Goal: Task Accomplishment & Management: Manage account settings

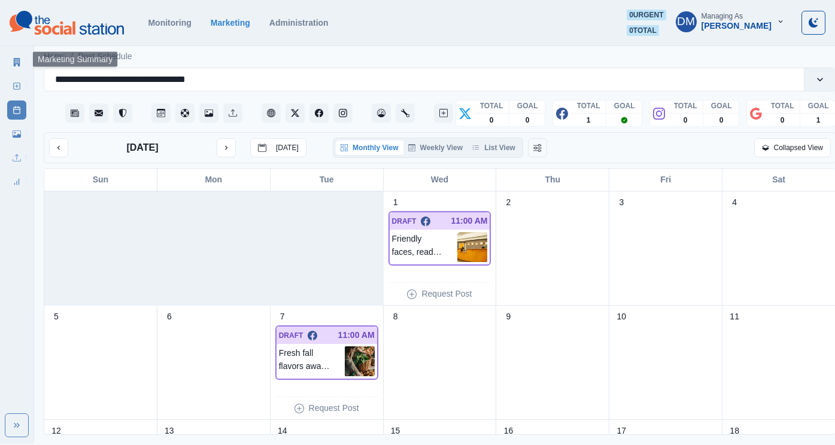
click at [23, 57] on link "Marketing Summary" at bounding box center [16, 62] width 19 height 19
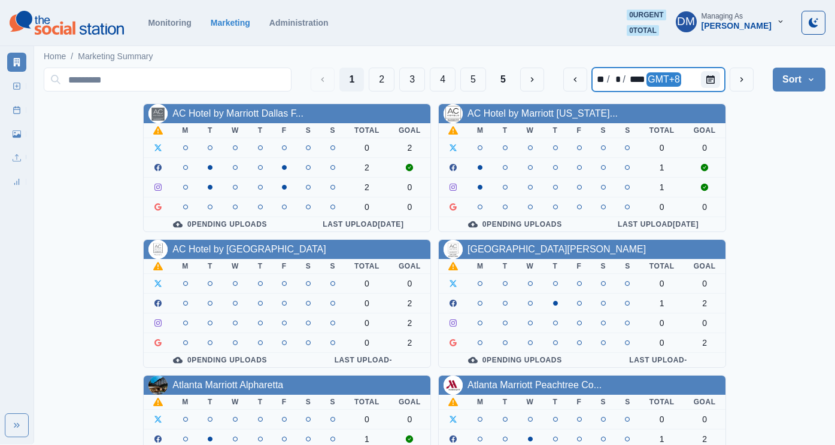
click at [725, 77] on div at bounding box center [713, 80] width 24 height 24
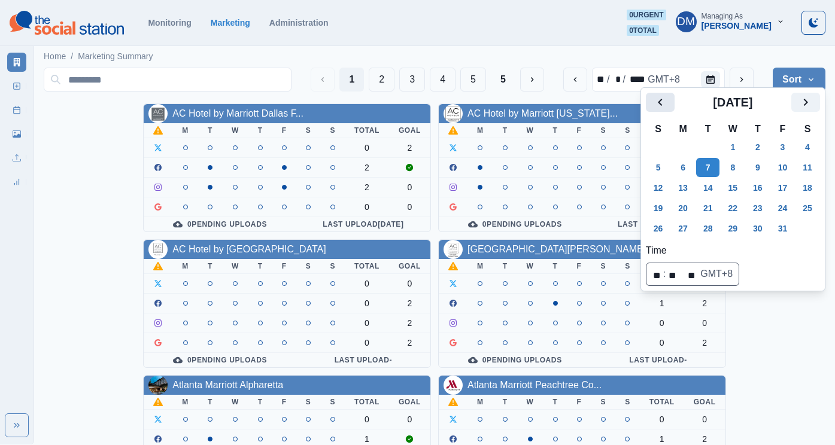
click at [661, 95] on button "Previous" at bounding box center [660, 102] width 29 height 19
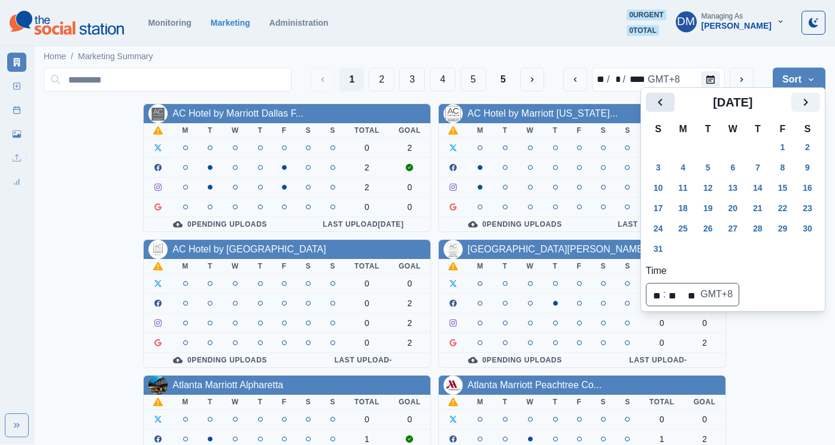
click at [661, 95] on button "Previous" at bounding box center [660, 102] width 29 height 19
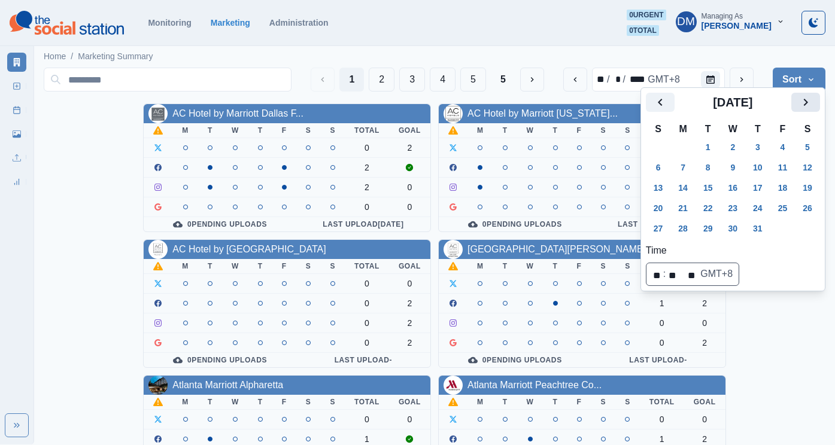
click at [798, 95] on icon "Next" at bounding box center [805, 102] width 14 height 14
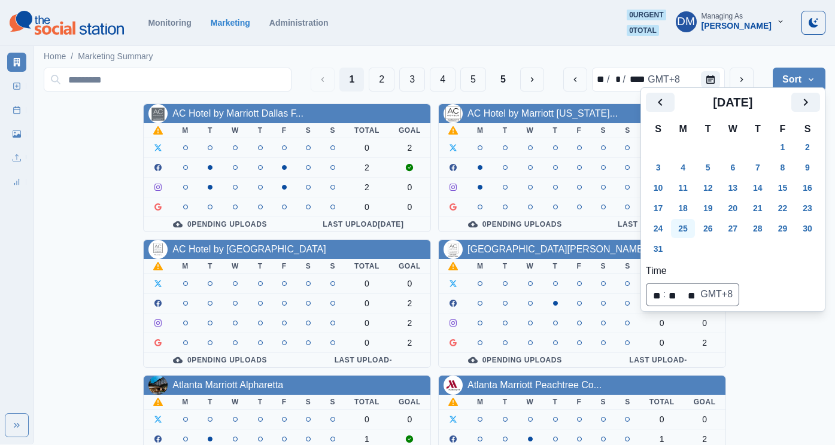
click at [678, 219] on button "25" at bounding box center [683, 228] width 24 height 19
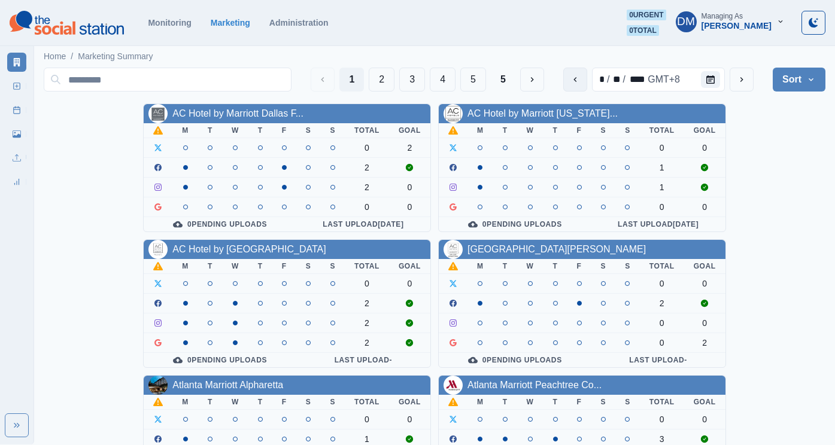
click at [580, 75] on icon "previous" at bounding box center [575, 80] width 10 height 10
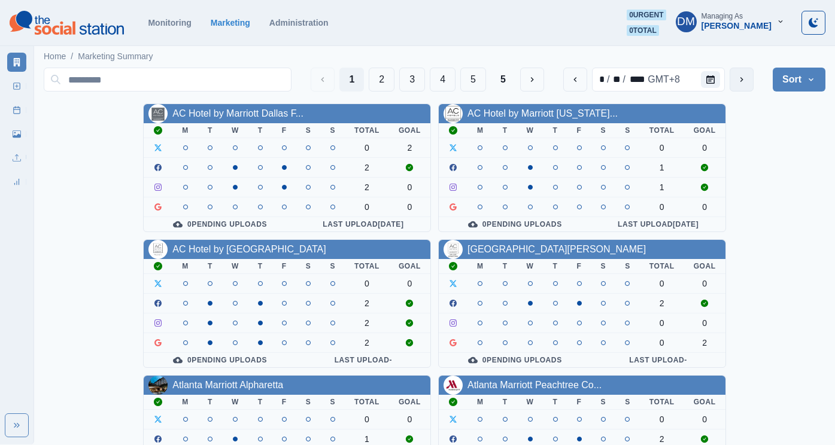
click at [746, 75] on icon "next" at bounding box center [742, 80] width 10 height 10
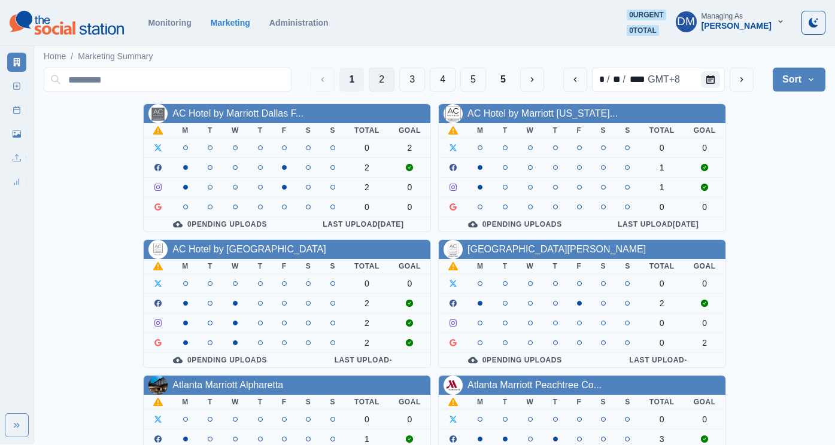
click at [394, 75] on button "2" at bounding box center [382, 80] width 26 height 24
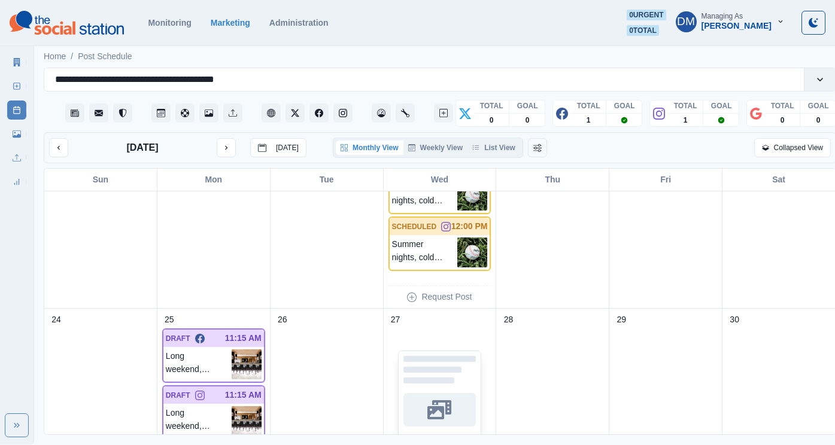
scroll to position [563, 0]
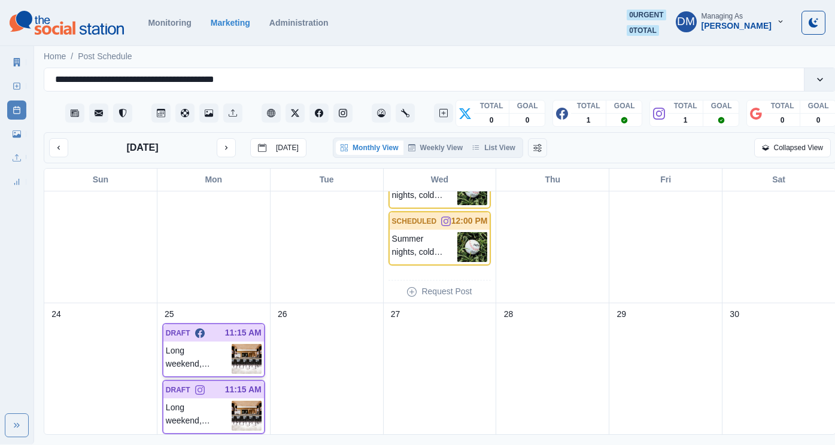
click at [246, 344] on img at bounding box center [247, 359] width 30 height 30
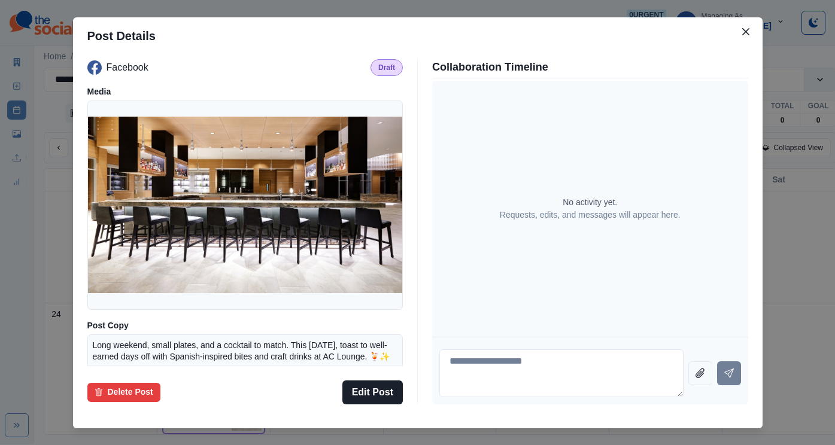
scroll to position [113, 0]
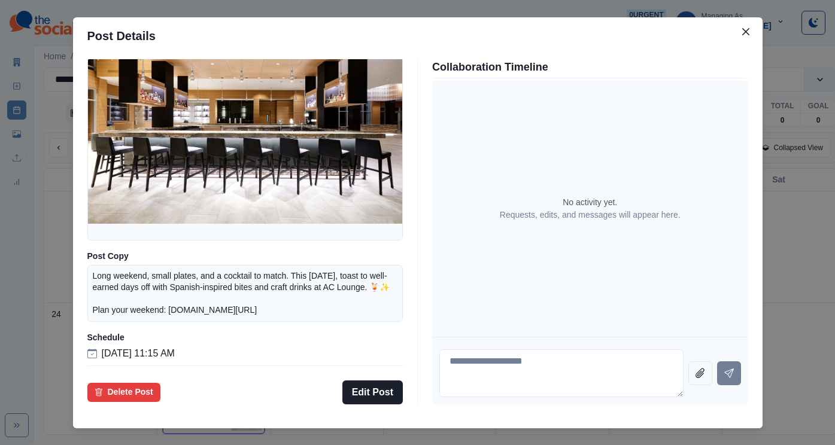
click at [323, 38] on div "Post Details Facebook Draft Media Post Copy Long weekend, small plates, and a c…" at bounding box center [417, 222] width 835 height 445
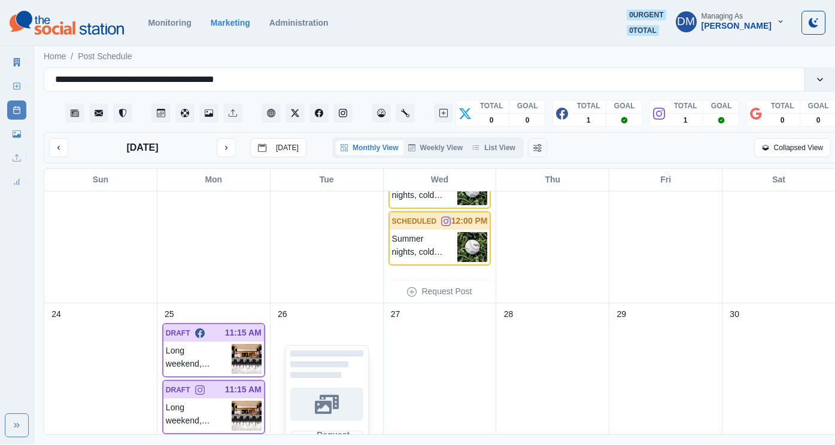
scroll to position [770, 0]
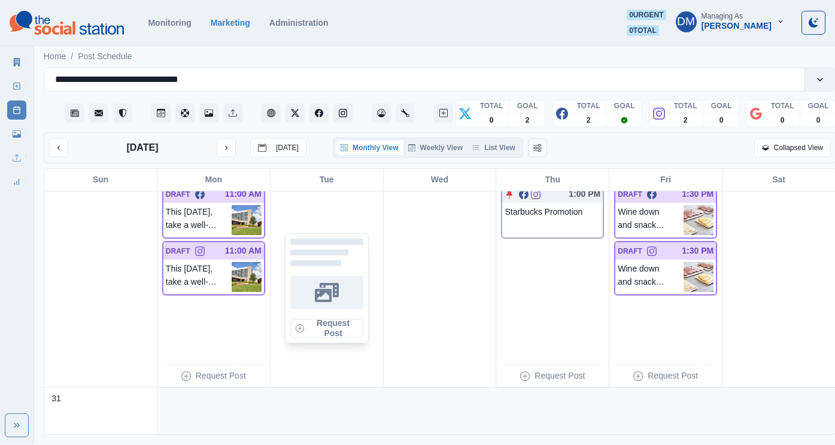
scroll to position [958, 0]
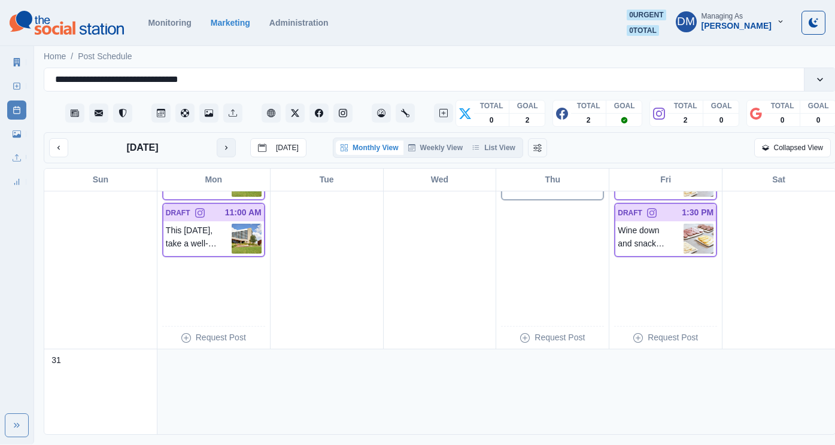
click at [217, 138] on button "next month" at bounding box center [226, 147] width 19 height 19
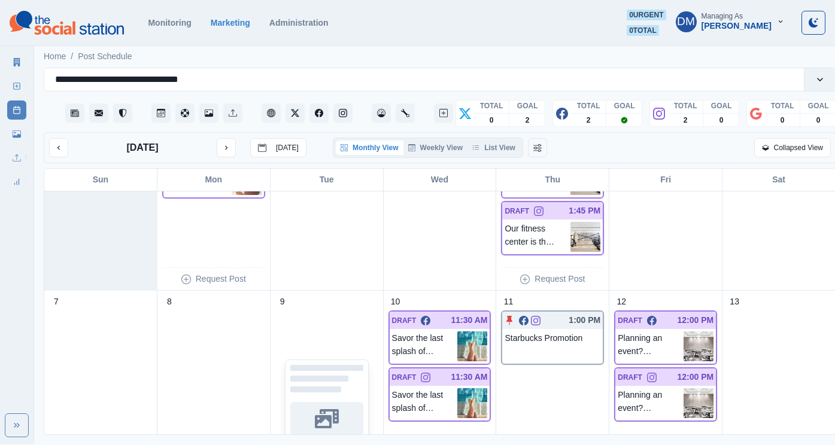
scroll to position [115, 0]
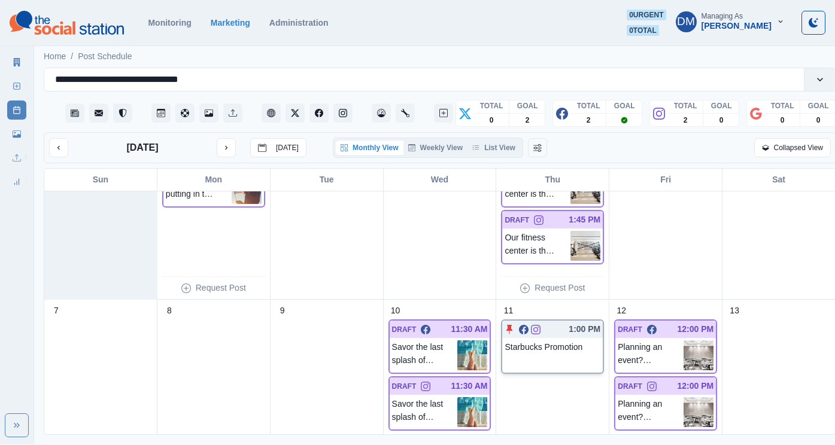
click at [532, 327] on div "1:00 PM Starbucks Promotion" at bounding box center [552, 347] width 103 height 54
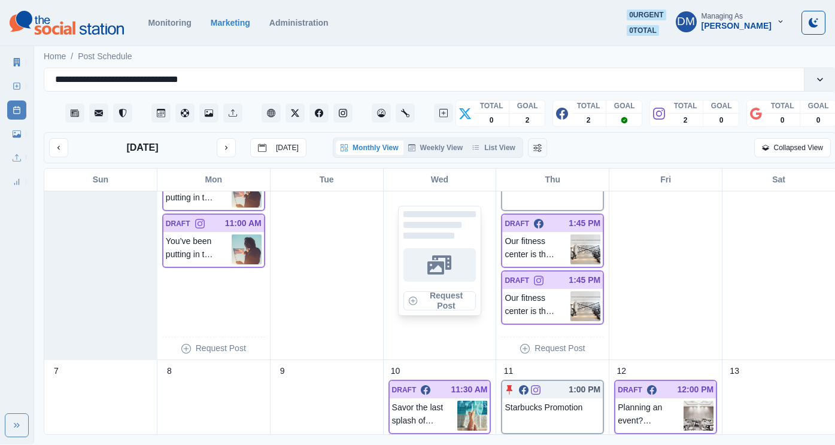
scroll to position [0, 0]
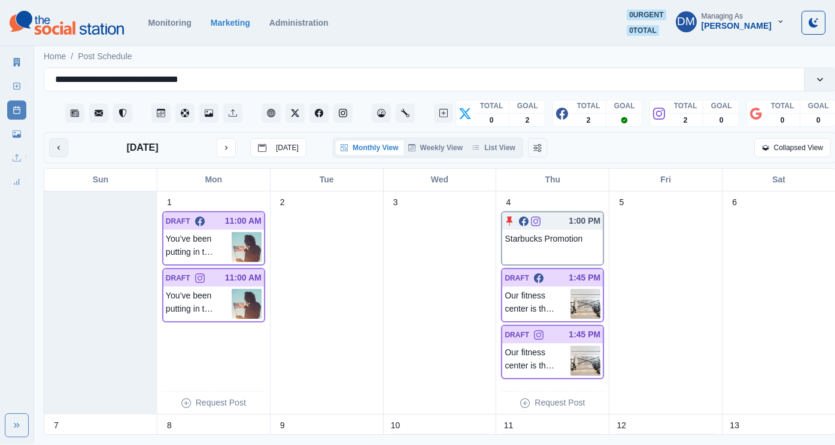
click at [54, 144] on icon "previous month" at bounding box center [58, 148] width 8 height 8
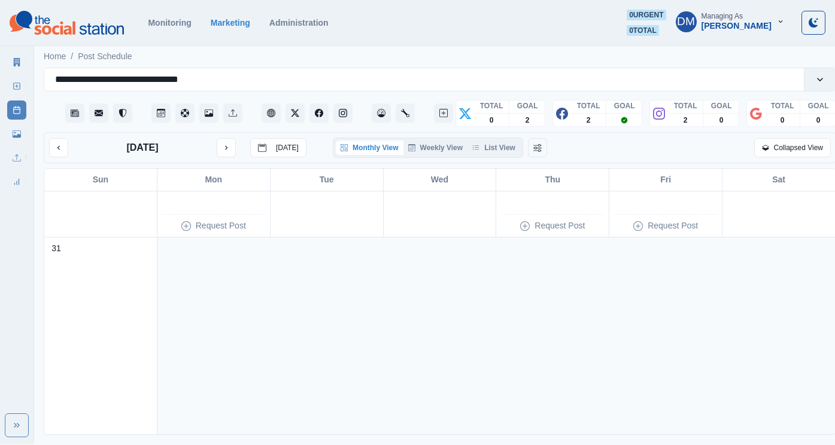
scroll to position [1096, 0]
click at [225, 146] on icon "next month" at bounding box center [226, 148] width 2 height 4
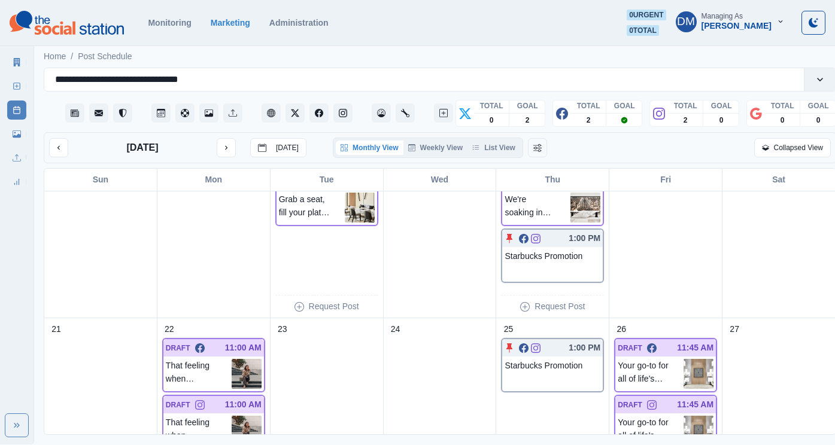
scroll to position [554, 0]
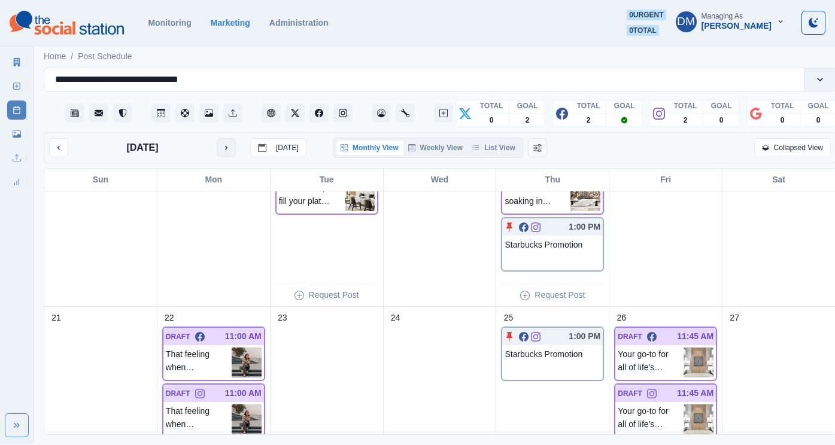
click at [217, 138] on button "next month" at bounding box center [226, 147] width 19 height 19
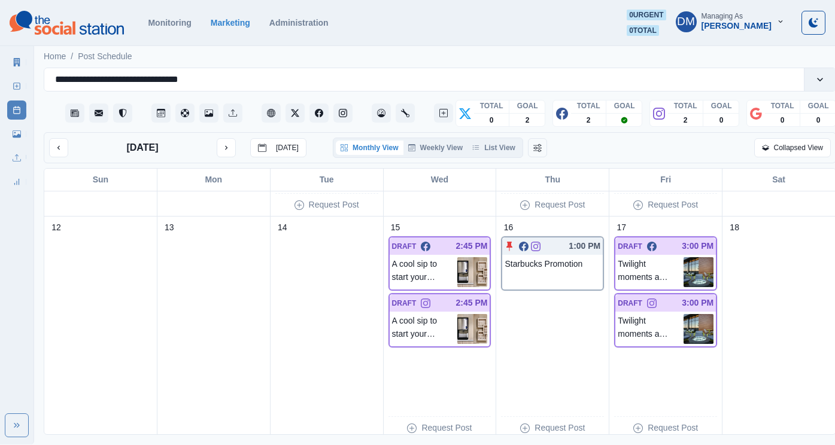
scroll to position [363, 0]
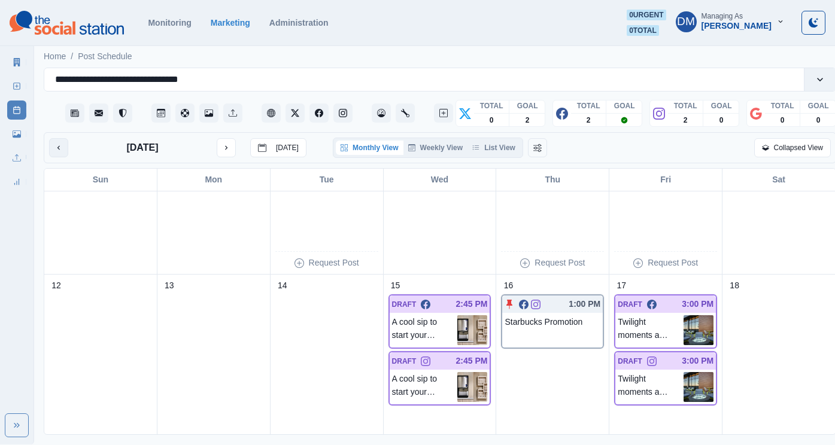
click at [57, 146] on icon "previous month" at bounding box center [58, 148] width 2 height 4
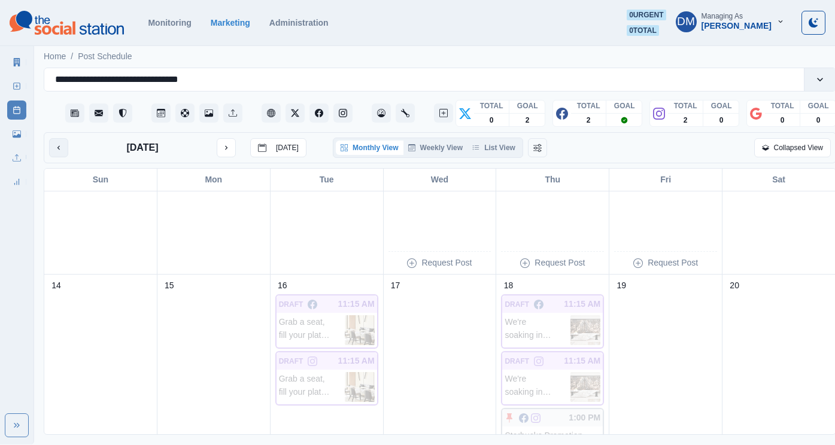
scroll to position [140, 0]
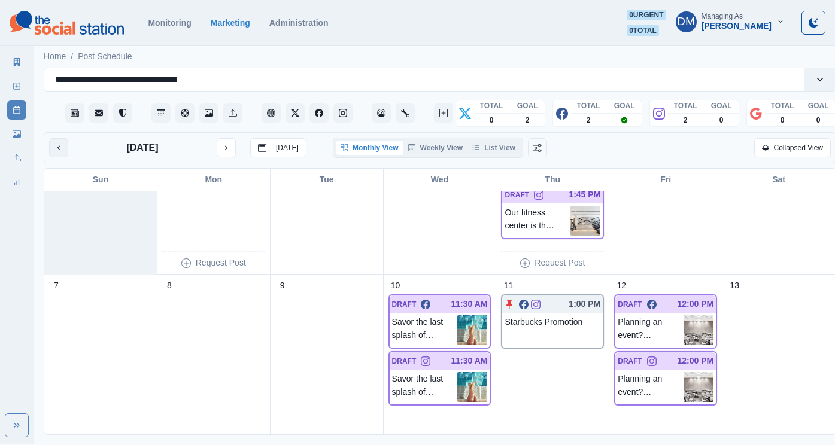
click at [54, 144] on icon "previous month" at bounding box center [58, 148] width 8 height 8
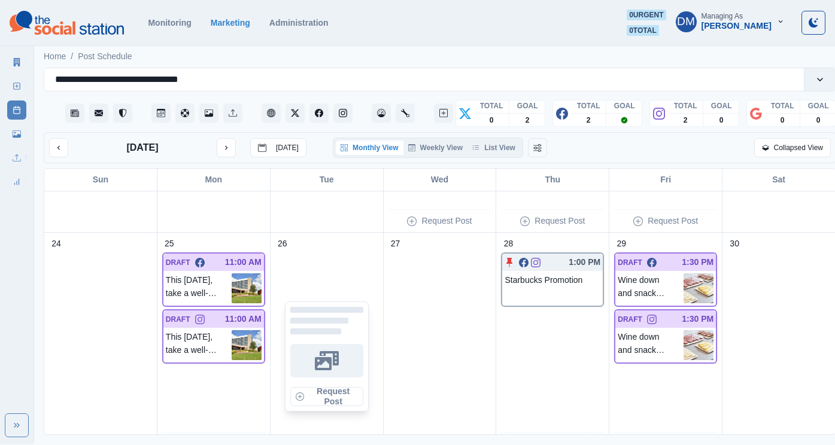
scroll to position [853, 0]
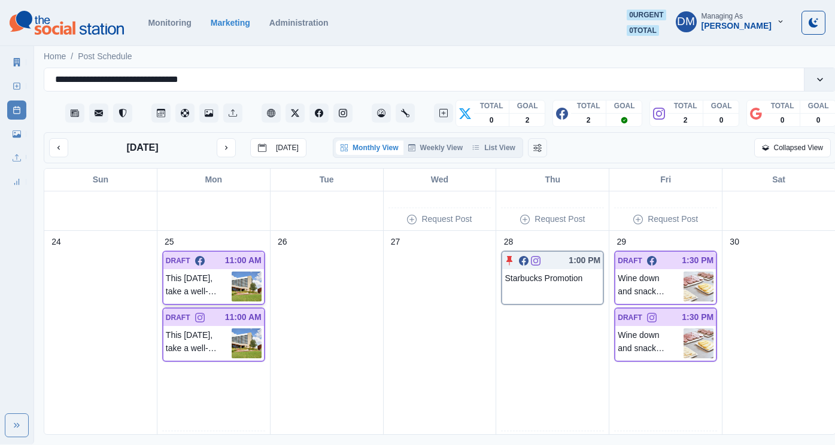
click at [237, 272] on img at bounding box center [247, 287] width 30 height 30
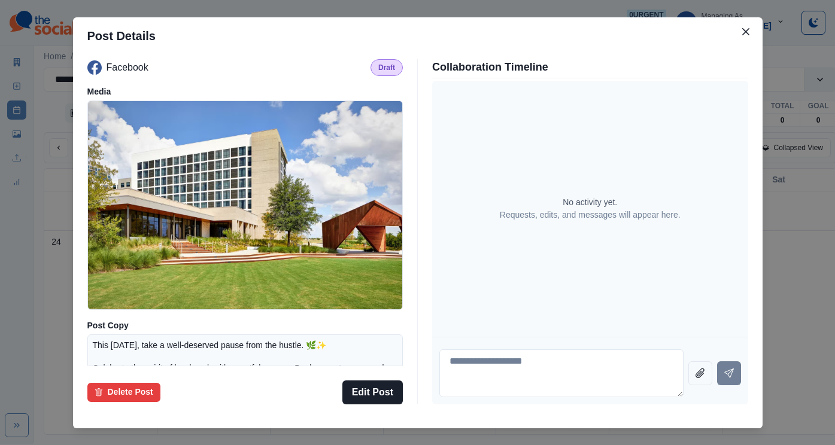
scroll to position [122, 0]
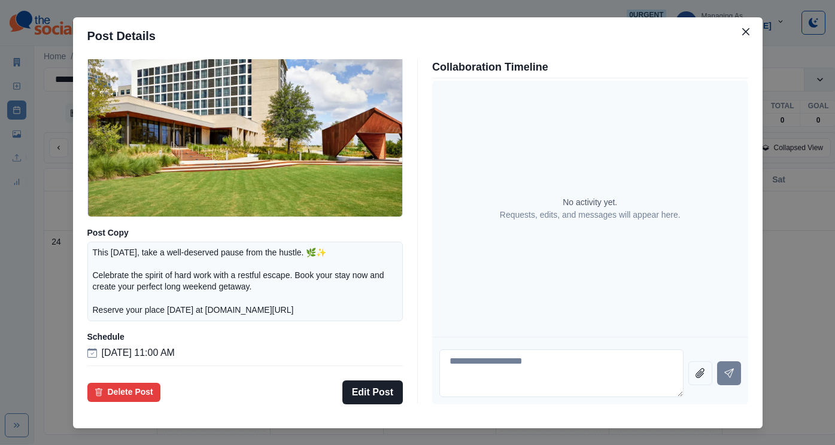
click at [115, 268] on div "Post Details Facebook Draft Media Post Copy This Labor Day, take a well-deserve…" at bounding box center [417, 222] width 835 height 445
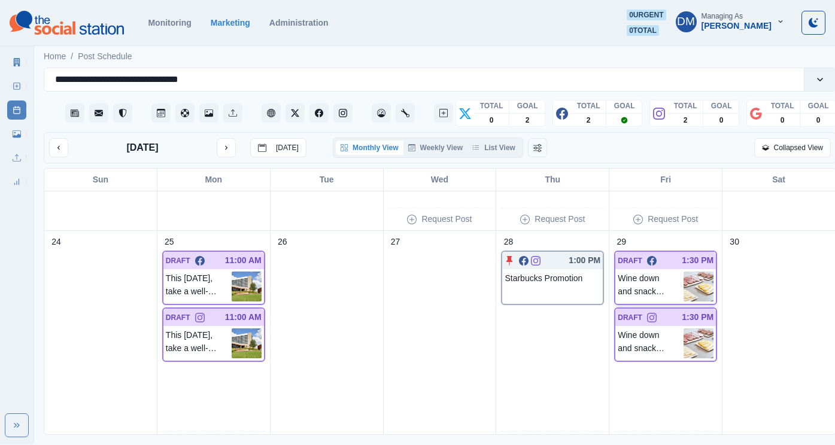
click at [693, 272] on img at bounding box center [698, 287] width 30 height 30
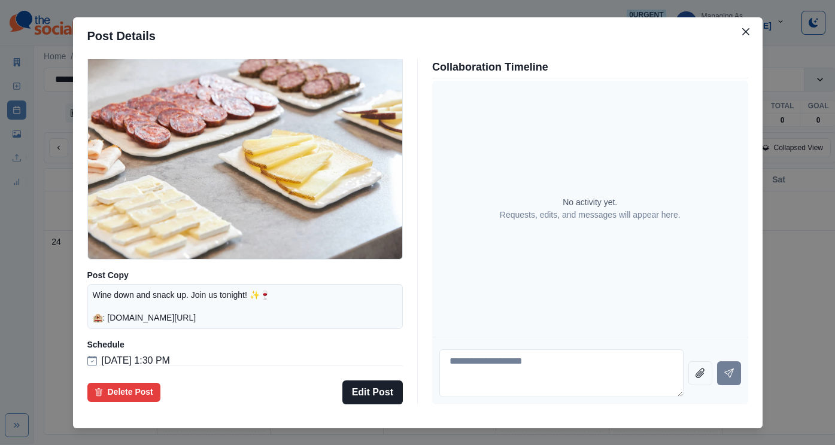
scroll to position [96, 0]
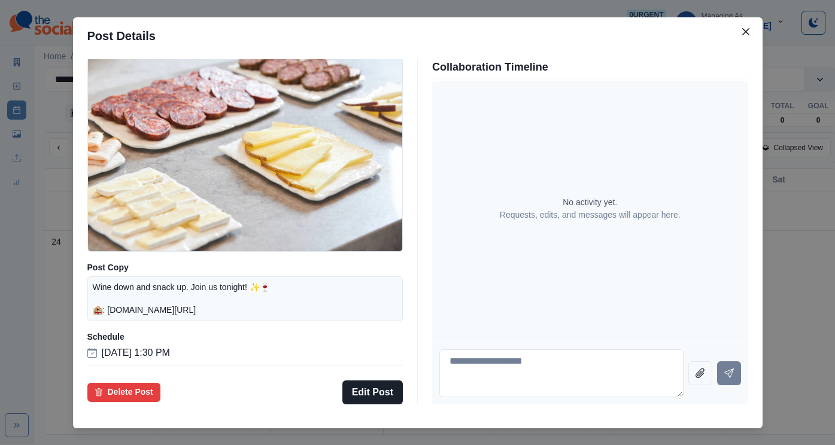
click at [120, 288] on div "Post Details Facebook Draft Media Post Copy Wine down and snack up. Join us ton…" at bounding box center [417, 222] width 835 height 445
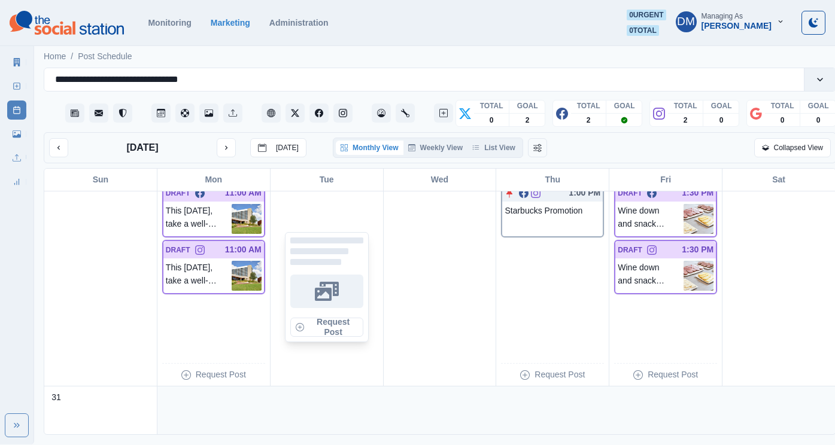
scroll to position [942, 0]
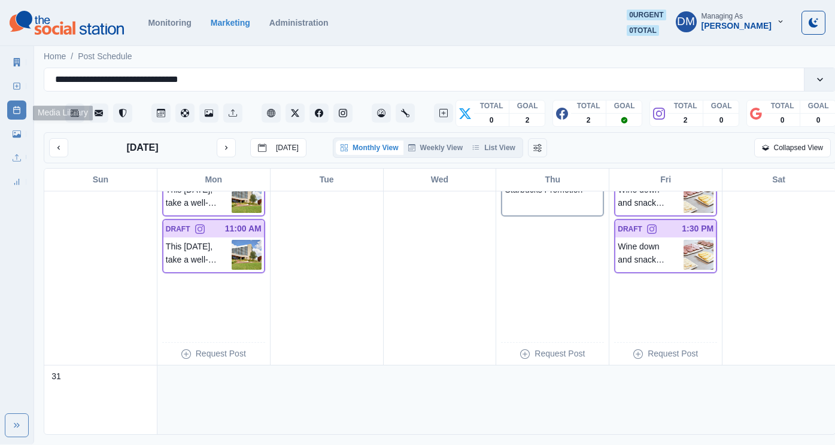
click at [19, 124] on link "Media Library" at bounding box center [16, 133] width 19 height 19
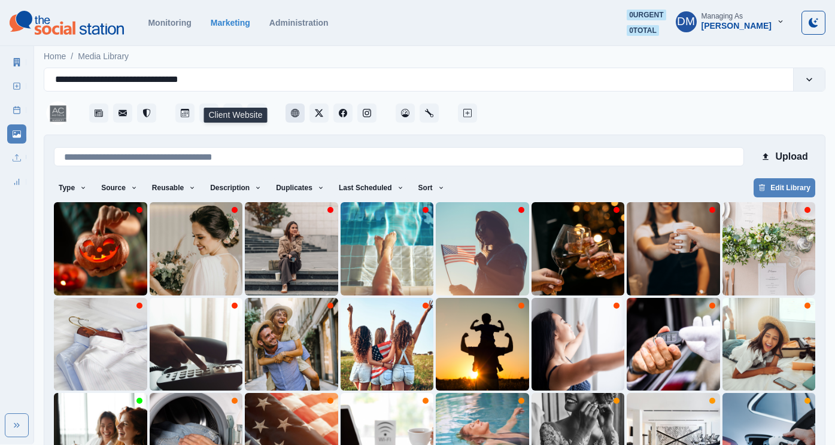
click at [285, 104] on button "Client Website" at bounding box center [294, 113] width 19 height 19
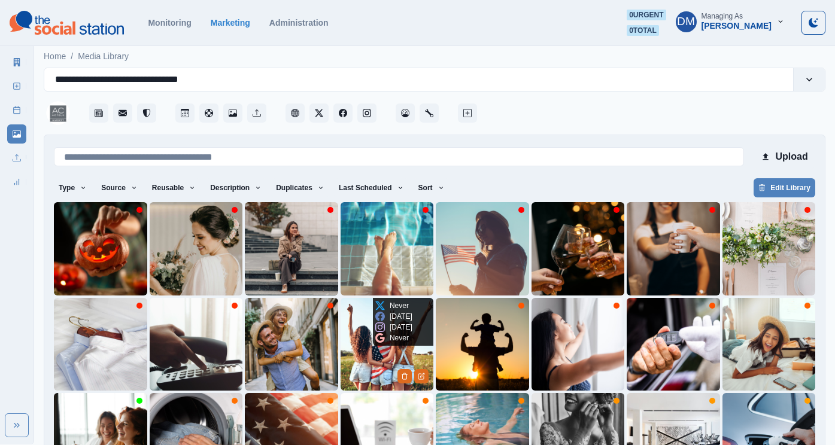
scroll to position [45, 0]
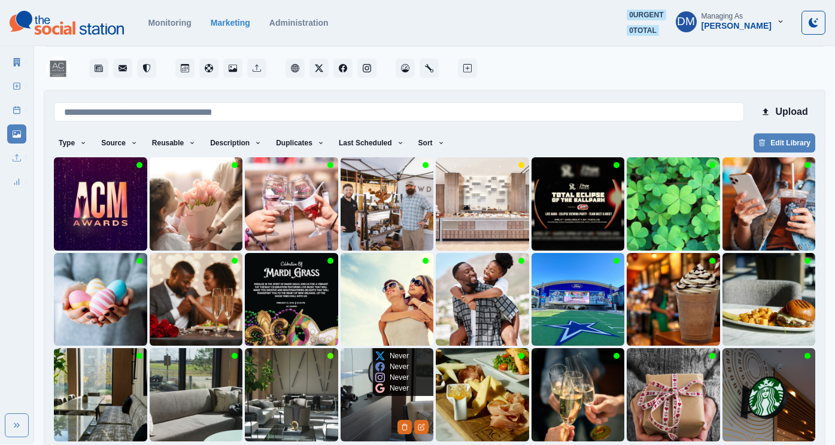
click at [372, 375] on img at bounding box center [387, 394] width 93 height 93
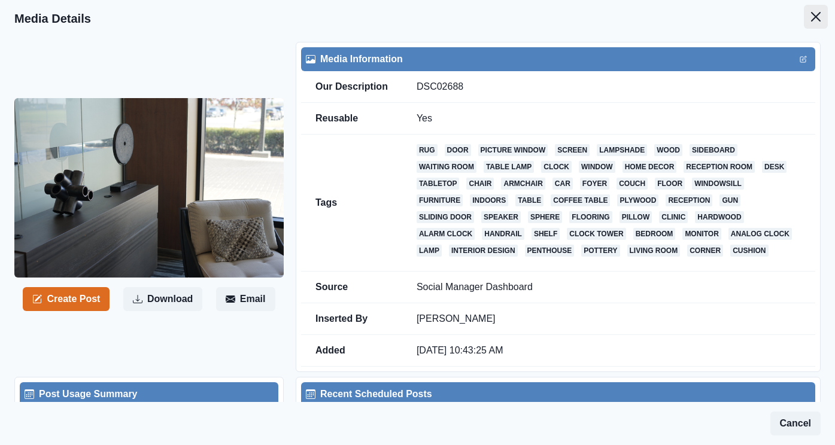
click at [820, 14] on icon "Close" at bounding box center [816, 17] width 10 height 10
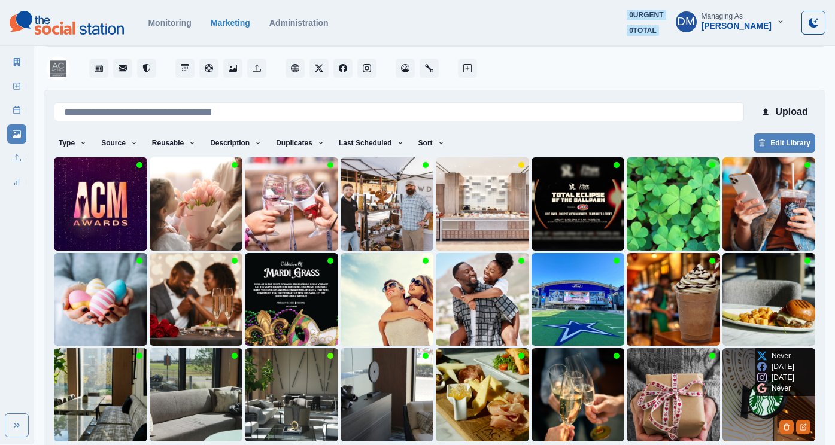
click at [751, 379] on img at bounding box center [768, 394] width 93 height 93
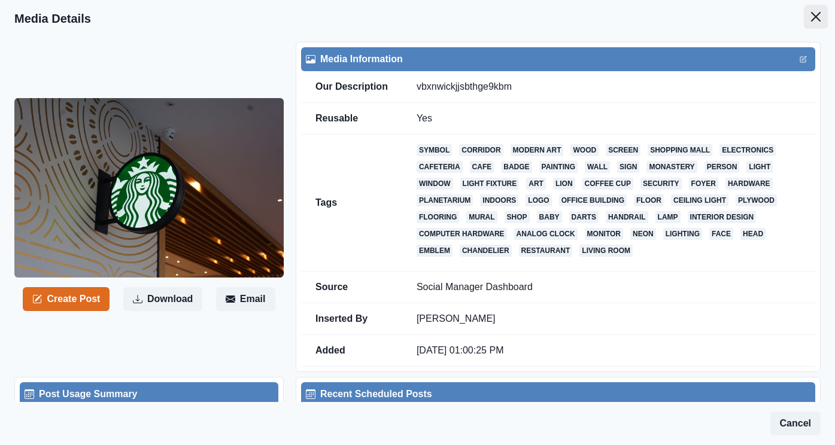
click at [817, 12] on icon "Close" at bounding box center [816, 17] width 10 height 10
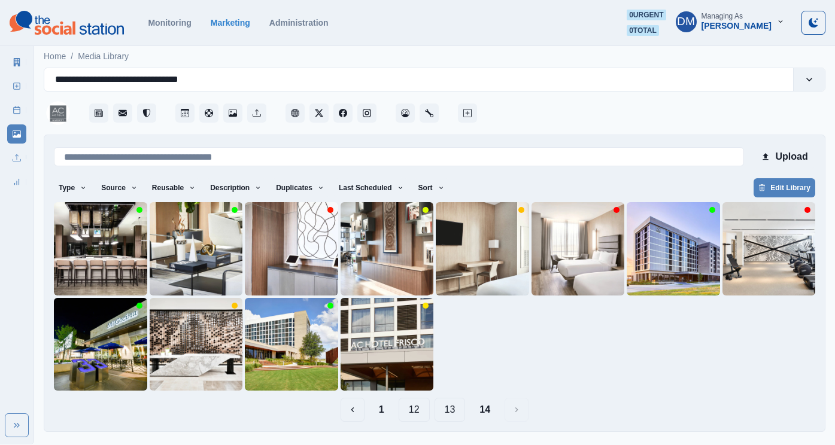
click at [444, 398] on button "13" at bounding box center [449, 410] width 31 height 24
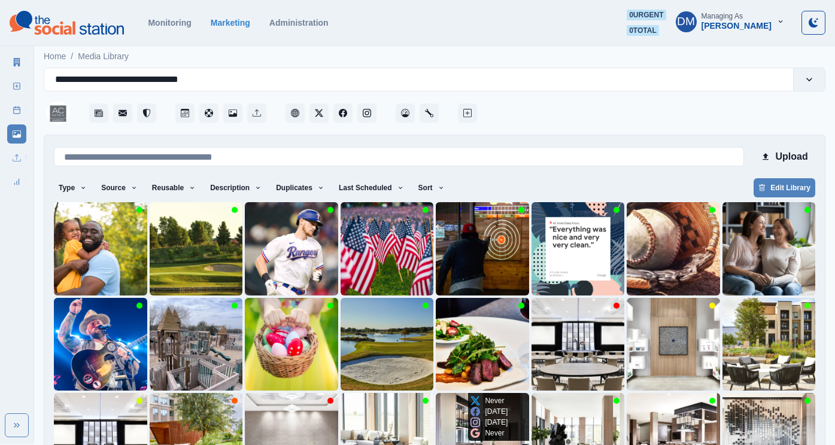
scroll to position [45, 0]
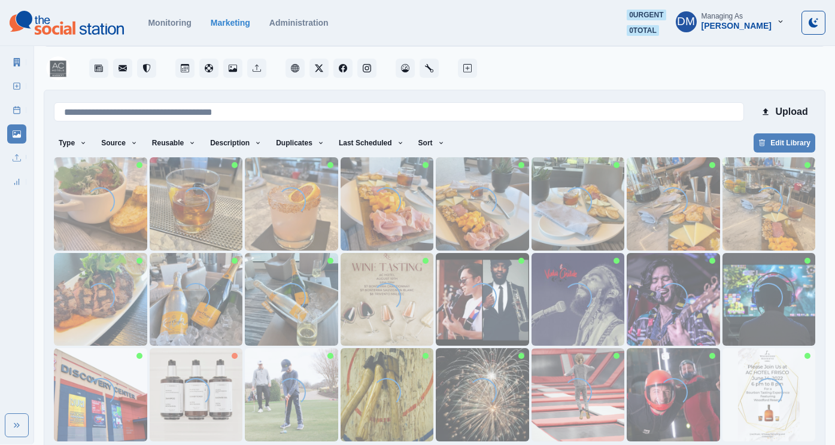
scroll to position [0, 0]
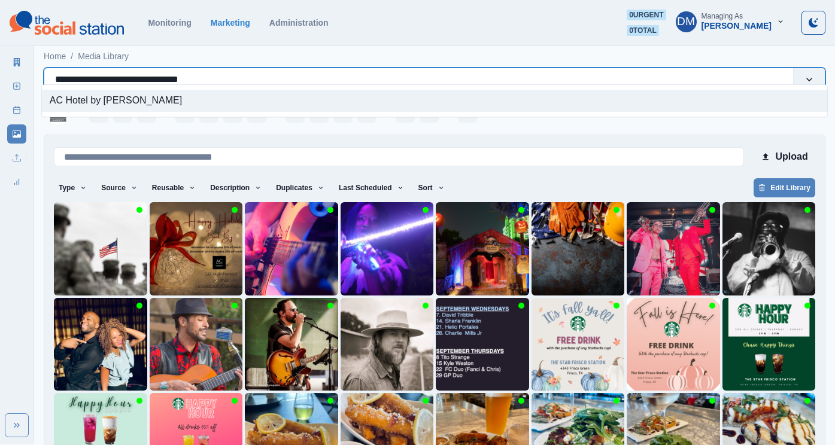
drag, startPoint x: 50, startPoint y: 72, endPoint x: 243, endPoint y: 72, distance: 192.7
click at [243, 72] on div "**********" at bounding box center [418, 79] width 727 height 17
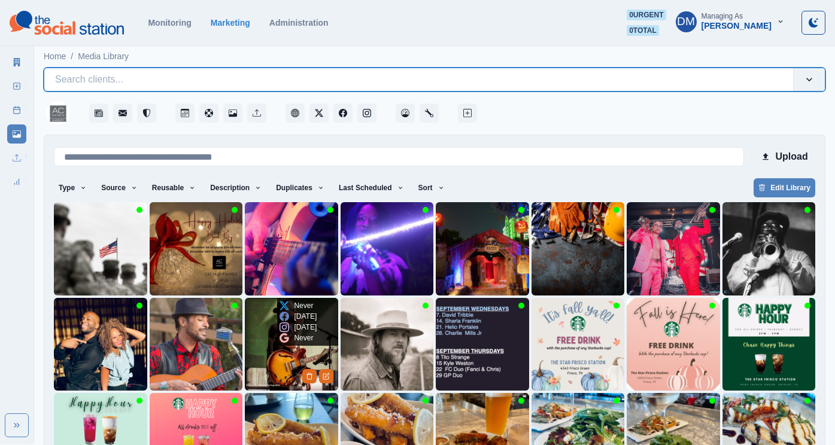
scroll to position [45, 0]
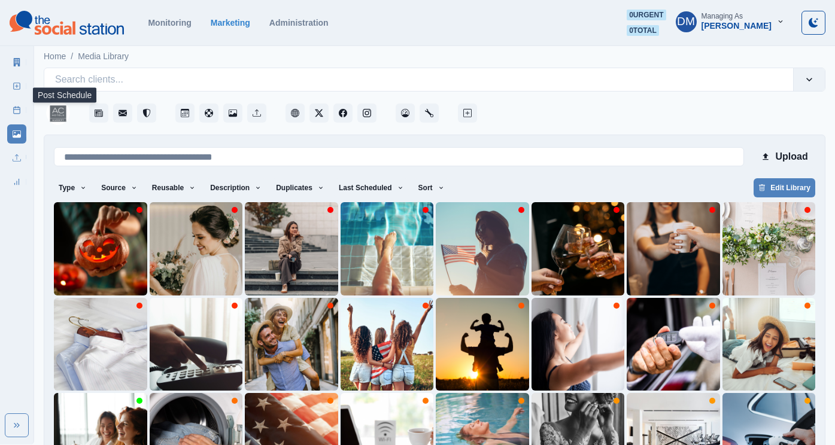
click at [20, 101] on link "Post Schedule" at bounding box center [16, 110] width 19 height 19
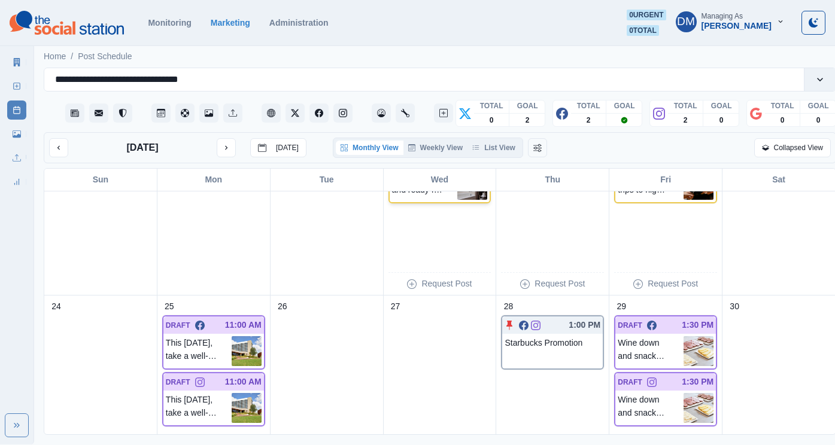
scroll to position [837, 0]
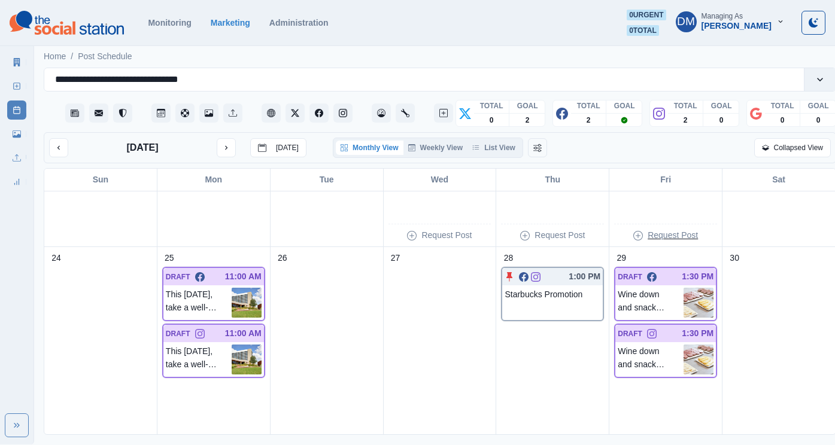
click at [662, 229] on p "Request Post" at bounding box center [673, 235] width 50 height 13
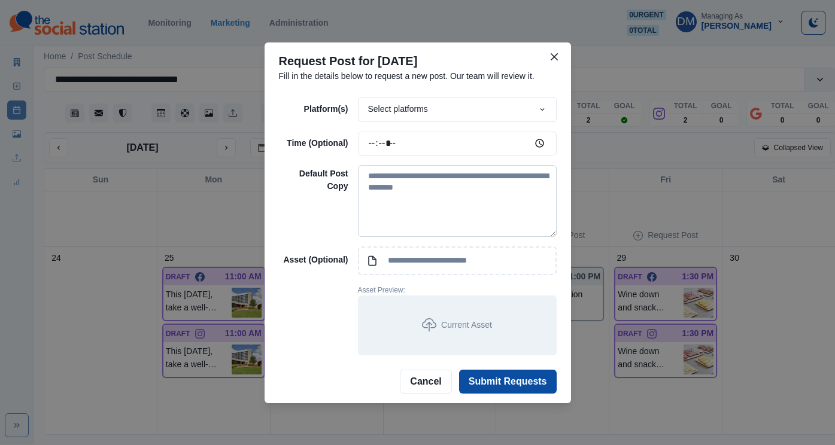
click at [422, 213] on textarea at bounding box center [457, 201] width 199 height 72
click at [487, 146] on input "*****" at bounding box center [457, 144] width 199 height 24
click at [505, 153] on input "*****" at bounding box center [457, 144] width 199 height 24
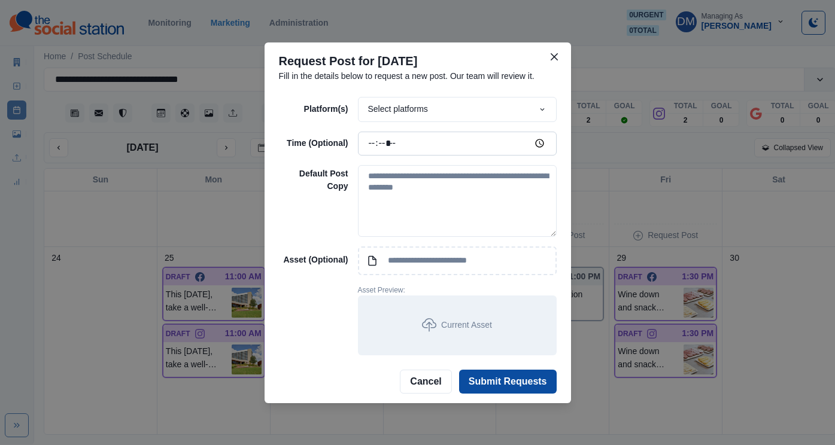
click at [505, 153] on input "*****" at bounding box center [457, 144] width 199 height 24
click at [504, 121] on div "Select platforms" at bounding box center [457, 109] width 199 height 25
click at [551, 60] on icon "Close" at bounding box center [554, 56] width 7 height 7
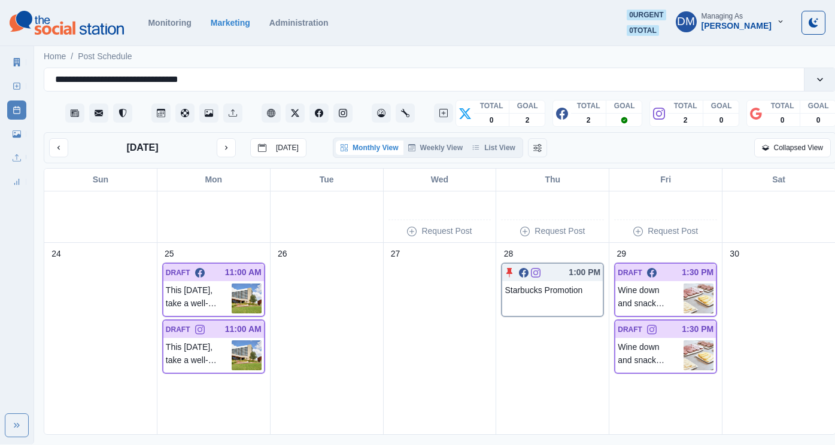
scroll to position [841, 0]
click at [217, 138] on button "next month" at bounding box center [226, 147] width 19 height 19
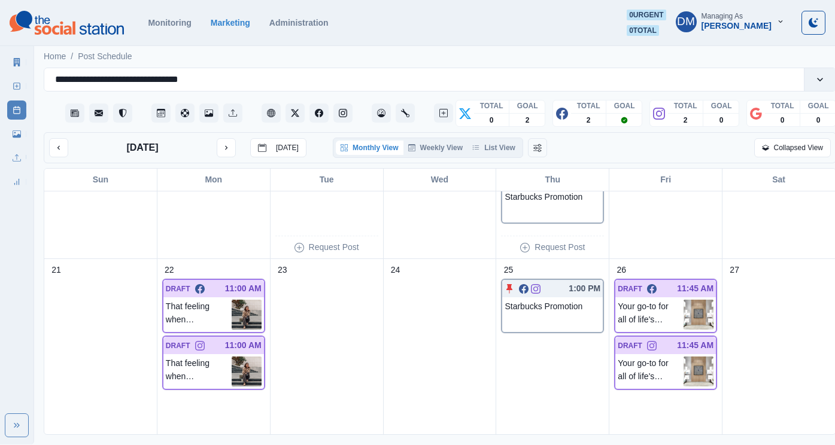
scroll to position [460, 0]
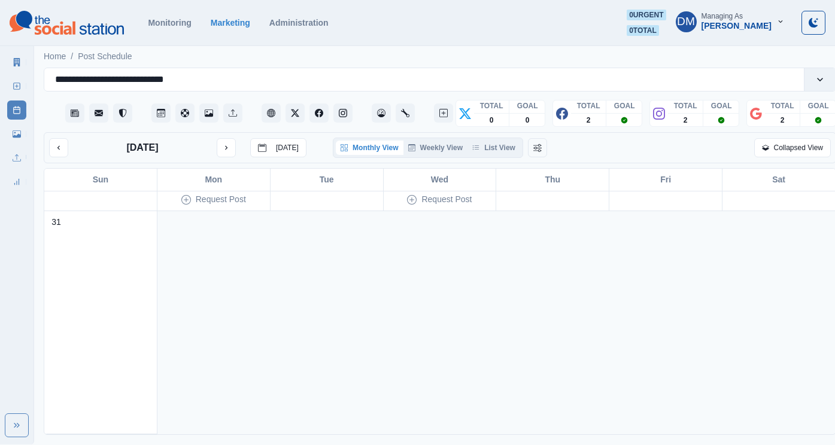
scroll to position [915, 0]
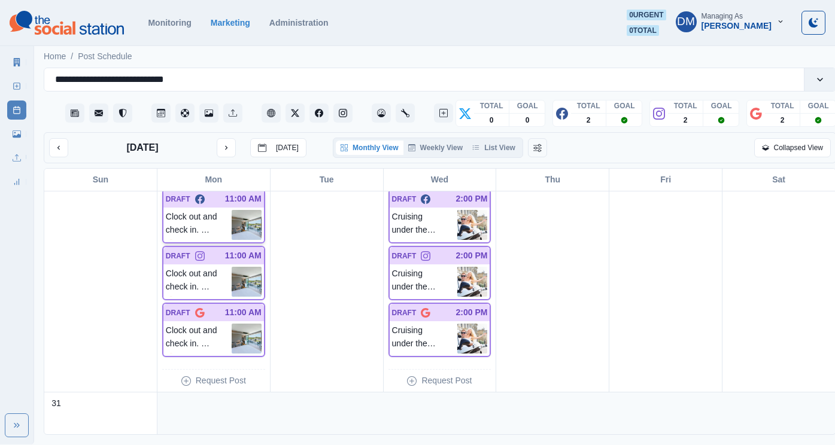
click at [244, 210] on img at bounding box center [247, 225] width 30 height 30
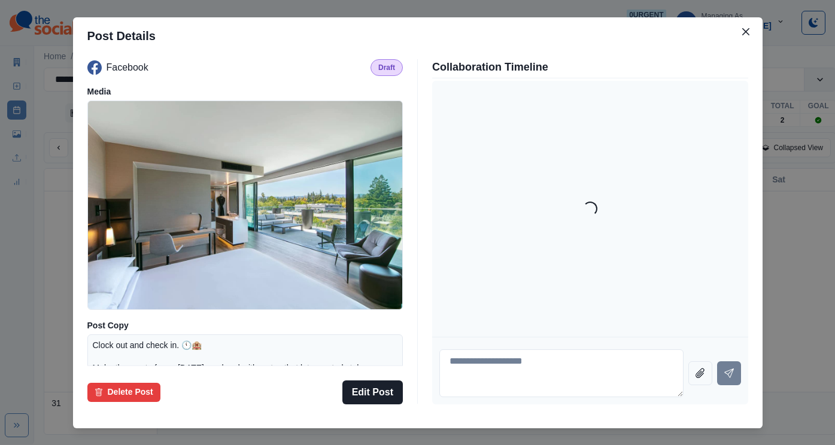
scroll to position [105, 0]
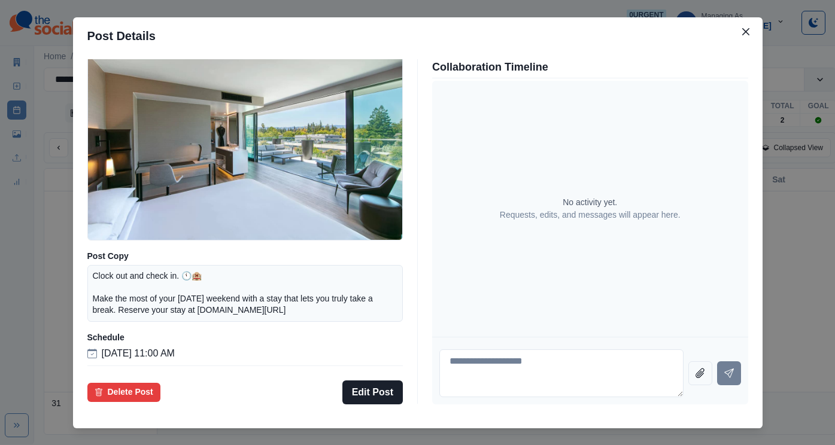
click at [118, 196] on div "Post Details Facebook Draft Media Post Copy Clock out and check in. 🕚🏨 Make the…" at bounding box center [417, 222] width 835 height 445
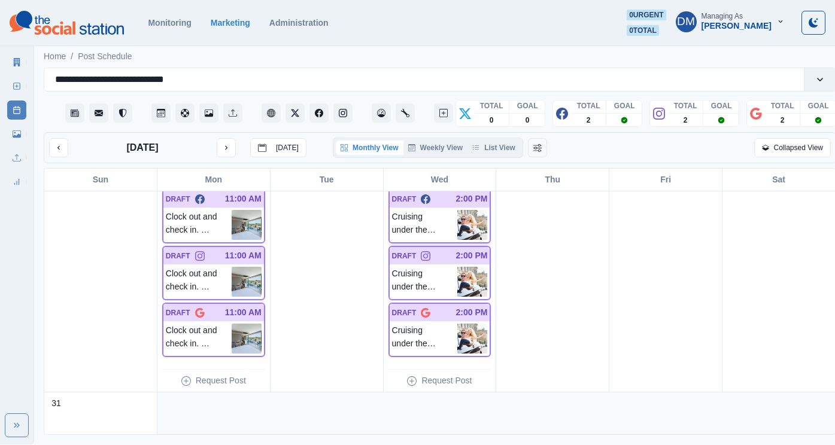
click at [473, 210] on img at bounding box center [472, 225] width 30 height 30
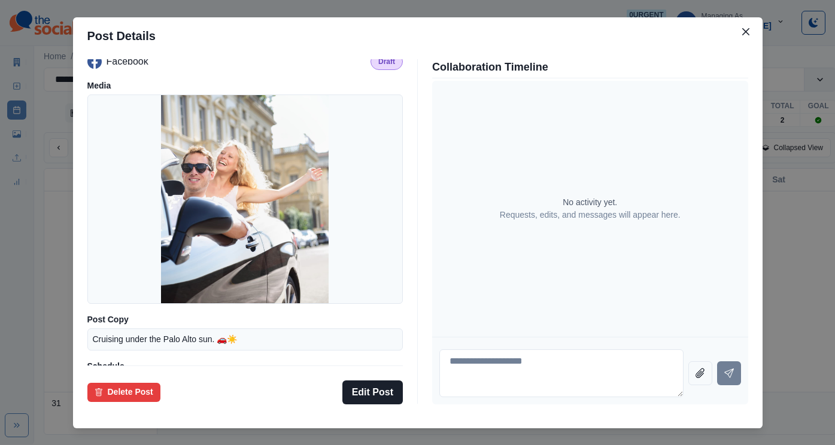
scroll to position [0, 0]
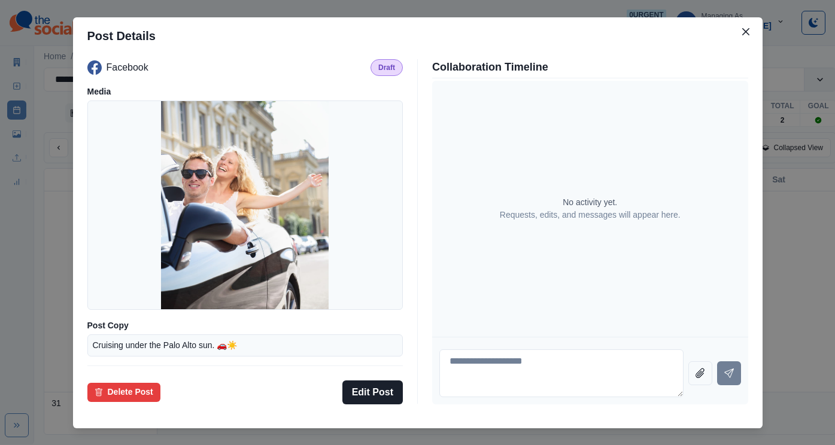
click at [135, 205] on div "Post Details Facebook Draft Media Post Copy Cruising under the Palo Alto sun. 🚗…" at bounding box center [417, 222] width 835 height 445
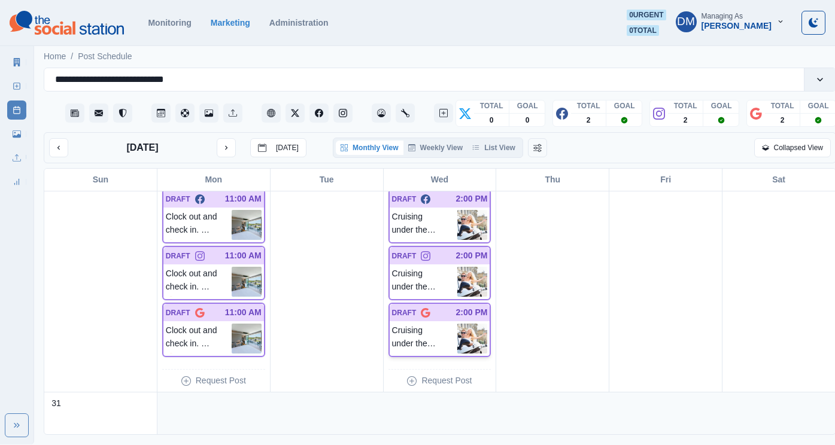
scroll to position [1096, 0]
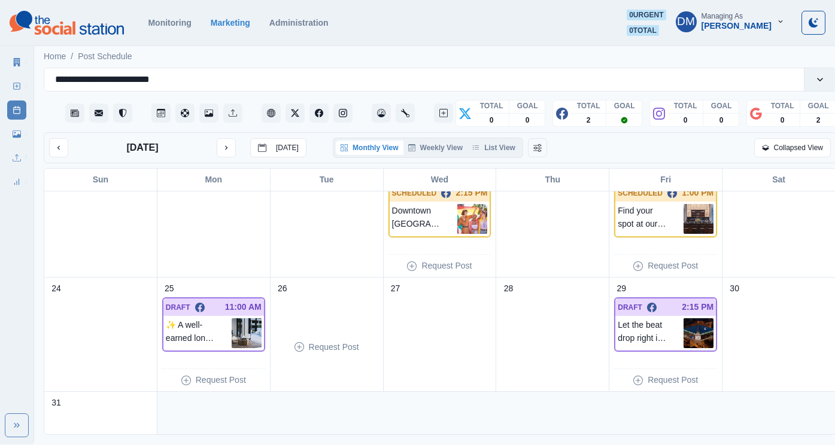
scroll to position [375, 0]
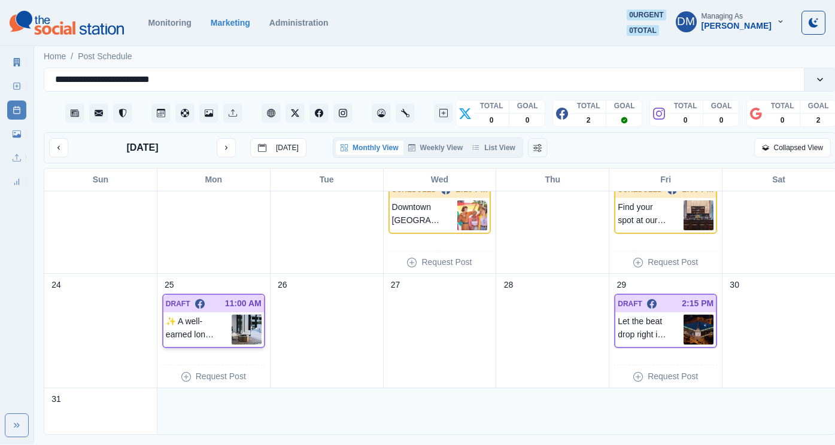
click at [235, 315] on img at bounding box center [247, 330] width 30 height 30
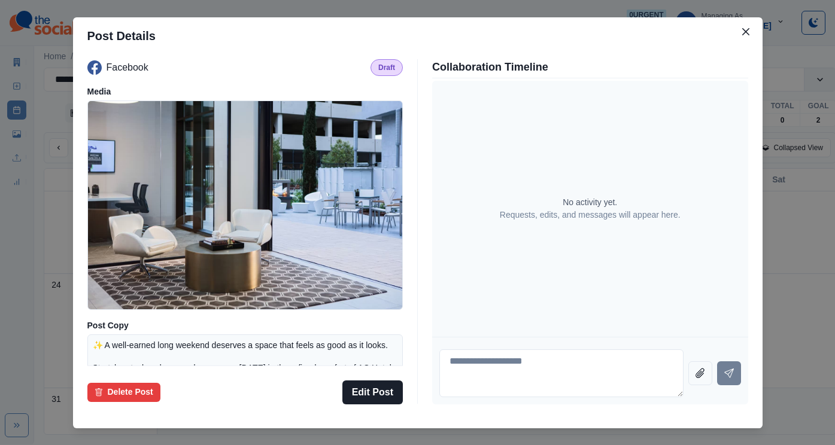
scroll to position [122, 0]
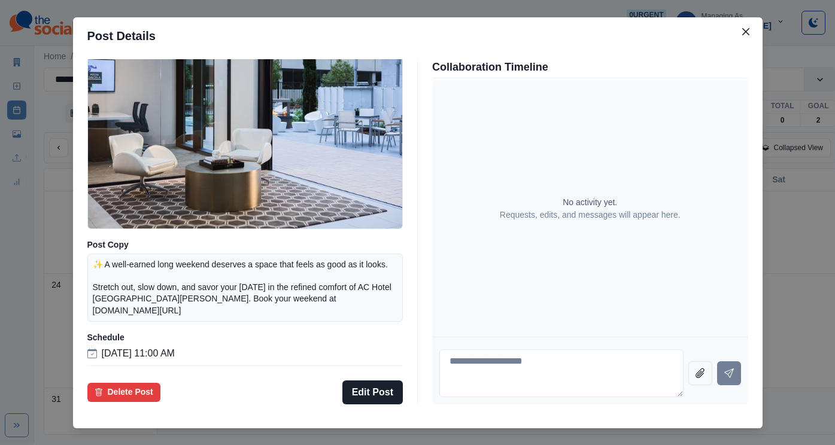
click at [151, 286] on div "Post Details Facebook Draft Media Post Copy ✨ A well-earned long weekend deserv…" at bounding box center [417, 222] width 835 height 445
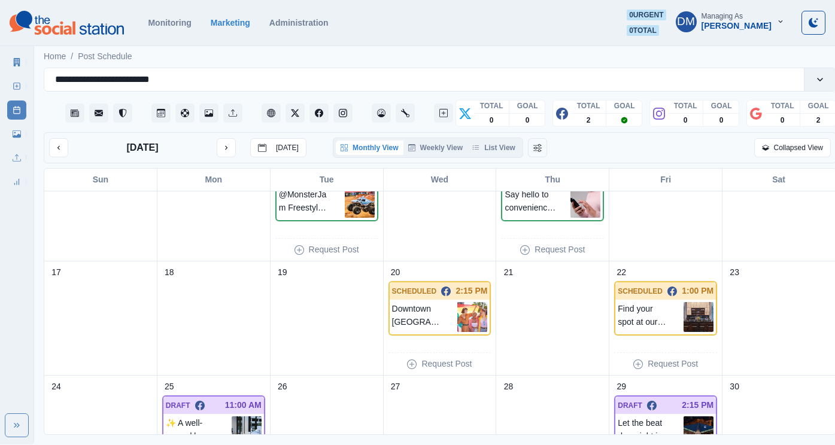
scroll to position [302, 0]
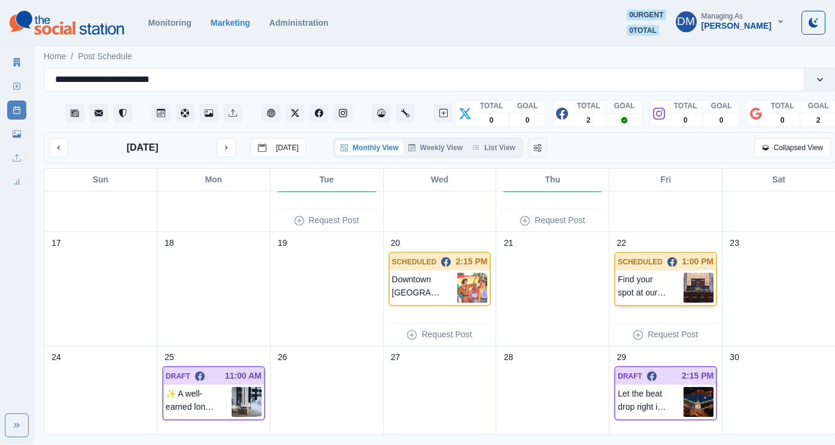
click at [695, 273] on img at bounding box center [698, 288] width 30 height 30
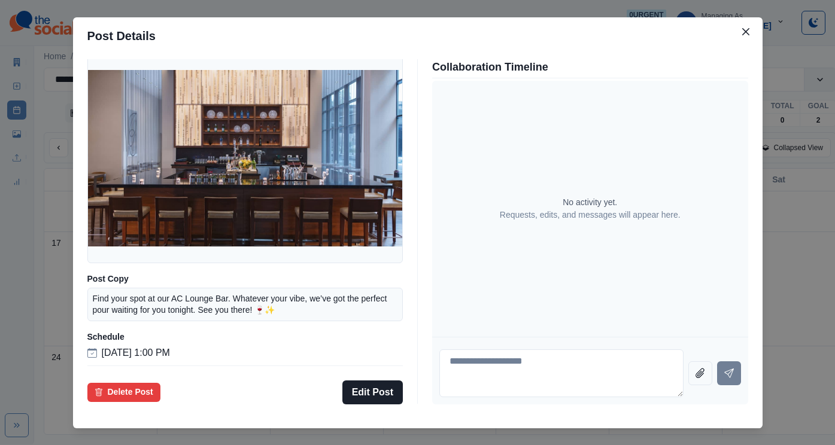
scroll to position [87, 0]
click at [133, 270] on div "Post Details Facebook Scheduled Media Post Copy Find your spot at our AC Lounge…" at bounding box center [417, 222] width 835 height 445
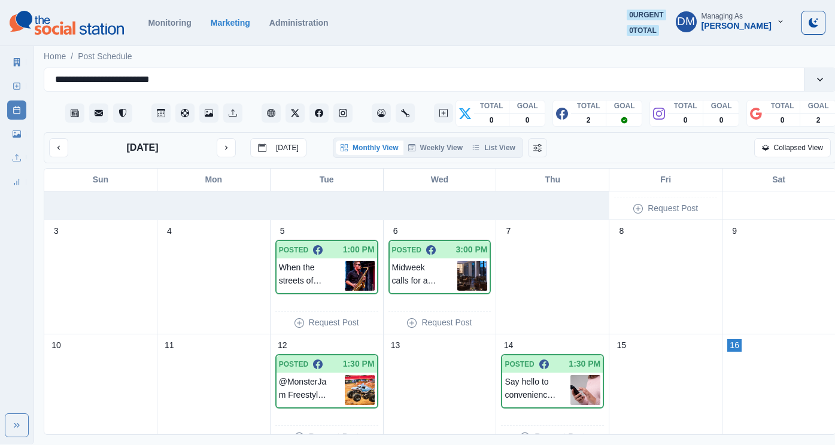
scroll to position [82, 0]
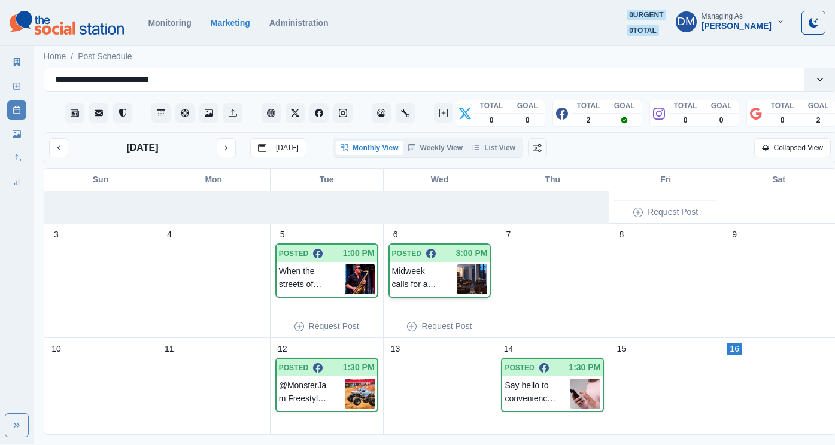
click at [465, 265] on img at bounding box center [472, 280] width 30 height 30
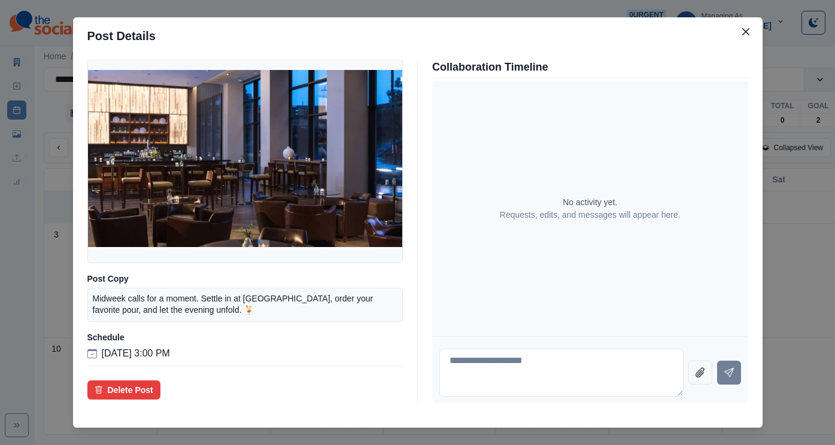
scroll to position [87, 0]
click at [108, 265] on div "Post Details Facebook Posted Media Post Copy Midweek calls for a moment. Settle…" at bounding box center [417, 222] width 835 height 445
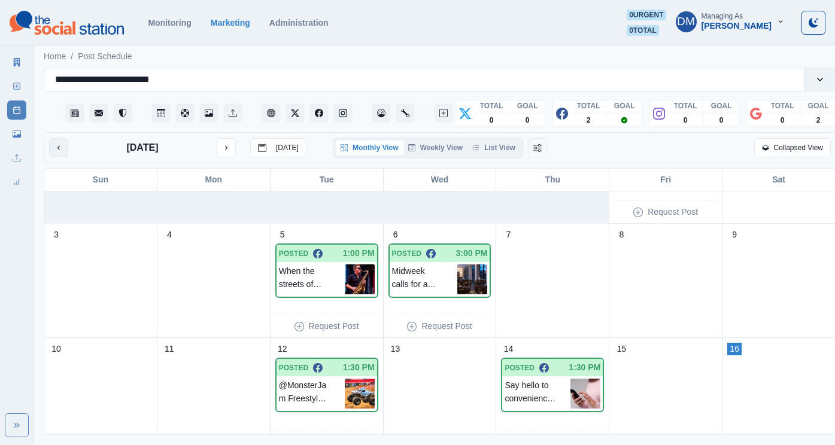
click at [54, 144] on icon "previous month" at bounding box center [58, 148] width 8 height 8
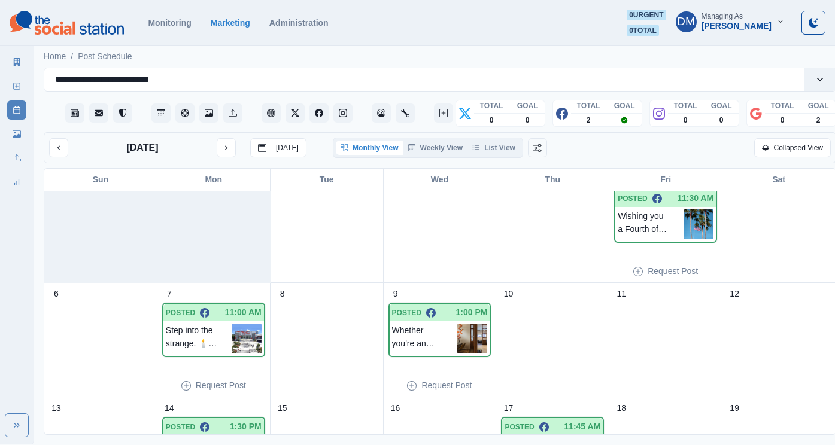
scroll to position [0, 0]
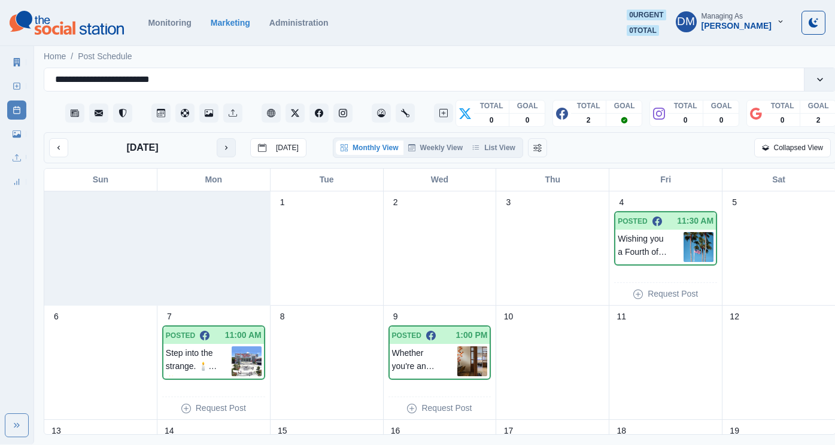
click at [222, 144] on icon "next month" at bounding box center [226, 148] width 8 height 8
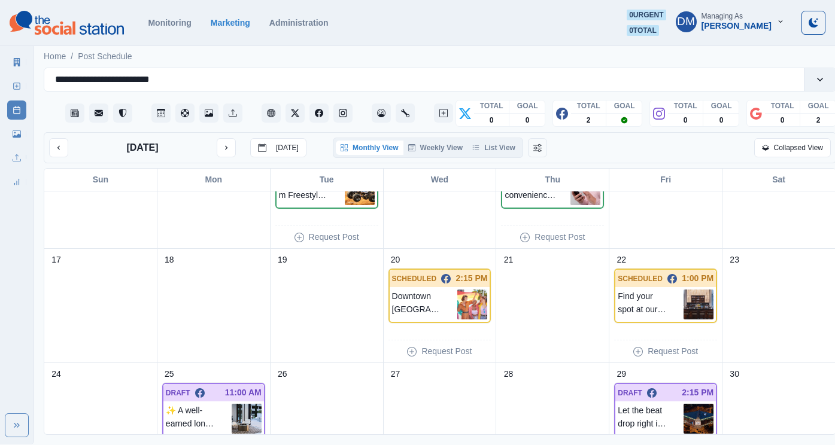
scroll to position [443, 0]
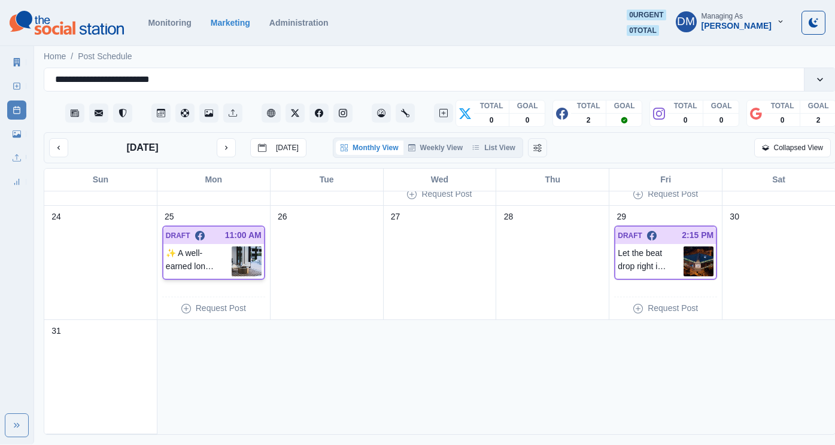
click at [247, 247] on img at bounding box center [247, 262] width 30 height 30
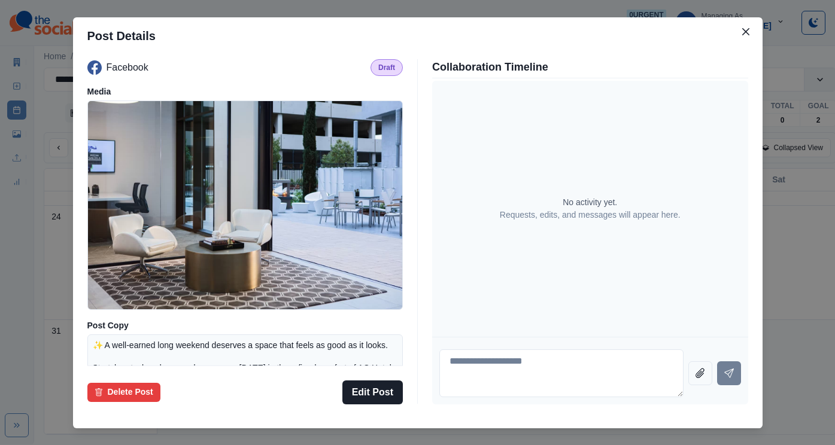
scroll to position [122, 0]
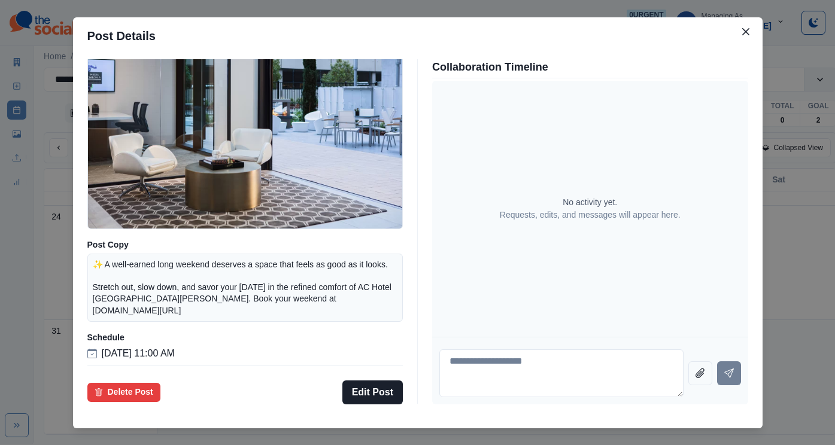
click at [109, 245] on div "Post Details Facebook Draft Media Post Copy ✨ A well-earned long weekend deserv…" at bounding box center [417, 222] width 835 height 445
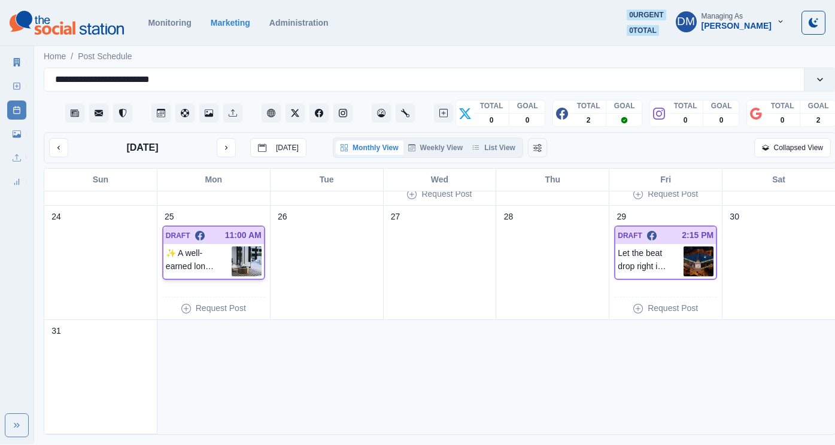
click at [236, 247] on img at bounding box center [247, 262] width 30 height 30
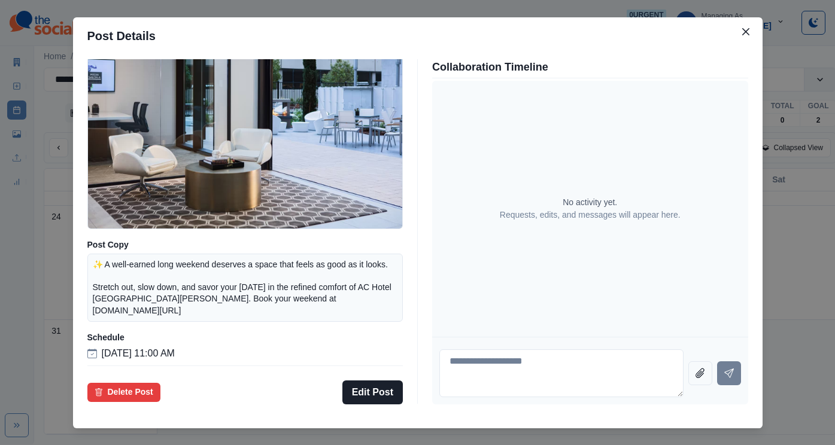
click at [105, 262] on div "Post Details Facebook Draft Media Post Copy ✨ A well-earned long weekend deserv…" at bounding box center [417, 222] width 835 height 445
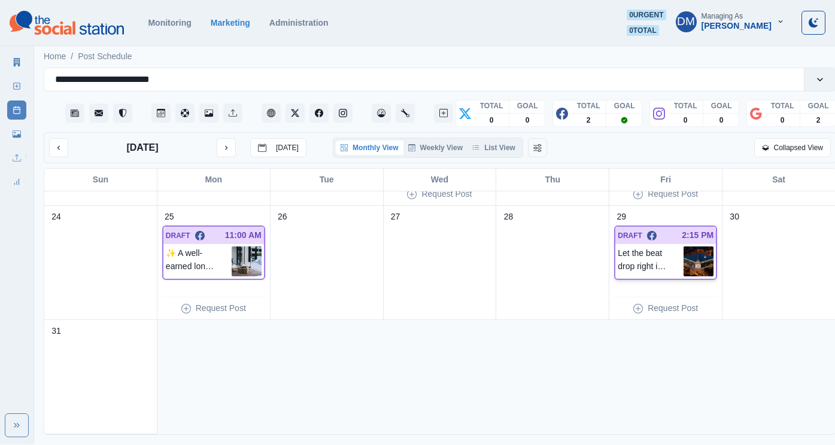
click at [698, 247] on img at bounding box center [698, 262] width 30 height 30
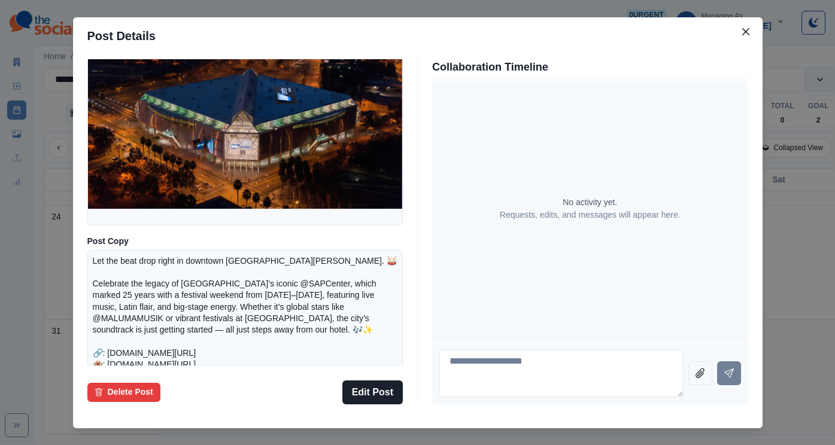
scroll to position [80, 0]
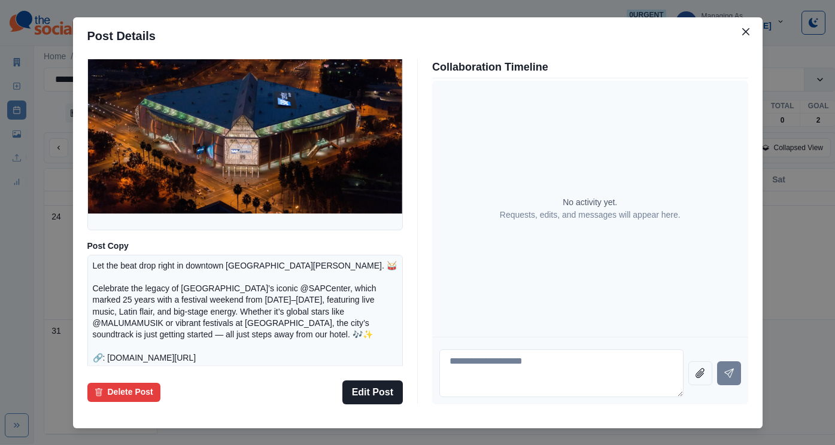
click at [123, 199] on div "Post Details Facebook Draft Media Post Copy Let the beat drop right in downtown…" at bounding box center [417, 222] width 835 height 445
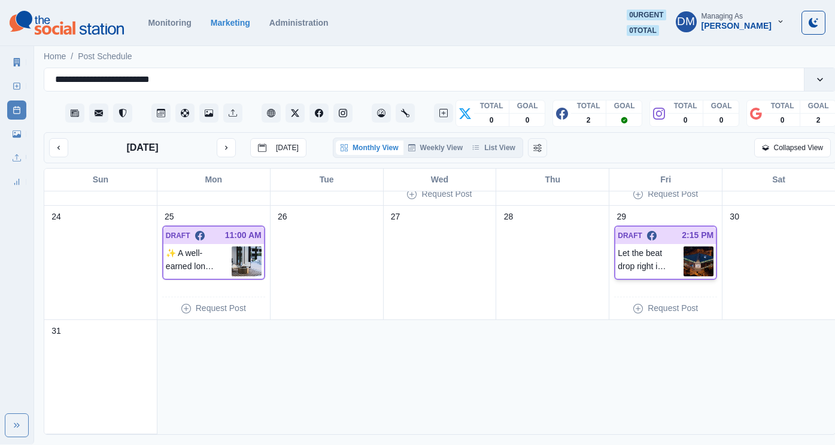
click at [686, 247] on img at bounding box center [698, 262] width 30 height 30
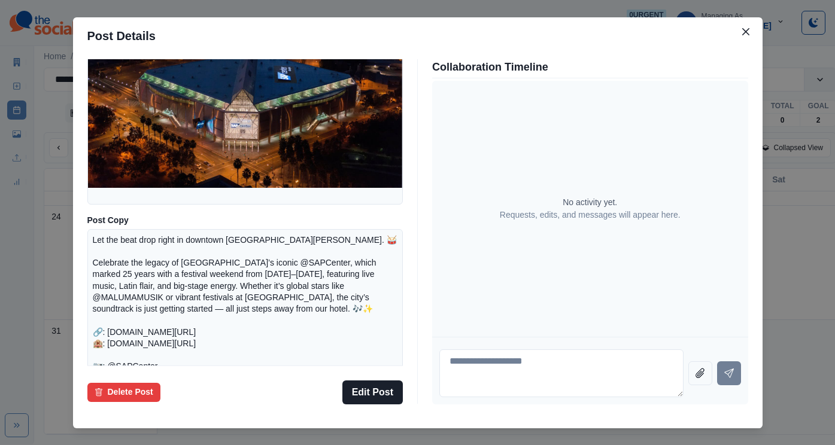
scroll to position [174, 0]
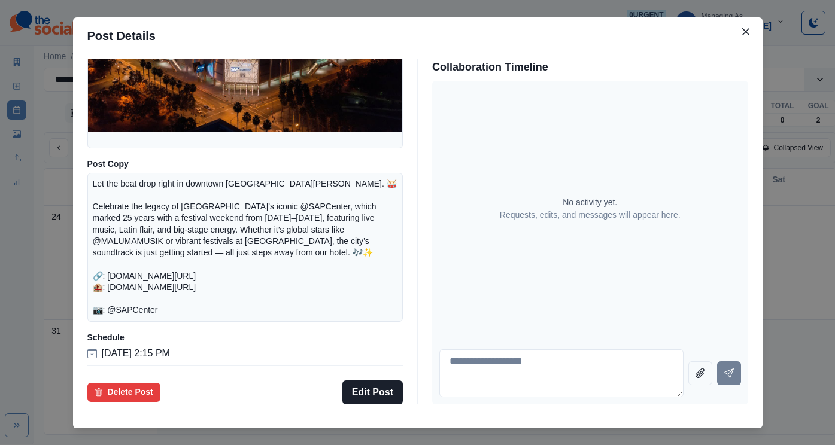
click at [108, 270] on div "Post Details Facebook Draft Media Post Copy Let the beat drop right in downtown…" at bounding box center [417, 222] width 835 height 445
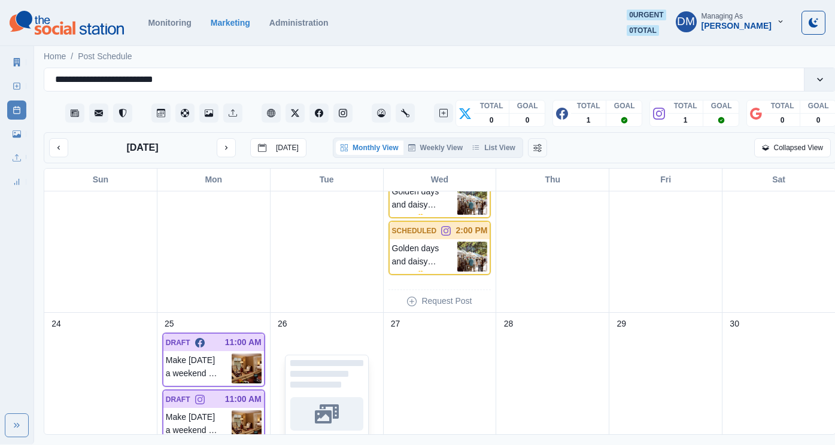
scroll to position [552, 0]
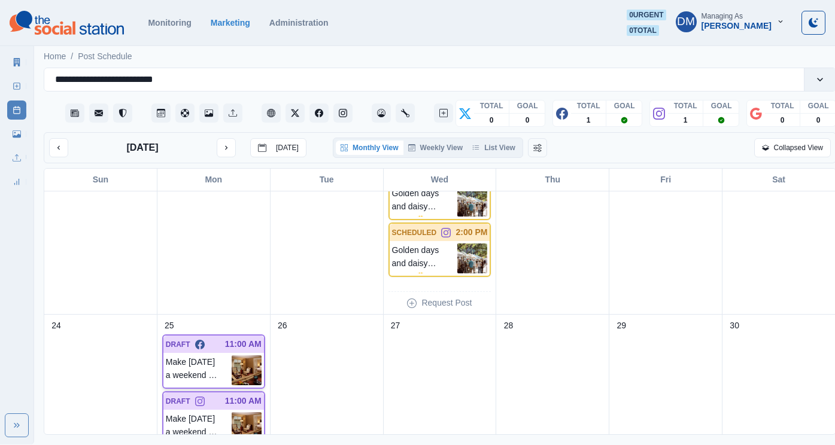
click at [238, 355] on img at bounding box center [247, 370] width 30 height 30
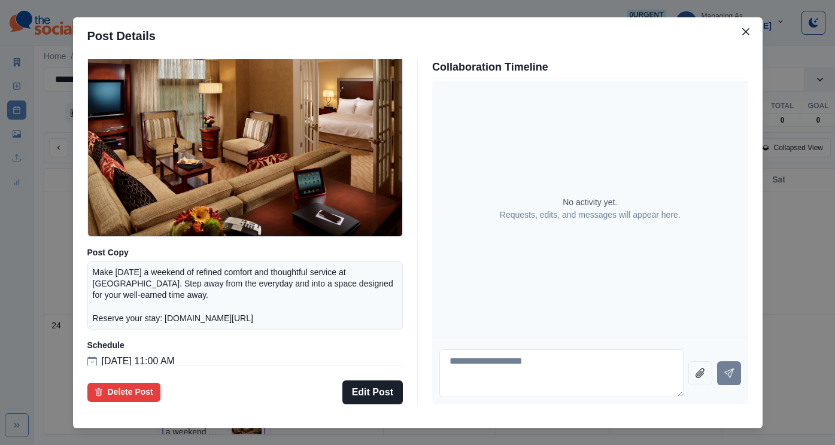
scroll to position [0, 0]
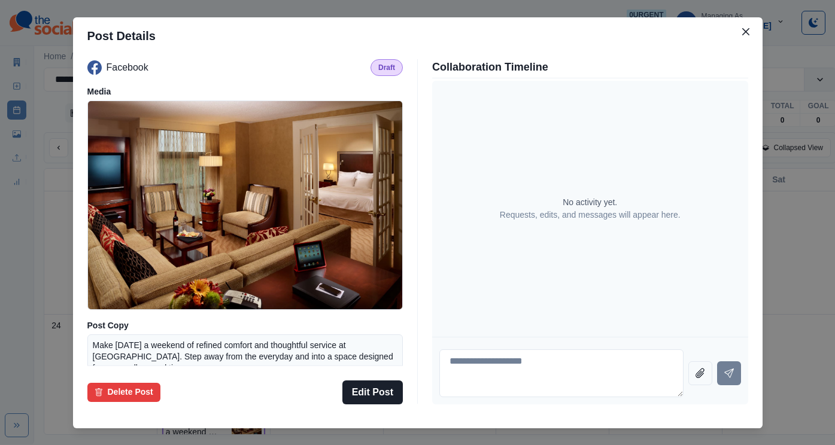
click at [104, 247] on div "Post Details Facebook Draft Media Post Copy Make [DATE] a weekend of refined co…" at bounding box center [417, 222] width 835 height 445
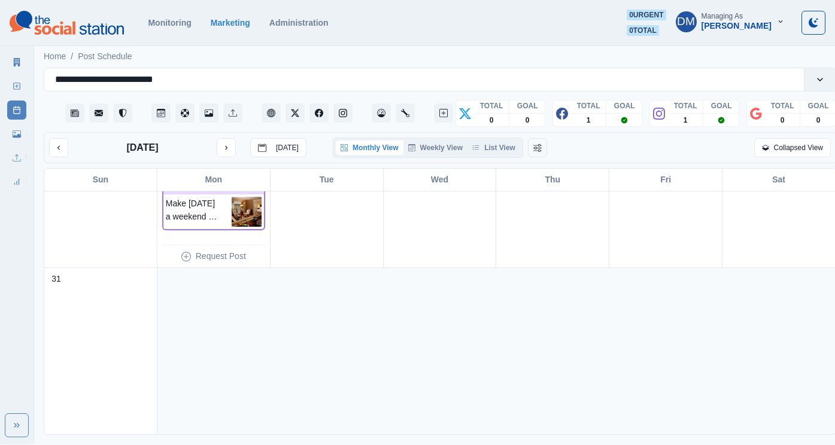
scroll to position [770, 0]
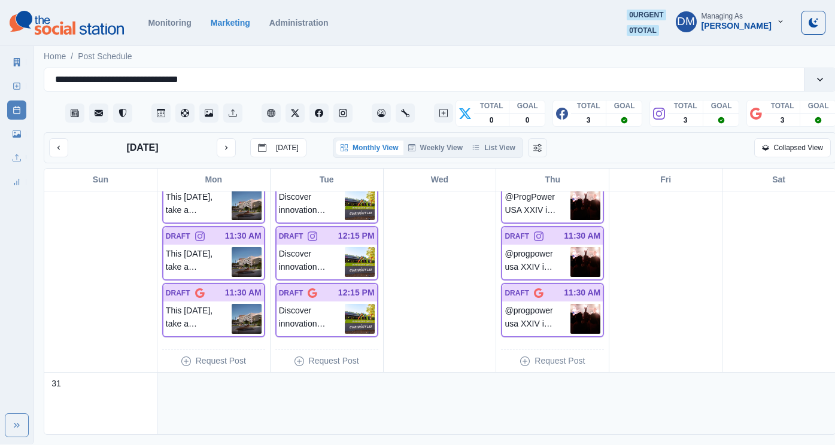
scroll to position [843, 0]
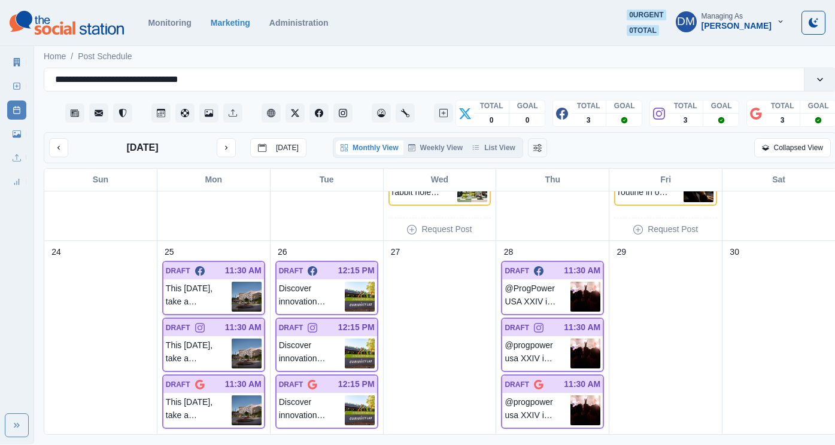
click at [254, 282] on img at bounding box center [247, 297] width 30 height 30
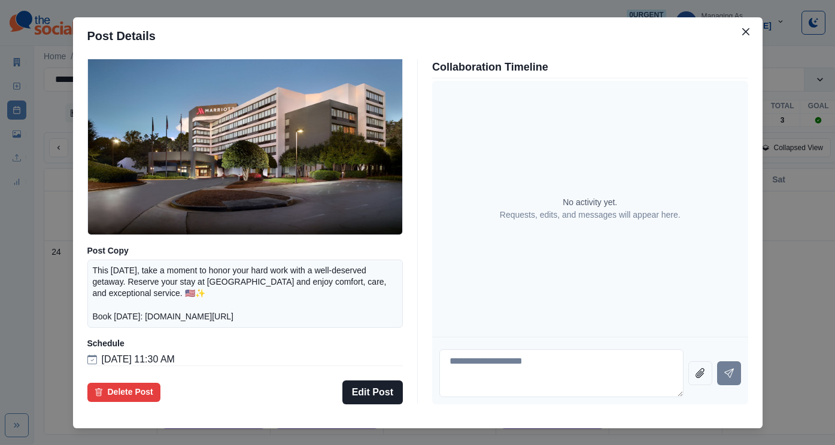
scroll to position [113, 0]
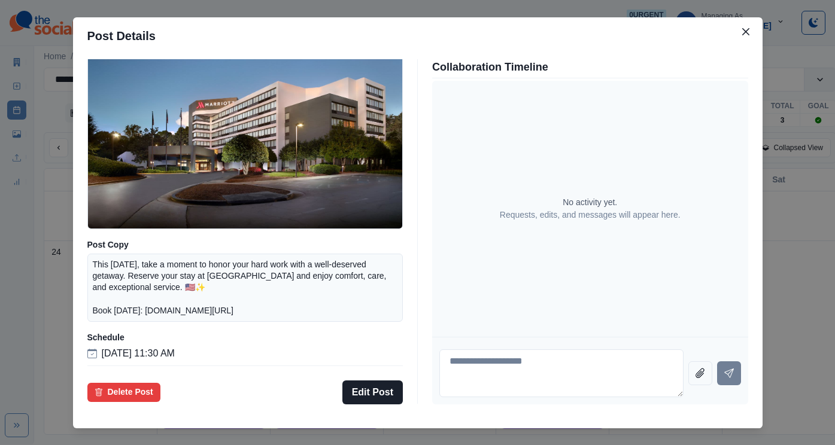
click at [93, 254] on div "Post Details Facebook Draft Media Post Copy This [DATE], take a moment to honor…" at bounding box center [417, 222] width 835 height 445
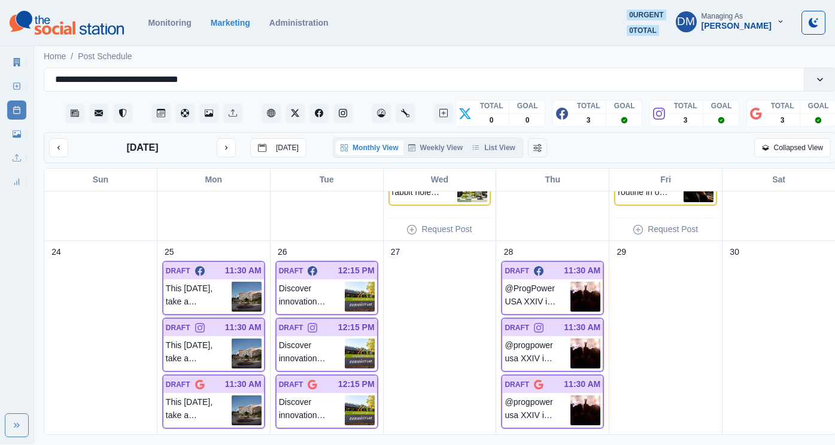
click at [245, 282] on img at bounding box center [247, 297] width 30 height 30
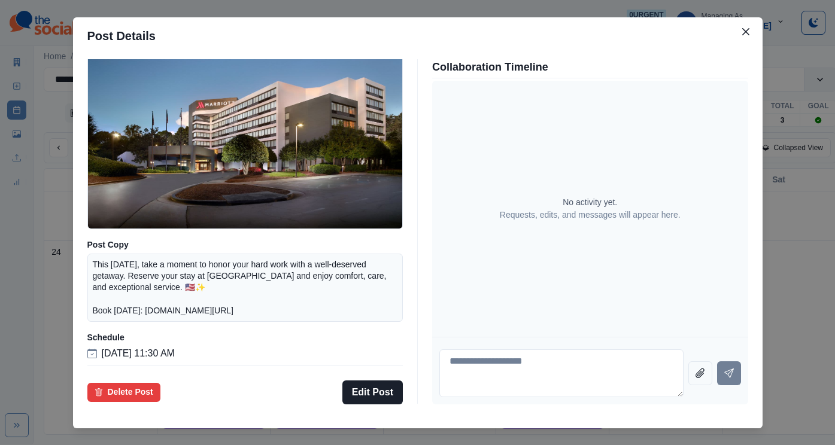
click at [127, 281] on div "Post Details Facebook Draft Media Post Copy This [DATE], take a moment to honor…" at bounding box center [417, 222] width 835 height 445
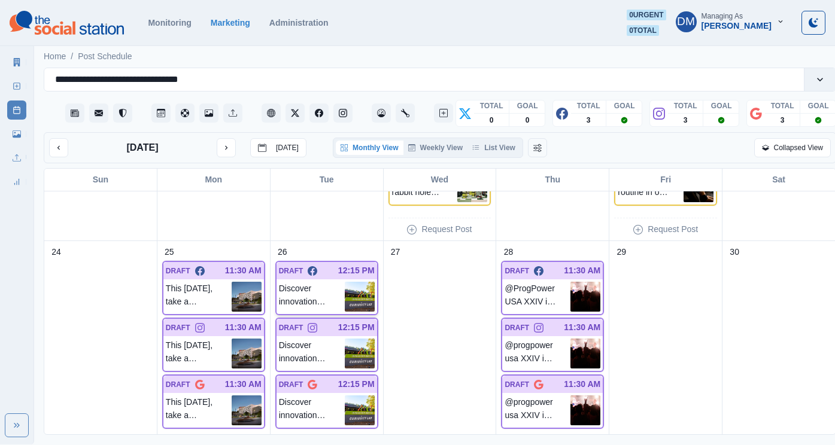
click at [363, 282] on img at bounding box center [360, 297] width 30 height 30
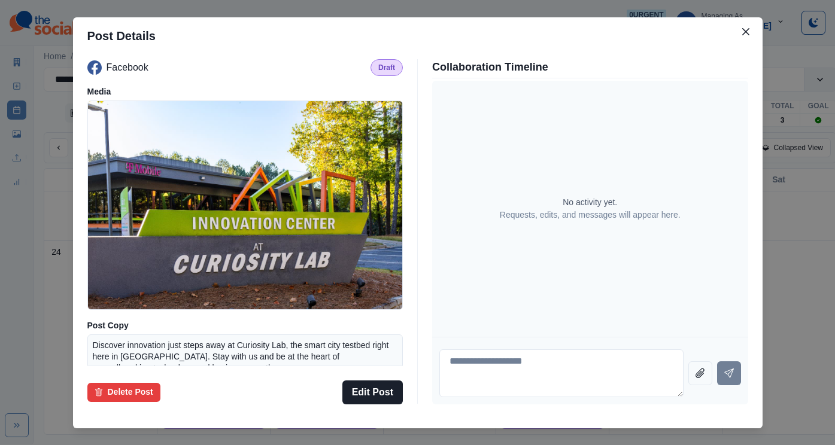
scroll to position [139, 0]
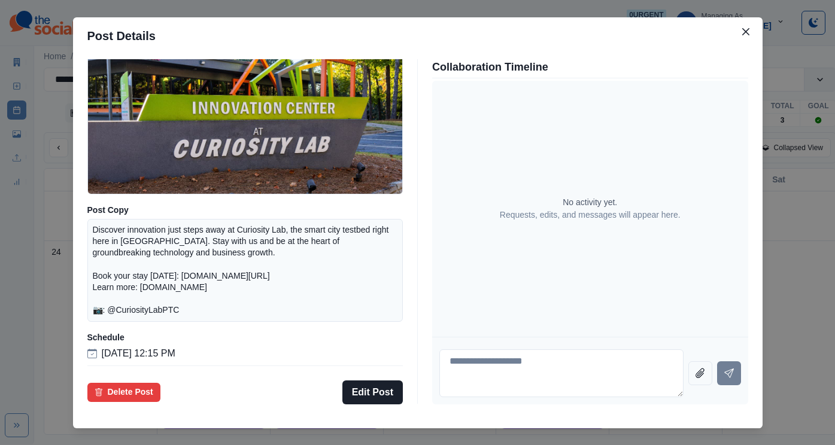
click at [148, 294] on div "Post Details Facebook Draft Media Post Copy Discover innovation just steps away…" at bounding box center [417, 222] width 835 height 445
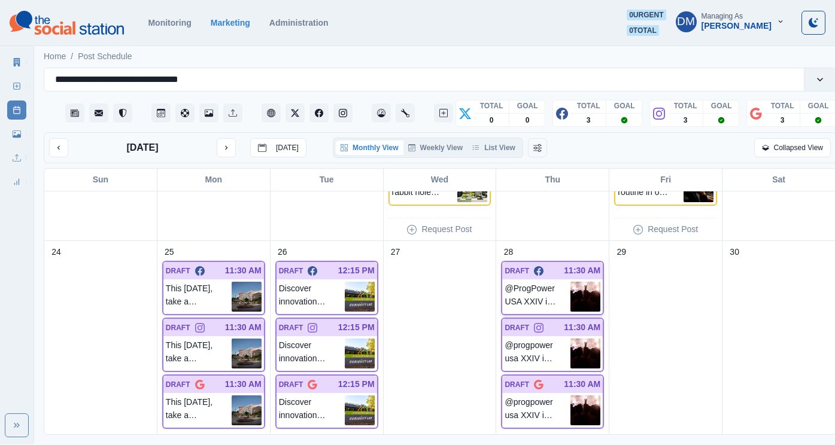
click at [583, 282] on img at bounding box center [585, 297] width 30 height 30
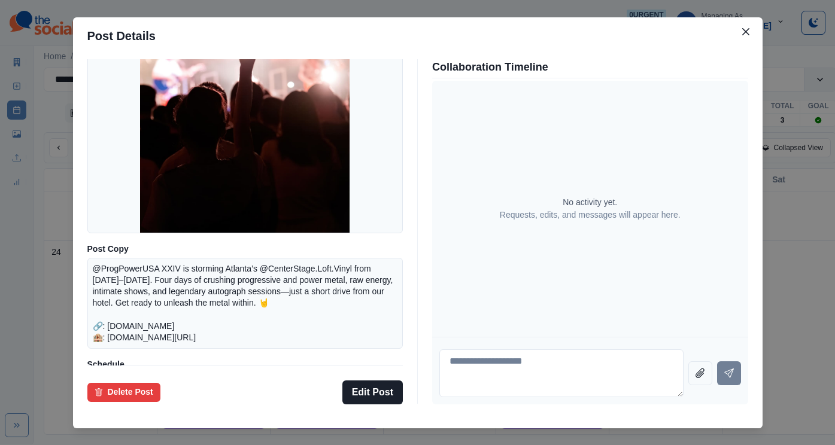
scroll to position [130, 0]
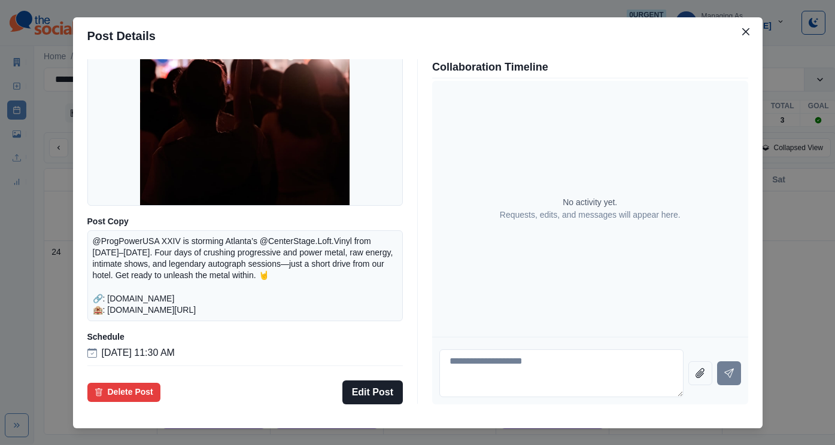
click at [128, 291] on div "Post Details Facebook Draft Media Post Copy @ProgPowerUSA XXIV is storming Atla…" at bounding box center [417, 222] width 835 height 445
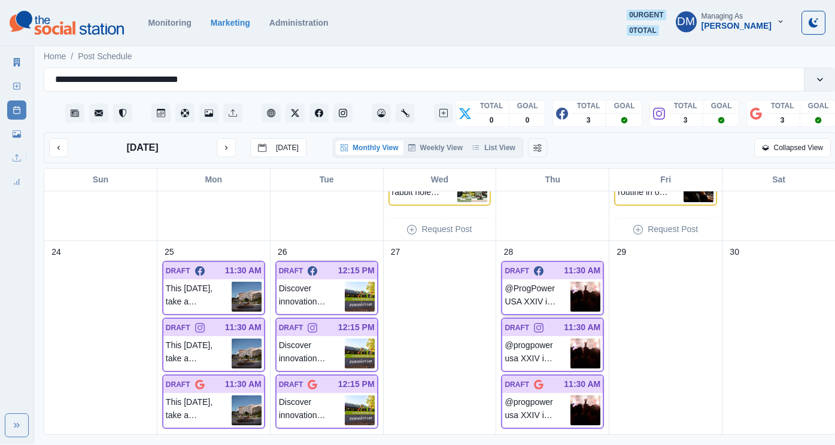
click at [587, 282] on img at bounding box center [585, 297] width 30 height 30
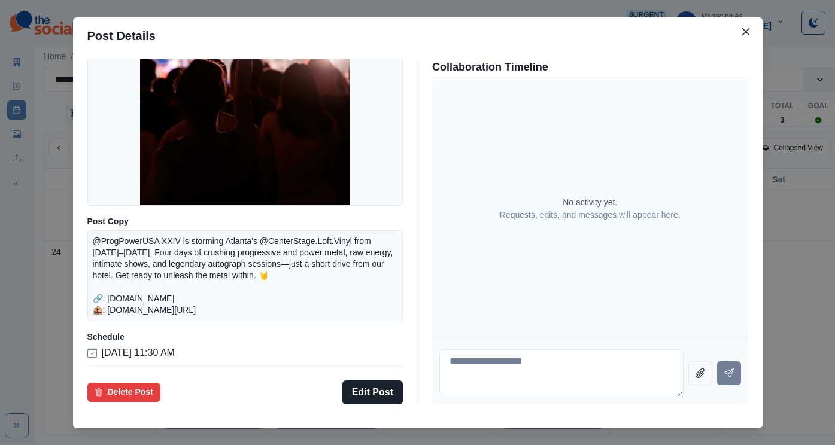
click at [126, 279] on div "Post Details Facebook Draft Media Post Copy @ProgPowerUSA XXIV is storming Atla…" at bounding box center [417, 222] width 835 height 445
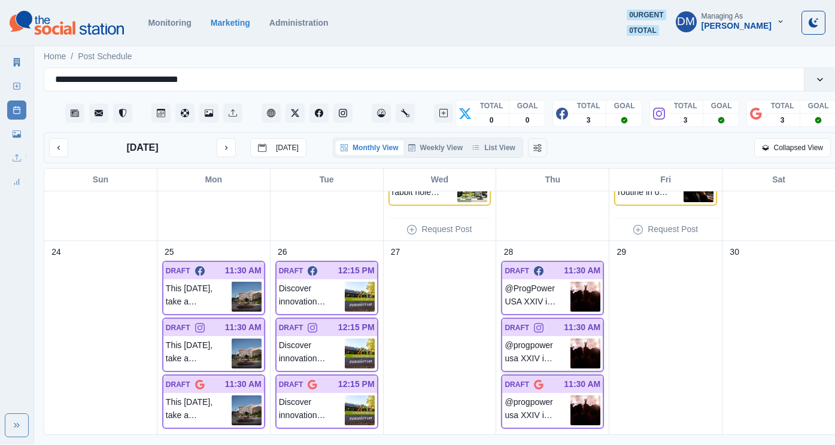
click at [579, 339] on img at bounding box center [585, 354] width 30 height 30
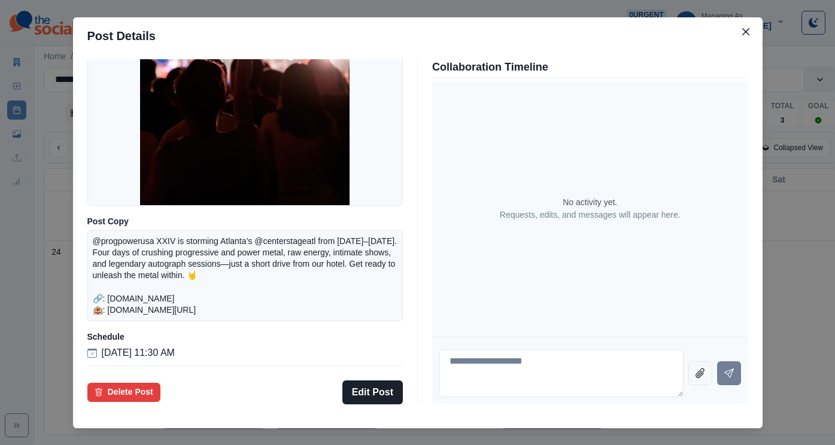
click at [114, 314] on div "Post Details Instagram Draft Media Post Copy @progpowerusa XXIV is storming Atl…" at bounding box center [417, 222] width 835 height 445
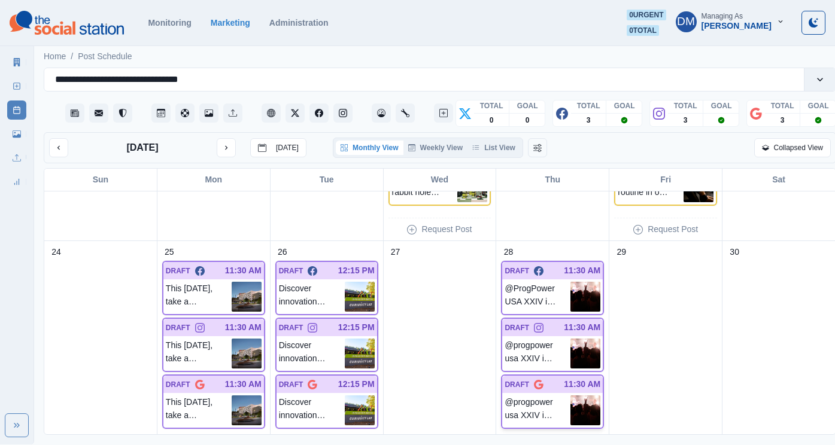
click at [575, 396] on img at bounding box center [585, 411] width 30 height 30
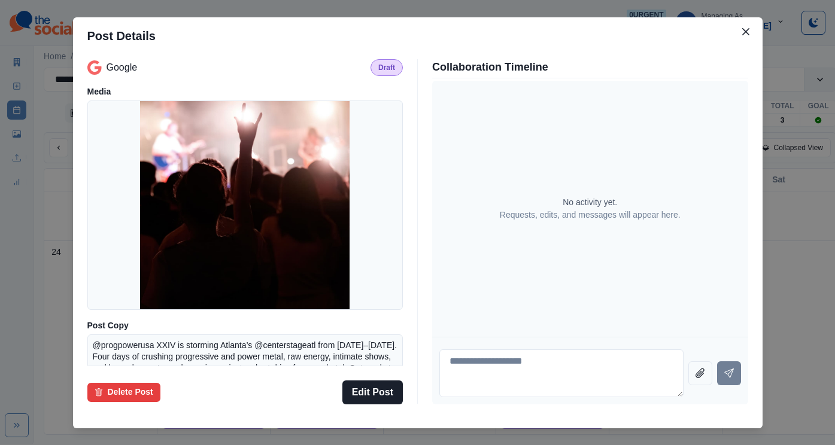
scroll to position [105, 0]
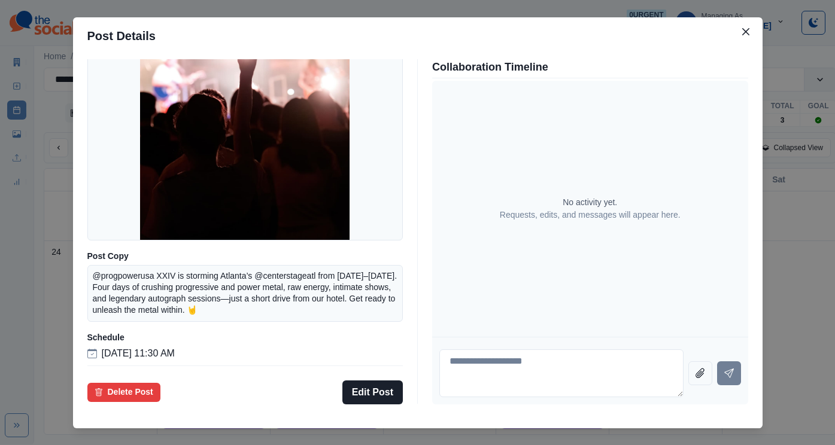
click at [117, 291] on div "Post Details Google Draft Media Post Copy @progpowerusa XXIV is storming Atlant…" at bounding box center [417, 222] width 835 height 445
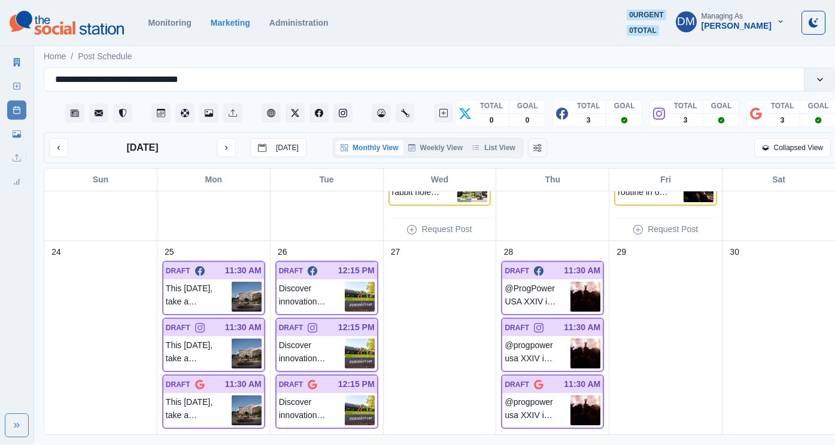
click at [358, 339] on img at bounding box center [360, 354] width 30 height 30
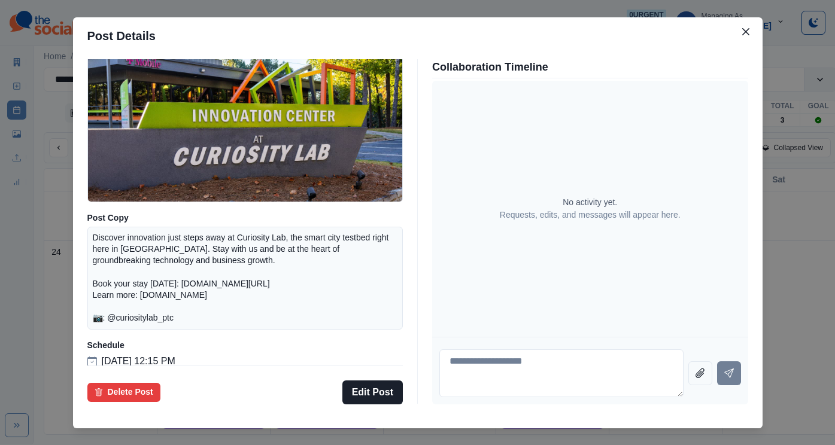
scroll to position [139, 0]
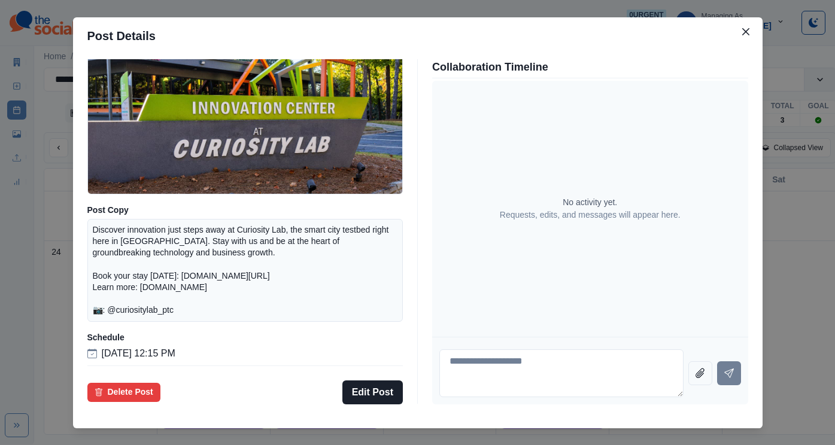
click at [107, 302] on div "Post Details Instagram Draft Media Post Copy Discover innovation just steps awa…" at bounding box center [417, 222] width 835 height 445
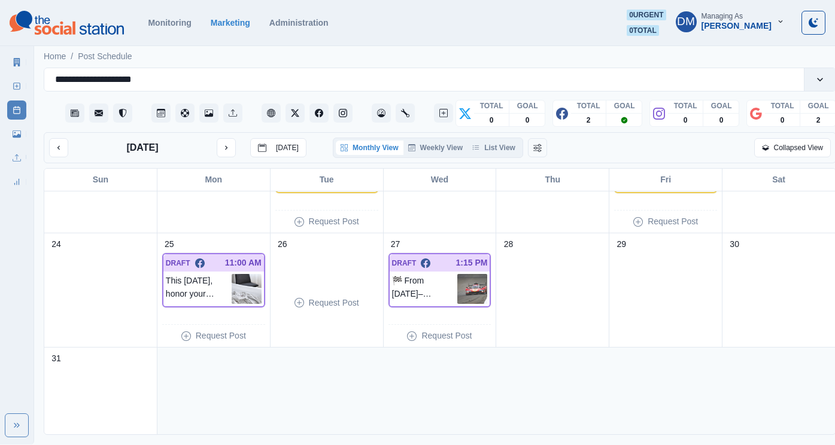
scroll to position [418, 0]
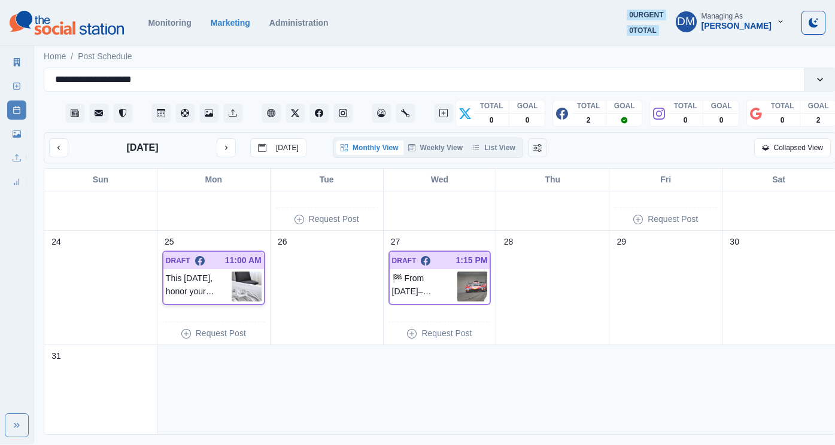
click at [244, 272] on img at bounding box center [247, 287] width 30 height 30
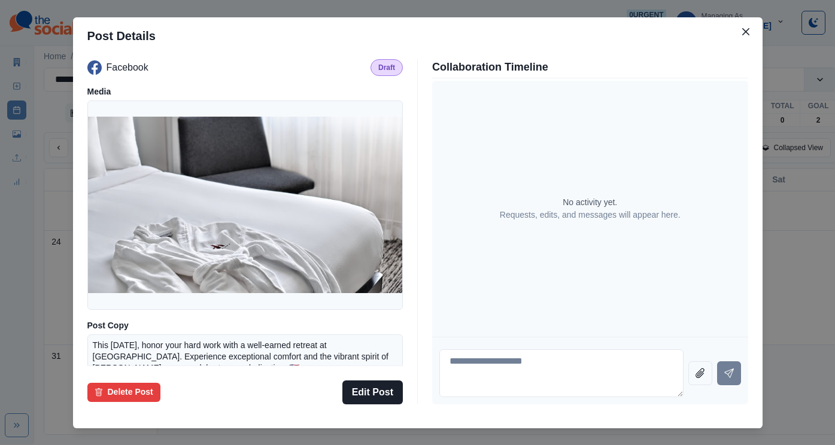
scroll to position [113, 0]
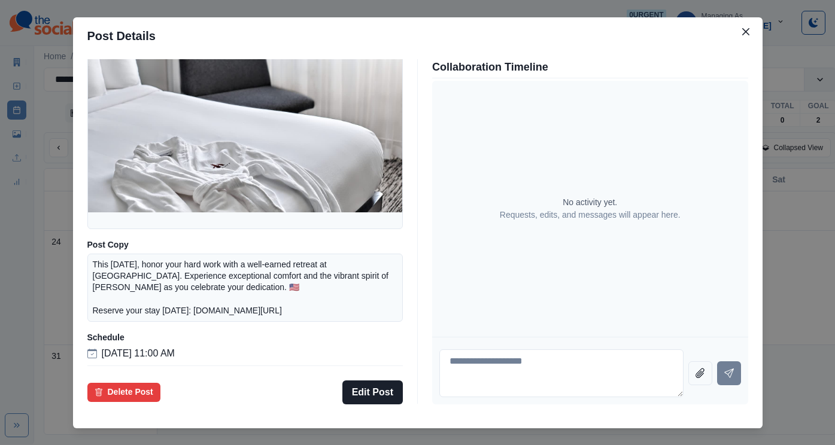
click at [98, 248] on div "Post Details Facebook Draft Media Post Copy This [DATE], honor your hard work w…" at bounding box center [417, 222] width 835 height 445
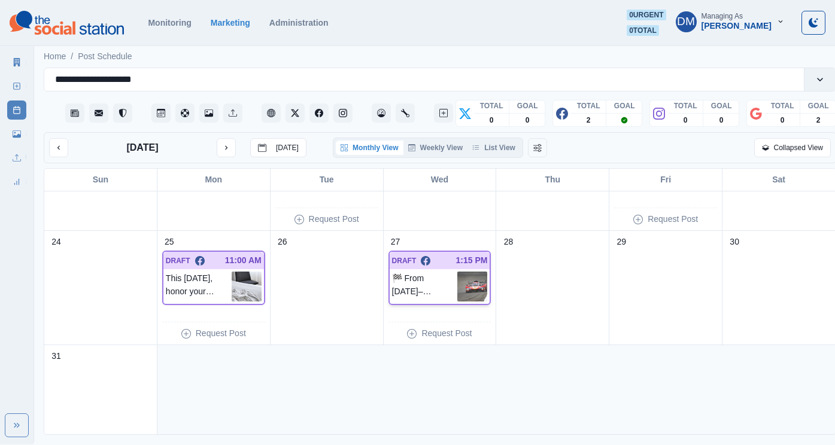
click at [476, 272] on img at bounding box center [472, 287] width 30 height 30
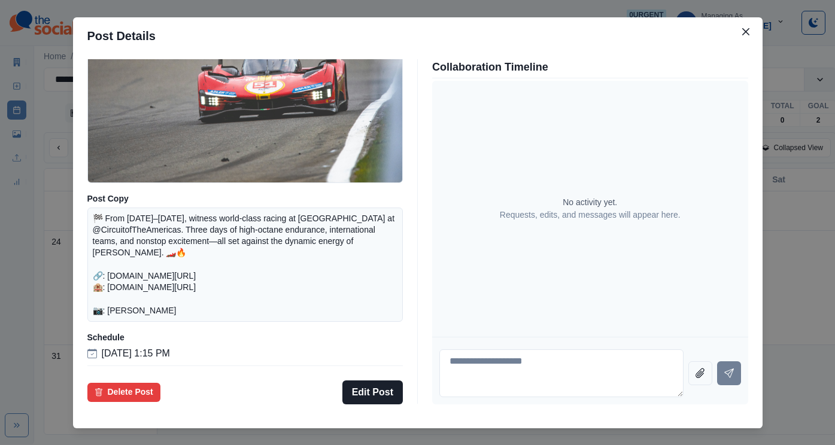
scroll to position [157, 0]
drag, startPoint x: 185, startPoint y: 254, endPoint x: 230, endPoint y: 260, distance: 45.2
click at [230, 260] on p "🏁 From [DATE]–[DATE], witness world-class racing at [GEOGRAPHIC_DATA] at @Circu…" at bounding box center [245, 265] width 305 height 104
copy p "[DOMAIN_NAME][URL] 🏨:"
click at [391, 381] on button "Edit Post" at bounding box center [372, 393] width 60 height 24
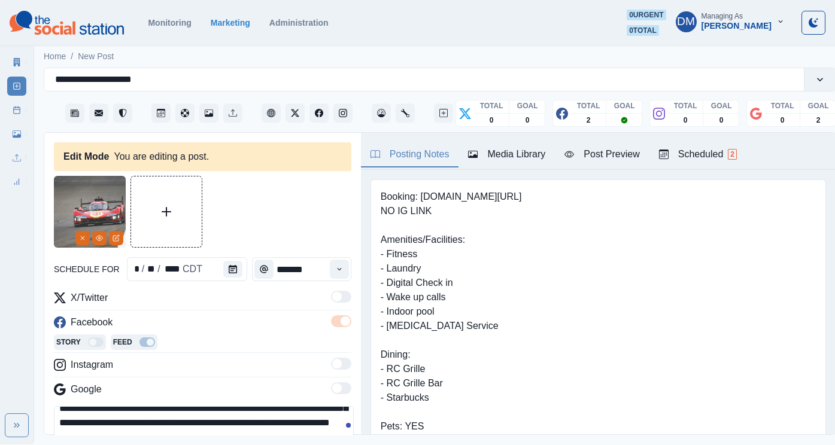
scroll to position [32, 0]
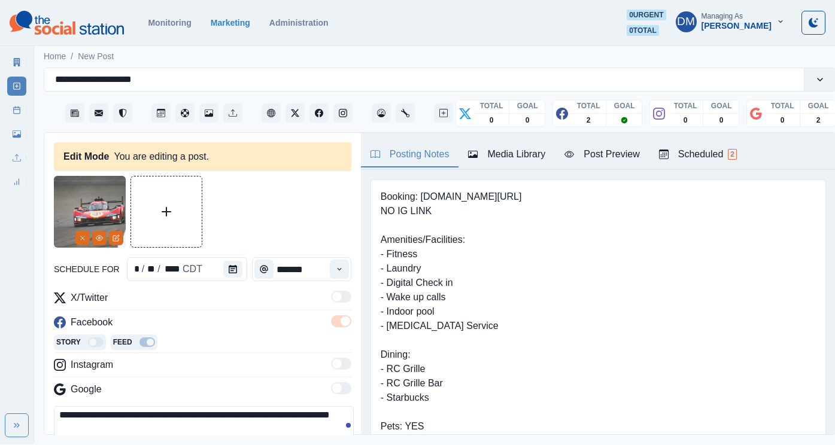
click at [88, 406] on textarea "**********" at bounding box center [204, 433] width 300 height 54
drag, startPoint x: 66, startPoint y: 367, endPoint x: 320, endPoint y: 365, distance: 253.7
click at [320, 406] on textarea "**********" at bounding box center [204, 433] width 300 height 54
paste textarea
click at [89, 406] on textarea "**********" at bounding box center [204, 433] width 300 height 54
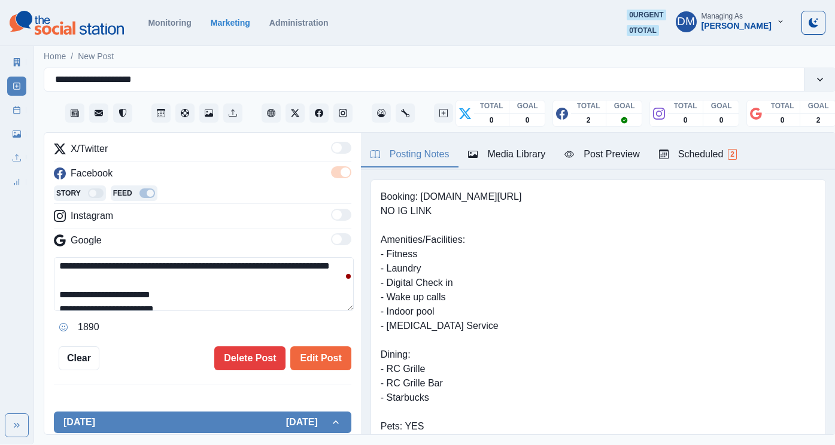
scroll to position [200, 0]
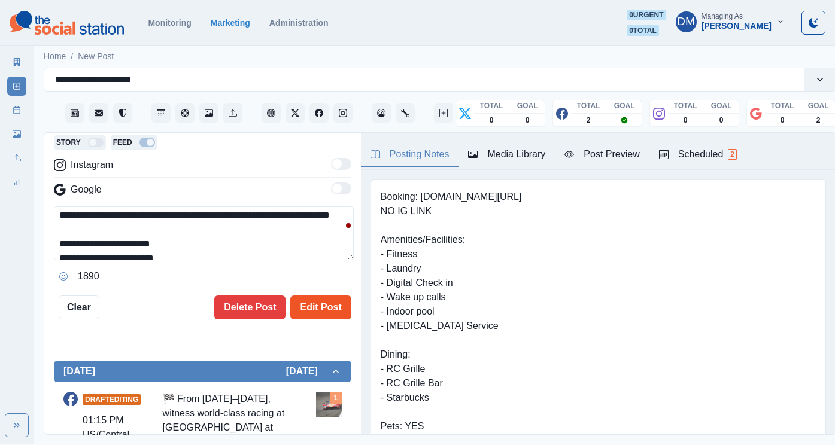
type textarea "**********"
click at [326, 296] on button "Edit Post" at bounding box center [320, 308] width 60 height 24
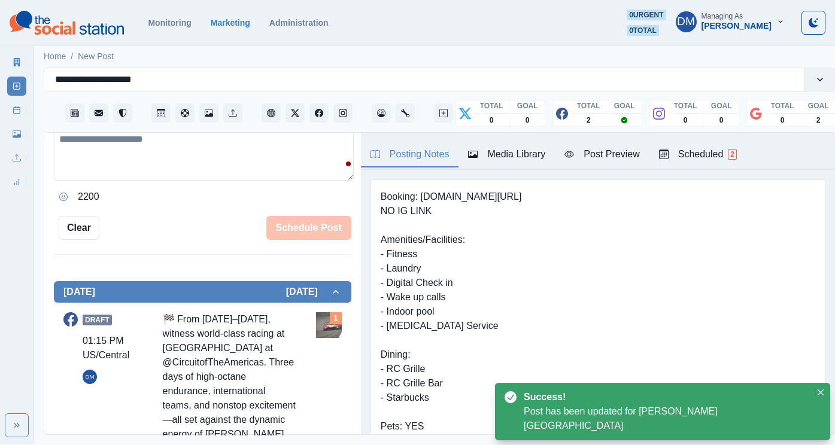
scroll to position [240, 0]
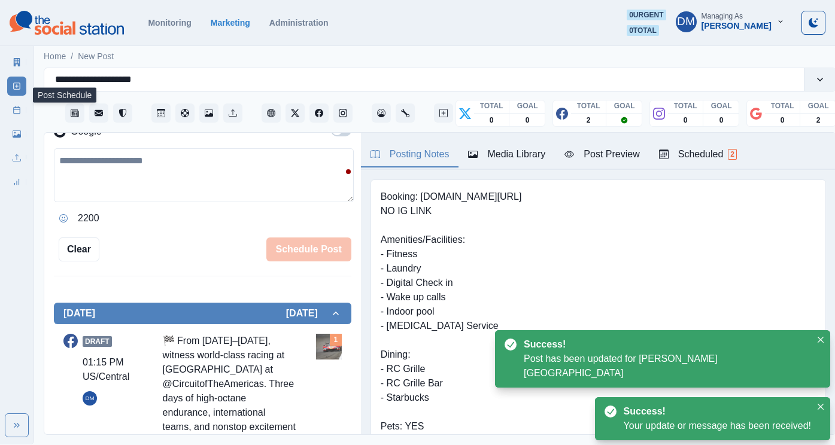
click at [17, 101] on link "Post Schedule" at bounding box center [16, 110] width 19 height 19
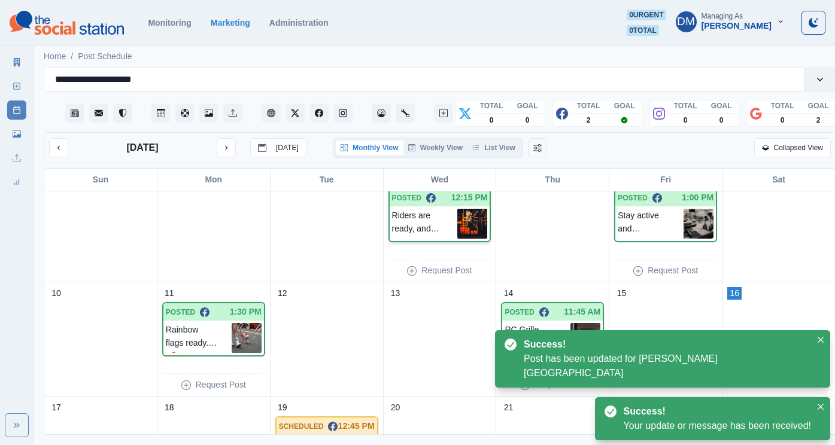
scroll to position [443, 0]
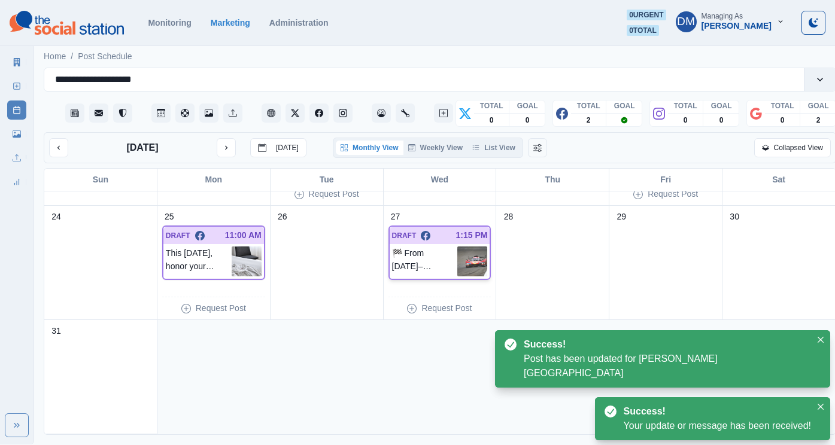
click at [463, 247] on img at bounding box center [472, 262] width 30 height 30
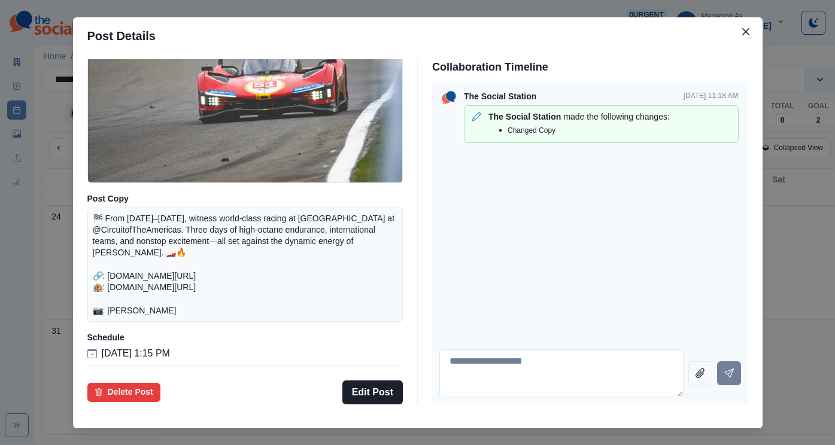
scroll to position [123, 0]
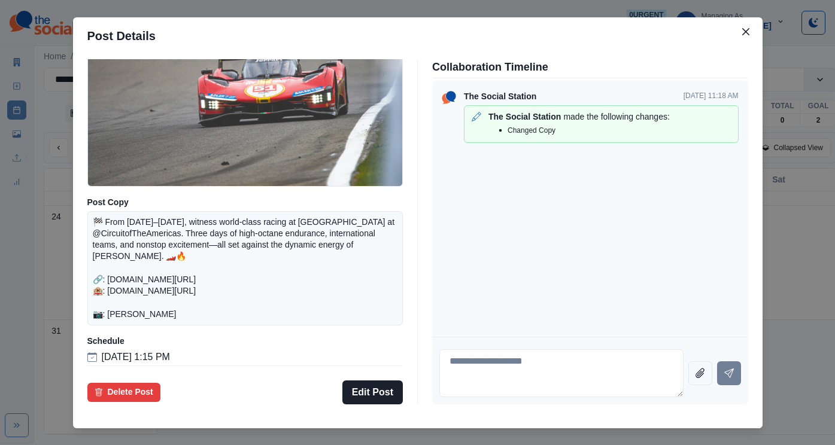
click at [127, 270] on div "Post Details Facebook Draft Media Post Copy 🏁 From September 5–7, 2025, witness…" at bounding box center [417, 222] width 835 height 445
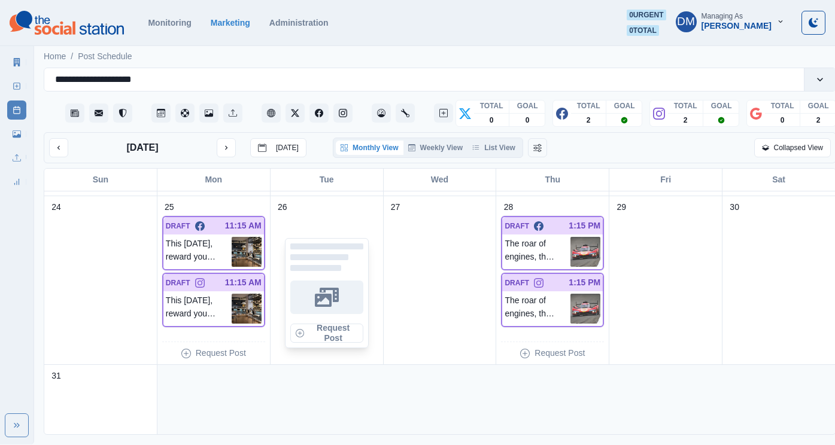
scroll to position [682, 0]
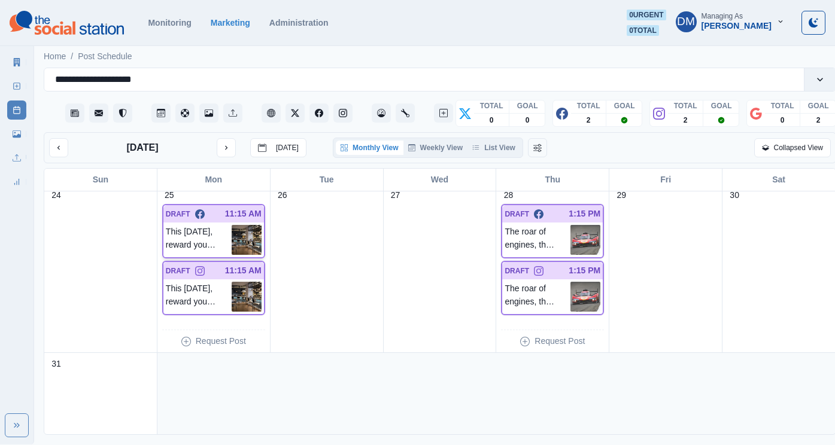
click at [242, 225] on img at bounding box center [247, 240] width 30 height 30
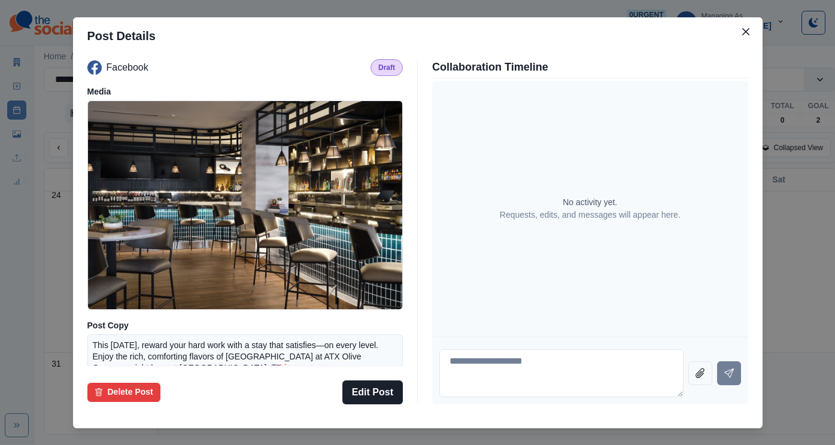
scroll to position [113, 0]
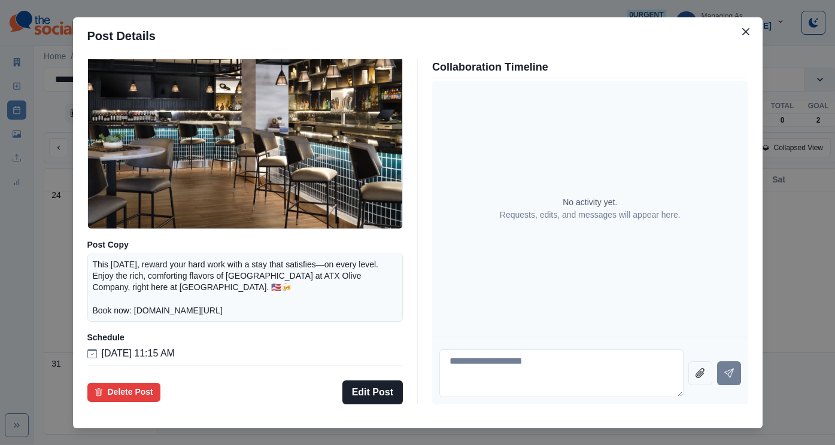
click at [329, 36] on div "Post Details Facebook Draft Media Post Copy This Labor Day, reward your hard wo…" at bounding box center [417, 222] width 835 height 445
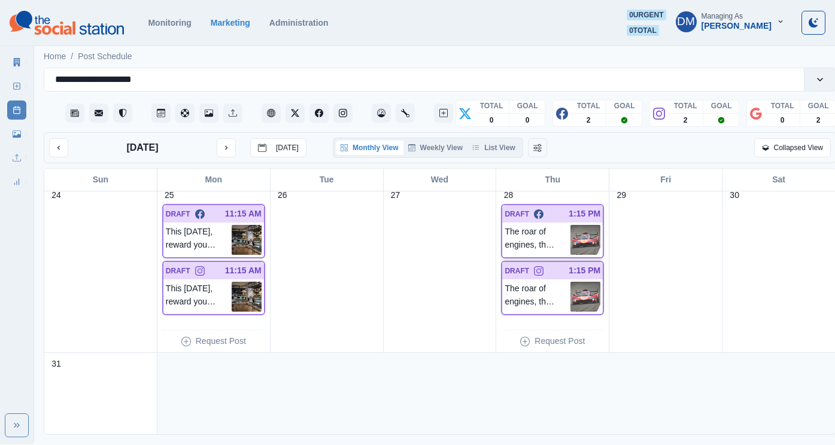
click at [582, 225] on img at bounding box center [585, 240] width 30 height 30
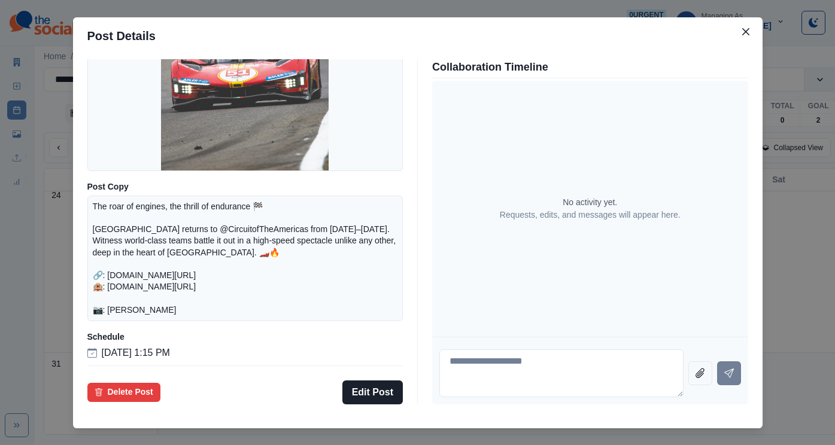
scroll to position [165, 0]
click at [384, 381] on button "Edit Post" at bounding box center [372, 393] width 60 height 24
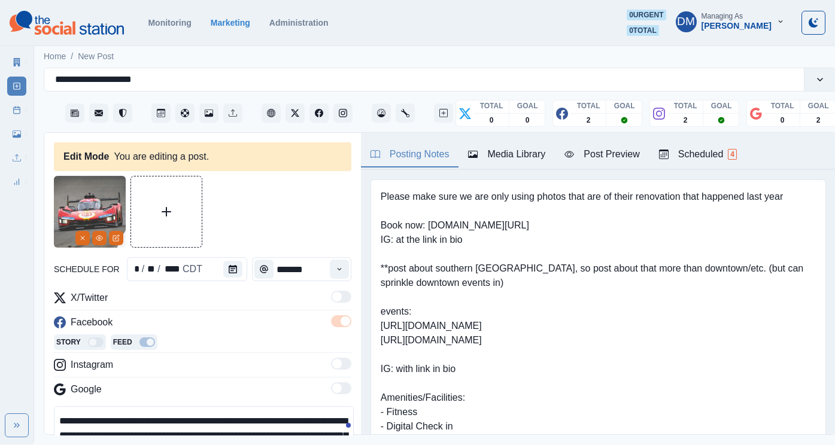
scroll to position [41, 0]
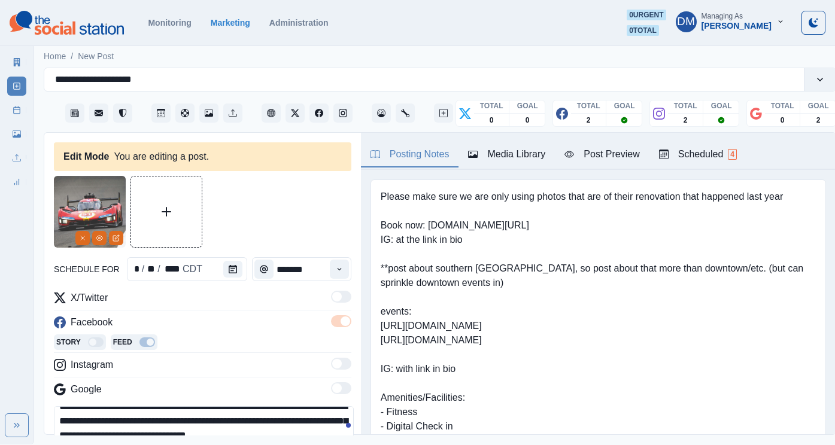
drag, startPoint x: 82, startPoint y: 381, endPoint x: 318, endPoint y: 381, distance: 235.8
click at [318, 406] on textarea "**********" at bounding box center [204, 433] width 300 height 54
paste textarea
click at [106, 406] on textarea "**********" at bounding box center [204, 433] width 300 height 54
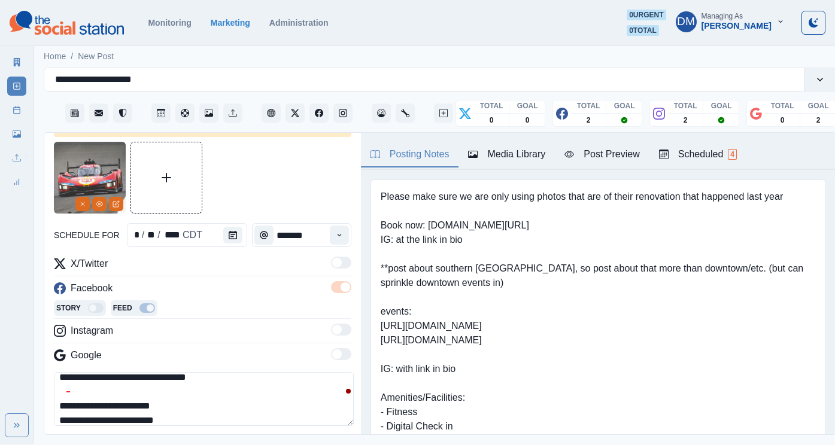
scroll to position [136, 0]
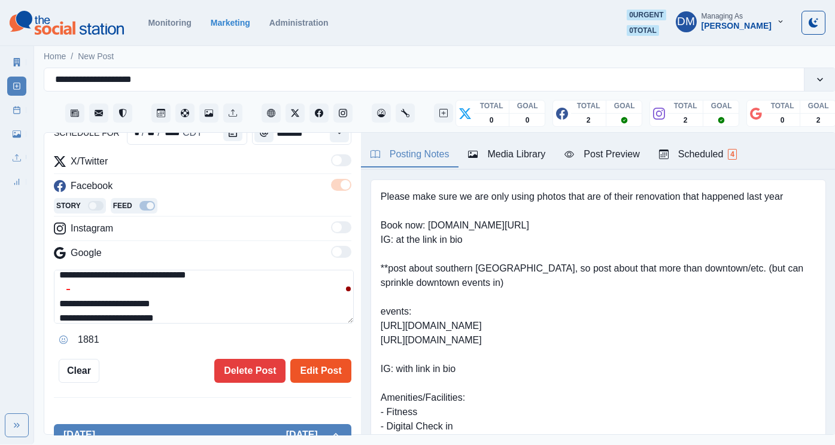
type textarea "**********"
click at [320, 359] on button "Edit Post" at bounding box center [320, 371] width 60 height 24
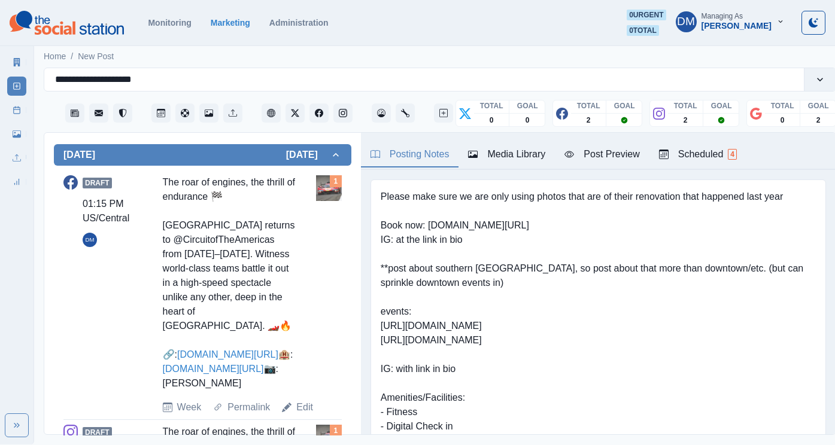
scroll to position [426, 0]
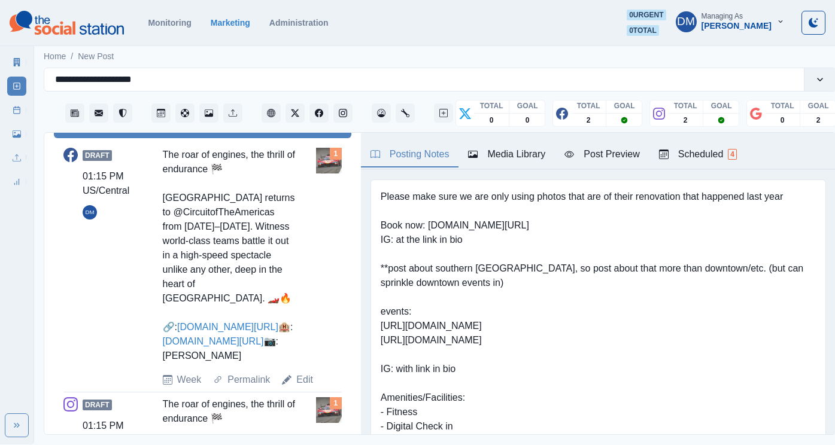
drag, startPoint x: 248, startPoint y: 172, endPoint x: 163, endPoint y: 169, distance: 85.0
click at [163, 169] on div "The roar of engines, the thrill of endurance 🏁 Lone Star Le Mans returns to @Ci…" at bounding box center [229, 255] width 133 height 215
copy link "www.shorturl.at/ozSd4"
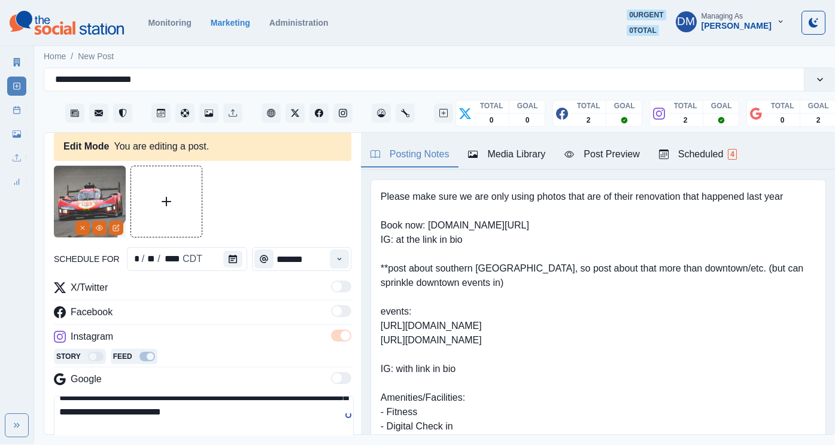
scroll to position [64, 0]
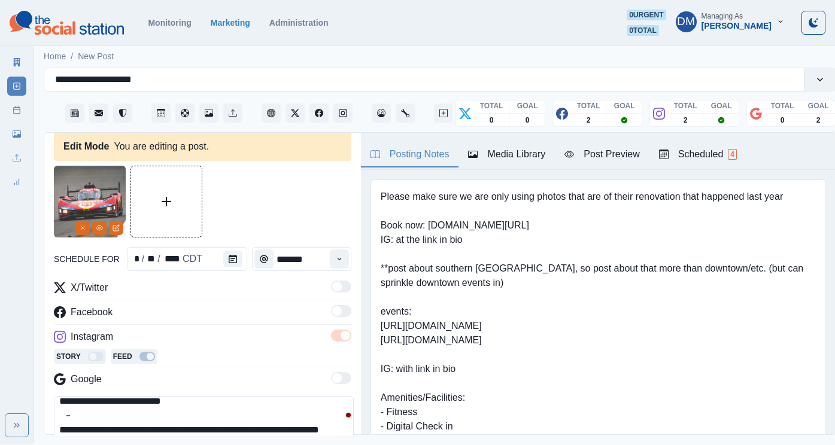
drag, startPoint x: 66, startPoint y: 346, endPoint x: 316, endPoint y: 347, distance: 249.5
click at [316, 396] on textarea "**********" at bounding box center [204, 423] width 300 height 54
paste textarea
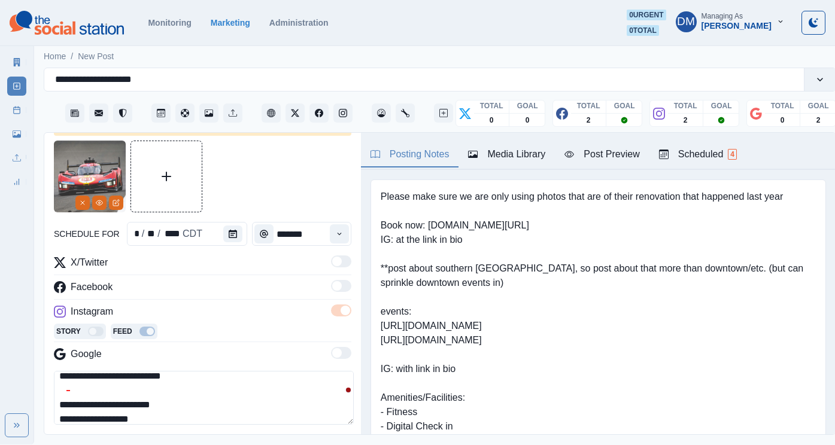
scroll to position [50, 0]
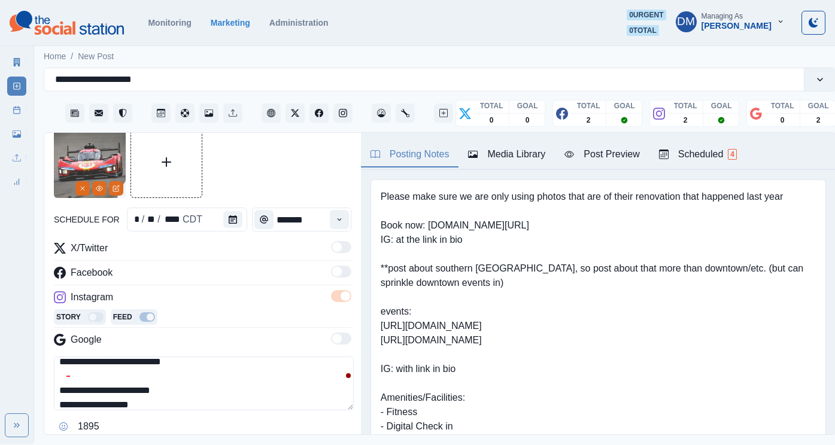
type textarea "**********"
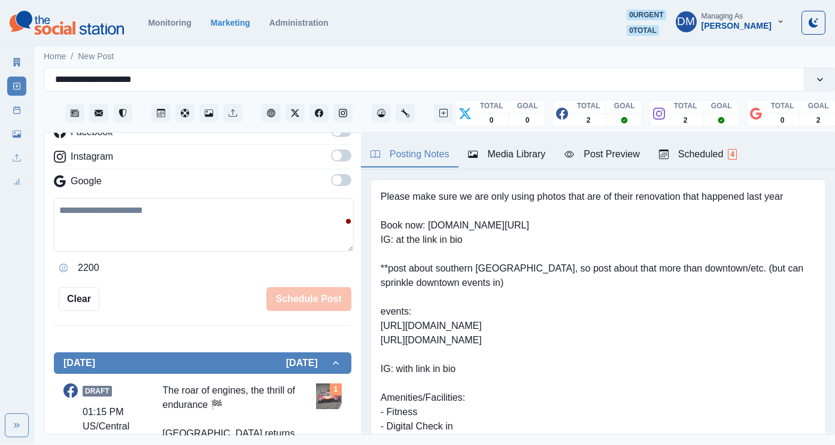
scroll to position [146, 0]
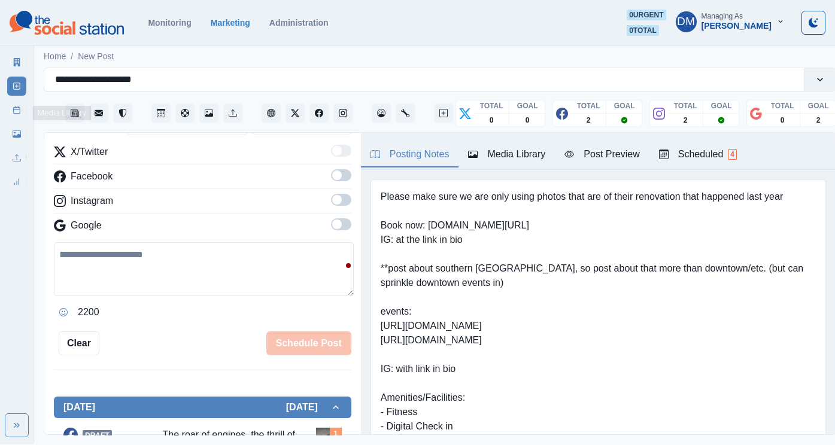
click at [20, 101] on link "Post Schedule" at bounding box center [16, 110] width 19 height 19
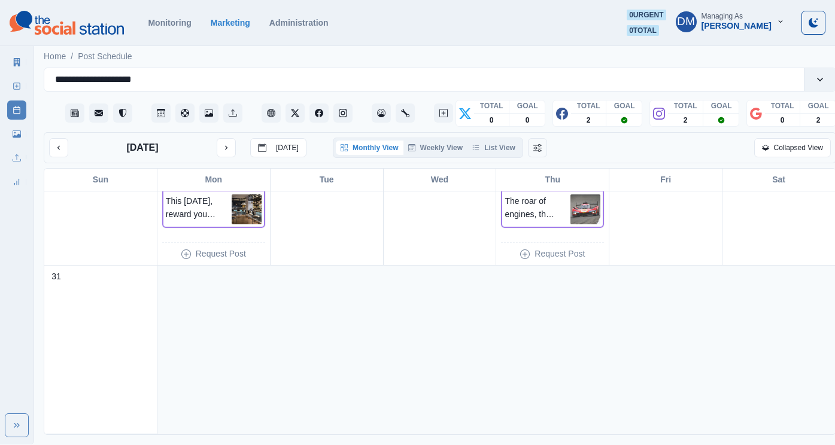
scroll to position [664, 0]
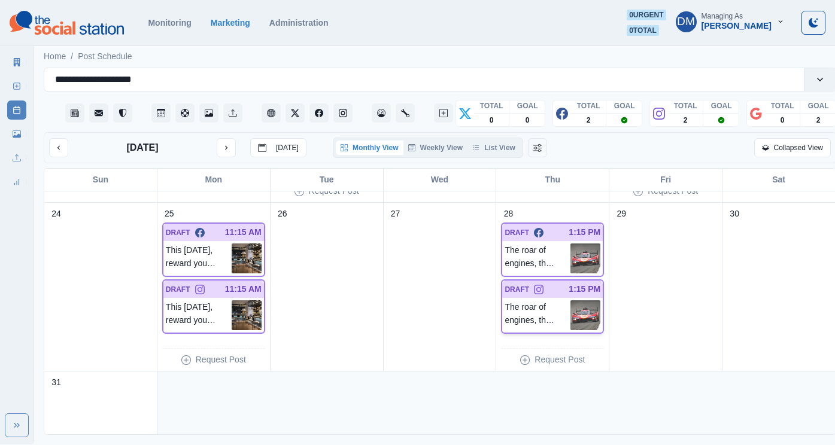
click at [572, 300] on img at bounding box center [585, 315] width 30 height 30
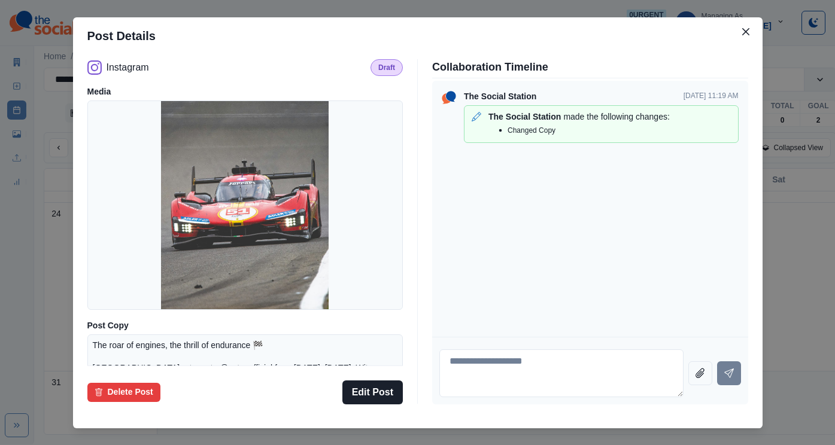
scroll to position [157, 0]
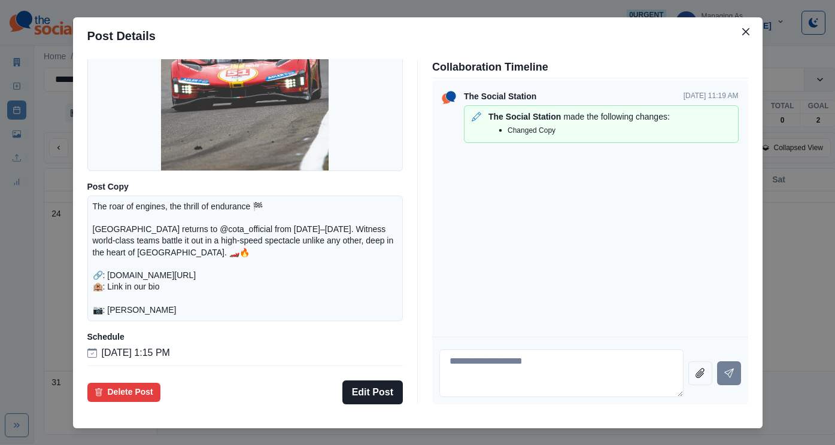
click at [108, 279] on div "Post Details Instagram Draft Media Post Copy The roar of engines, the thrill of…" at bounding box center [417, 222] width 835 height 445
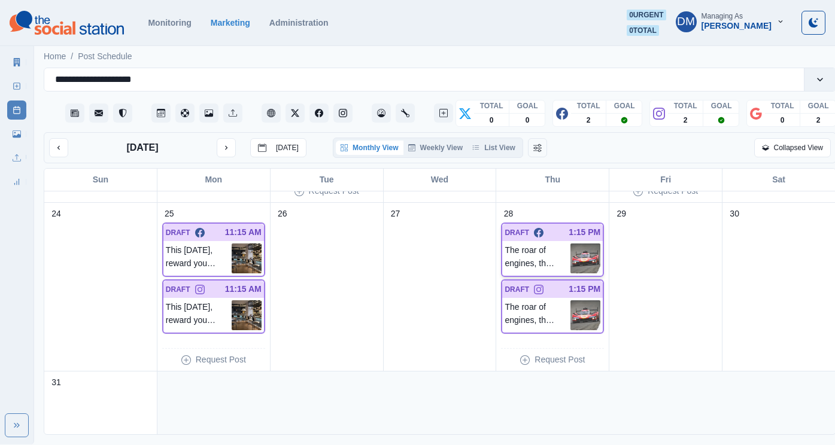
click at [583, 244] on img at bounding box center [585, 259] width 30 height 30
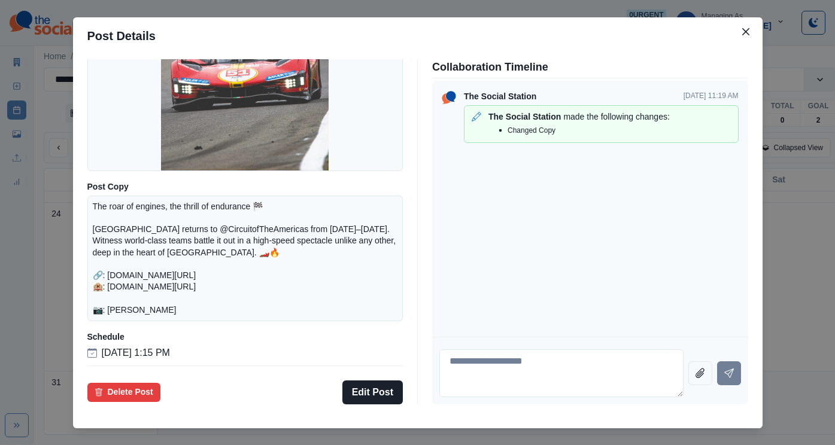
click at [101, 285] on div "Post Details Facebook Draft Media Post Copy The roar of engines, the thrill of …" at bounding box center [417, 222] width 835 height 445
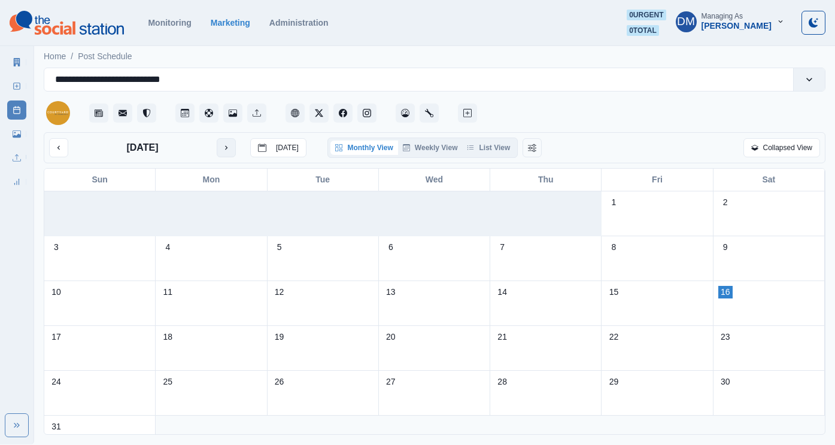
click at [222, 144] on icon "next month" at bounding box center [226, 148] width 8 height 8
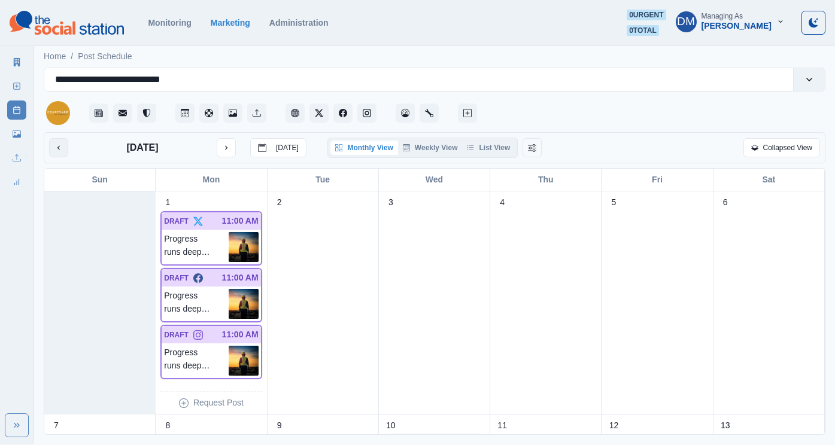
click at [51, 138] on button "previous month" at bounding box center [58, 147] width 19 height 19
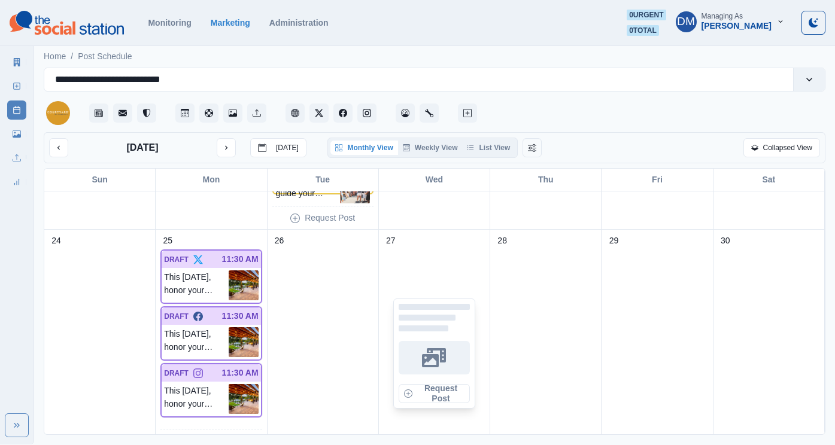
scroll to position [843, 0]
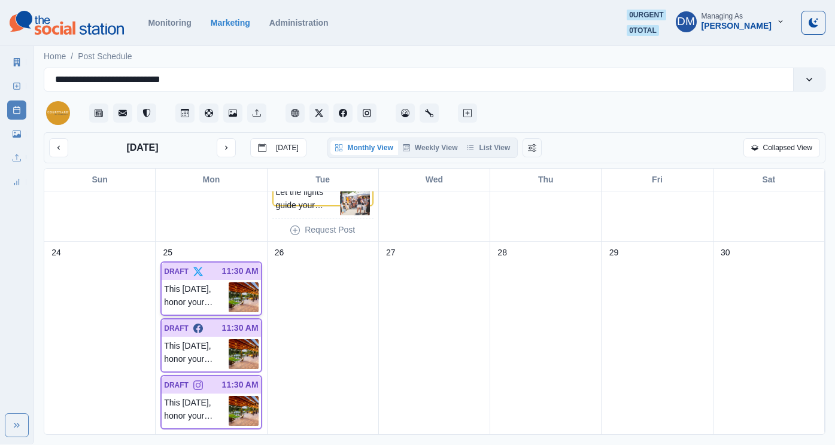
click at [250, 282] on img at bounding box center [244, 297] width 30 height 30
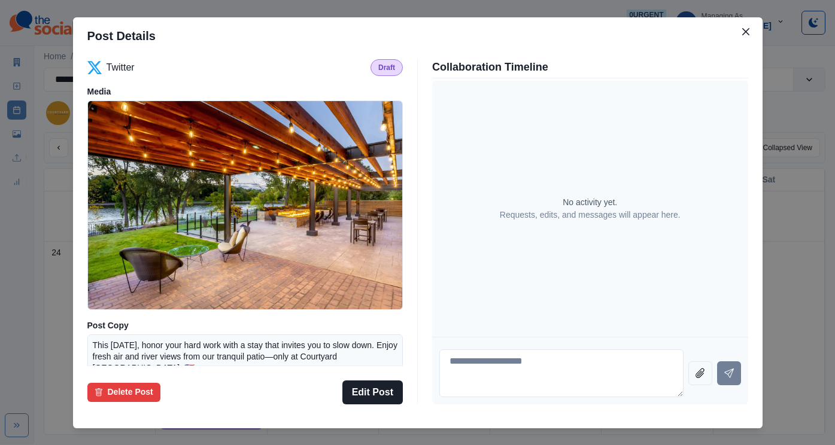
scroll to position [113, 0]
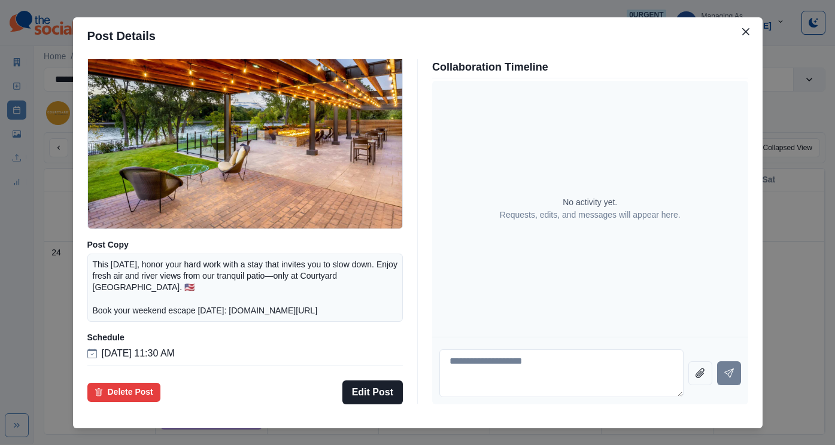
click at [100, 283] on div "Post Details Twitter Draft Media Post Copy This Labor Day, honor your hard work…" at bounding box center [417, 222] width 835 height 445
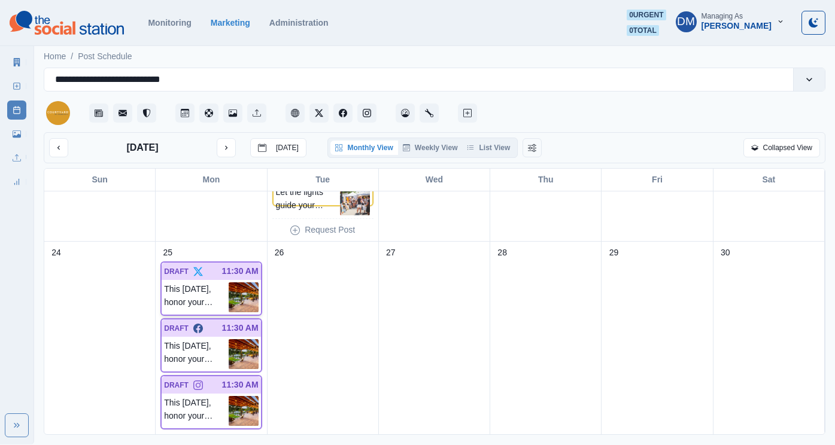
click at [248, 282] on img at bounding box center [244, 297] width 30 height 30
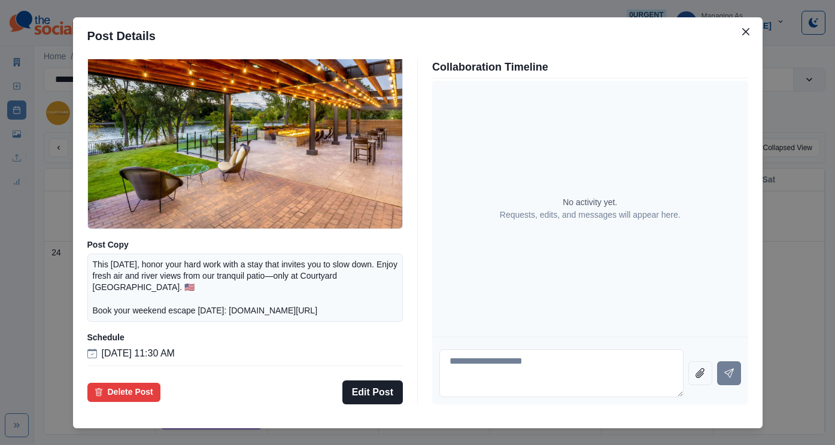
click at [112, 293] on div "Post Details Twitter Draft Media Post Copy This Labor Day, honor your hard work…" at bounding box center [417, 222] width 835 height 445
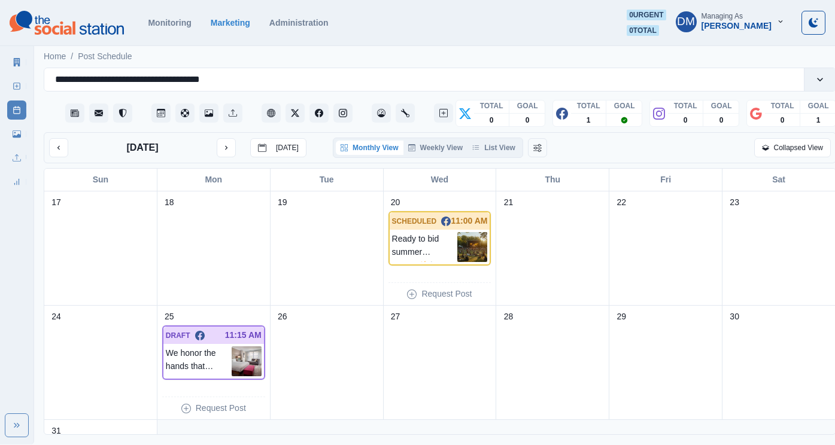
scroll to position [356, 0]
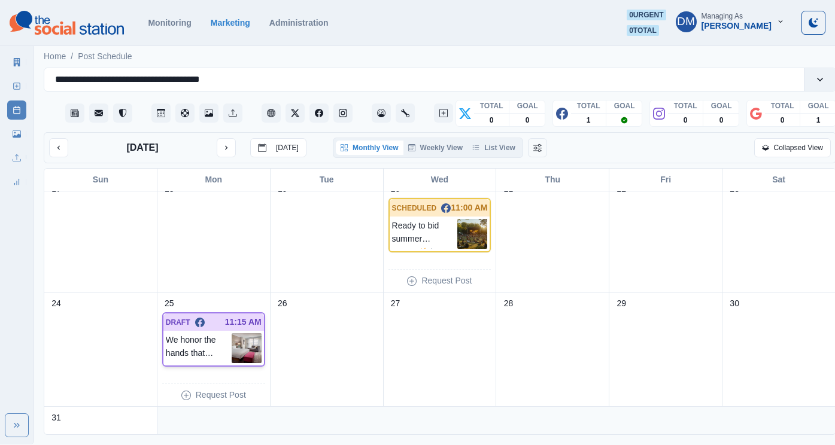
click at [241, 333] on img at bounding box center [247, 348] width 30 height 30
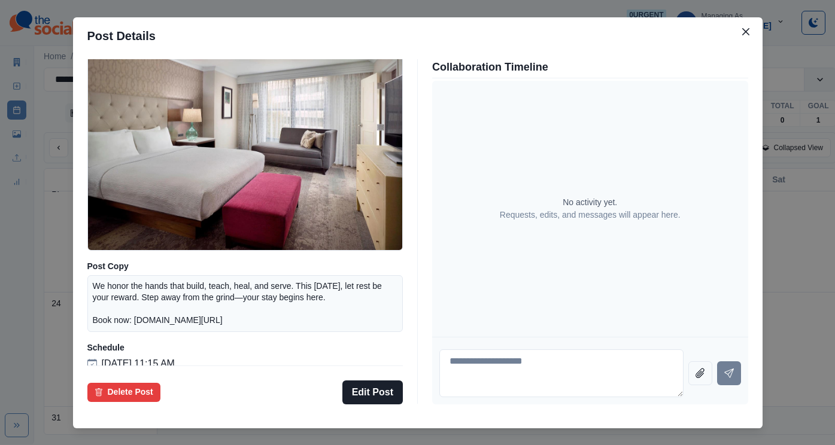
scroll to position [105, 0]
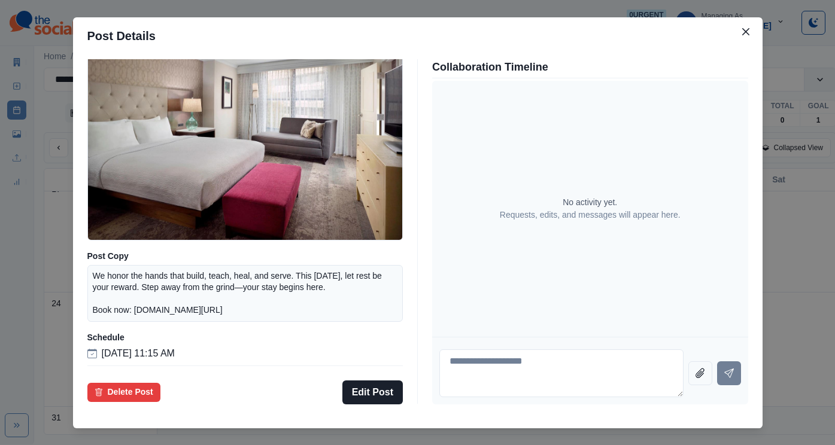
click at [110, 250] on div "Post Details Facebook Draft Media Post Copy We honor the hands that build, teac…" at bounding box center [417, 222] width 835 height 445
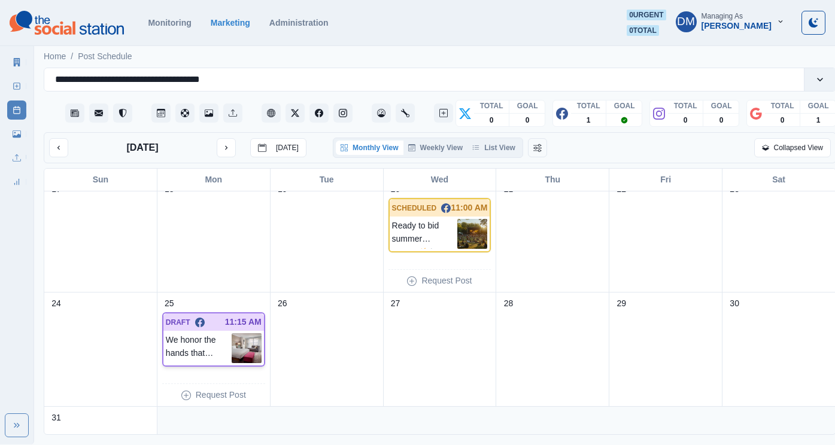
scroll to position [443, 0]
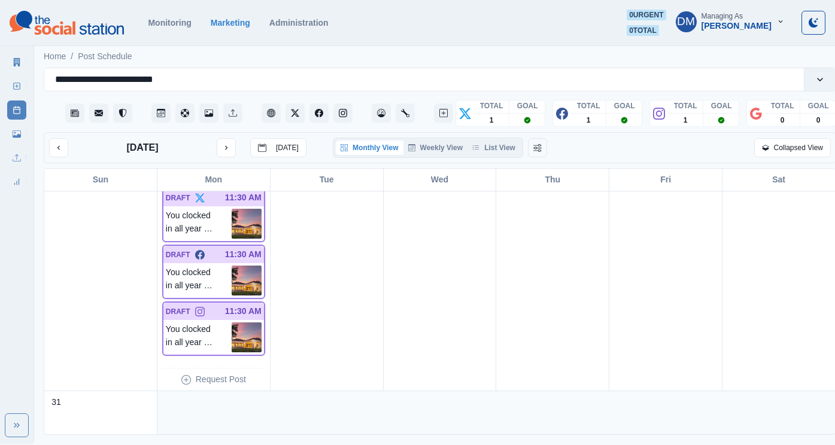
scroll to position [922, 0]
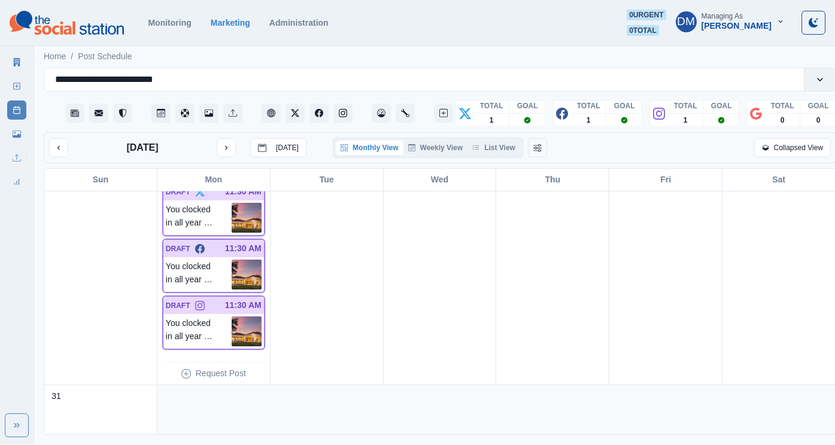
click at [244, 203] on img at bounding box center [247, 218] width 30 height 30
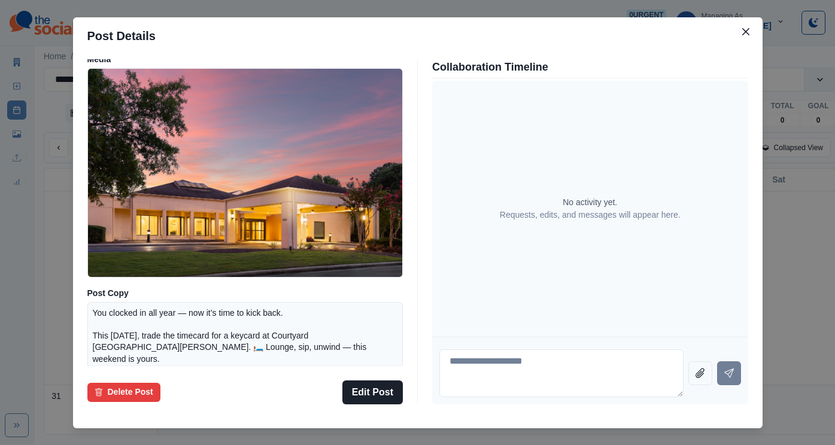
scroll to position [122, 0]
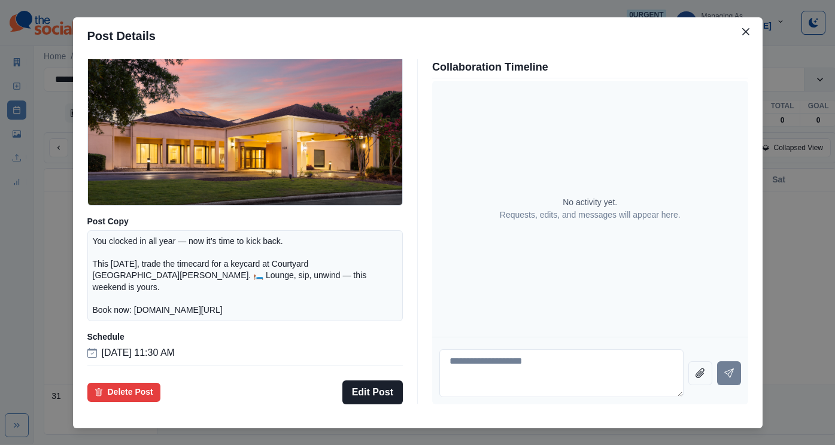
click at [96, 247] on div "Post Details Twitter Draft Media Post Copy You clocked in all year — now it’s t…" at bounding box center [417, 222] width 835 height 445
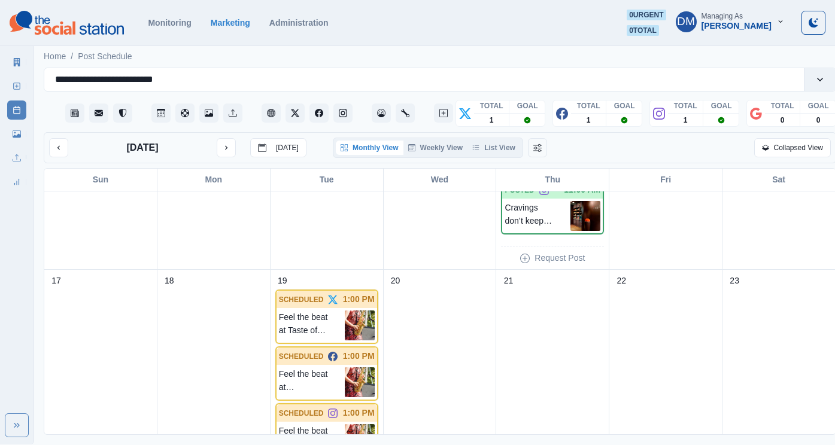
scroll to position [521, 0]
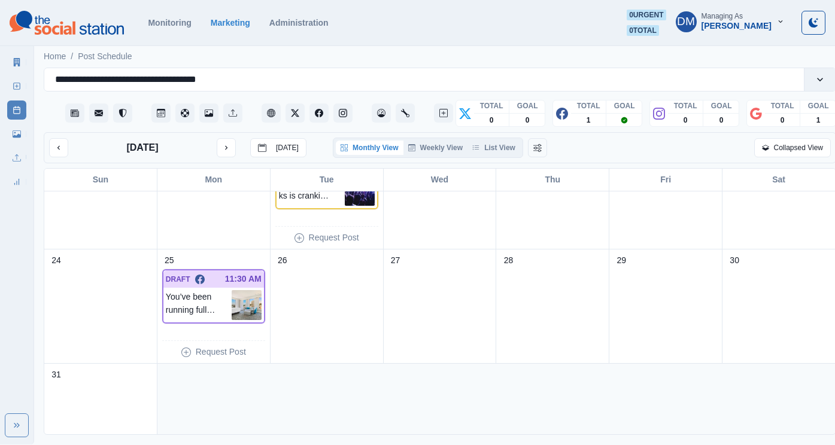
scroll to position [443, 0]
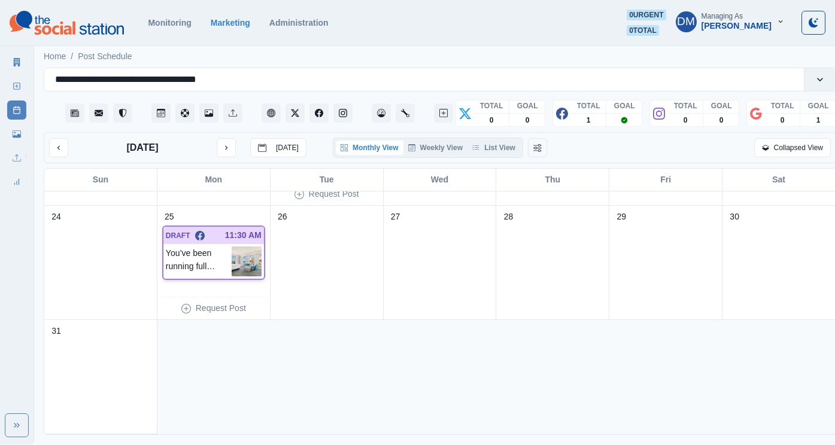
click at [246, 247] on img at bounding box center [247, 262] width 30 height 30
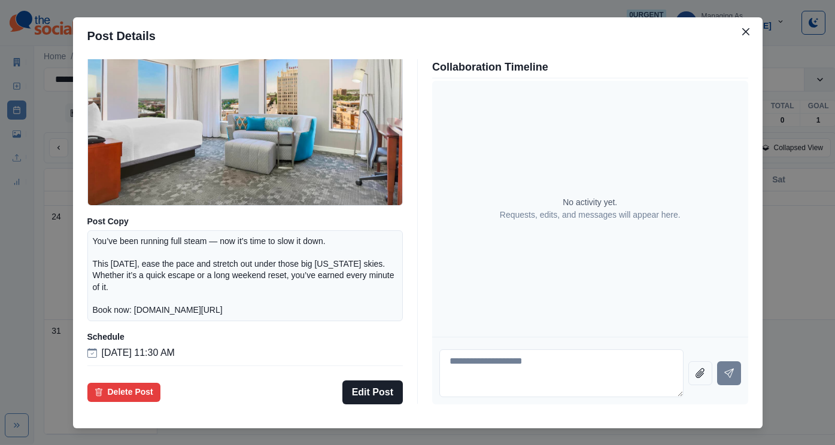
scroll to position [130, 0]
click at [113, 275] on div "Post Details Facebook Draft Media Post Copy You’ve been running full steam — no…" at bounding box center [417, 222] width 835 height 445
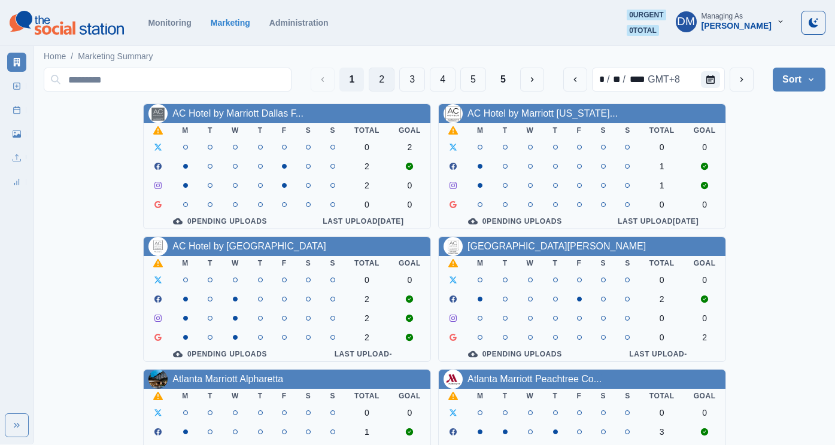
click at [394, 75] on button "2" at bounding box center [382, 80] width 26 height 24
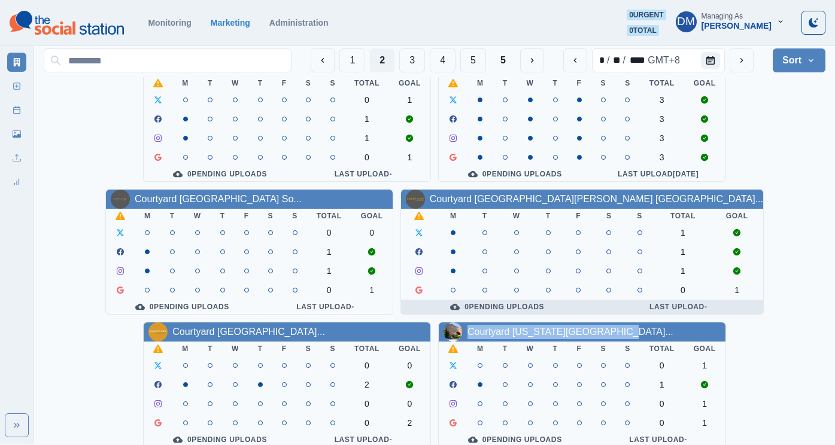
scroll to position [82, 0]
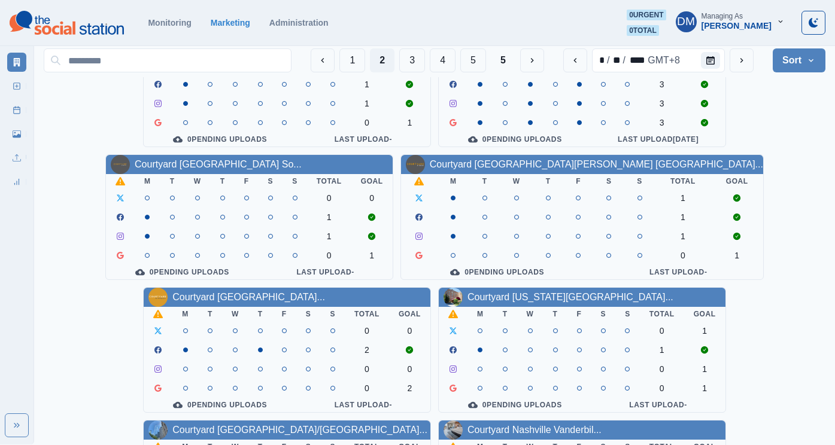
click at [491, 54] on div "1 2 3 4 5 5" at bounding box center [427, 60] width 233 height 24
click at [425, 55] on button "3" at bounding box center [412, 60] width 26 height 24
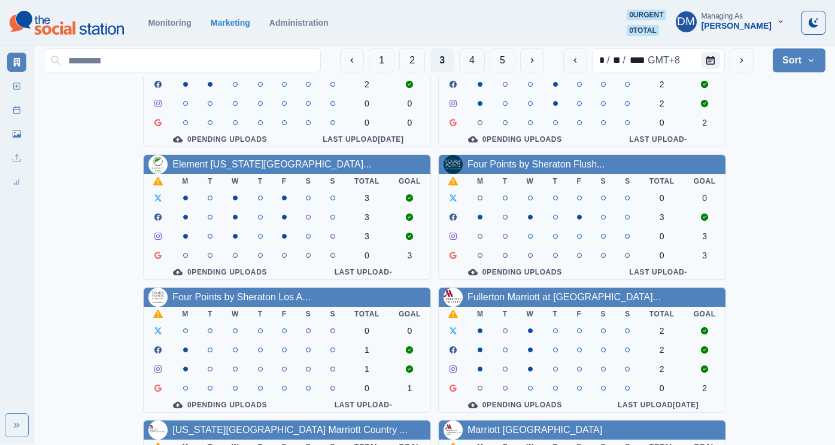
click at [485, 57] on button "4" at bounding box center [472, 60] width 26 height 24
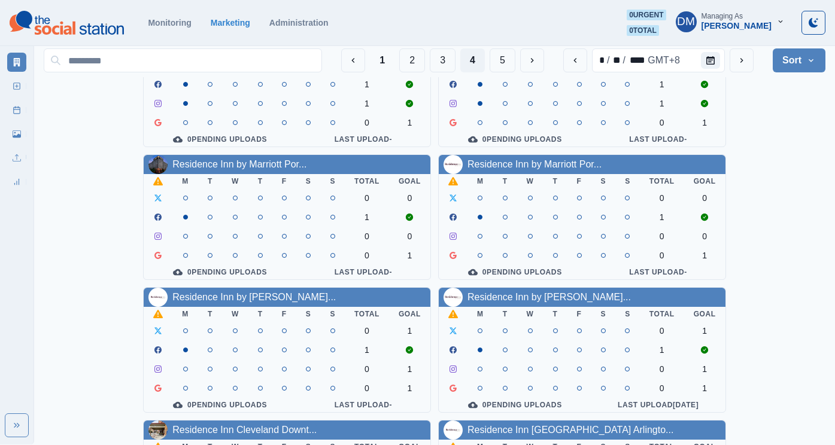
click at [65, 351] on div "Residence Inn by Marriott Dal... M T W T F S S Total Goal 0 1 1 1 0 1 0 Pending…" at bounding box center [435, 417] width 782 height 790
click at [515, 58] on button "5" at bounding box center [503, 60] width 26 height 24
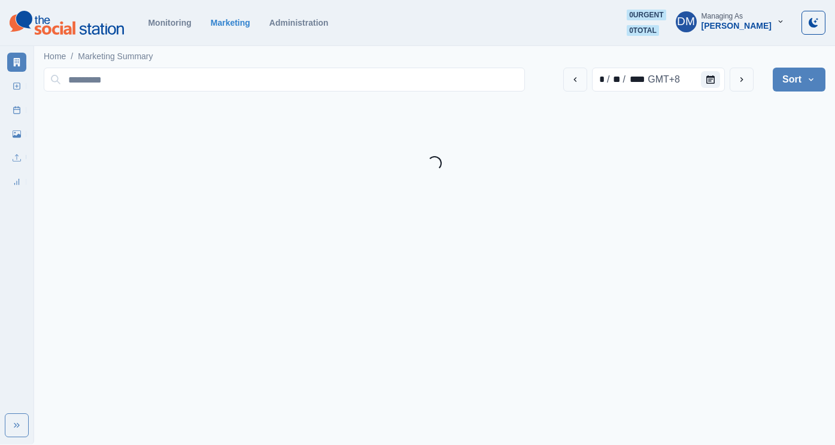
scroll to position [0, 0]
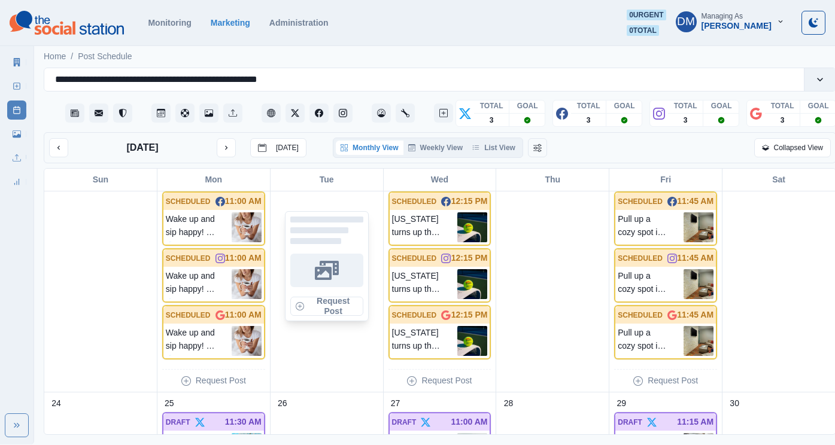
click at [292, 221] on div "Request Post" at bounding box center [327, 266] width 84 height 110
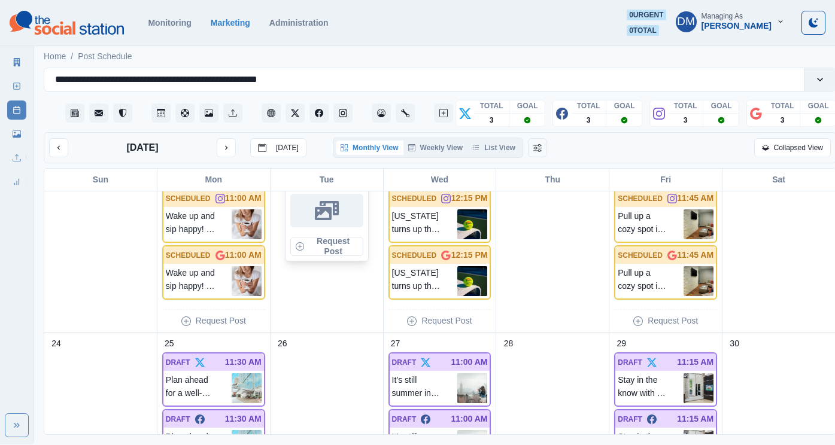
scroll to position [1010, 0]
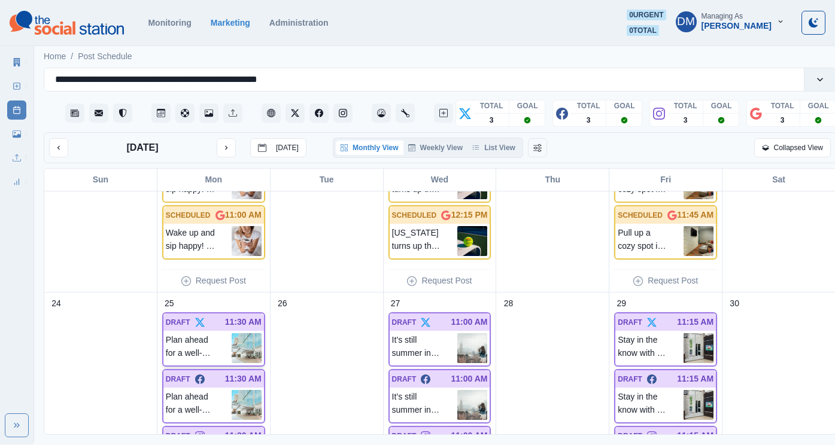
click at [241, 333] on img at bounding box center [247, 348] width 30 height 30
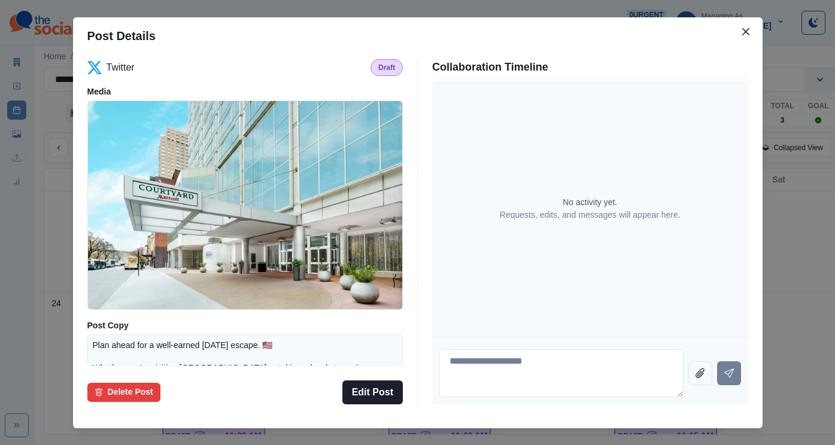
scroll to position [122, 0]
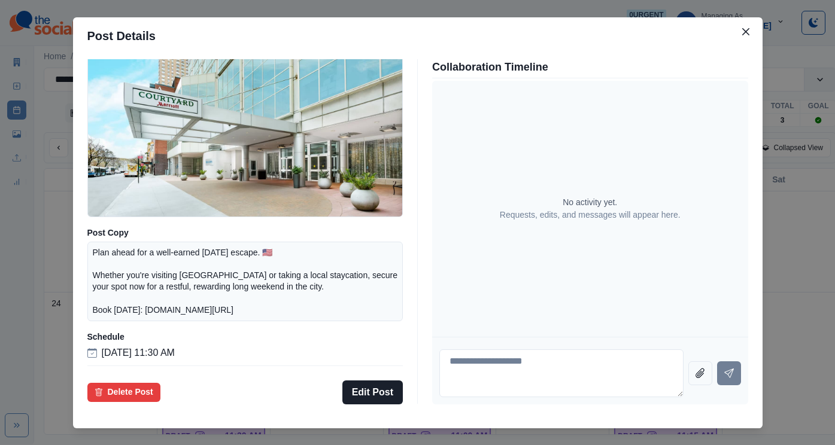
click at [146, 294] on div "Post Details Twitter Draft Media Post Copy Plan ahead for a well-earned [DATE] …" at bounding box center [417, 222] width 835 height 445
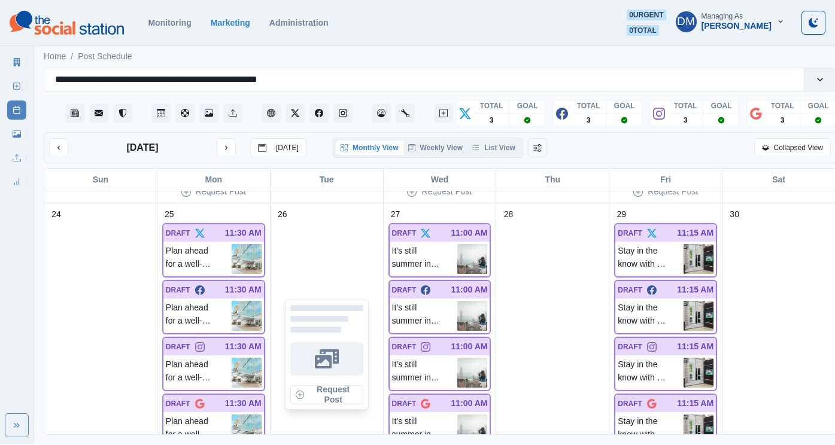
scroll to position [1106, 0]
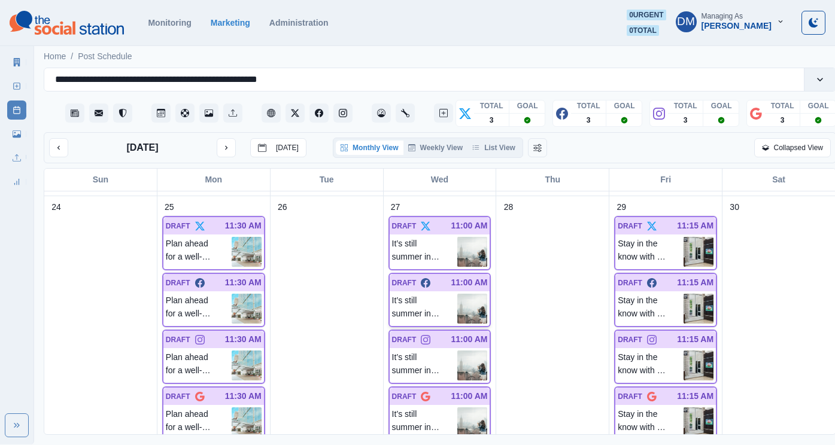
click at [449, 294] on p "It’s still summer in the city—but the holidays are just around the corner! What…" at bounding box center [425, 309] width 66 height 30
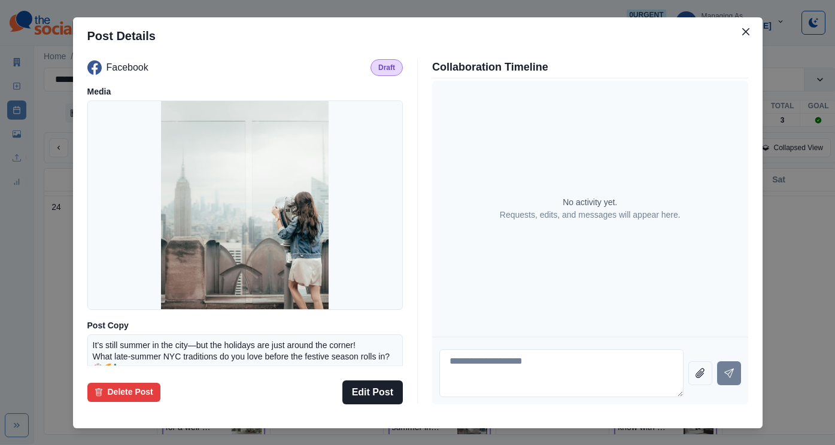
scroll to position [113, 0]
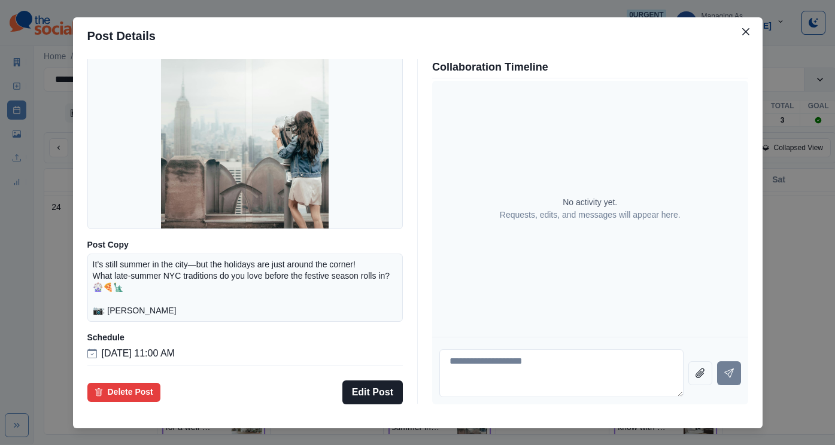
click at [127, 217] on div "Post Details Facebook Draft Media Post Copy It’s still summer in the city—but t…" at bounding box center [417, 222] width 835 height 445
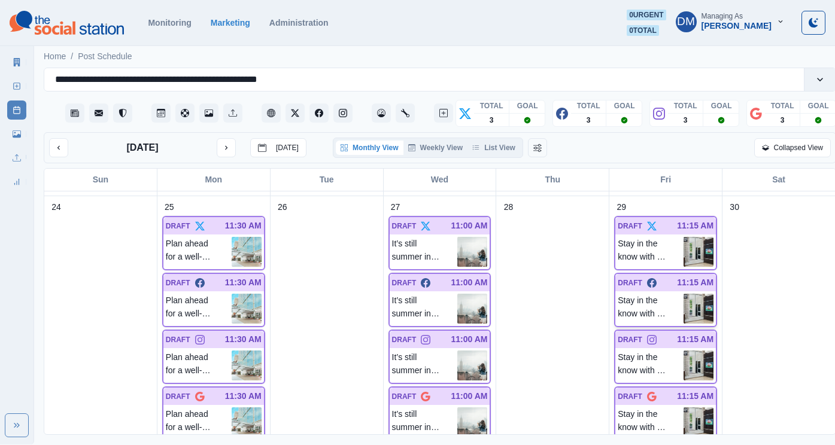
click at [688, 294] on img at bounding box center [698, 309] width 30 height 30
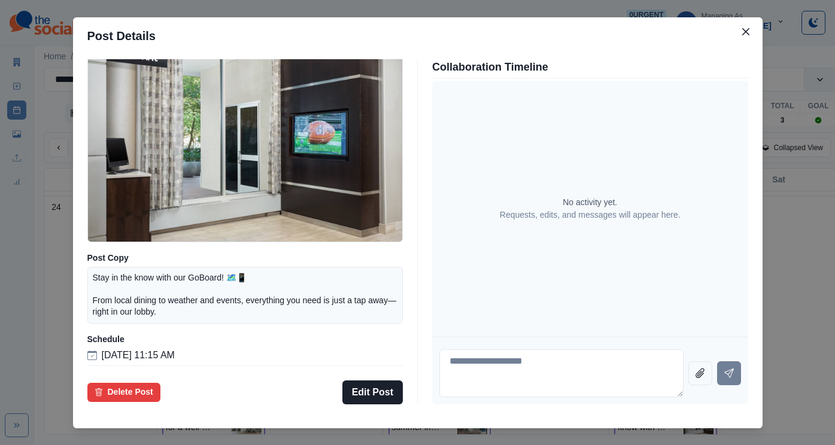
scroll to position [105, 0]
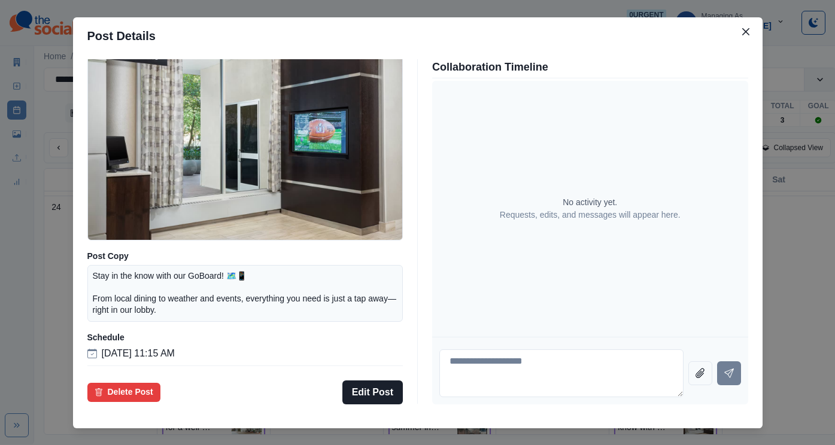
click at [77, 305] on div "Post Details Facebook Draft Media Post Copy Stay in the know with our GoBoard! …" at bounding box center [417, 222] width 835 height 445
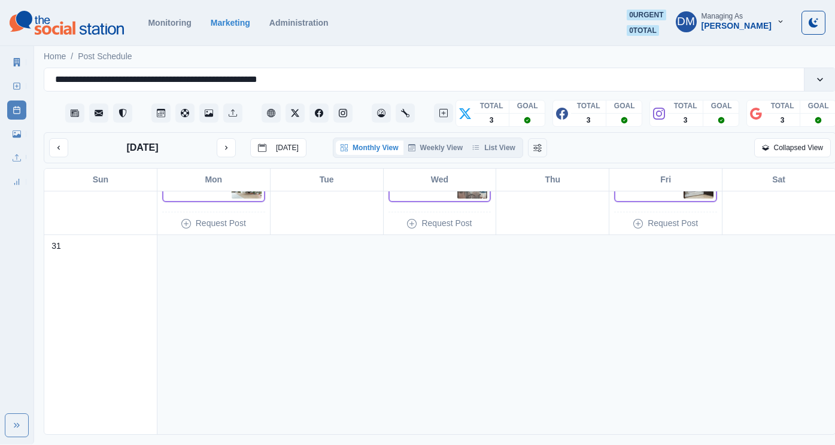
scroll to position [1423, 0]
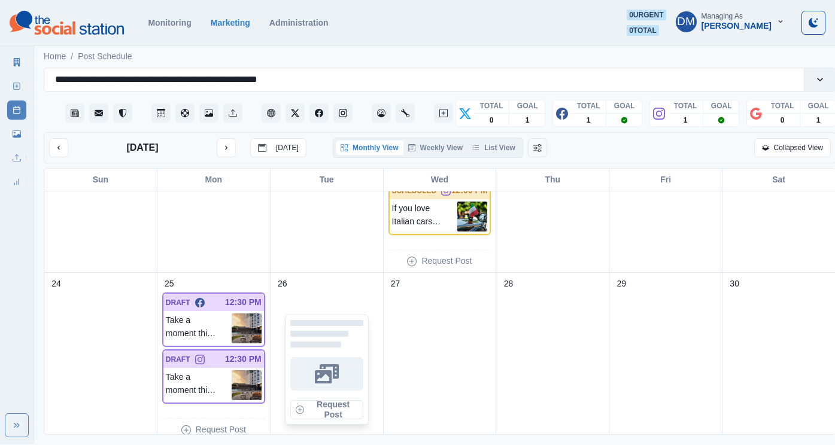
scroll to position [591, 0]
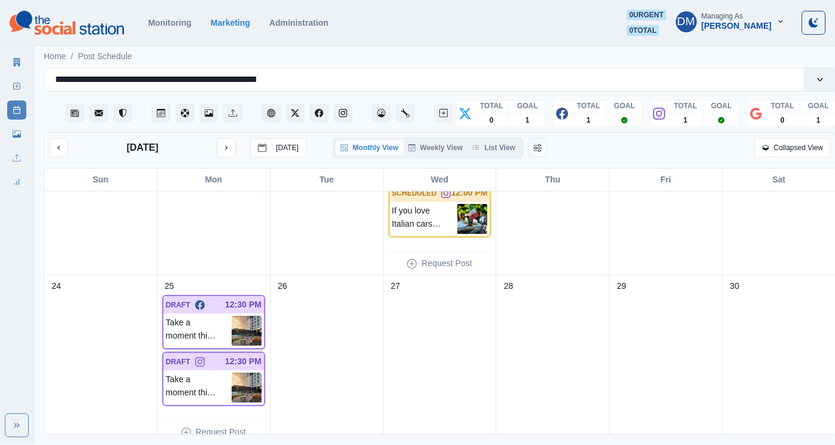
click at [240, 316] on img at bounding box center [247, 331] width 30 height 30
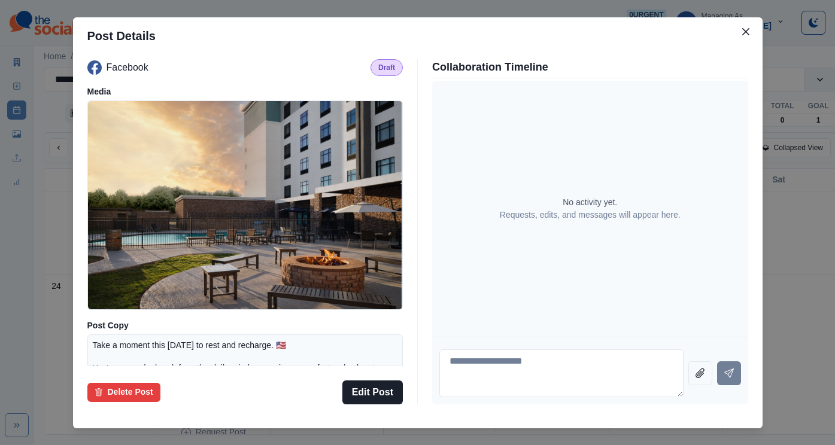
scroll to position [130, 0]
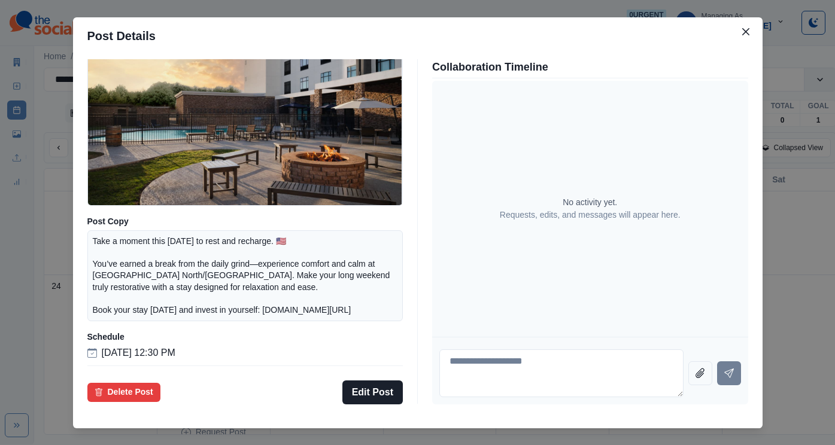
click at [108, 256] on div "Post Details Facebook Draft Media Post Copy Take a moment this [DATE] to rest a…" at bounding box center [417, 222] width 835 height 445
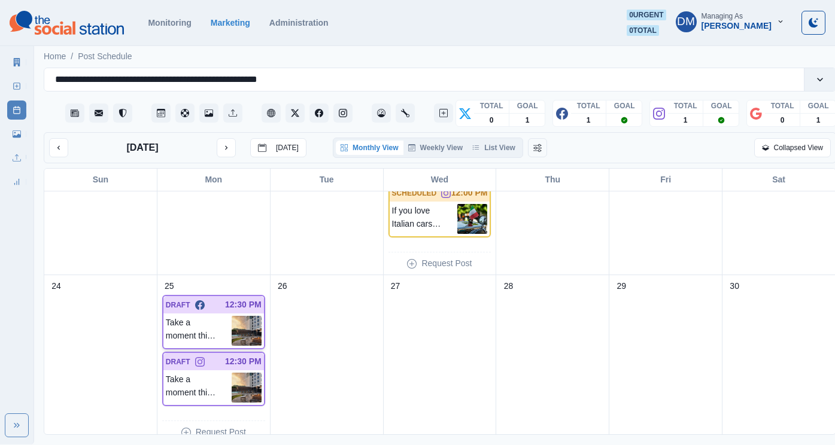
scroll to position [770, 0]
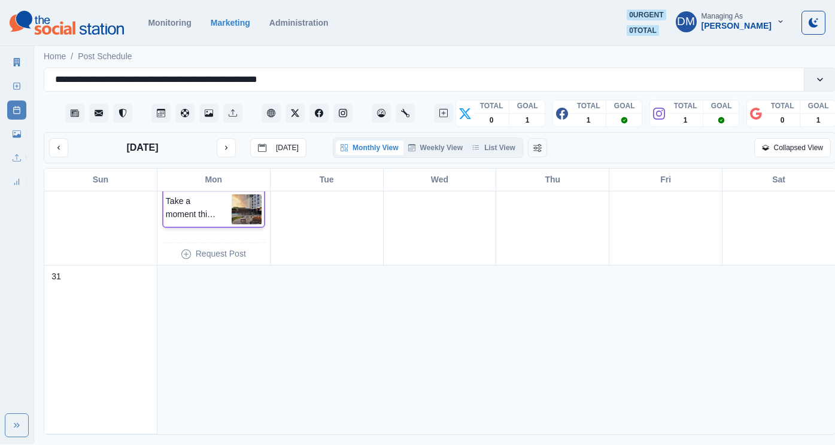
click at [244, 190] on div "DRAFT 12:30 PM Take a moment this [DATE] to rest and recharge. 🇺🇸 You’ve earned…" at bounding box center [213, 201] width 103 height 54
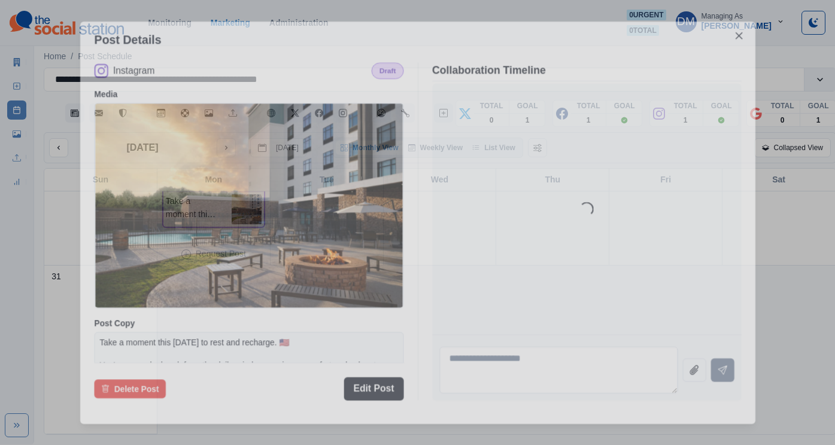
click at [244, 190] on img at bounding box center [248, 205] width 307 height 205
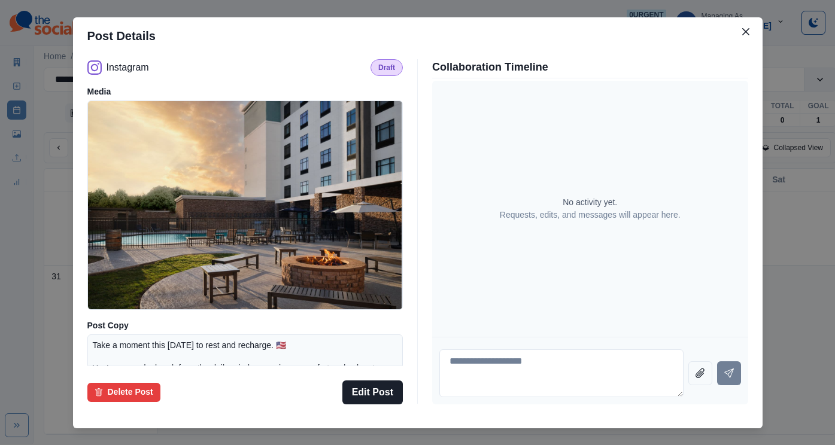
scroll to position [130, 0]
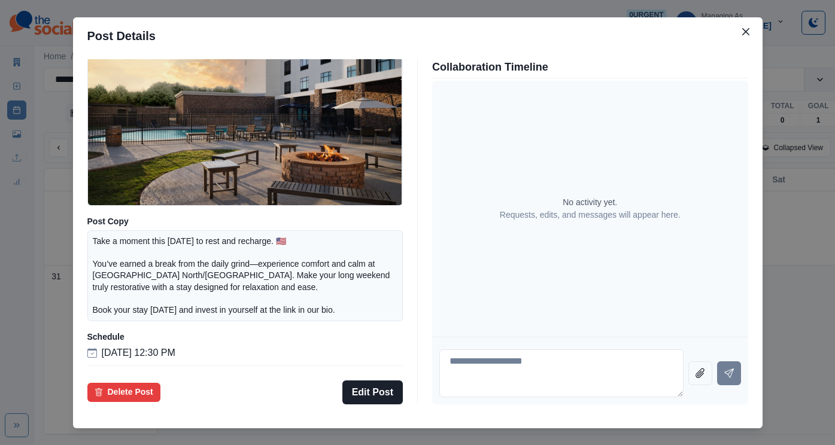
click at [137, 259] on div "Post Details Instagram Draft Media Post Copy Take a moment this [DATE] to rest …" at bounding box center [417, 222] width 835 height 445
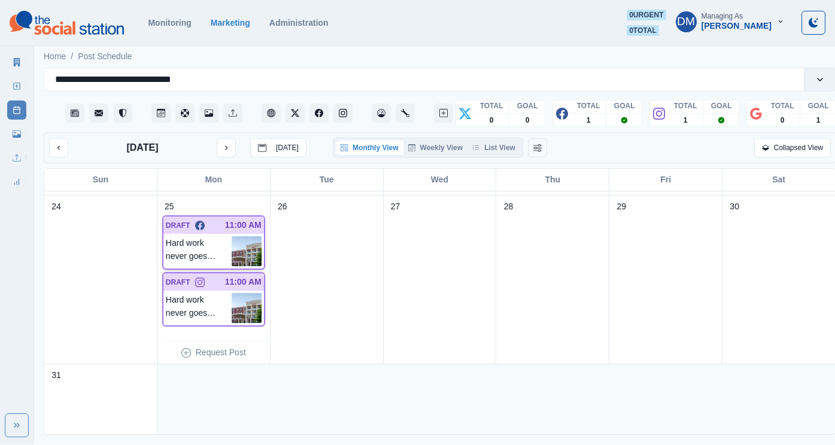
scroll to position [670, 0]
click at [239, 238] on img at bounding box center [247, 253] width 30 height 30
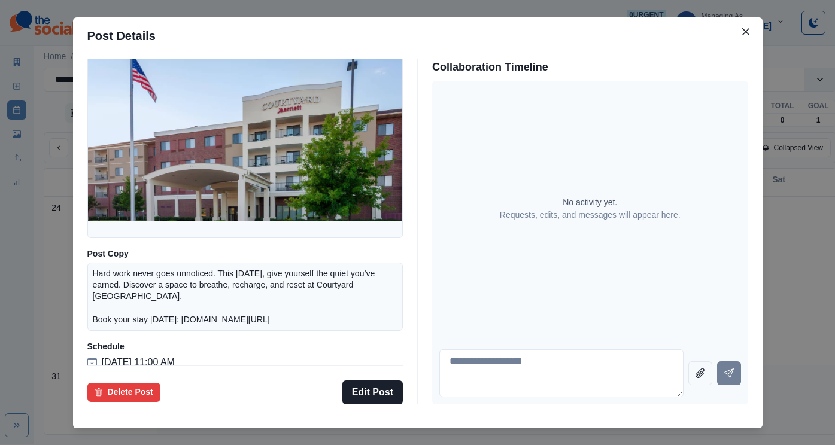
scroll to position [113, 0]
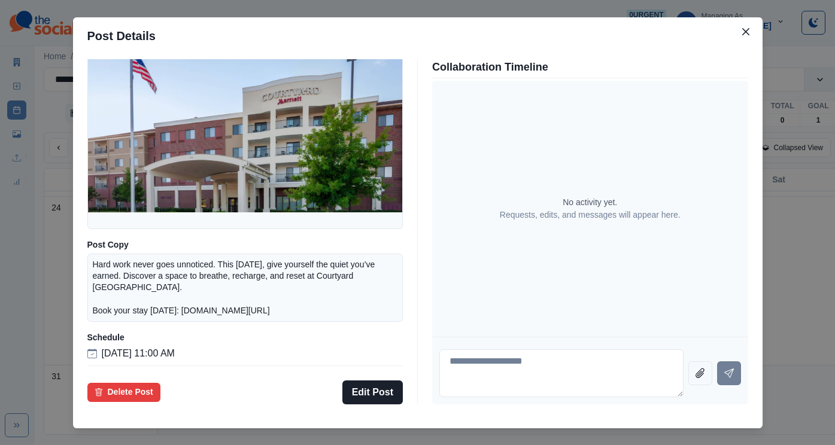
click at [117, 328] on div "Post Details Facebook Draft Media Post Copy Hard work never goes unnoticed. Thi…" at bounding box center [417, 222] width 835 height 445
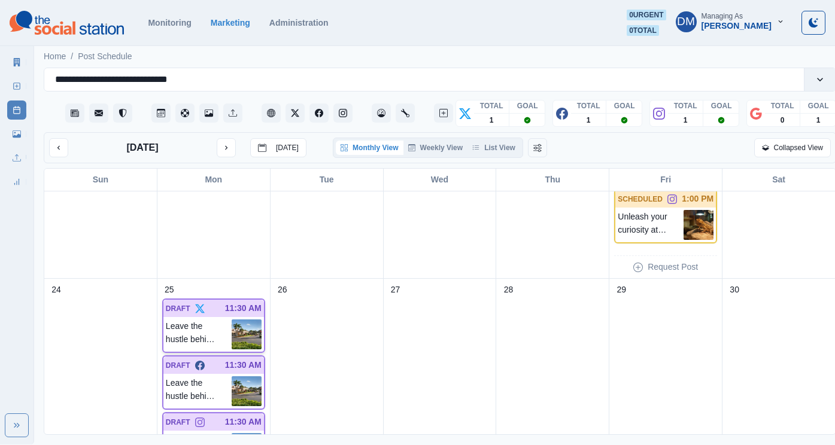
scroll to position [813, 0]
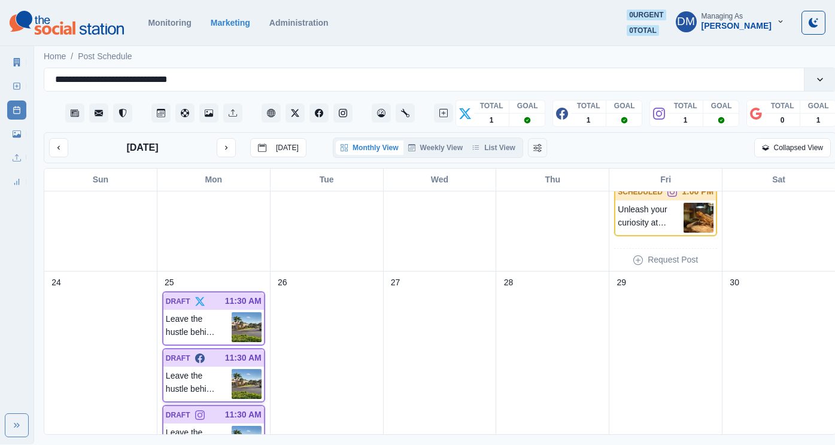
click at [237, 369] on img at bounding box center [247, 384] width 30 height 30
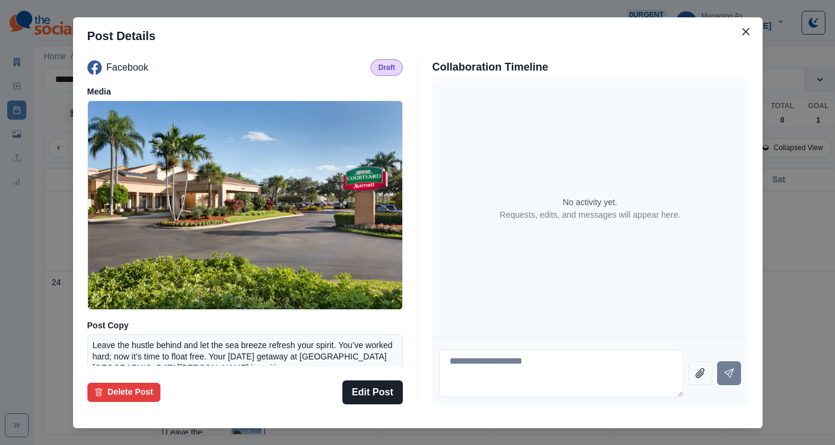
scroll to position [113, 0]
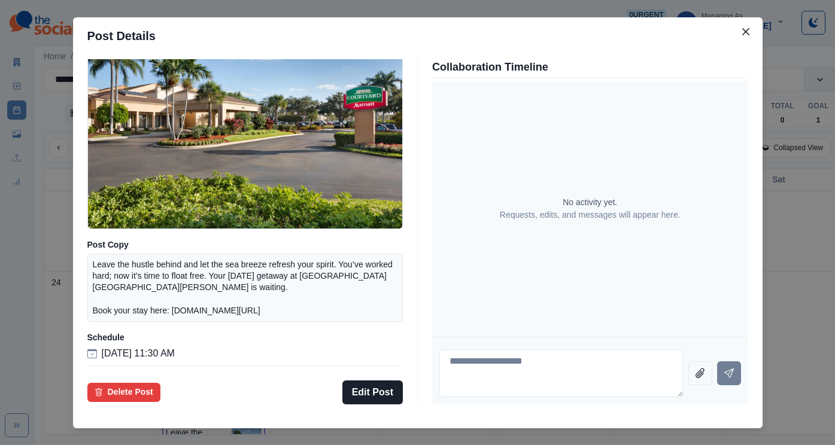
click at [140, 285] on div "Post Details Facebook Draft Media Post Copy Leave the hustle behind and let the…" at bounding box center [417, 222] width 835 height 445
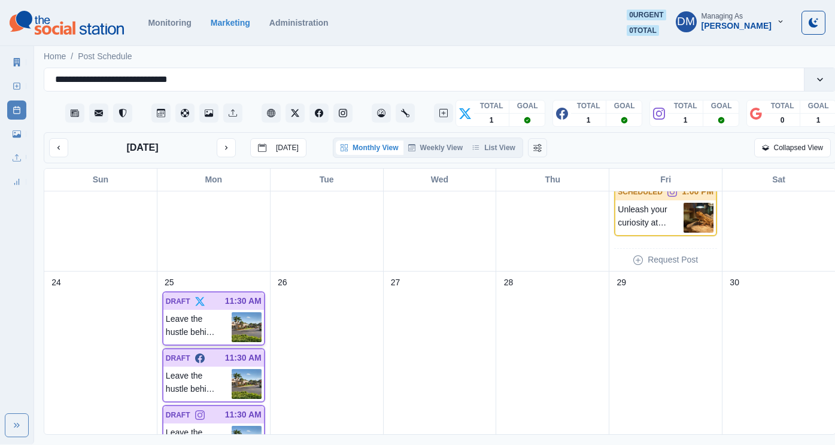
scroll to position [1096, 0]
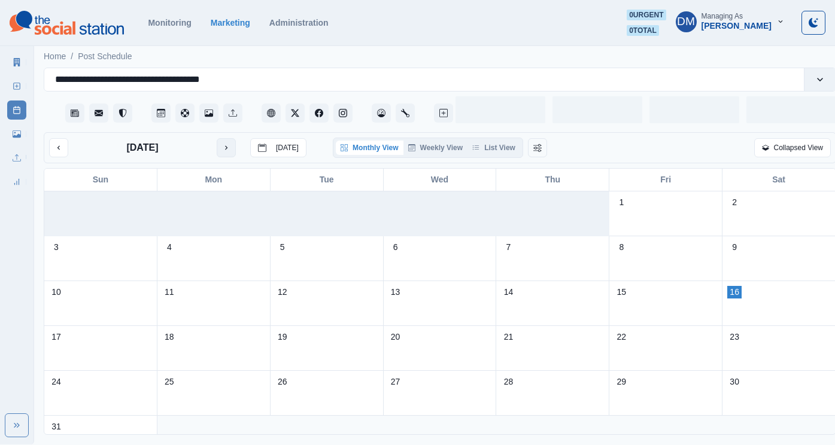
click at [217, 138] on button "next month" at bounding box center [226, 147] width 19 height 19
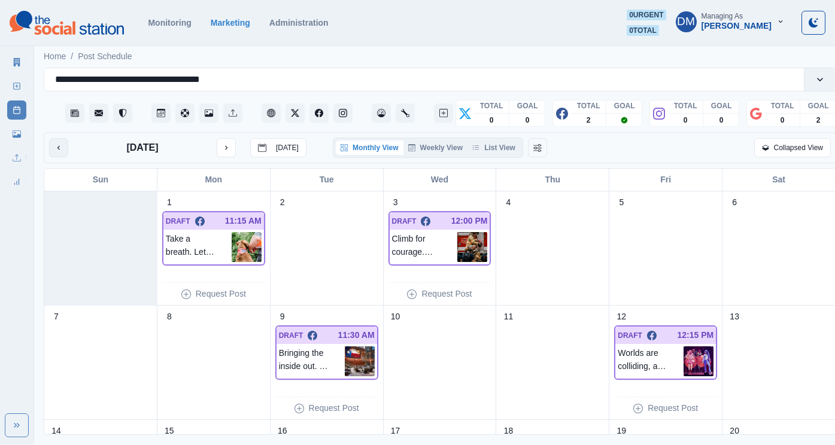
click at [54, 144] on icon "previous month" at bounding box center [58, 148] width 8 height 8
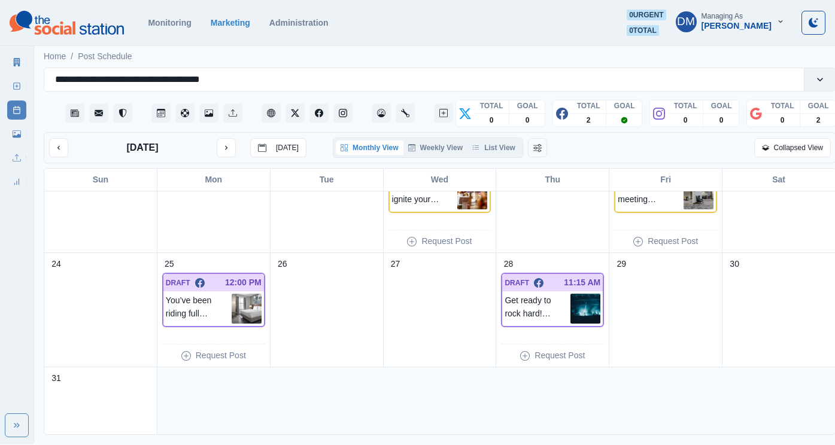
scroll to position [381, 0]
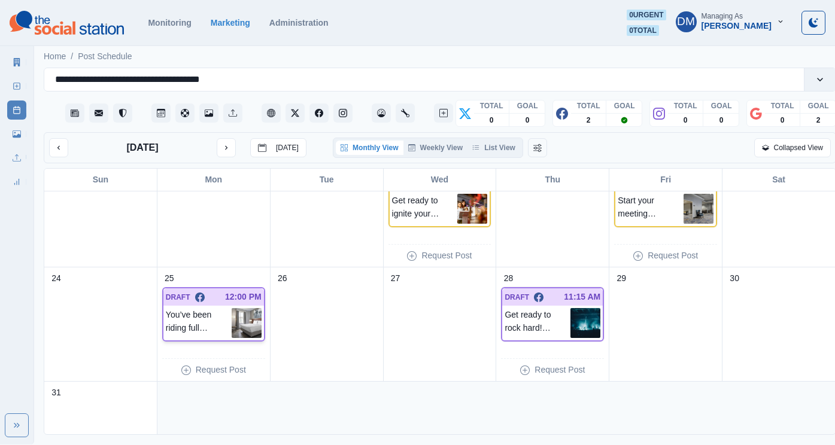
click at [232, 288] on div "DRAFT 12:00 PM" at bounding box center [213, 296] width 101 height 17
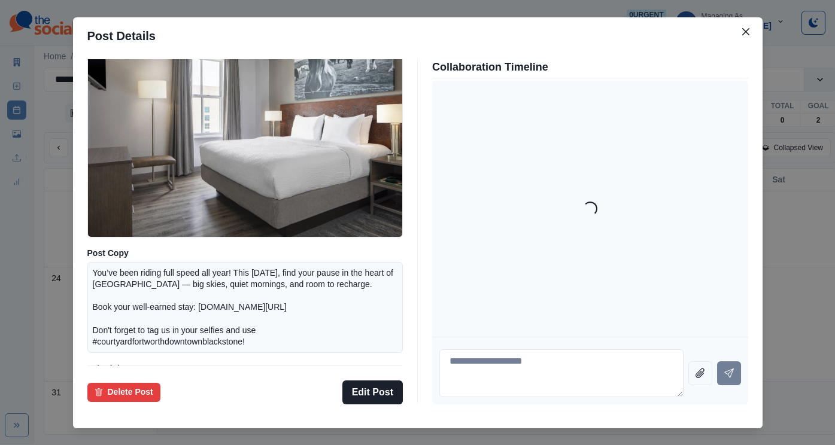
scroll to position [130, 0]
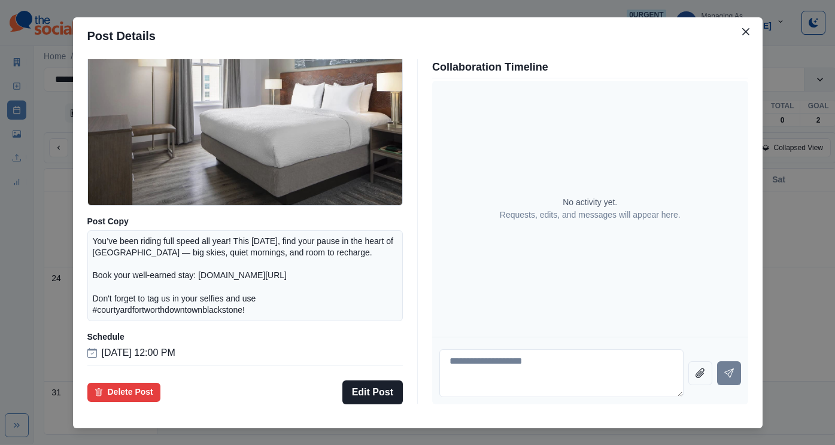
click at [110, 260] on div "Post Details Facebook Draft Media Post Copy You’ve been riding full speed all y…" at bounding box center [417, 222] width 835 height 445
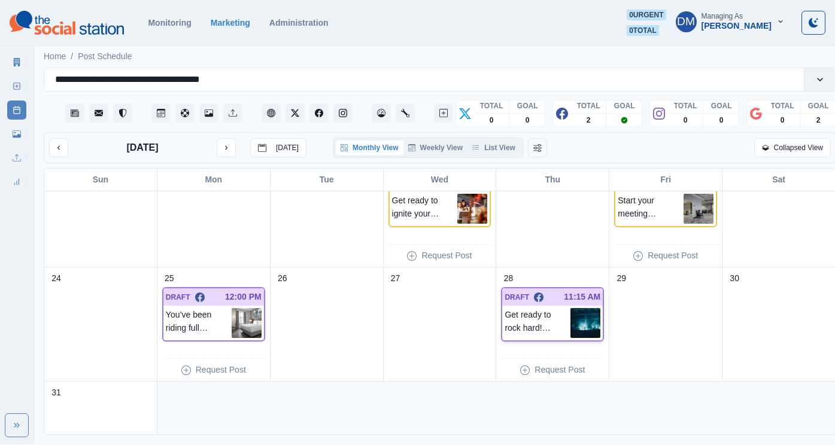
click at [573, 308] on img at bounding box center [585, 323] width 30 height 30
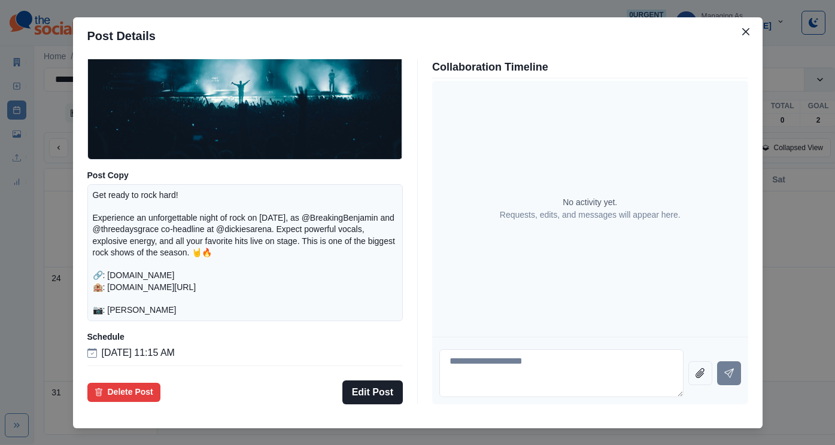
scroll to position [165, 0]
click at [84, 298] on div "Post Details Facebook Draft Media Post Copy Get ready to rock hard! Experience …" at bounding box center [417, 222] width 835 height 445
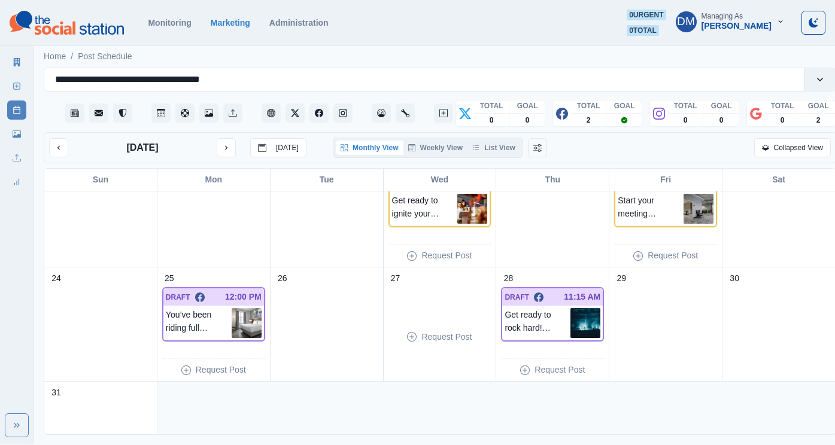
scroll to position [443, 0]
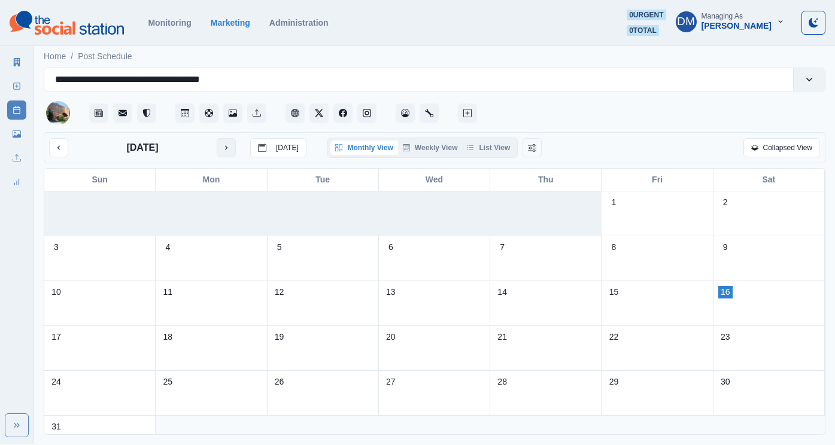
click at [222, 144] on icon "next month" at bounding box center [226, 148] width 8 height 8
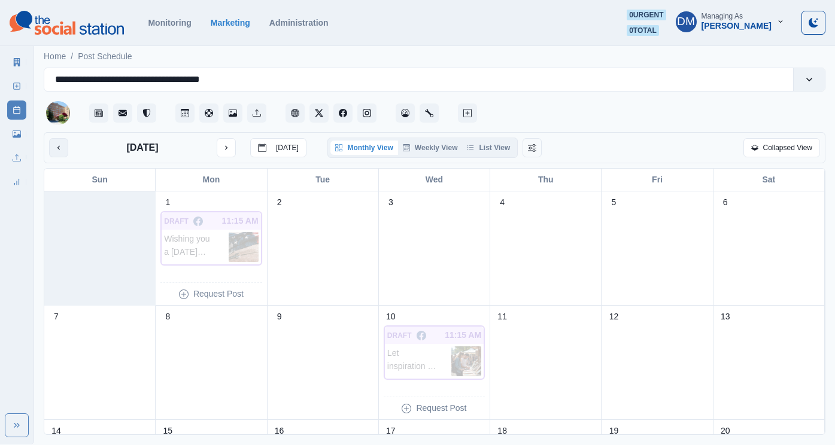
click at [54, 144] on icon "previous month" at bounding box center [58, 148] width 8 height 8
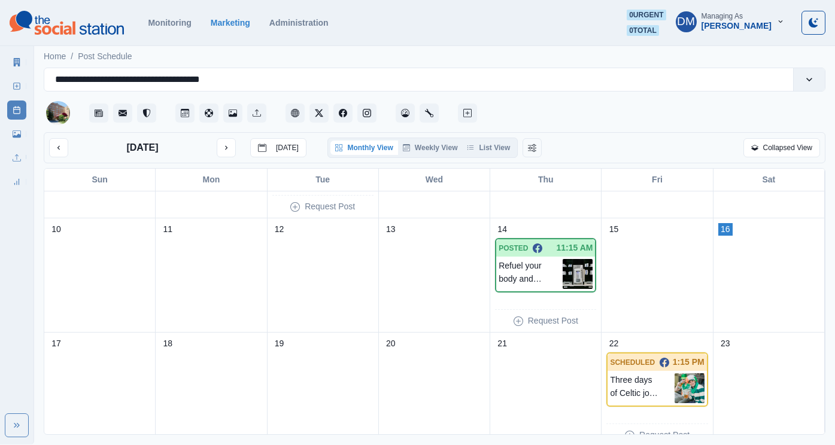
scroll to position [443, 0]
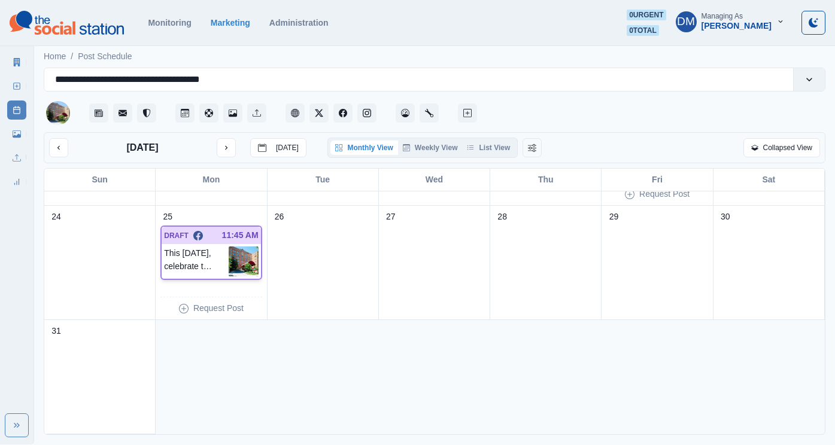
click at [244, 247] on img at bounding box center [244, 262] width 30 height 30
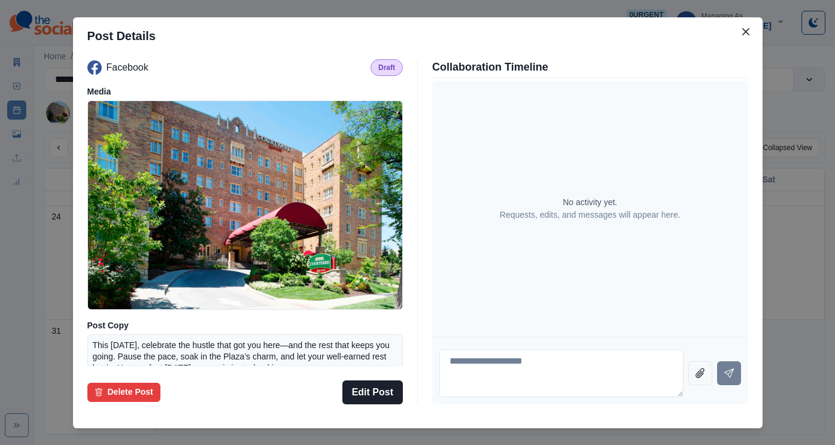
scroll to position [122, 0]
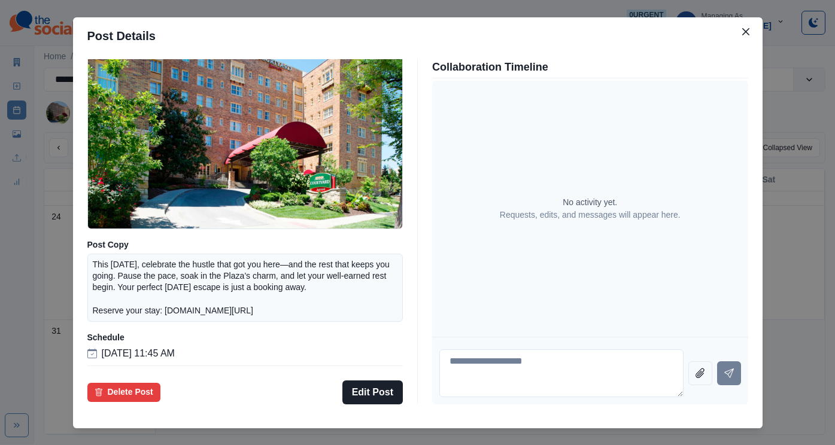
click at [116, 286] on div "Post Details Facebook Draft Media Post Copy This [DATE], celebrate the hustle t…" at bounding box center [417, 222] width 835 height 445
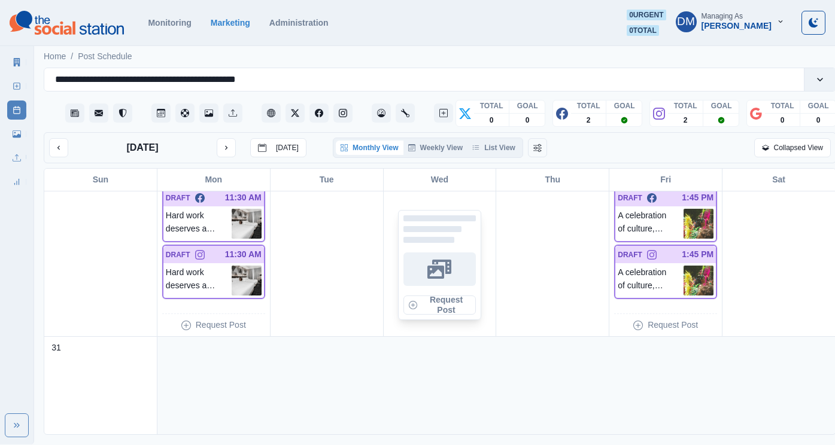
scroll to position [692, 0]
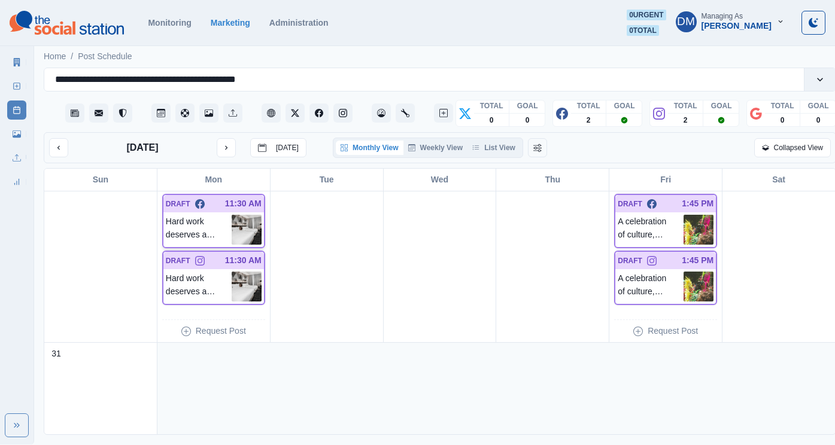
click at [248, 215] on img at bounding box center [247, 230] width 30 height 30
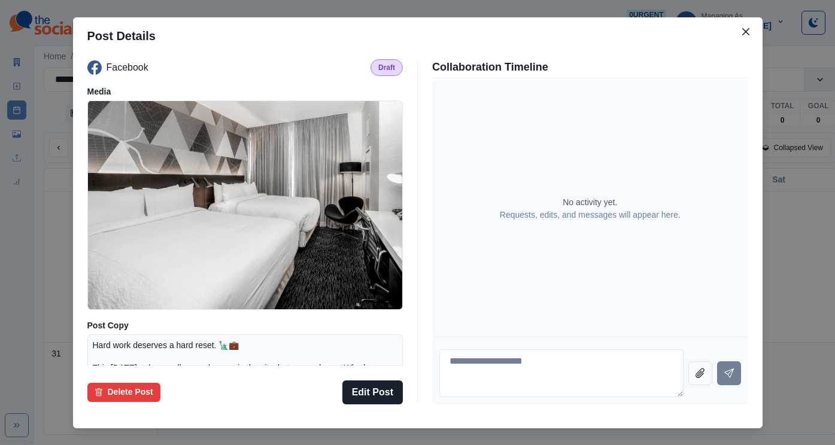
scroll to position [130, 0]
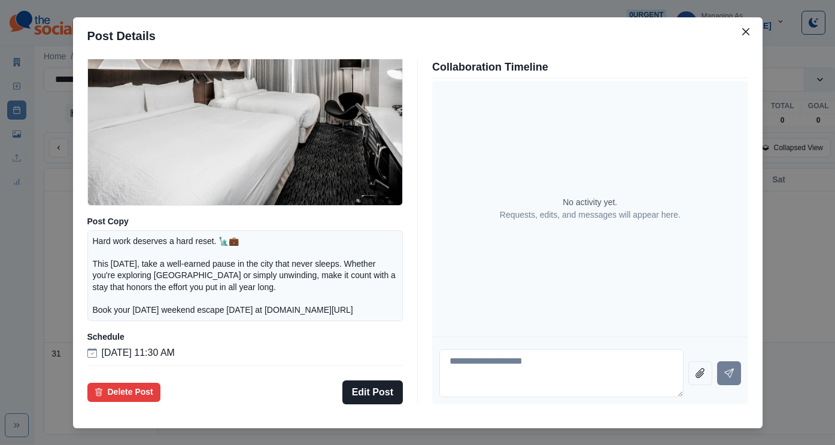
click at [99, 259] on div "Post Details Facebook Draft Media Post Copy Hard work deserves a hard reset. 🗽💼…" at bounding box center [417, 222] width 835 height 445
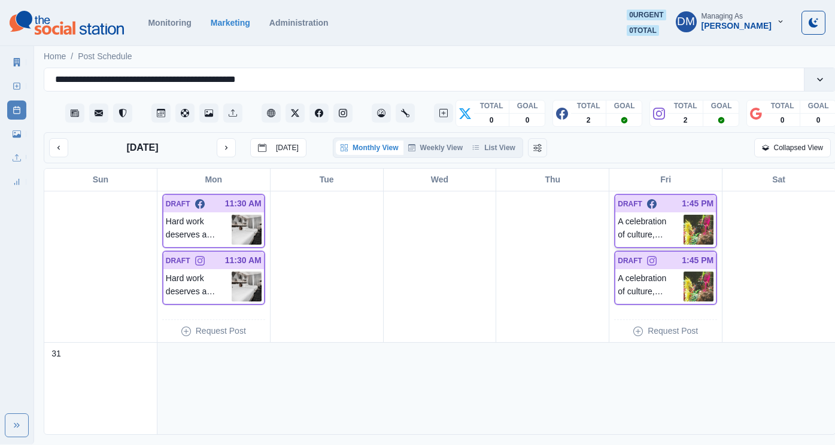
click at [697, 215] on img at bounding box center [698, 230] width 30 height 30
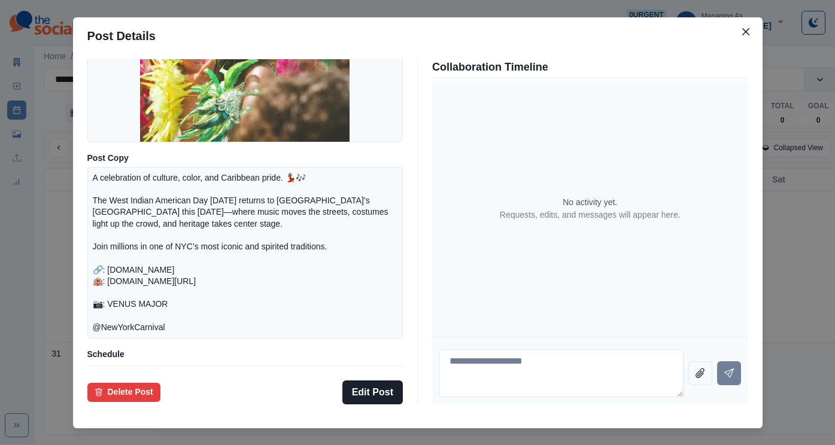
scroll to position [191, 0]
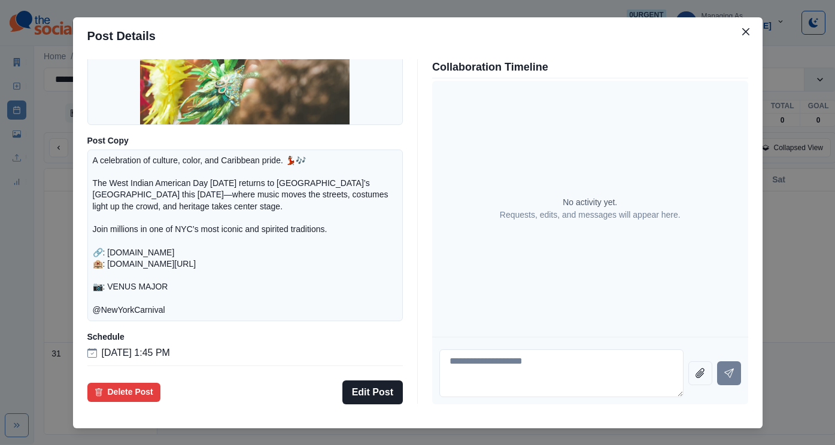
click at [112, 292] on div "Post Details Facebook Draft Media Post Copy A celebration of culture, color, an…" at bounding box center [417, 222] width 835 height 445
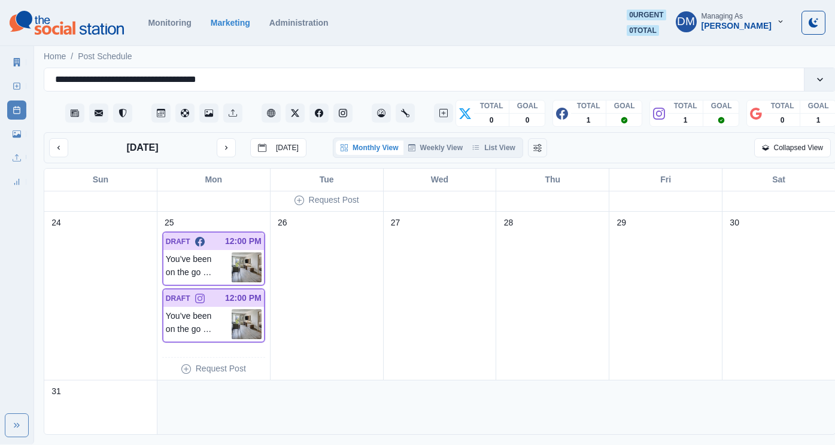
scroll to position [677, 0]
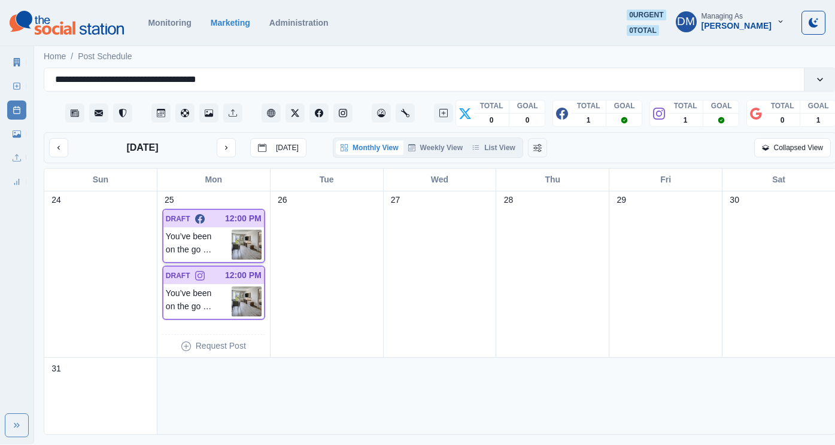
click at [242, 230] on img at bounding box center [247, 245] width 30 height 30
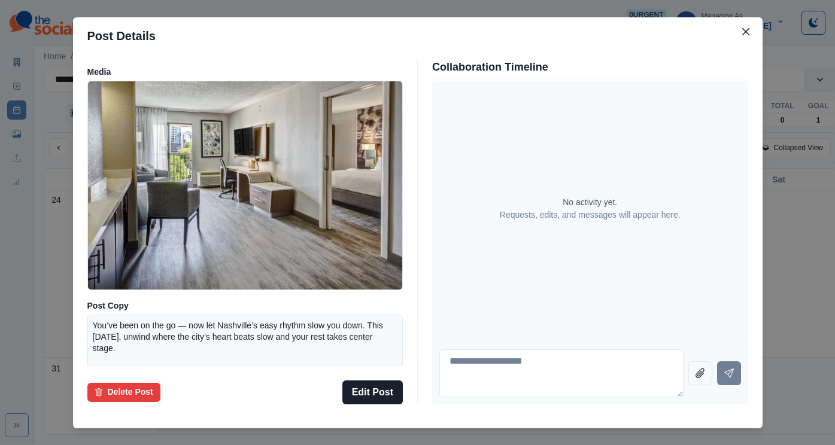
scroll to position [8, 0]
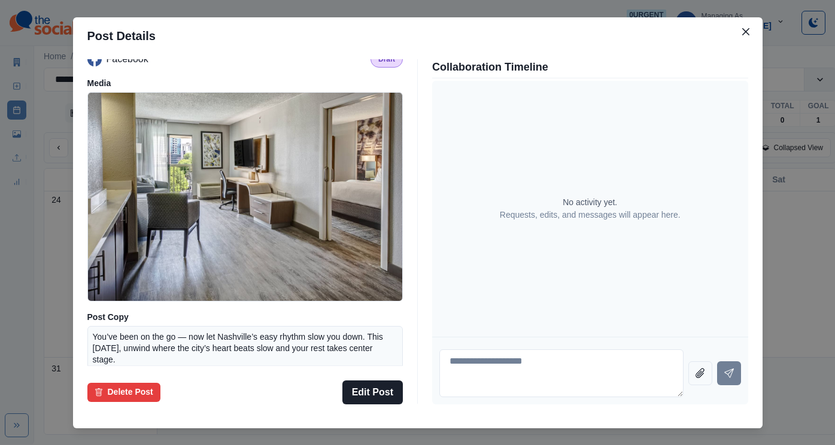
click at [123, 257] on div "Post Details Facebook Draft Media Post Copy You’ve been on the go — now let Nas…" at bounding box center [417, 222] width 835 height 445
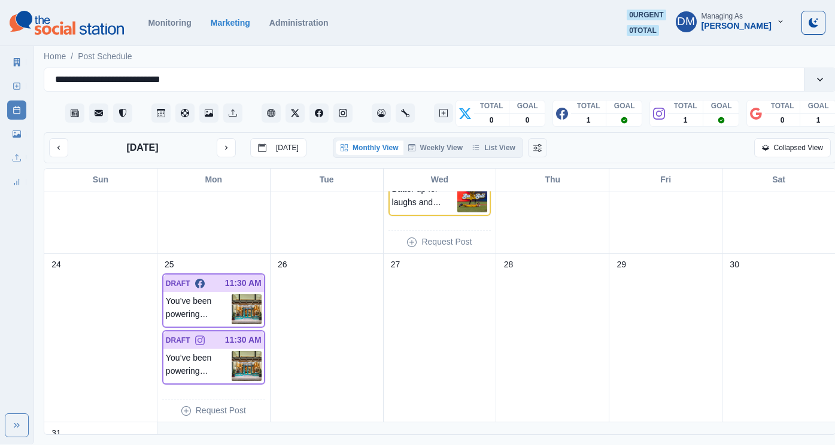
scroll to position [622, 0]
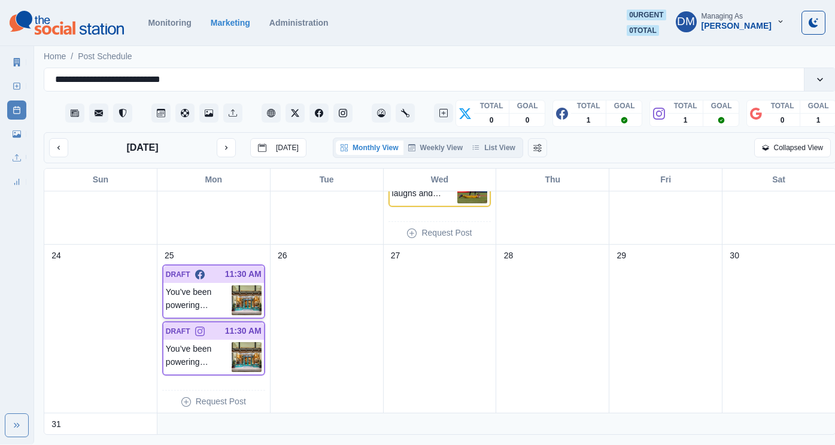
click at [247, 285] on img at bounding box center [247, 300] width 30 height 30
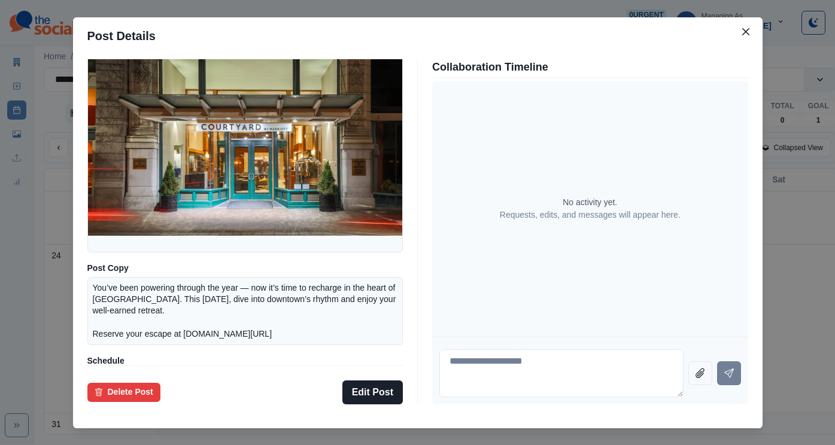
scroll to position [113, 0]
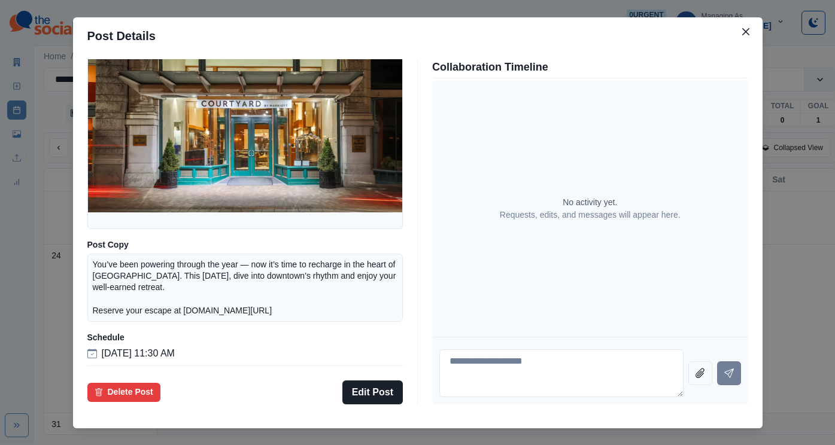
click at [62, 276] on div "Post Details Facebook Draft Media Post Copy You’ve been powering through the ye…" at bounding box center [417, 222] width 835 height 445
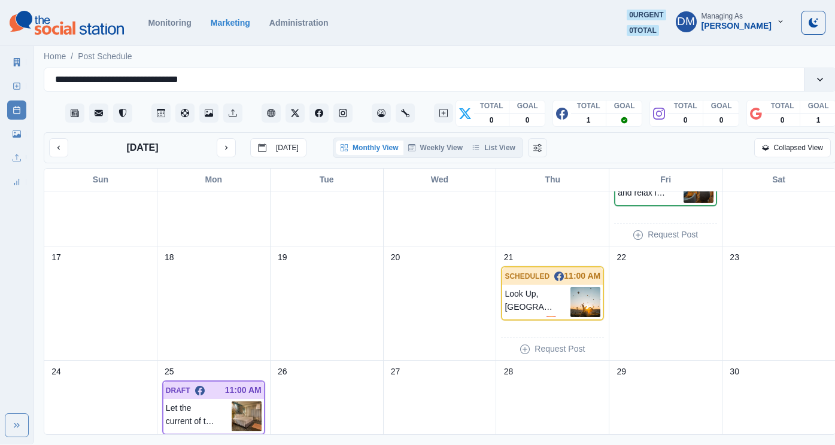
scroll to position [443, 0]
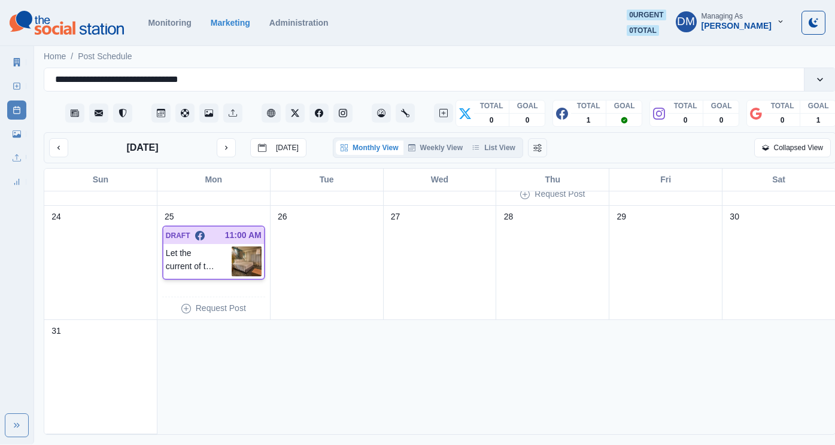
click at [246, 247] on img at bounding box center [247, 262] width 30 height 30
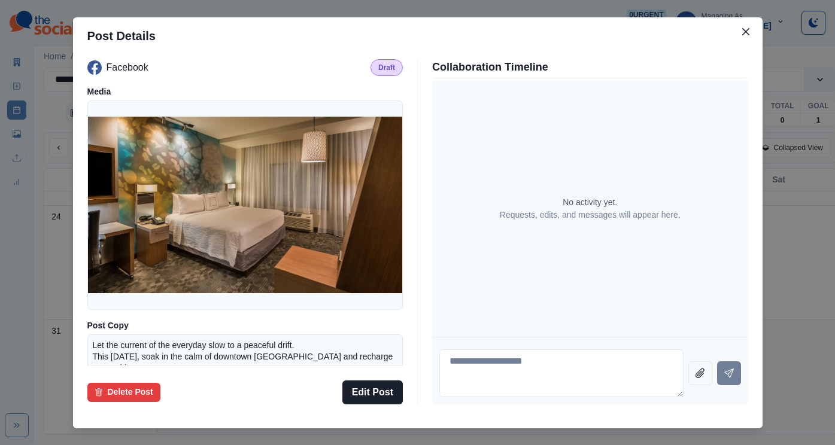
scroll to position [113, 0]
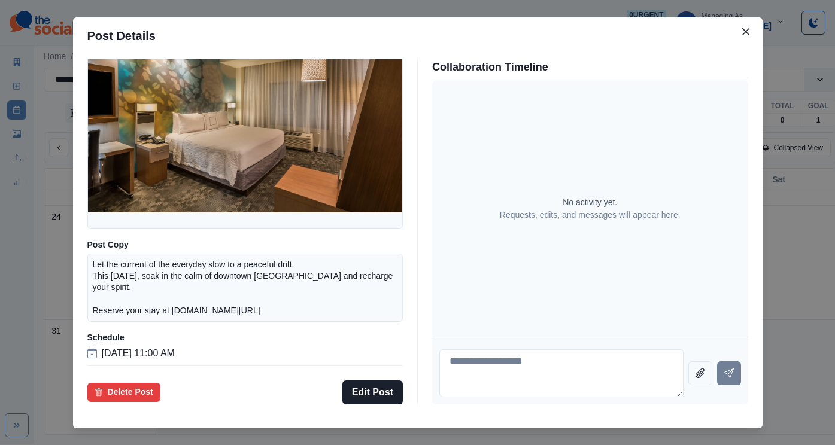
click at [107, 284] on div "Post Details Facebook Draft Media Post Copy Let the current of the everyday slo…" at bounding box center [417, 222] width 835 height 445
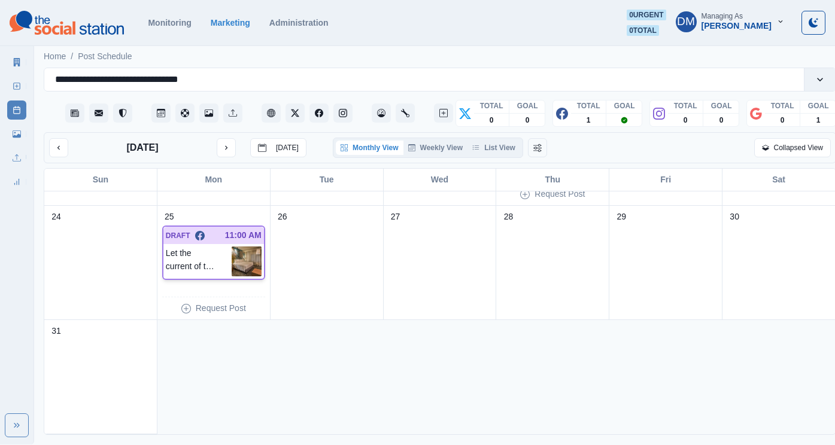
click at [238, 247] on img at bounding box center [247, 262] width 30 height 30
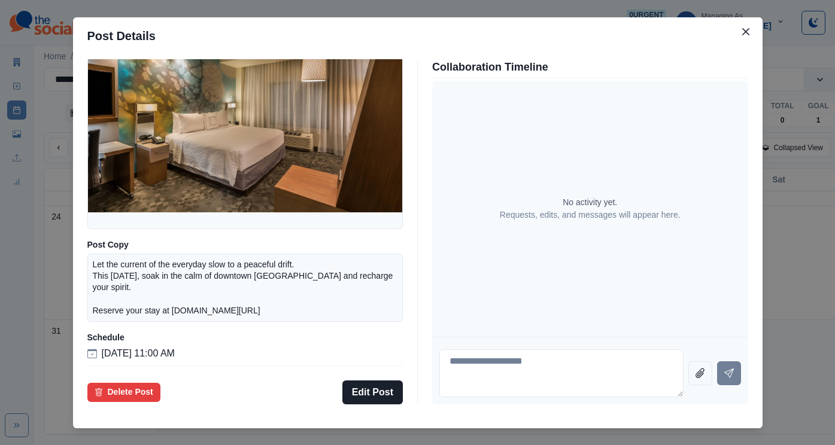
click at [121, 281] on div "Post Details Facebook Draft Media Post Copy Let the current of the everyday slo…" at bounding box center [417, 222] width 835 height 445
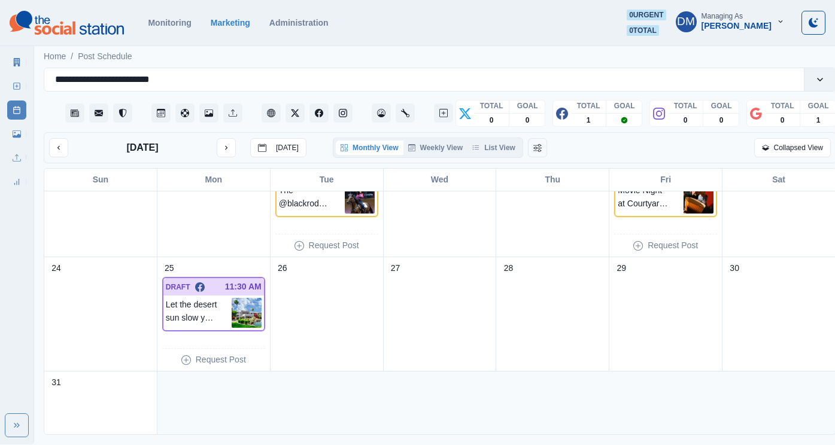
scroll to position [443, 0]
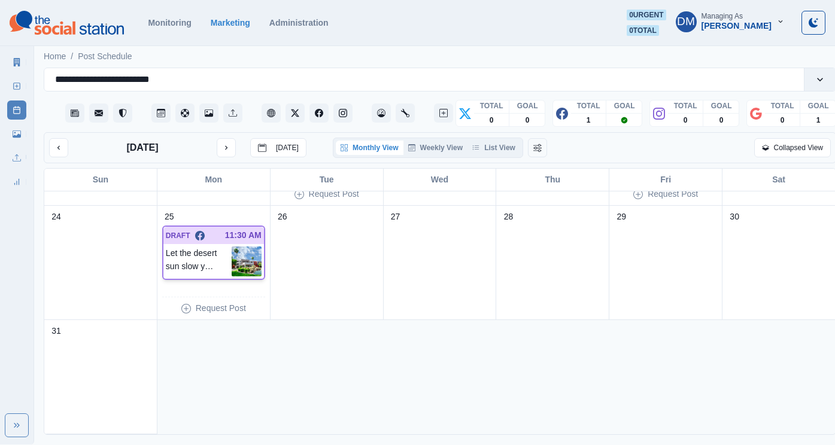
click at [251, 247] on img at bounding box center [247, 262] width 30 height 30
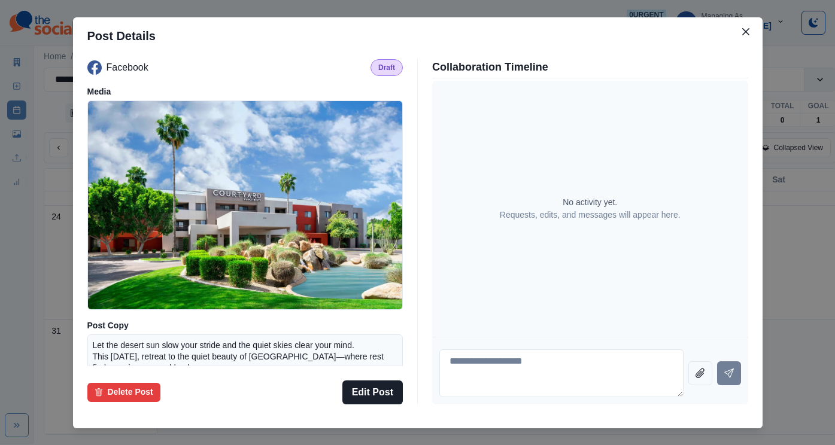
scroll to position [113, 0]
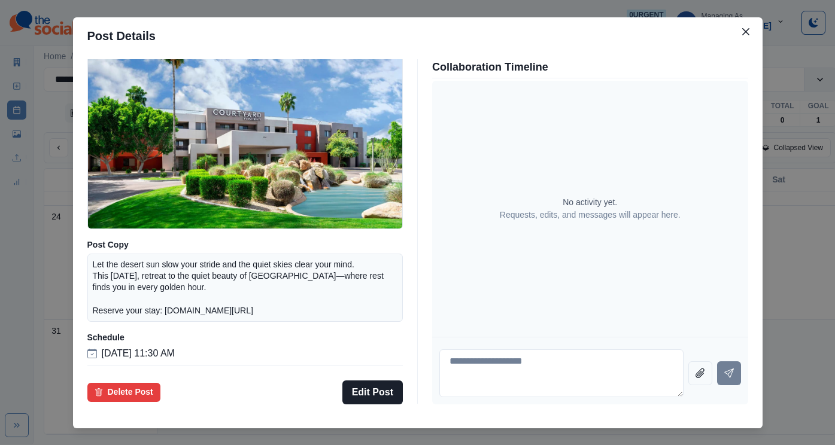
click at [131, 306] on div "Post Details Facebook Draft Media Post Copy Let the desert sun slow your stride…" at bounding box center [417, 222] width 835 height 445
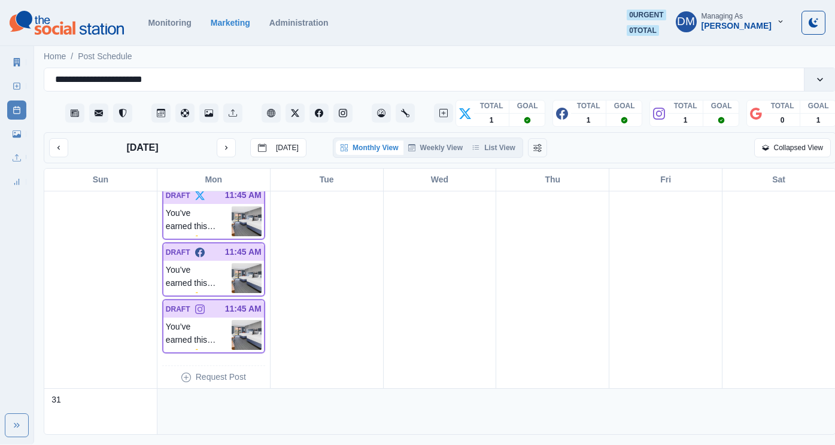
scroll to position [922, 0]
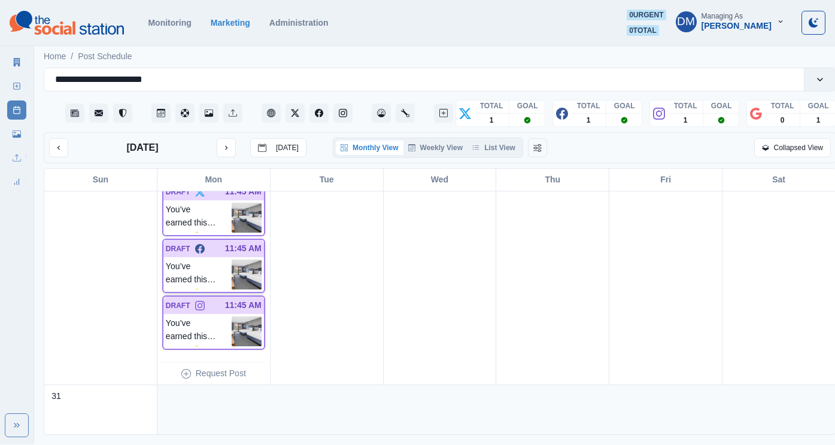
click at [241, 260] on img at bounding box center [247, 275] width 30 height 30
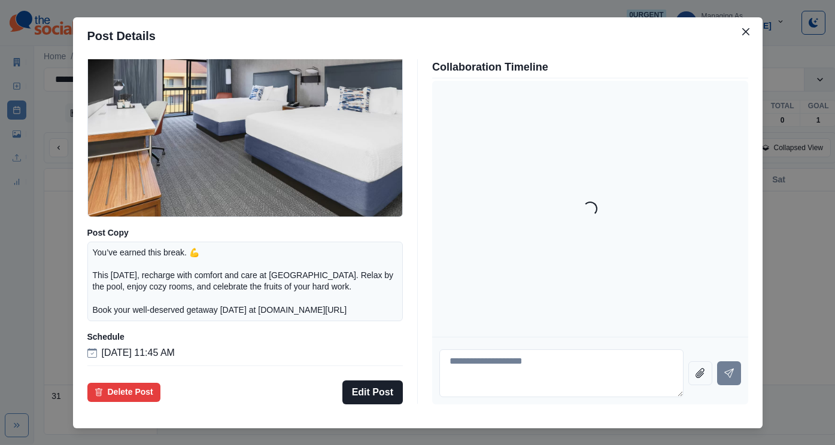
scroll to position [130, 0]
click at [101, 281] on div "Post Details Facebook Draft Media Post Copy You’ve earned this break. 💪 This La…" at bounding box center [417, 222] width 835 height 445
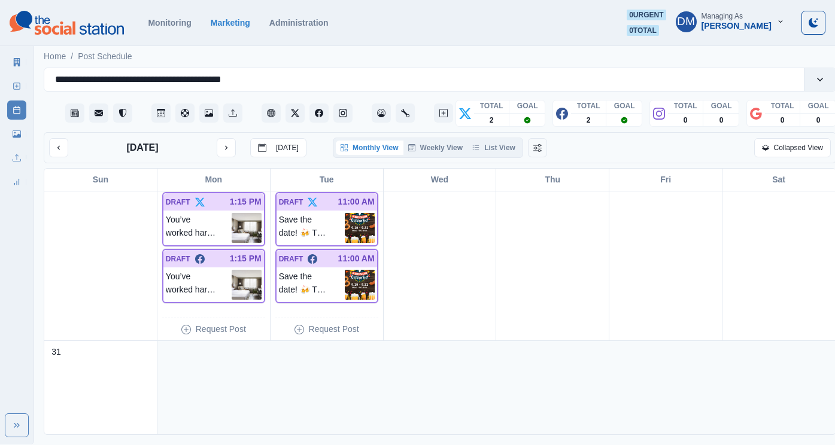
scroll to position [592, 0]
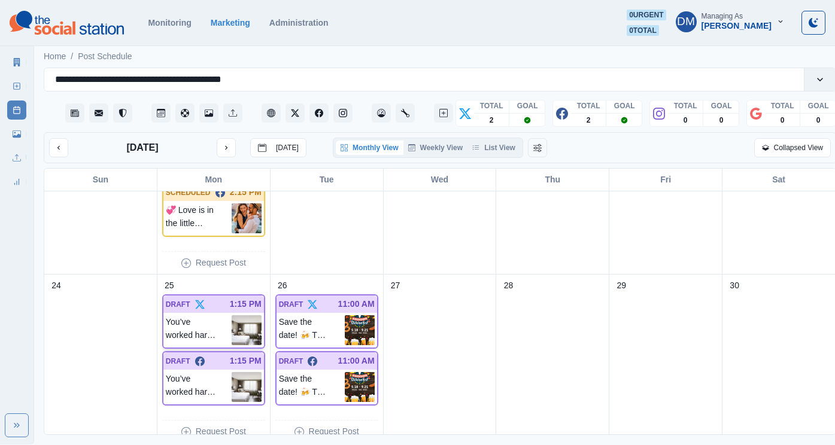
click at [246, 315] on img at bounding box center [247, 330] width 30 height 30
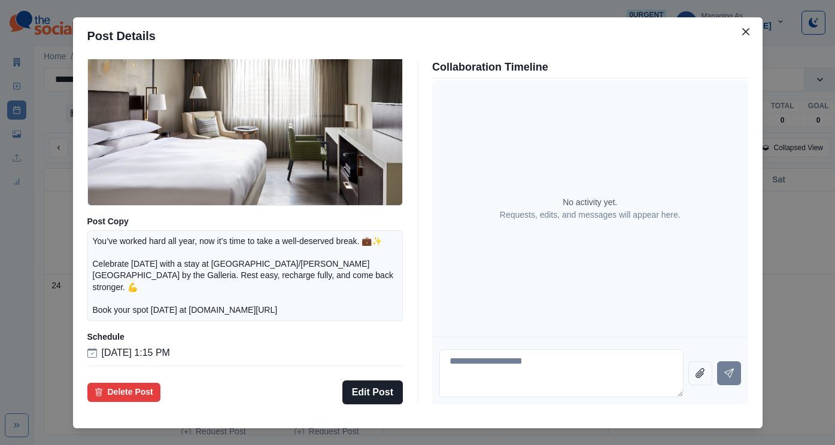
scroll to position [130, 0]
click at [110, 305] on div "Post Details Twitter Draft Media Post Copy You’ve worked hard all year, now it’…" at bounding box center [417, 222] width 835 height 445
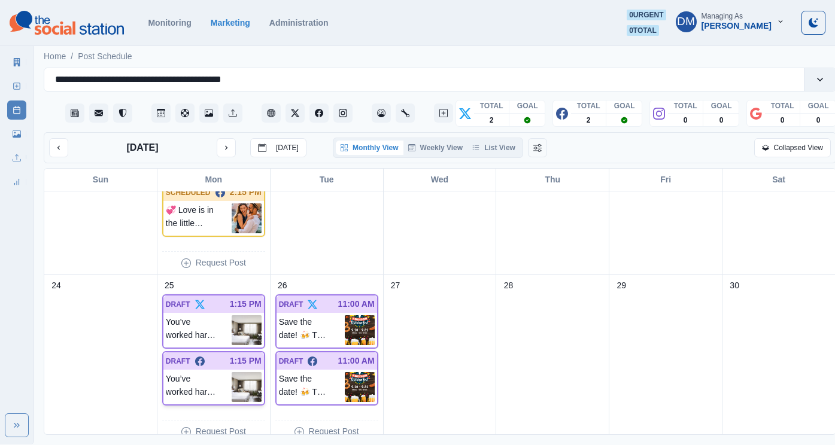
click at [237, 372] on img at bounding box center [247, 387] width 30 height 30
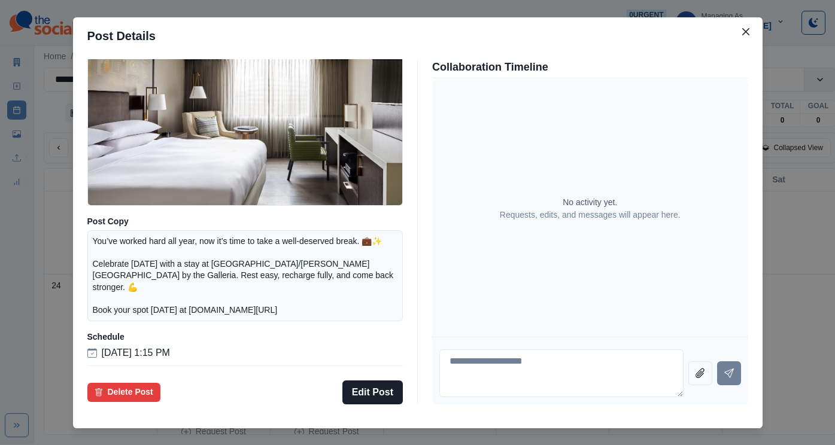
click at [109, 321] on div "Post Details Facebook Draft Media Post Copy You’ve worked hard all year, now it…" at bounding box center [417, 222] width 835 height 445
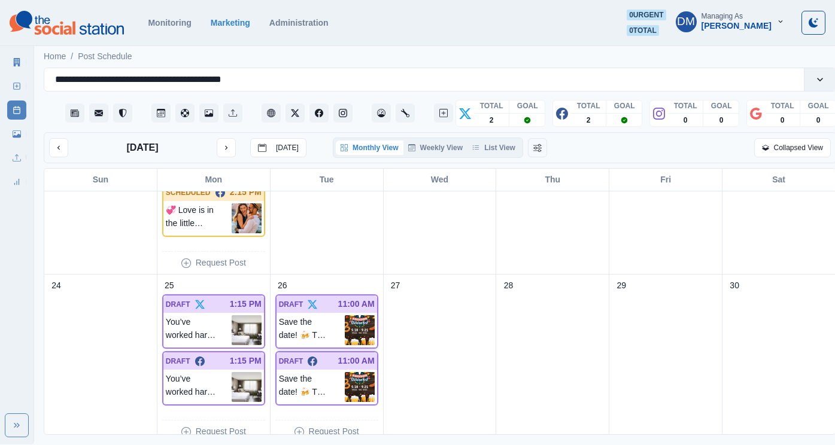
click at [358, 315] on img at bounding box center [360, 330] width 30 height 30
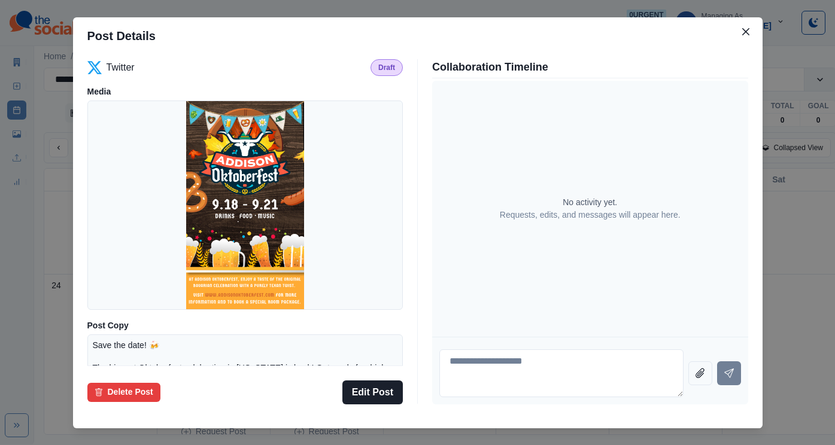
click at [111, 361] on div "Post Details Twitter Draft Media Post Copy Save the date! 🍻 The biggest Oktober…" at bounding box center [417, 222] width 835 height 445
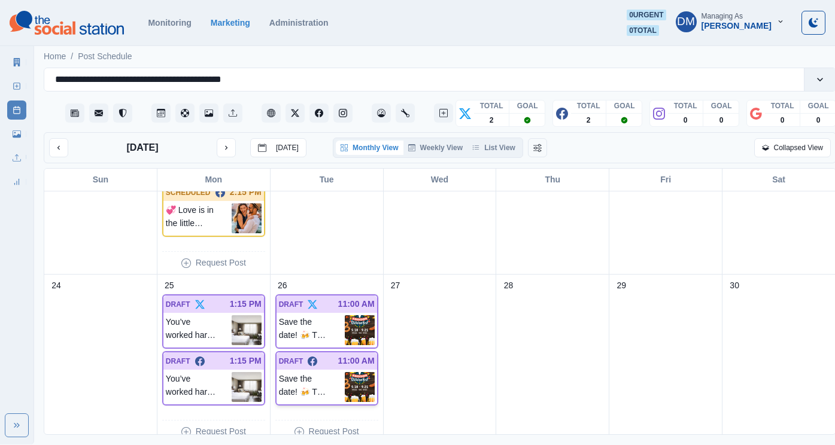
click at [359, 372] on img at bounding box center [360, 387] width 30 height 30
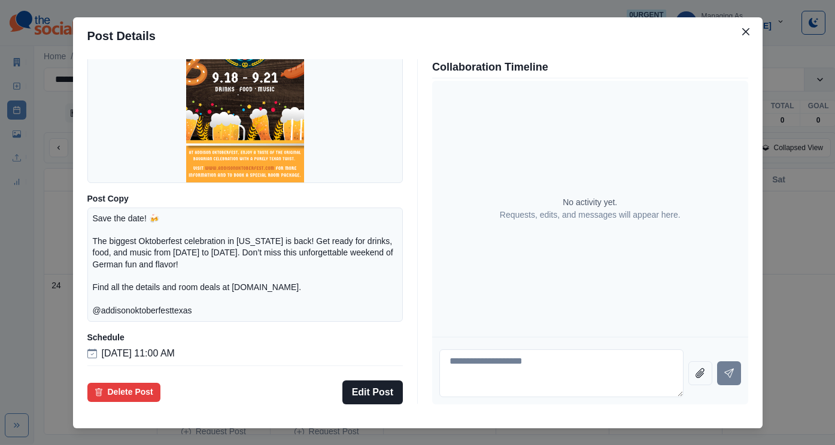
scroll to position [141, 0]
click at [106, 287] on div "Post Details Facebook Draft Media Post Copy Save the date! 🍻 The biggest Oktobe…" at bounding box center [417, 222] width 835 height 445
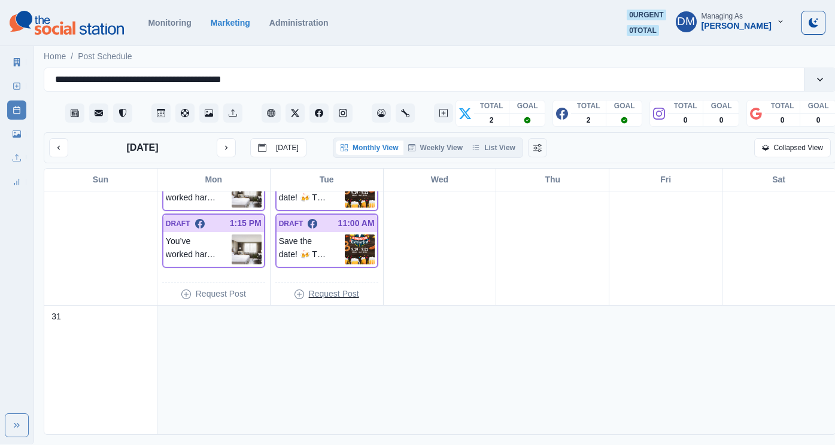
scroll to position [730, 0]
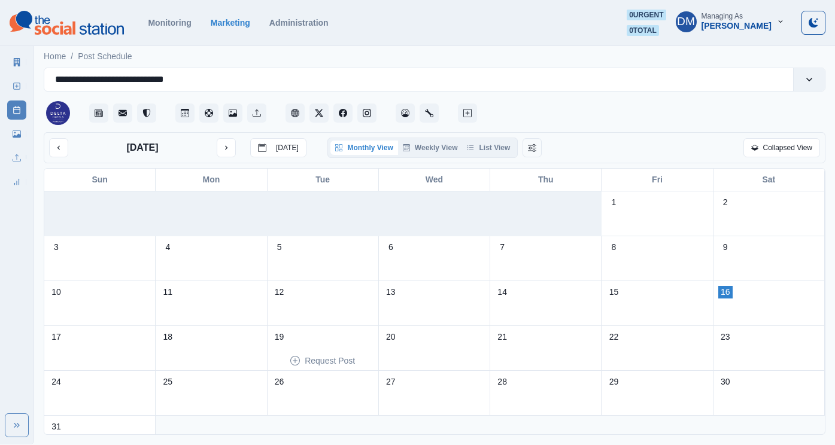
scroll to position [26, 0]
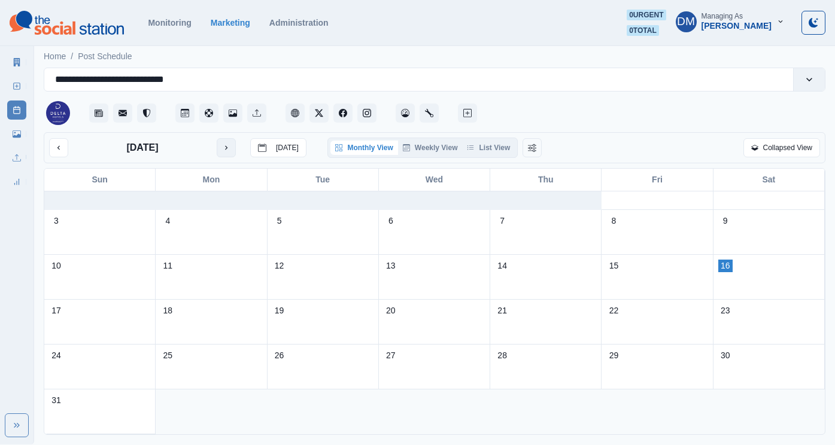
click at [222, 144] on icon "next month" at bounding box center [226, 148] width 8 height 8
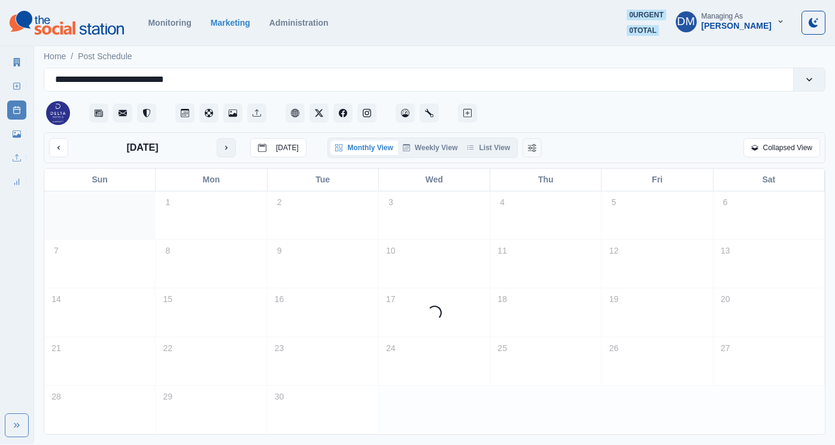
scroll to position [0, 0]
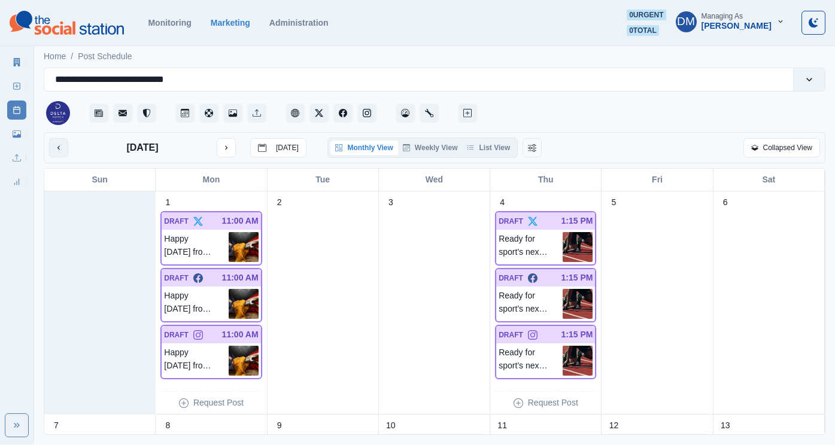
click at [54, 144] on icon "previous month" at bounding box center [58, 148] width 8 height 8
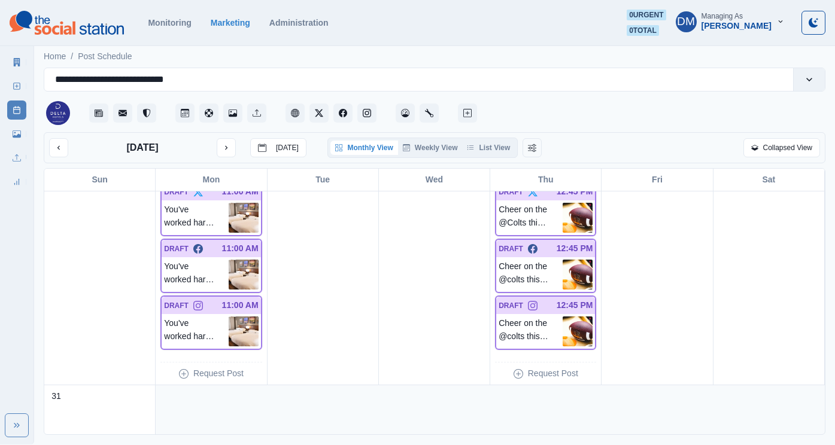
scroll to position [916, 0]
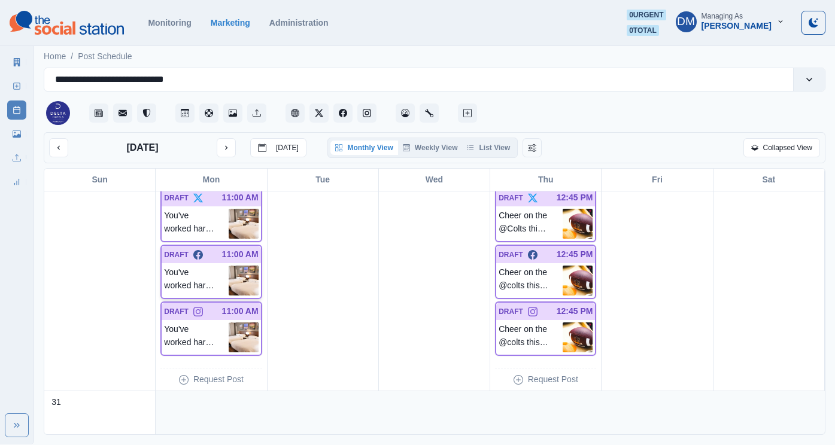
click at [243, 266] on img at bounding box center [244, 281] width 30 height 30
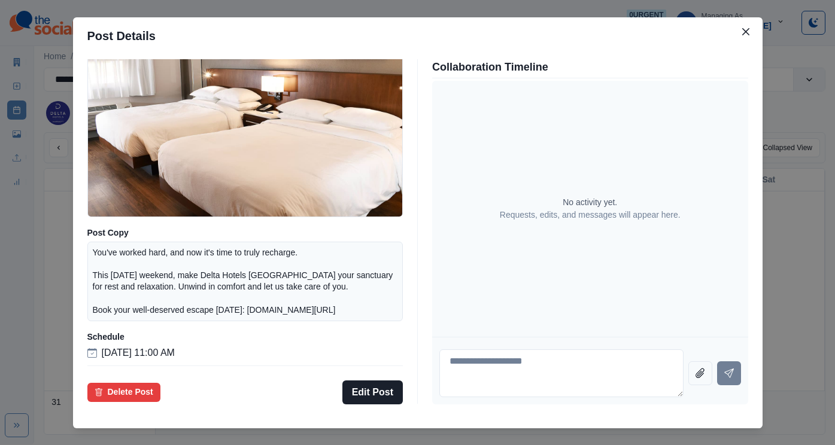
scroll to position [130, 0]
click at [124, 294] on div "Post Details Facebook Draft Media Post Copy You've worked hard, and now it's ti…" at bounding box center [417, 222] width 835 height 445
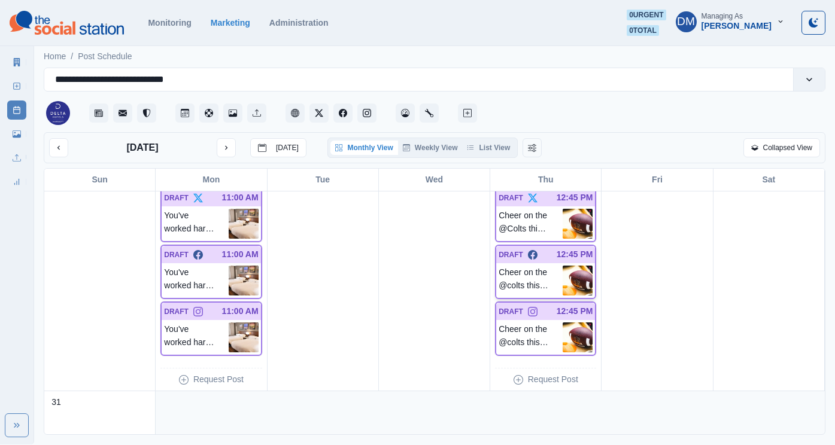
click at [578, 266] on img at bounding box center [578, 281] width 30 height 30
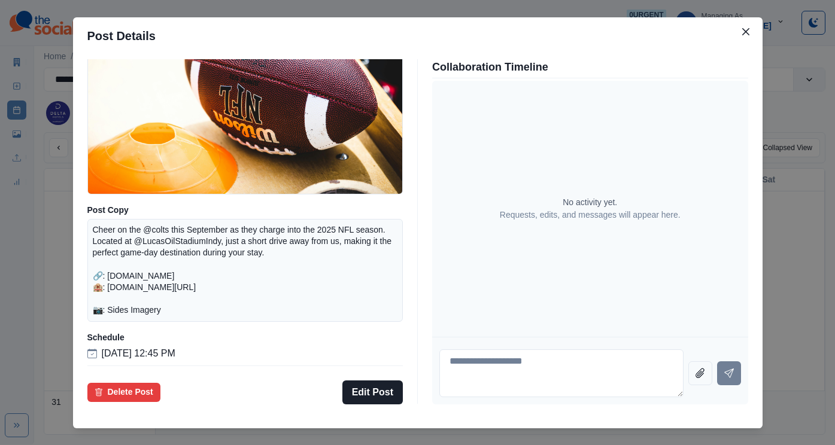
scroll to position [139, 0]
click at [131, 299] on div "Post Details Facebook Draft Media Post Copy Cheer on the @colts this September …" at bounding box center [417, 222] width 835 height 445
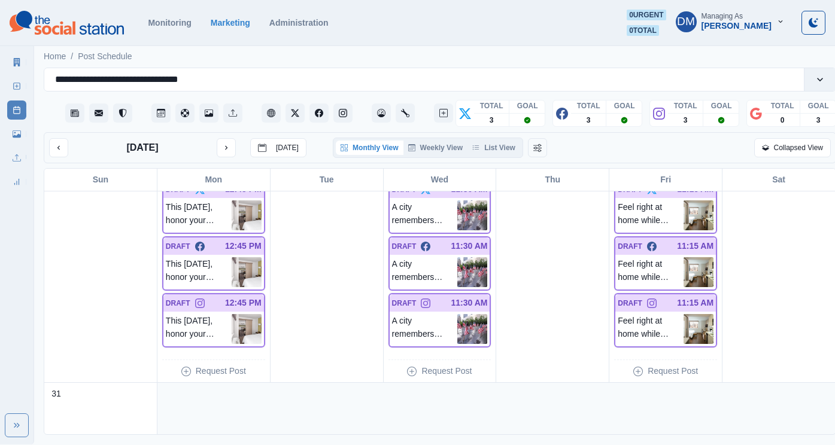
scroll to position [832, 0]
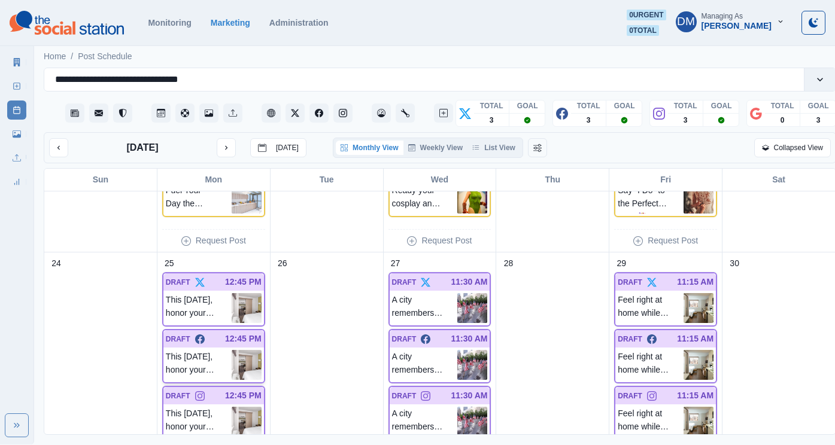
click at [241, 350] on img at bounding box center [247, 365] width 30 height 30
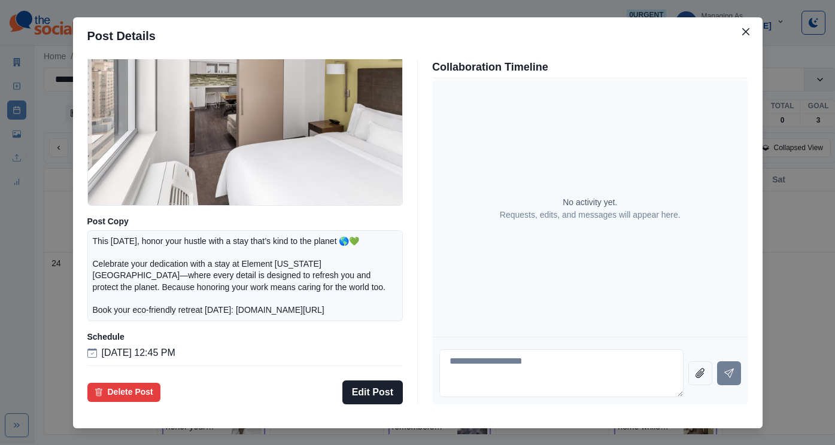
scroll to position [130, 0]
click at [113, 285] on div "Post Details Facebook Draft Media Post Copy This [DATE], honor your hustle with…" at bounding box center [417, 222] width 835 height 445
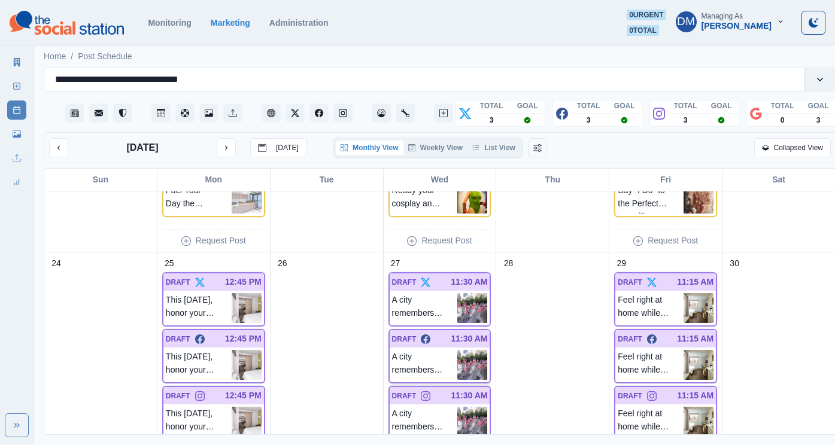
click at [464, 350] on img at bounding box center [472, 365] width 30 height 30
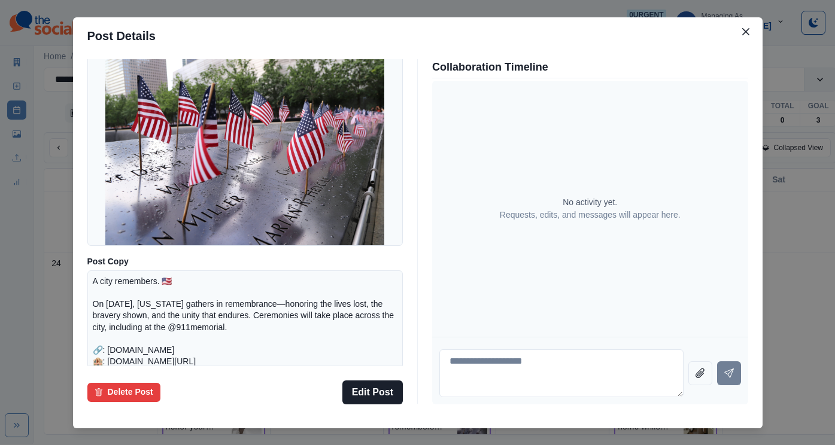
scroll to position [37, 0]
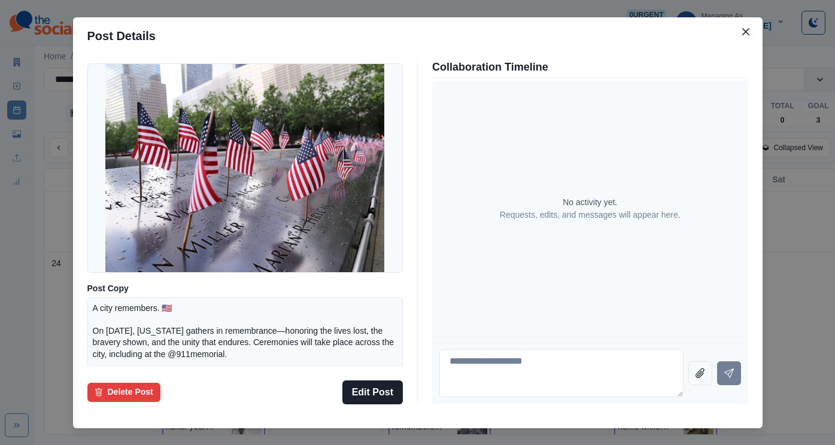
click at [78, 277] on div "Post Details Facebook Draft Media Post Copy A city remembers. 🇺🇸 On [DATE], [US…" at bounding box center [417, 222] width 835 height 445
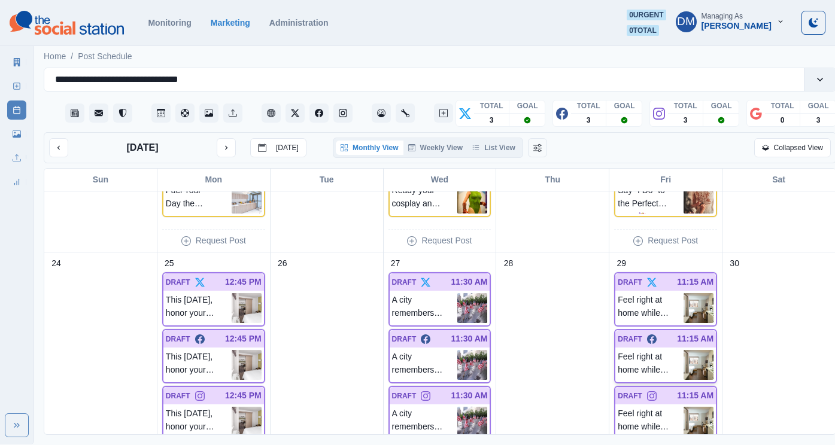
click at [697, 350] on img at bounding box center [698, 365] width 30 height 30
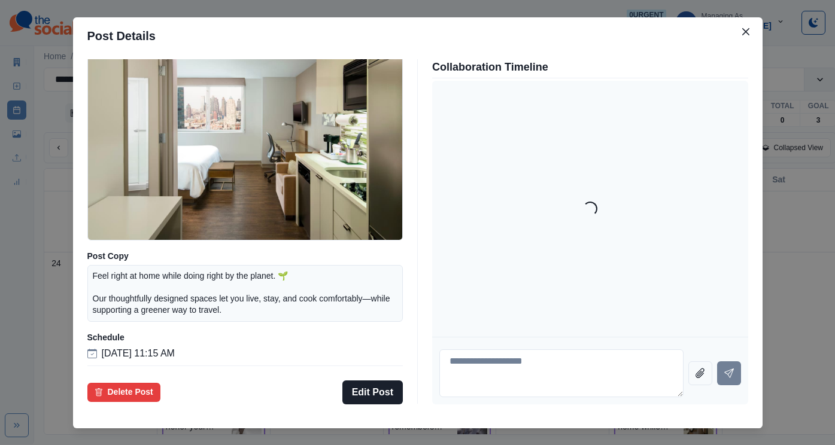
scroll to position [105, 0]
click at [133, 307] on div "Post Details Facebook Draft Media Post Copy Feel right at home while doing righ…" at bounding box center [417, 222] width 835 height 445
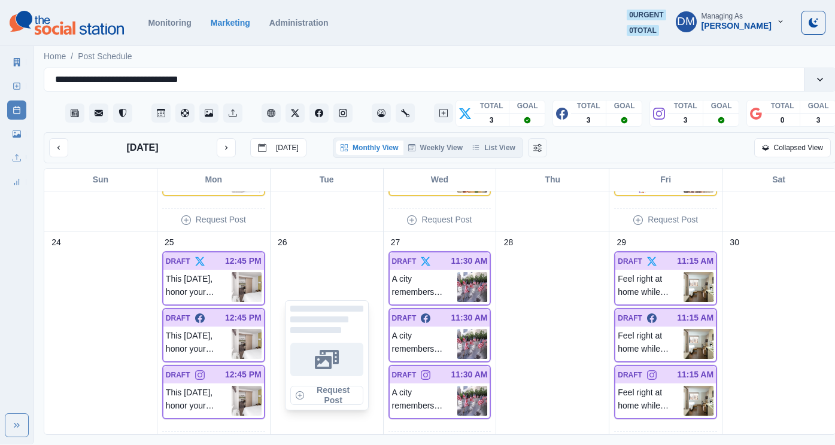
scroll to position [862, 0]
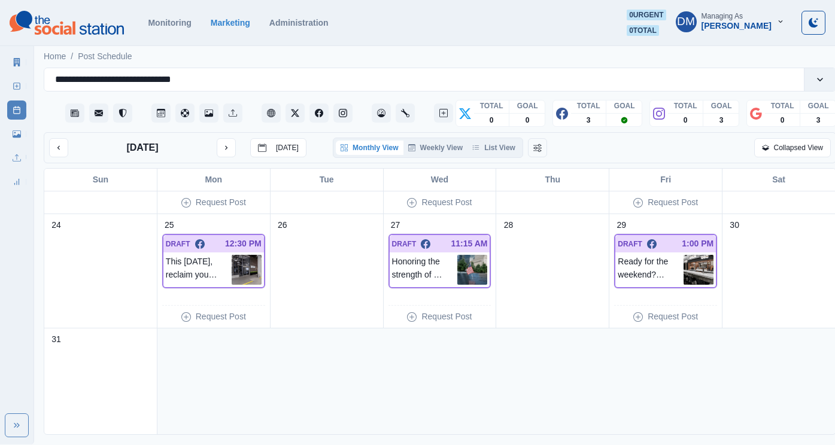
scroll to position [443, 0]
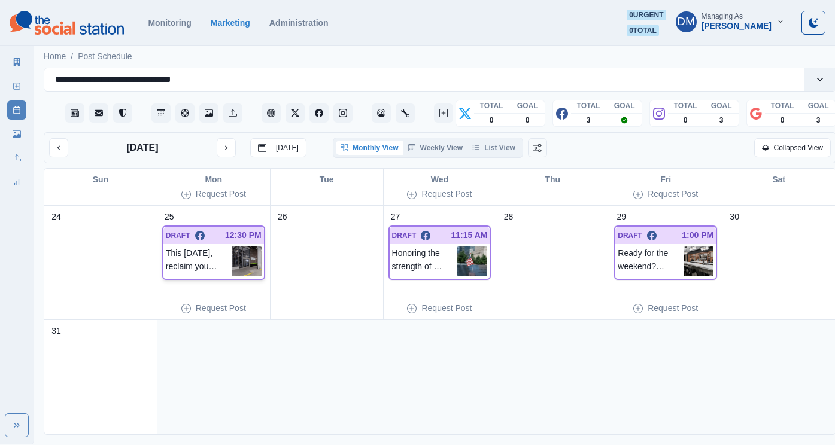
click at [241, 247] on img at bounding box center [247, 262] width 30 height 30
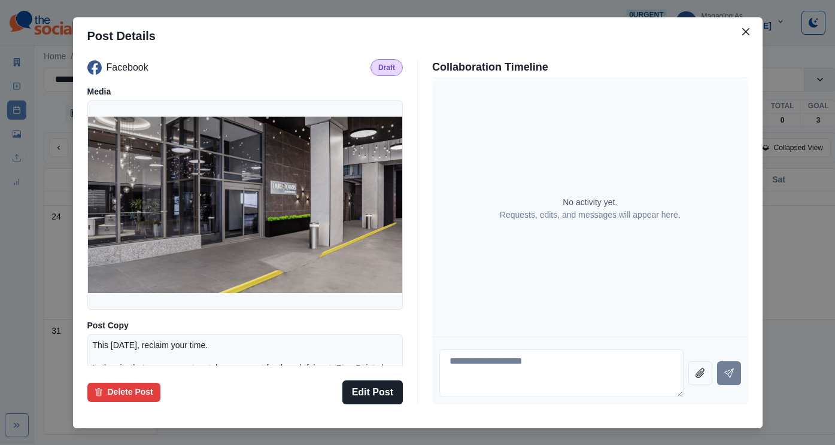
scroll to position [130, 0]
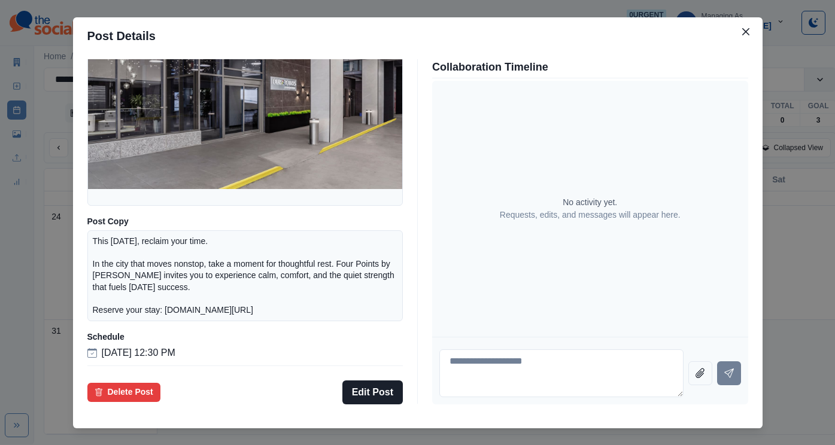
click at [116, 278] on div "Post Details Facebook Draft Media Post Copy This Labor Day, reclaim your time. …" at bounding box center [417, 222] width 835 height 445
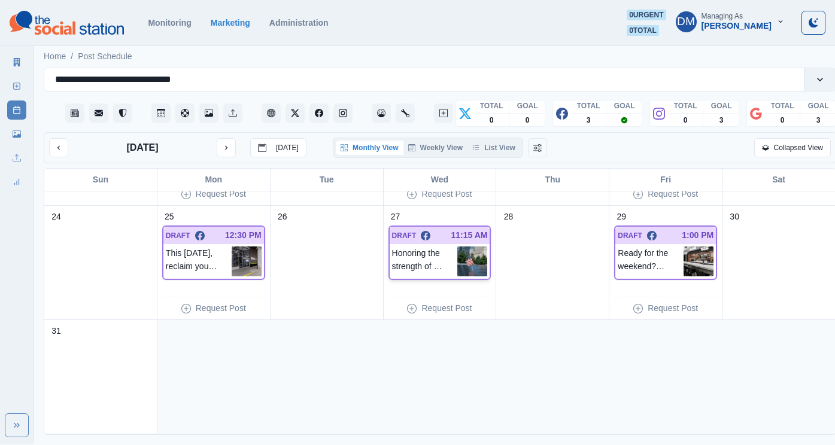
click at [469, 247] on img at bounding box center [472, 262] width 30 height 30
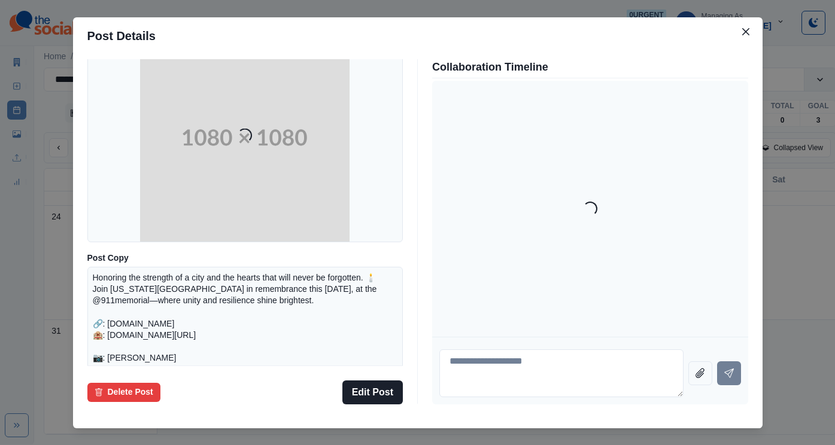
scroll to position [148, 0]
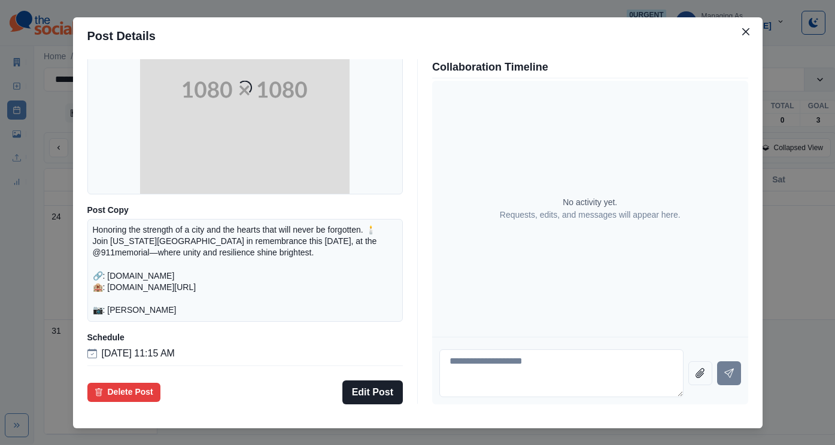
click at [143, 281] on div "Post Details Facebook Draft Media Loading... Post Copy Honoring the strength of…" at bounding box center [417, 222] width 835 height 445
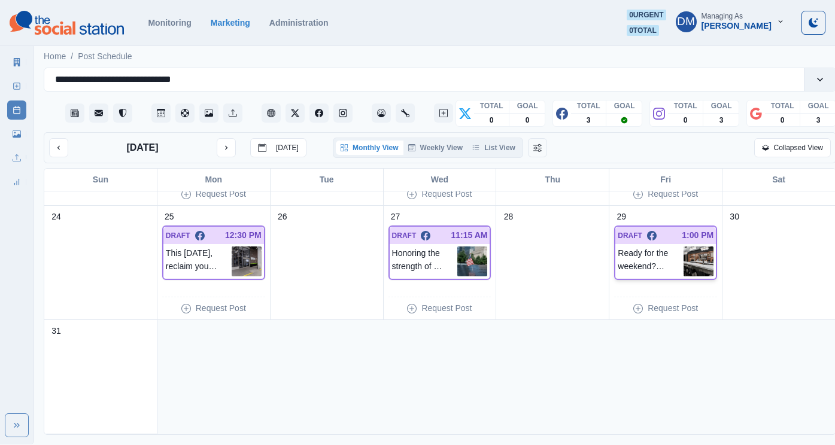
click at [700, 247] on img at bounding box center [698, 262] width 30 height 30
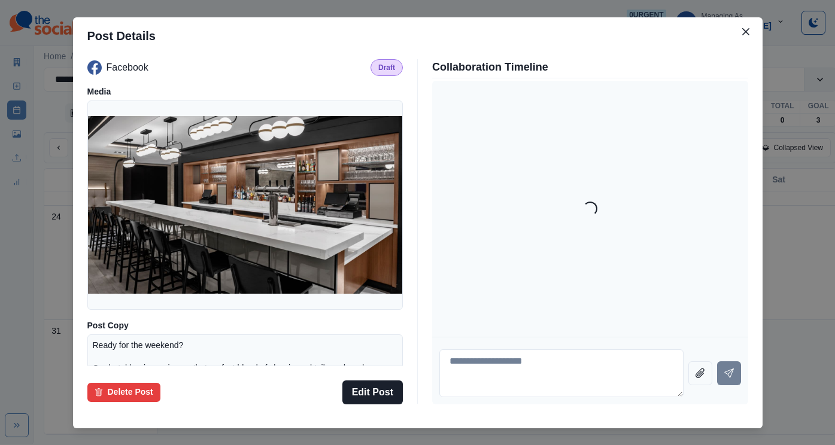
scroll to position [105, 0]
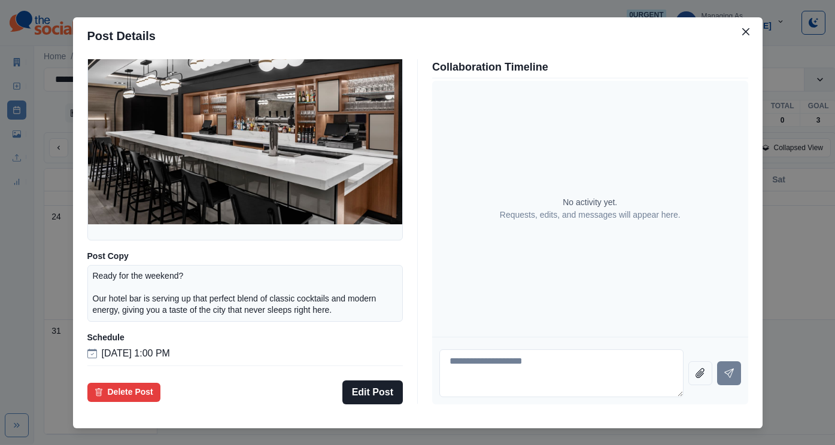
click at [137, 257] on div "Post Details Facebook Draft Media Post Copy Ready for the weekend? Our hotel ba…" at bounding box center [417, 222] width 835 height 445
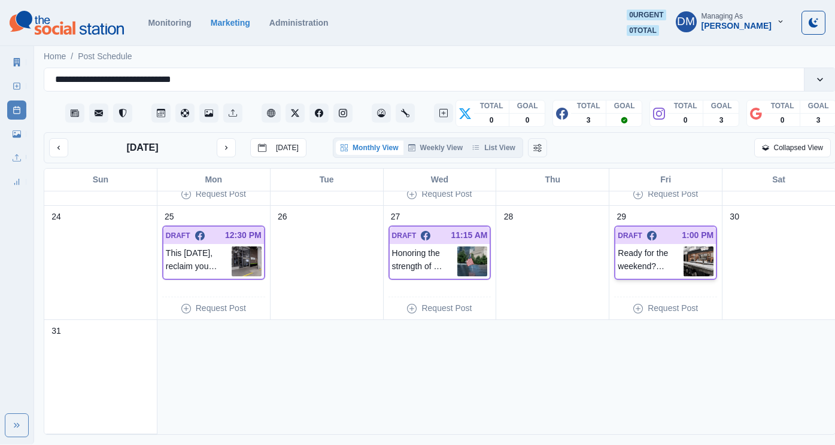
click at [688, 247] on img at bounding box center [698, 262] width 30 height 30
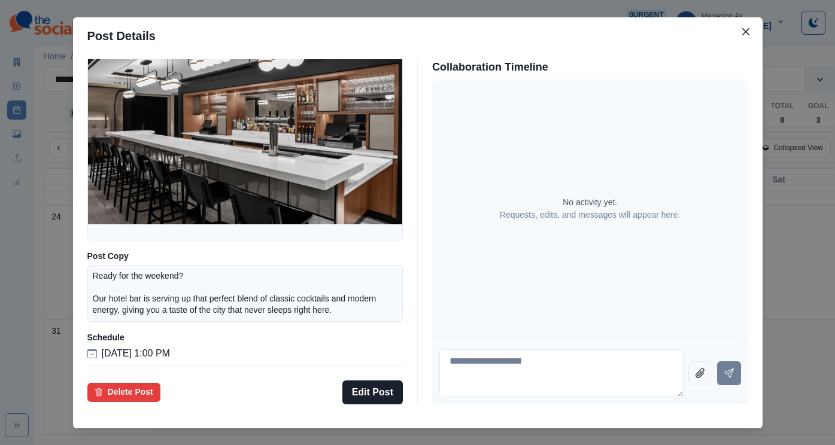
click at [121, 362] on div "Post Details Facebook Draft Media Post Copy Ready for the weekend? Our hotel ba…" at bounding box center [417, 222] width 835 height 445
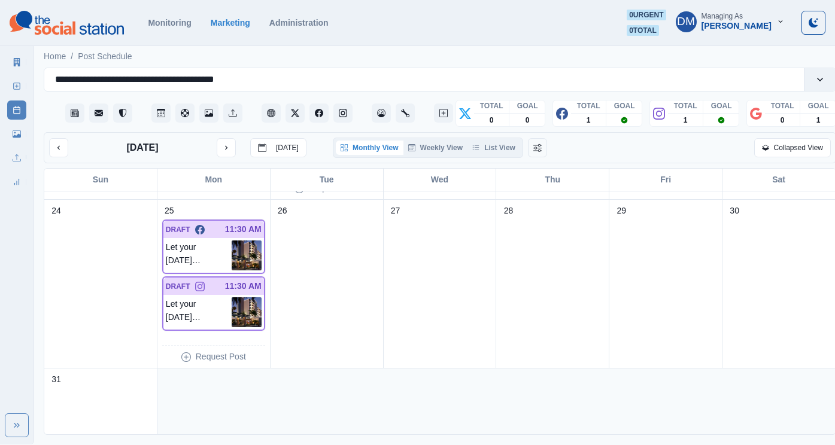
scroll to position [654, 0]
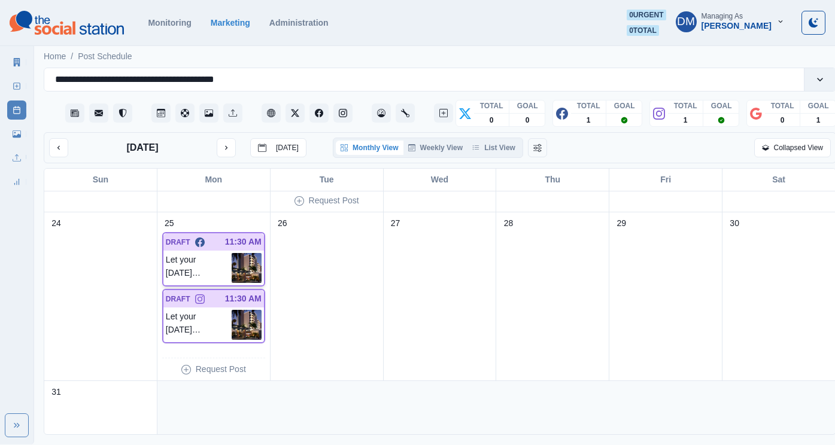
click at [241, 253] on img at bounding box center [247, 268] width 30 height 30
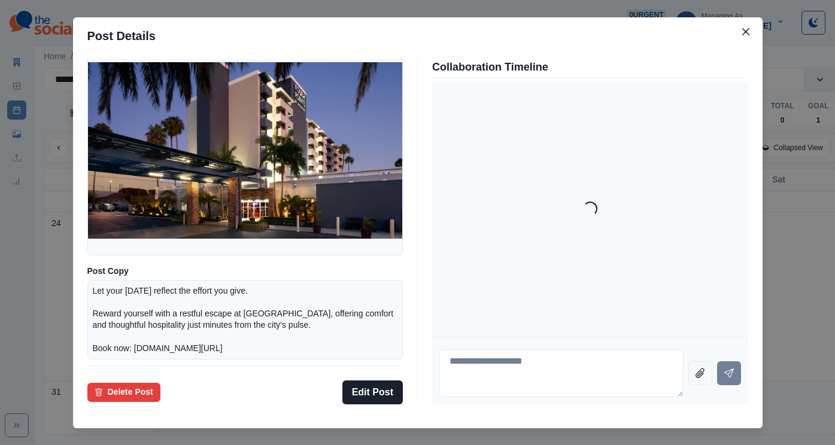
scroll to position [130, 0]
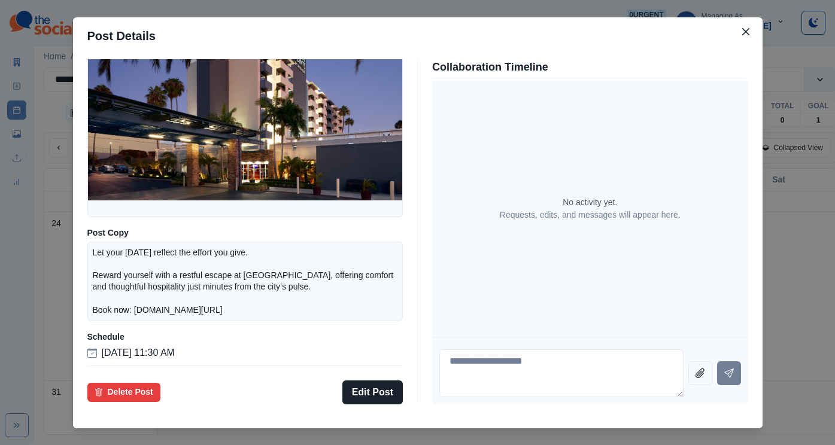
click at [132, 257] on div "Post Details Facebook Draft Media Post Copy Let your [DATE] reflect the effort …" at bounding box center [417, 222] width 835 height 445
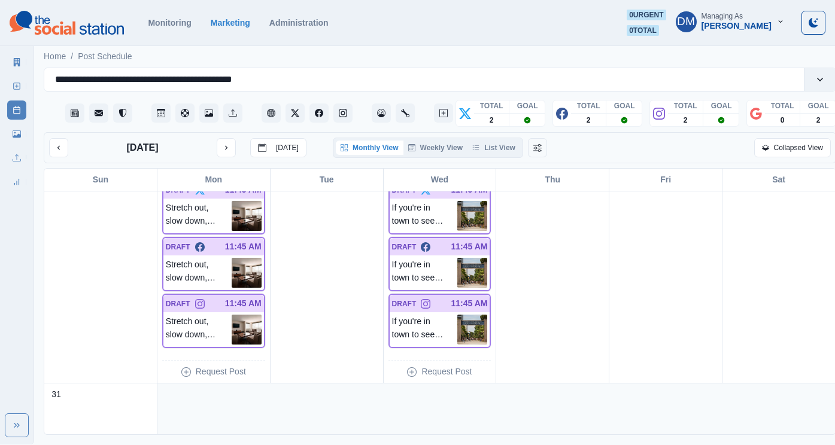
scroll to position [880, 0]
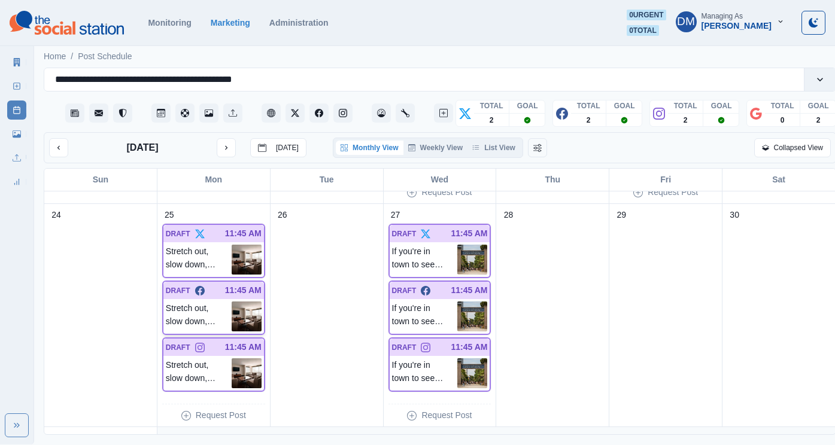
click at [241, 302] on img at bounding box center [247, 317] width 30 height 30
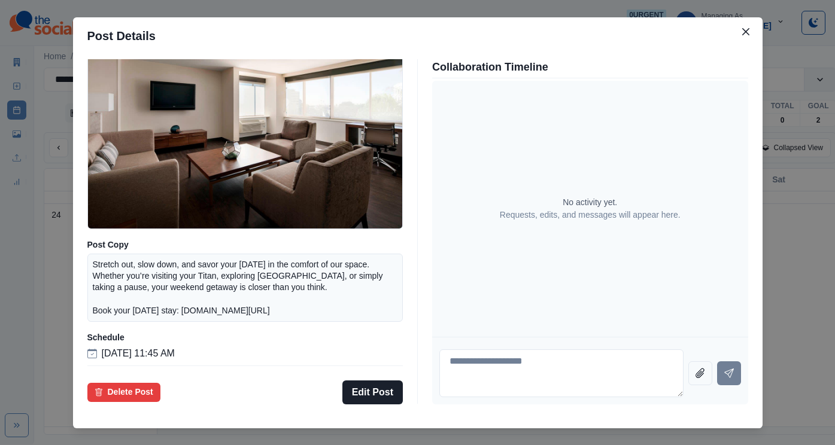
scroll to position [113, 0]
click at [105, 293] on div "Post Details Facebook Draft Media Post Copy Stretch out, slow down, and savor y…" at bounding box center [417, 222] width 835 height 445
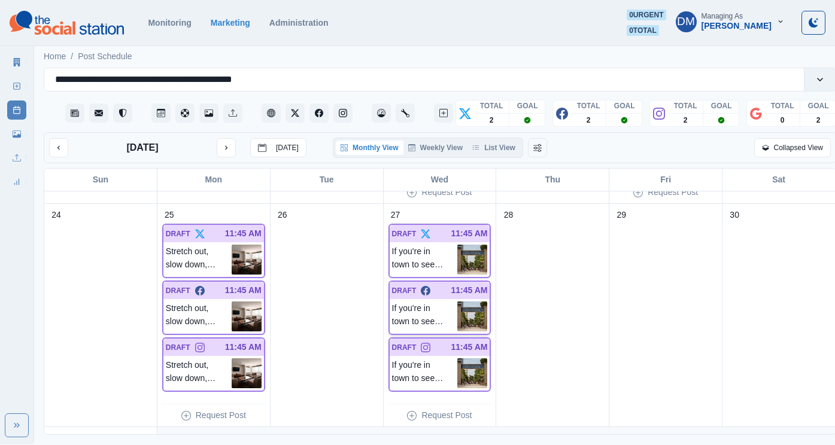
click at [457, 302] on img at bounding box center [472, 317] width 30 height 30
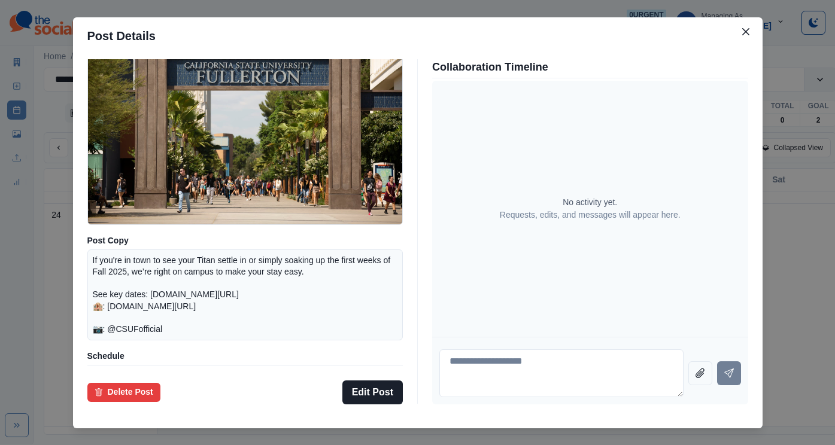
scroll to position [130, 0]
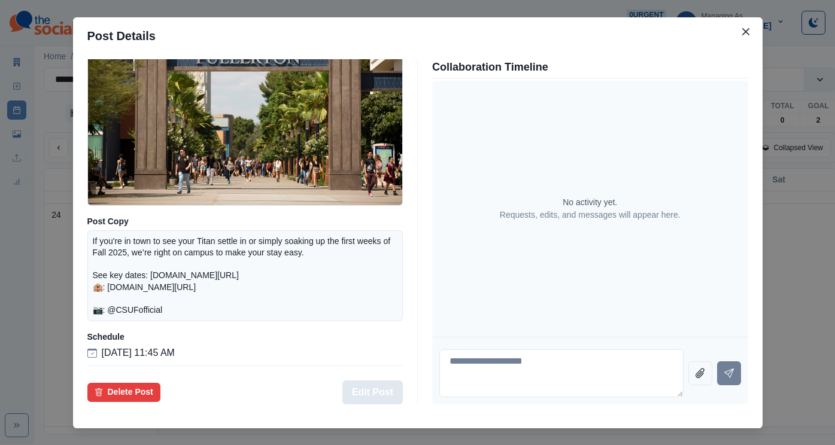
click at [372, 381] on button "Edit Post" at bounding box center [372, 393] width 60 height 24
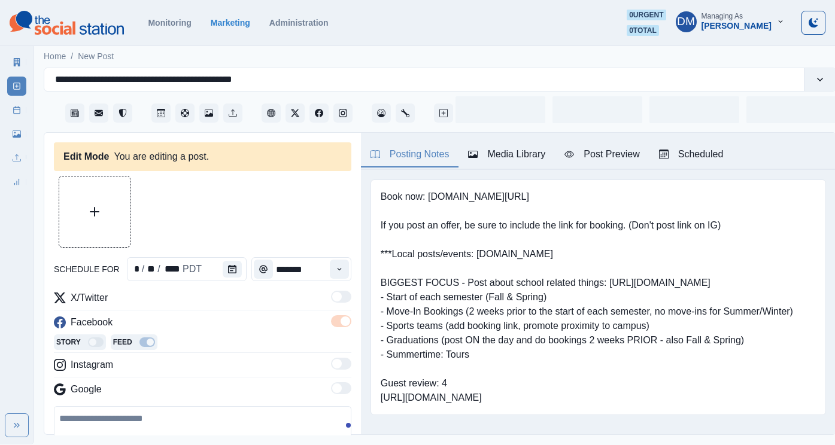
type input "********"
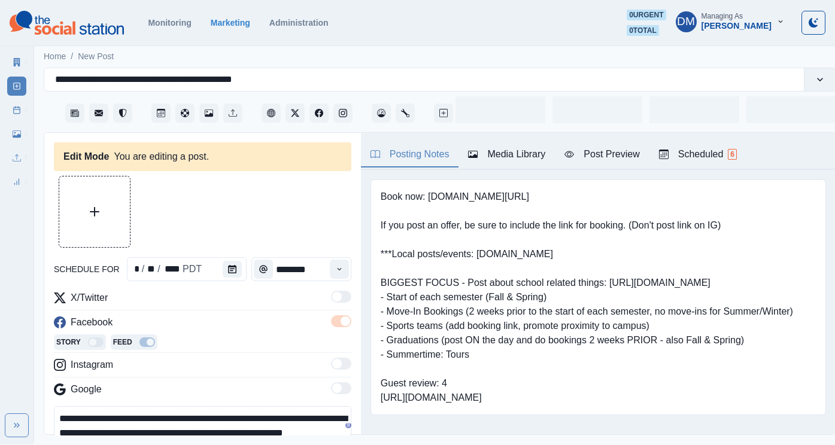
scroll to position [32, 0]
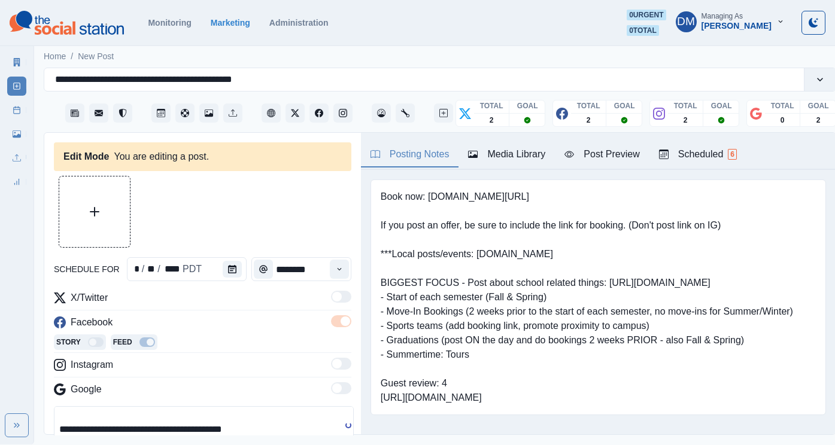
click at [222, 406] on textarea "**********" at bounding box center [204, 433] width 300 height 54
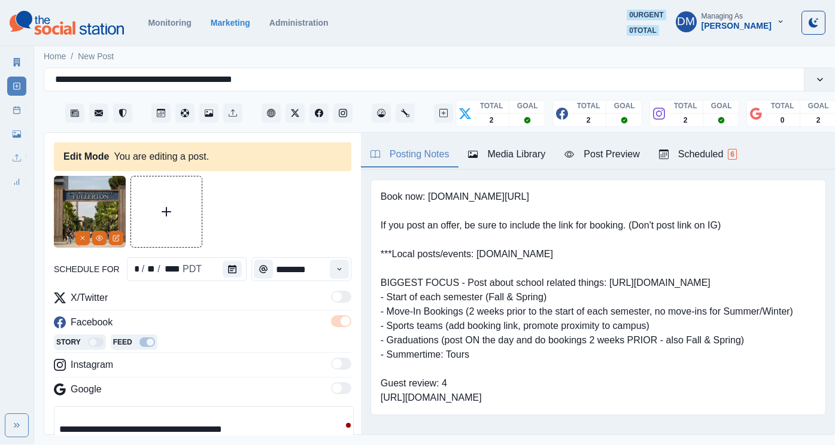
drag, startPoint x: 226, startPoint y: 357, endPoint x: 38, endPoint y: 358, distance: 187.3
click at [38, 358] on main "**********" at bounding box center [439, 244] width 811 height 402
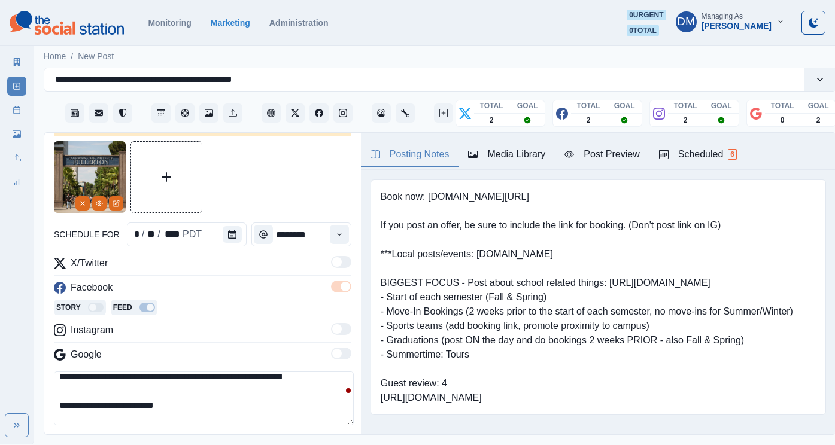
scroll to position [147, 0]
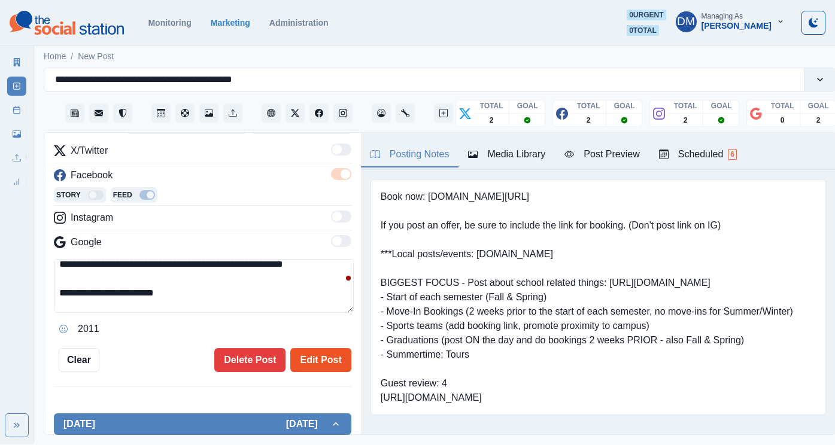
type textarea "**********"
click at [327, 348] on button "Edit Post" at bounding box center [320, 360] width 60 height 24
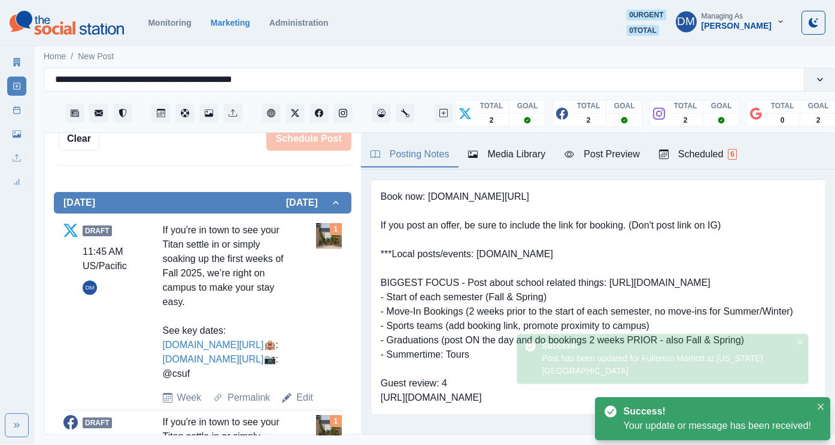
scroll to position [363, 0]
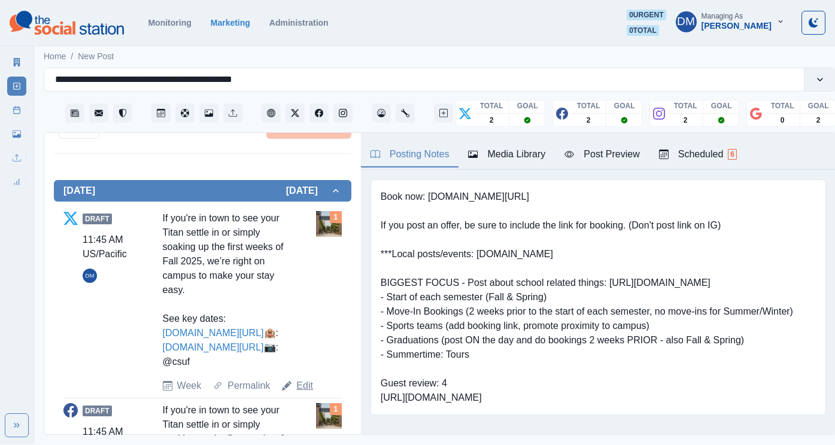
click at [296, 379] on link "Edit" at bounding box center [304, 386] width 17 height 14
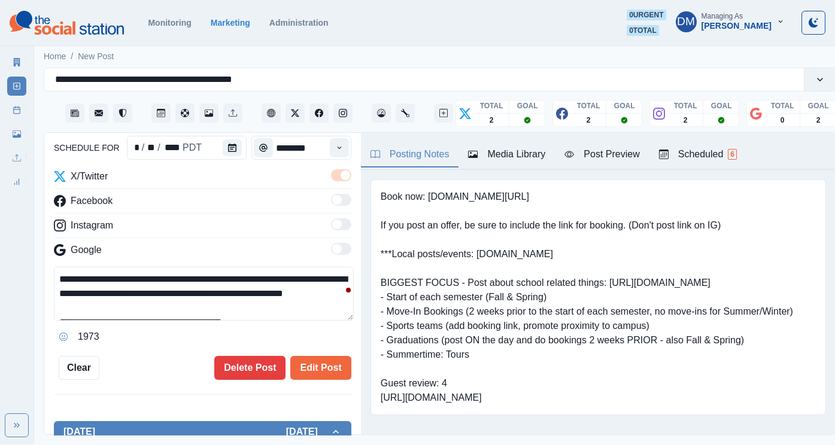
scroll to position [9, 0]
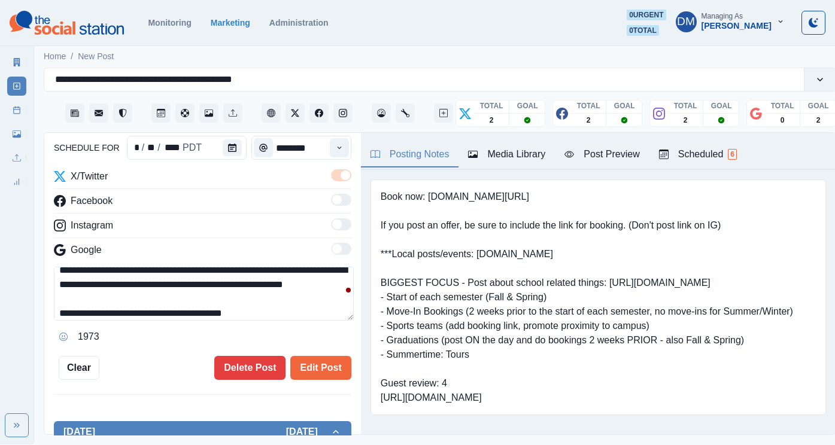
drag, startPoint x: 222, startPoint y: 245, endPoint x: 39, endPoint y: 241, distance: 183.2
click at [39, 241] on main "**********" at bounding box center [439, 244] width 811 height 402
type textarea "**********"
click at [322, 356] on button "Edit Post" at bounding box center [320, 368] width 60 height 24
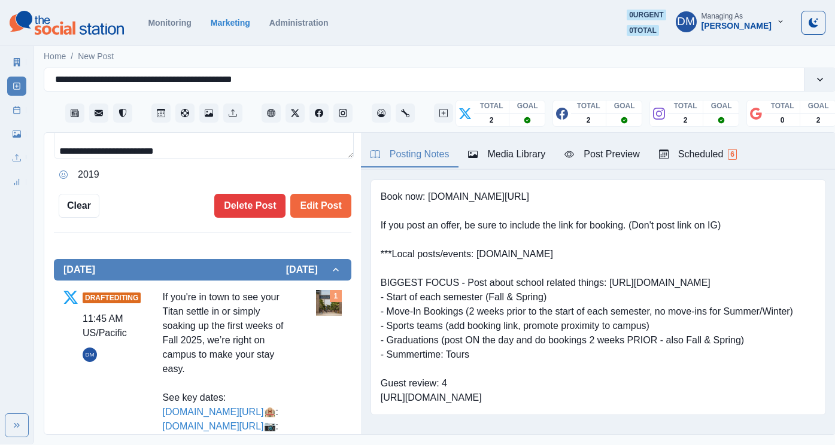
scroll to position [335, 0]
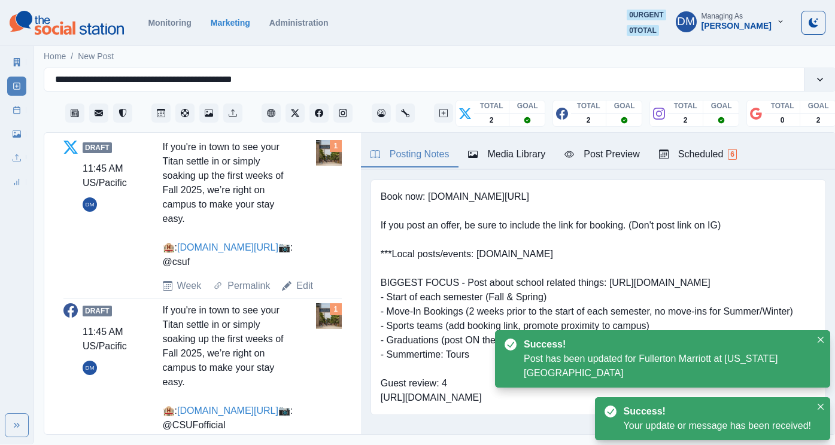
scroll to position [442, 0]
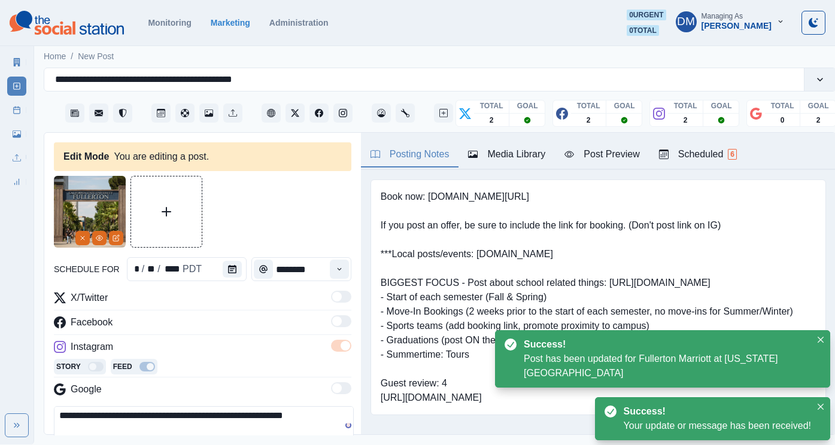
scroll to position [23, 0]
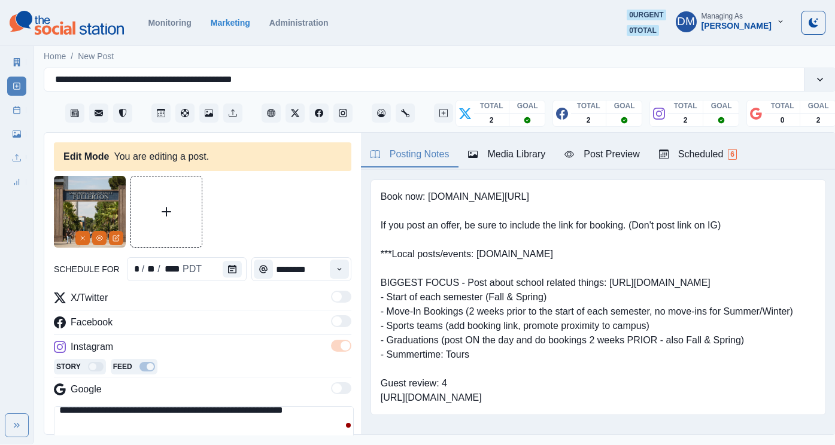
drag, startPoint x: 224, startPoint y: 369, endPoint x: 43, endPoint y: 373, distance: 181.4
click at [44, 373] on div "**********" at bounding box center [202, 284] width 317 height 303
drag, startPoint x: 224, startPoint y: 367, endPoint x: 48, endPoint y: 365, distance: 175.3
click at [54, 406] on textarea "**********" at bounding box center [204, 433] width 300 height 54
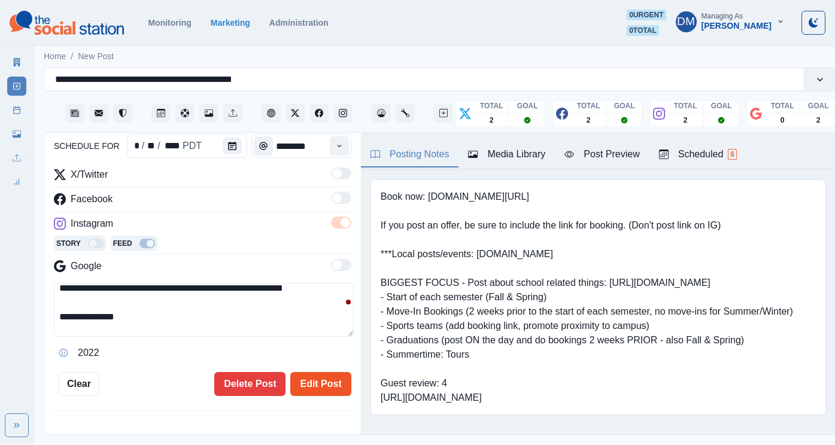
scroll to position [132, 0]
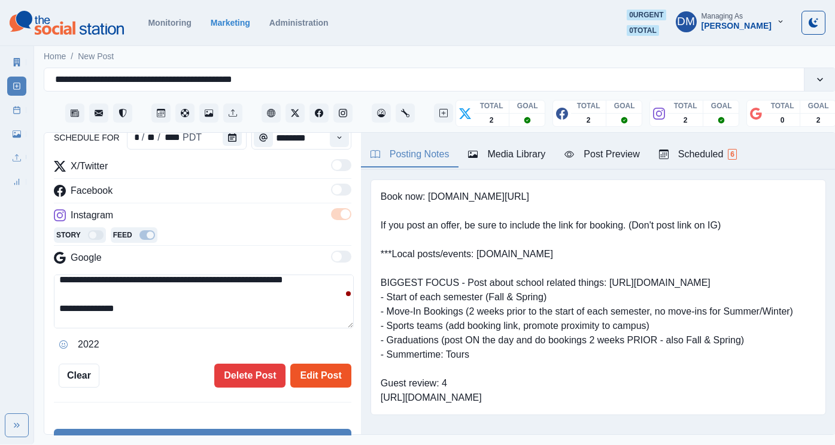
type textarea "**********"
click at [326, 364] on button "Edit Post" at bounding box center [320, 376] width 60 height 24
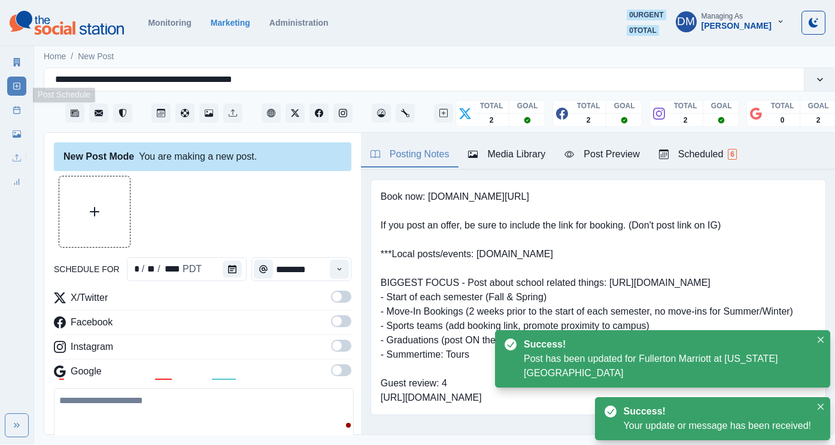
click at [19, 101] on link "Post Schedule" at bounding box center [16, 110] width 19 height 19
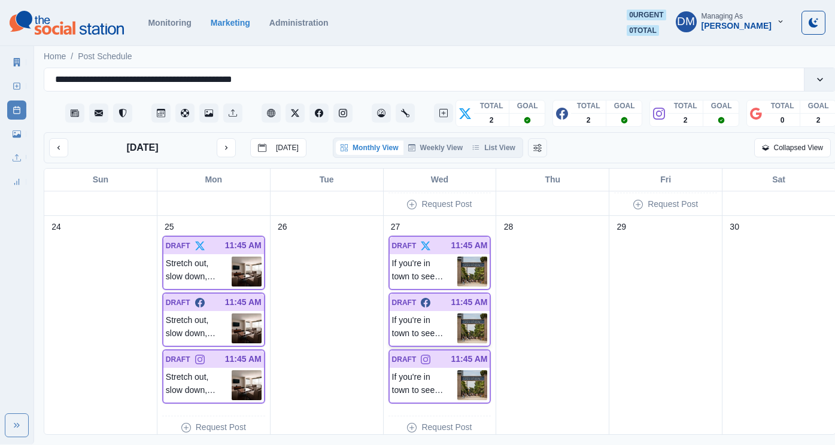
click at [467, 314] on img at bounding box center [472, 329] width 30 height 30
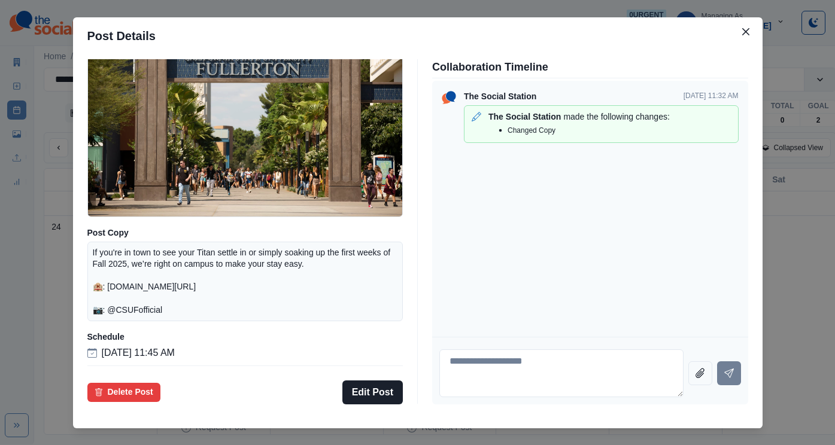
click at [121, 221] on div "Post Details Facebook Draft Media Post Copy If you're in town to see your Titan…" at bounding box center [417, 222] width 835 height 445
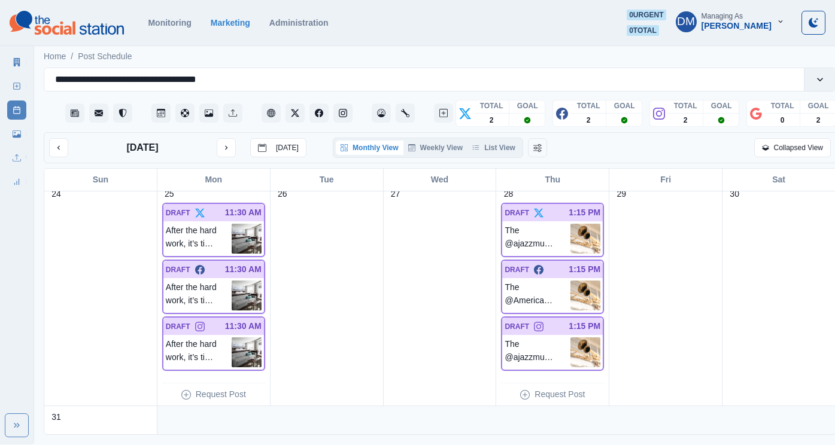
scroll to position [889, 0]
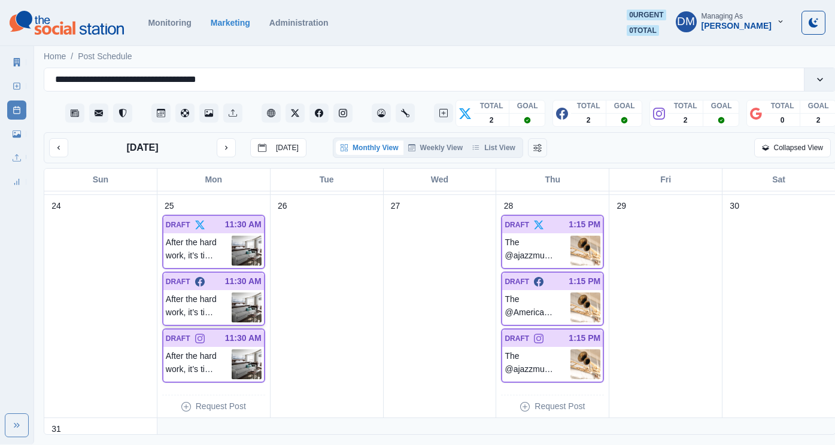
click at [242, 293] on img at bounding box center [247, 308] width 30 height 30
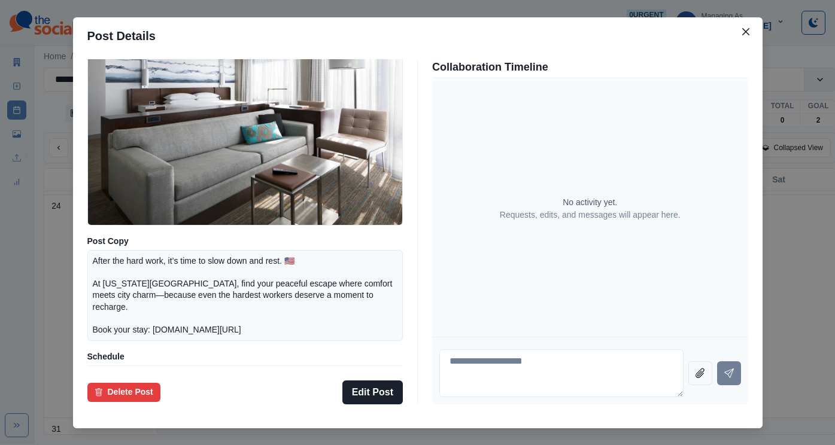
scroll to position [130, 0]
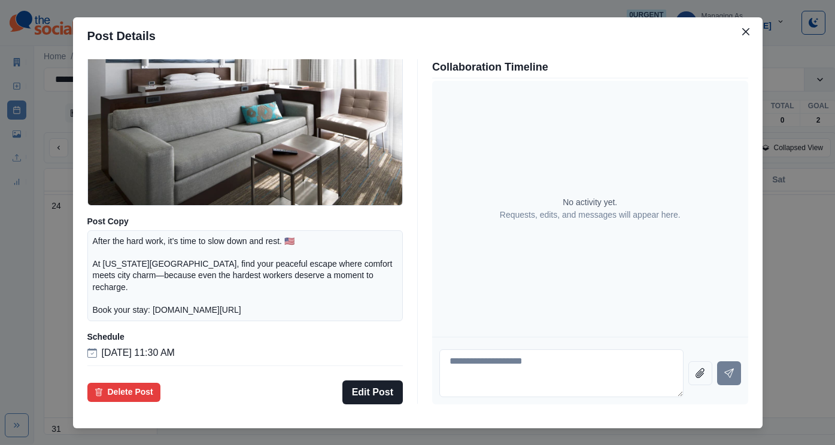
click at [103, 139] on div "Post Details Facebook Draft Media Post Copy After the hard work, it’s time to s…" at bounding box center [417, 222] width 835 height 445
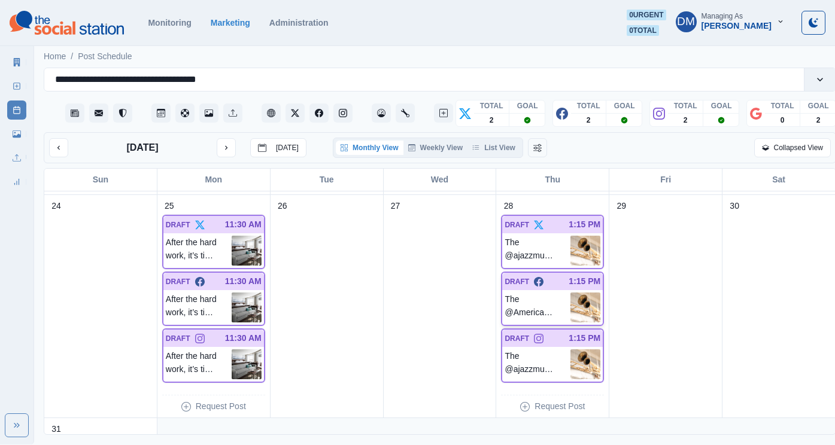
click at [574, 293] on img at bounding box center [585, 308] width 30 height 30
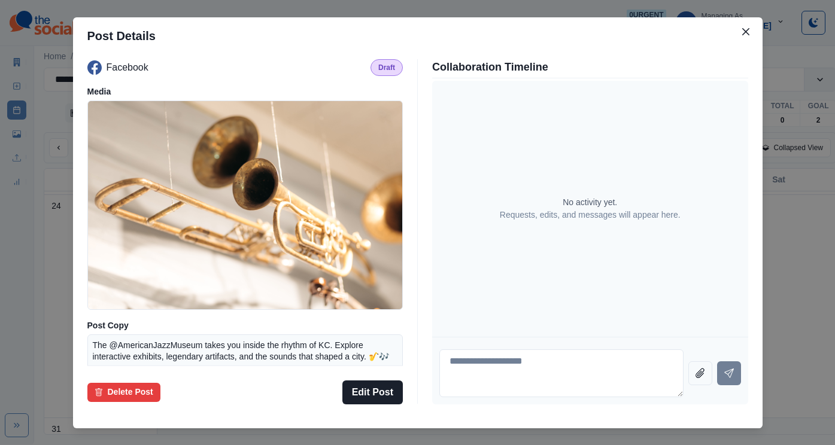
scroll to position [113, 0]
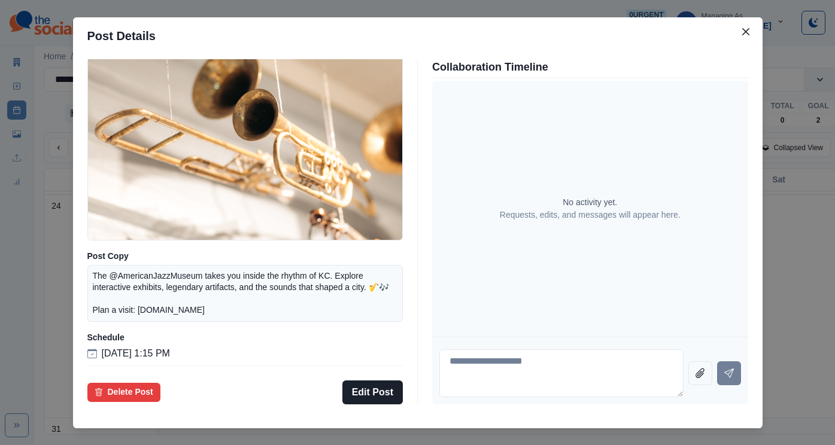
click at [127, 267] on div "Post Details Facebook Draft Media Post Copy The @AmericanJazzMuseum takes you i…" at bounding box center [417, 222] width 835 height 445
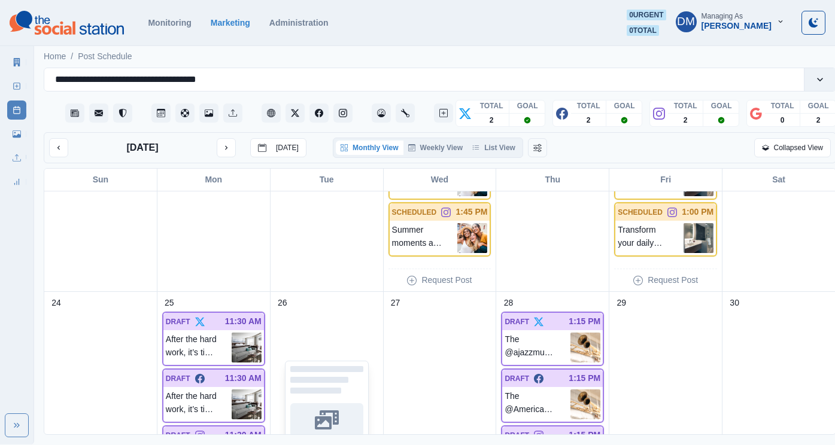
scroll to position [784, 0]
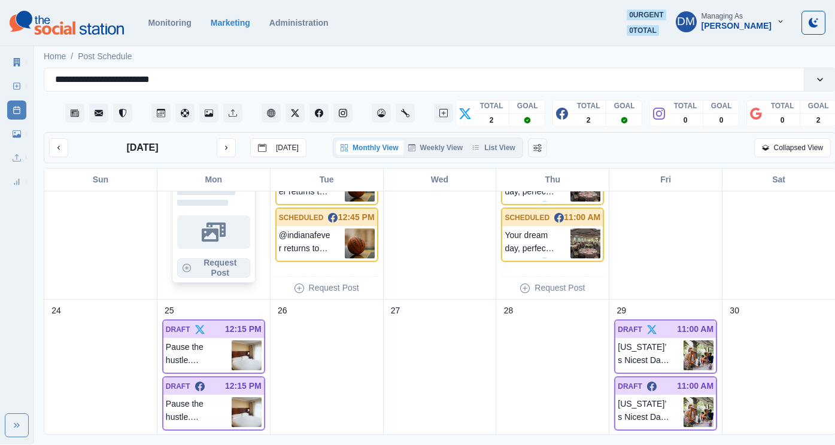
scroll to position [588, 0]
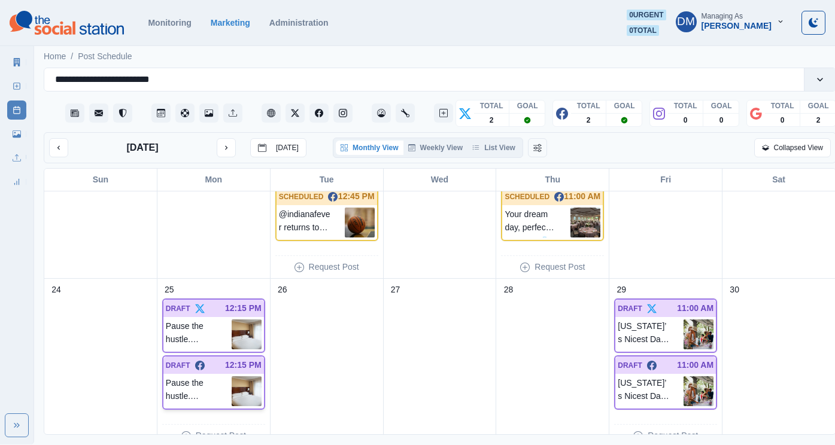
click at [243, 376] on img at bounding box center [247, 391] width 30 height 30
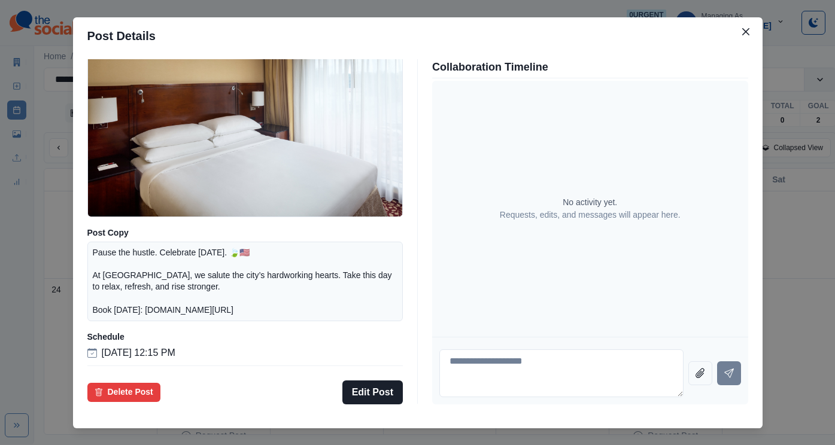
scroll to position [122, 0]
click at [114, 283] on div "Post Details Facebook Draft Media Post Copy Pause the hustle. Celebrate [DATE].…" at bounding box center [417, 222] width 835 height 445
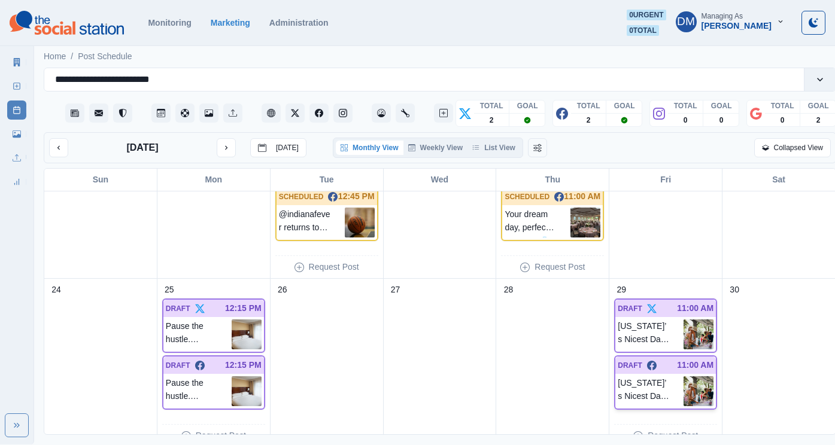
click at [692, 376] on img at bounding box center [698, 391] width 30 height 30
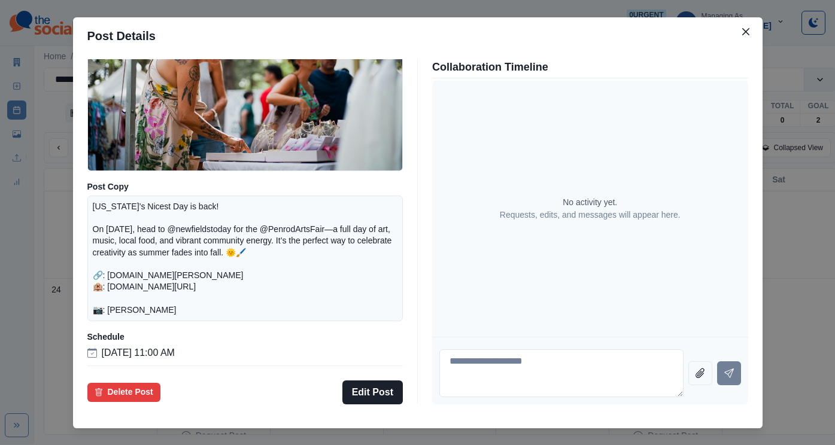
scroll to position [157, 0]
click at [117, 282] on div "Post Details Facebook Draft Media Post Copy [US_STATE]’s Nicest Day is back! On…" at bounding box center [417, 222] width 835 height 445
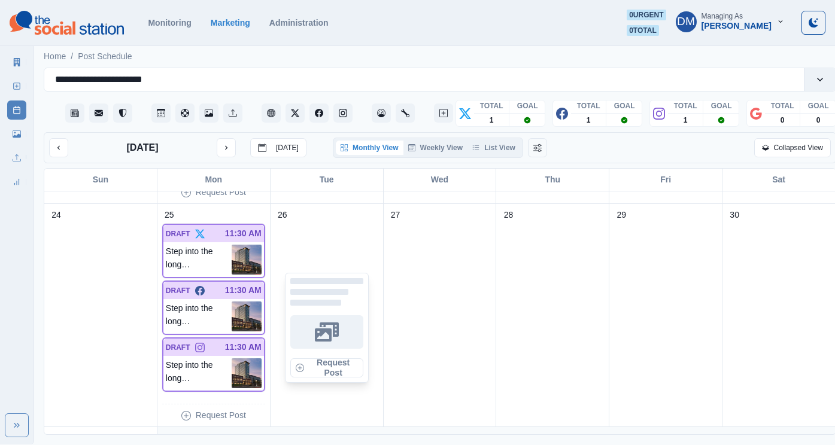
scroll to position [872, 0]
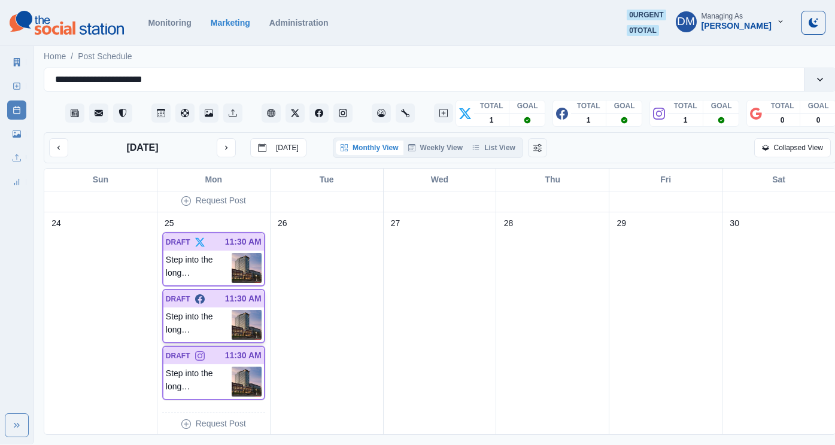
click at [252, 310] on img at bounding box center [247, 325] width 30 height 30
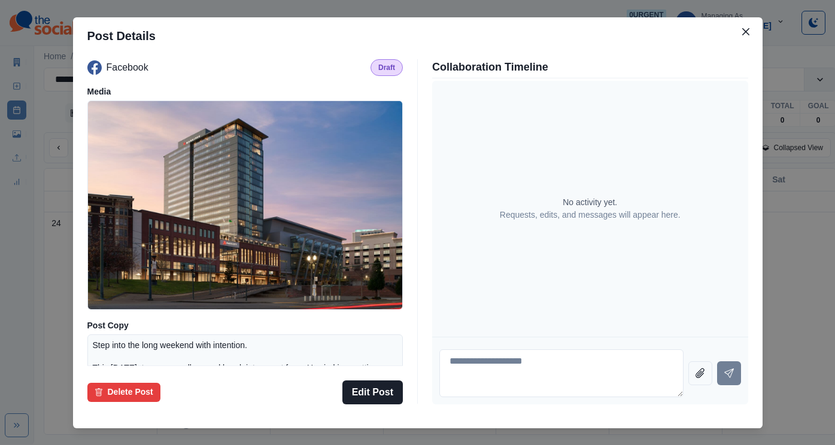
scroll to position [130, 0]
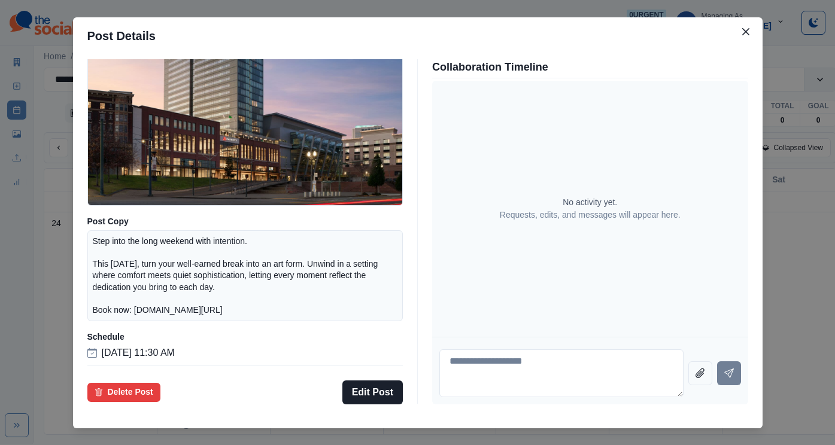
click at [128, 293] on div "Post Details Facebook Draft Media Post Copy Step into the long weekend with int…" at bounding box center [417, 222] width 835 height 445
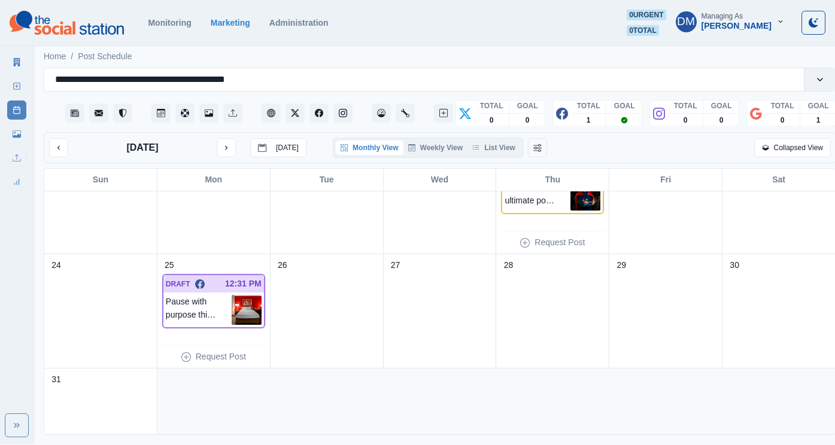
scroll to position [443, 0]
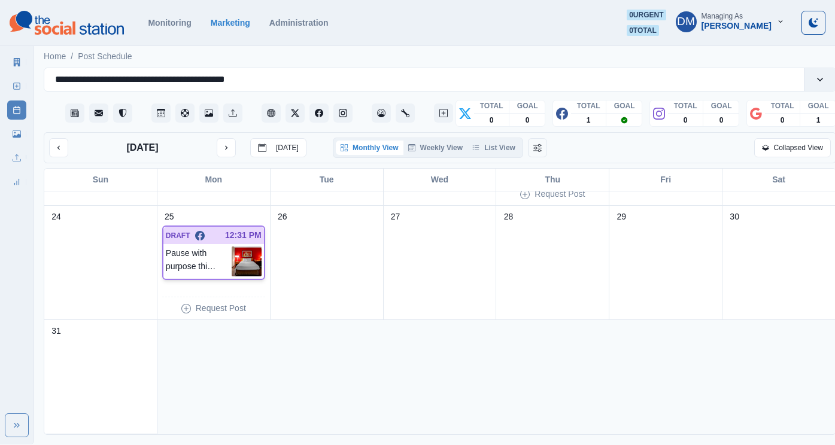
click at [247, 247] on img at bounding box center [247, 262] width 30 height 30
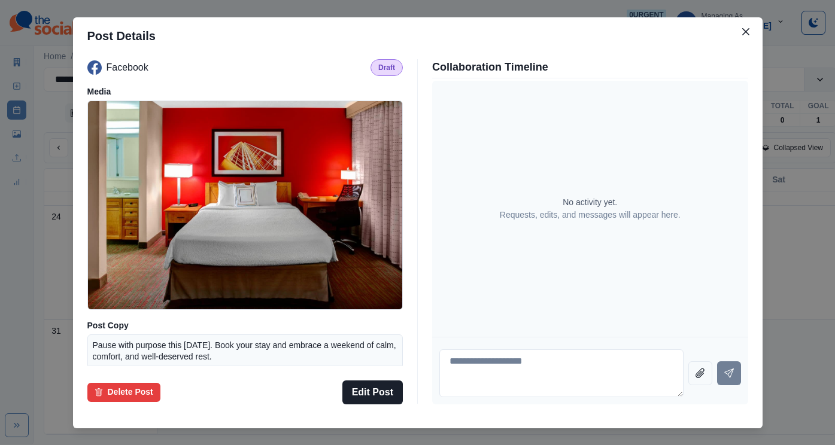
scroll to position [105, 0]
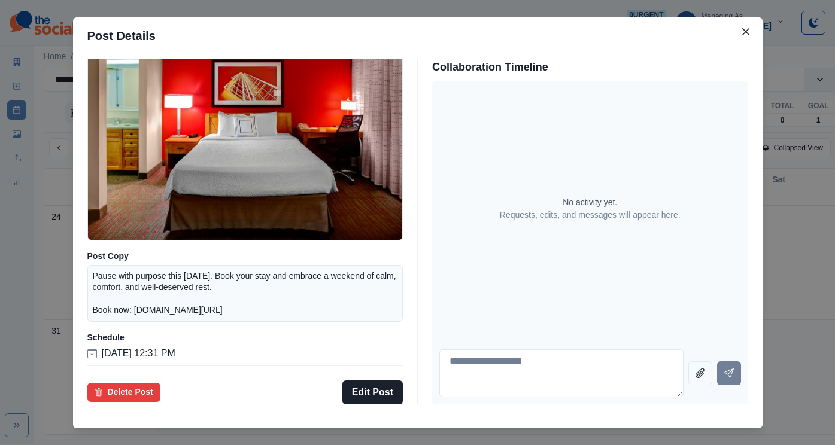
click at [127, 279] on div "Post Details Facebook Draft Media Post Copy Pause with purpose this Labor Day. …" at bounding box center [417, 222] width 835 height 445
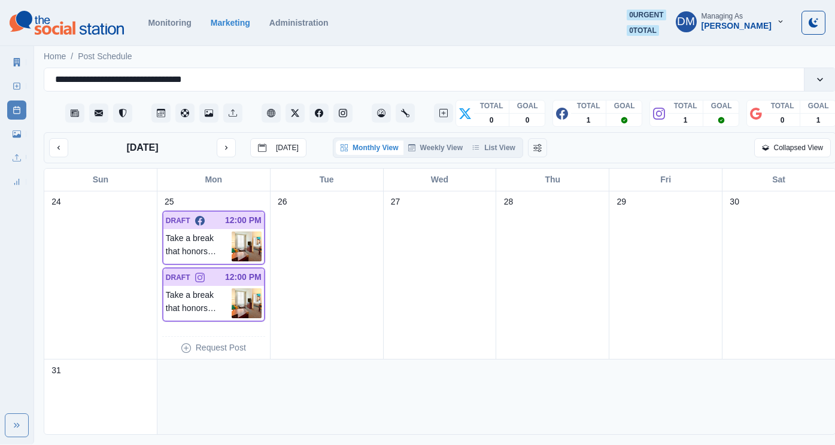
scroll to position [673, 0]
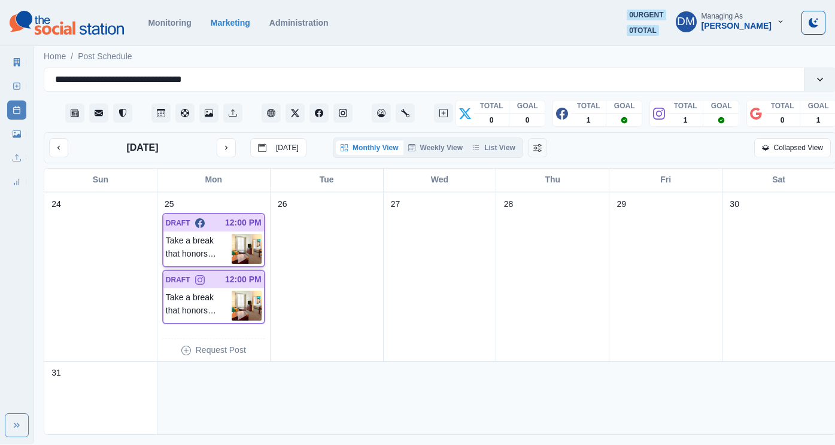
click at [246, 234] on img at bounding box center [247, 249] width 30 height 30
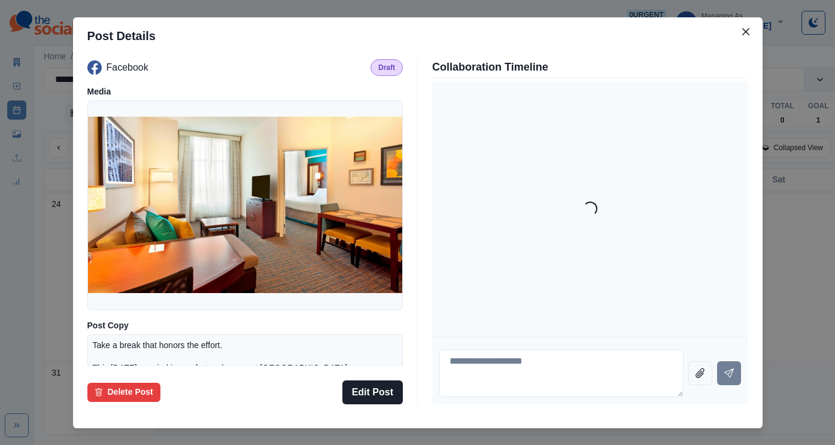
scroll to position [122, 0]
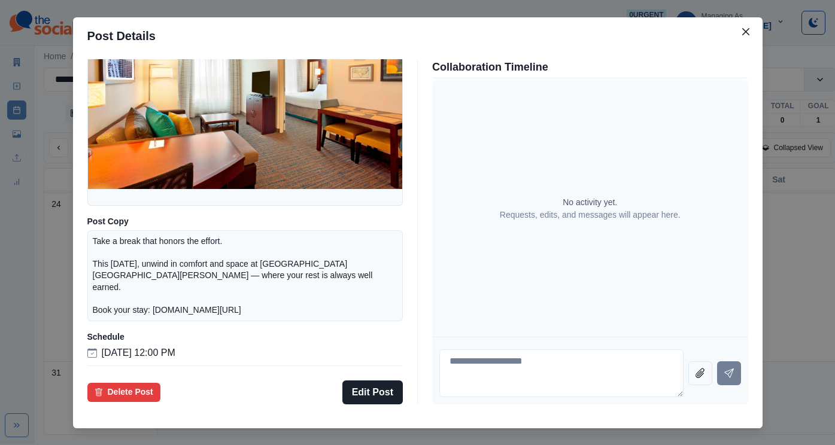
click at [125, 275] on div "Post Details Facebook Draft Media Post Copy Take a break that honors the effort…" at bounding box center [417, 222] width 835 height 445
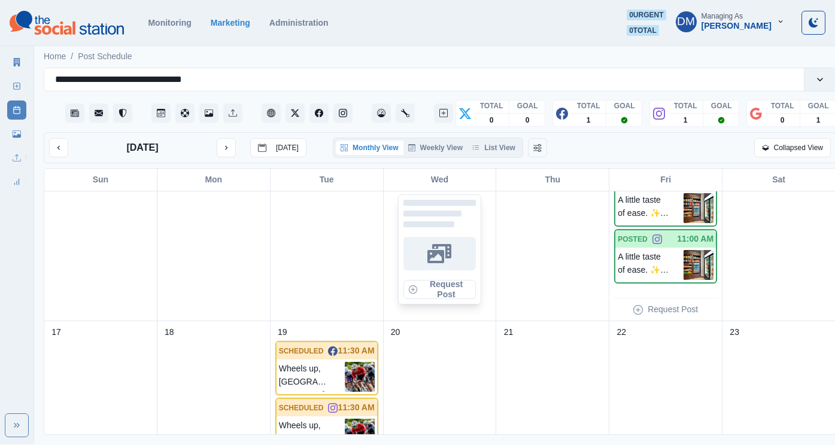
scroll to position [770, 0]
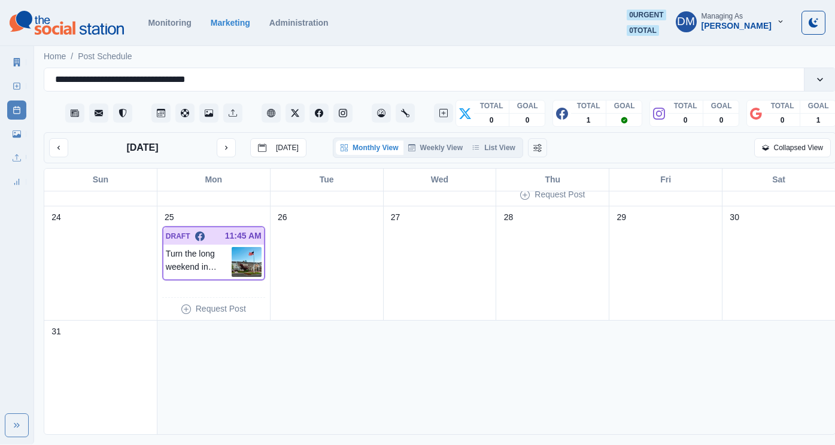
scroll to position [443, 0]
click at [242, 247] on img at bounding box center [247, 262] width 30 height 30
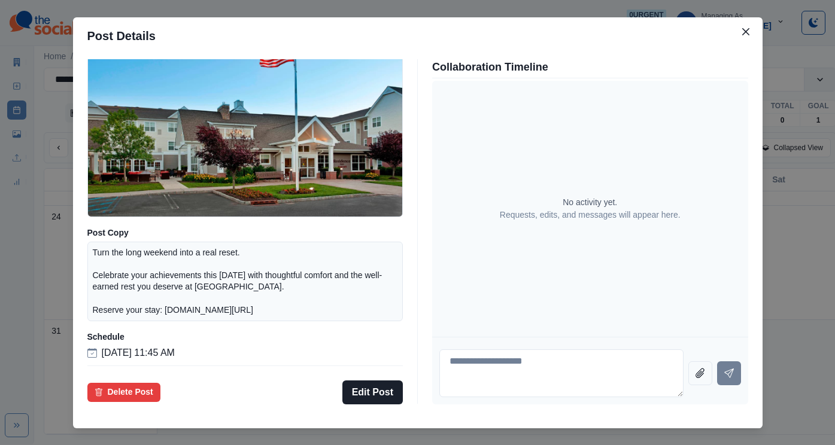
scroll to position [122, 0]
click at [306, 28] on div "Post Details Facebook Draft Media Post Copy Turn the long weekend into a real r…" at bounding box center [417, 222] width 835 height 445
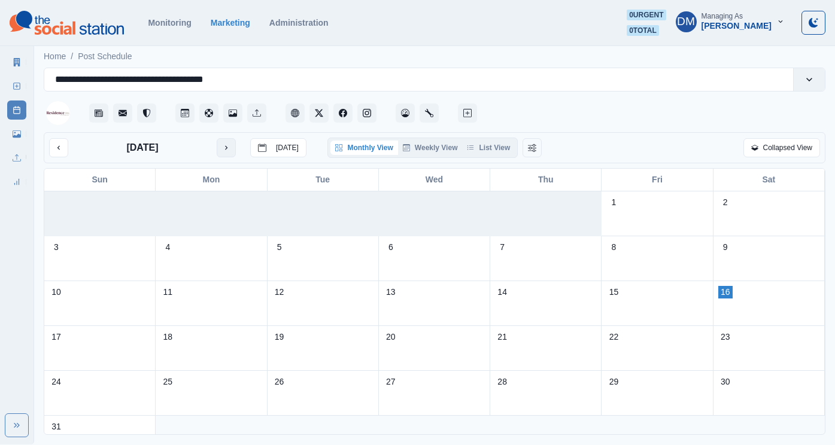
click at [217, 138] on button "next month" at bounding box center [226, 147] width 19 height 19
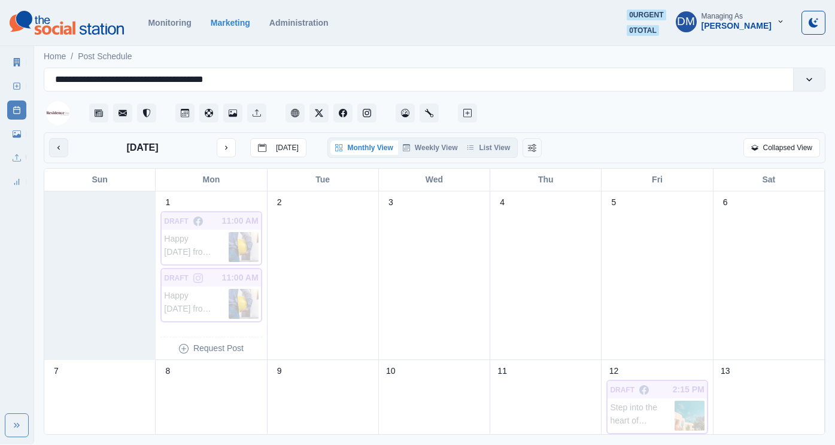
click at [54, 144] on icon "previous month" at bounding box center [58, 148] width 8 height 8
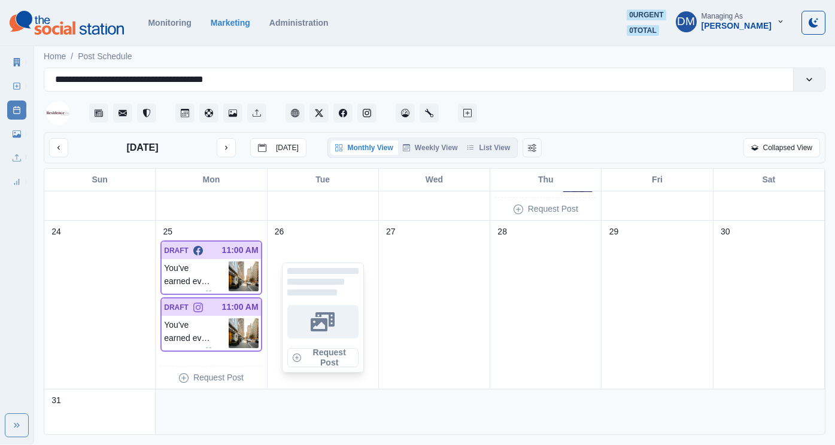
scroll to position [645, 0]
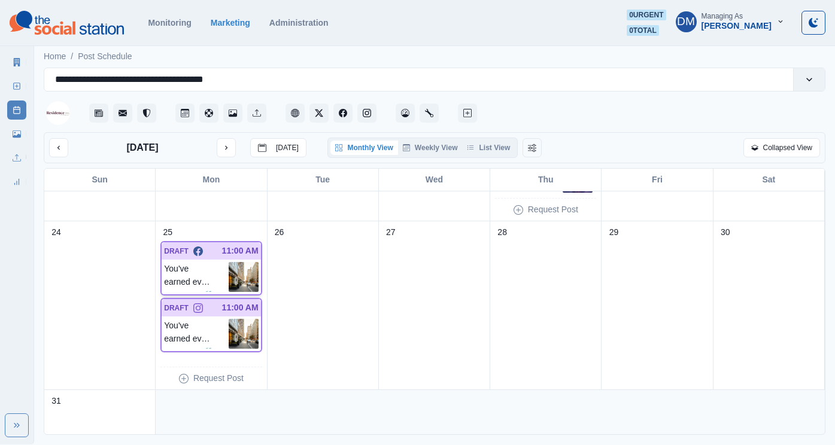
click at [239, 262] on img at bounding box center [244, 277] width 30 height 30
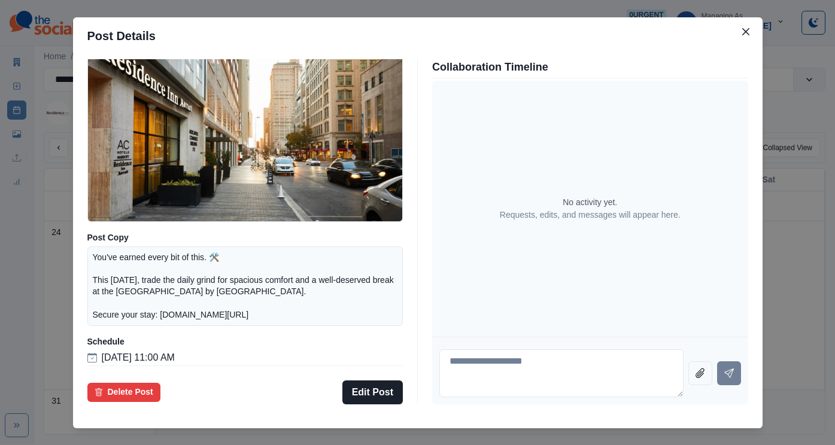
scroll to position [122, 0]
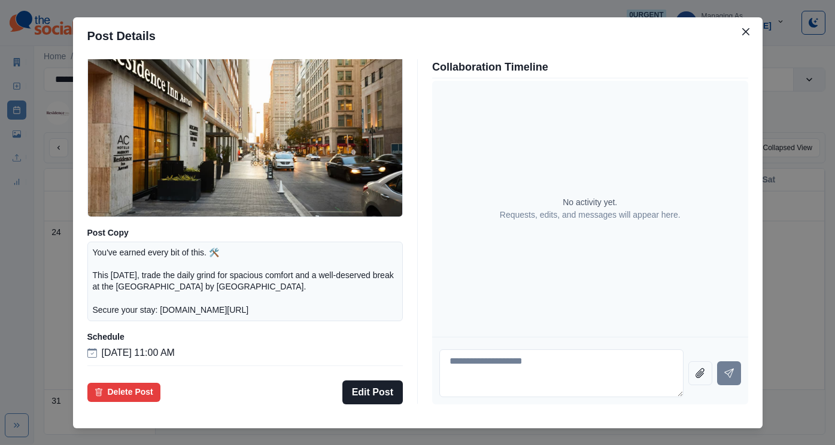
click at [113, 266] on div "Post Details Facebook Draft Media Post Copy You've earned every bit of this. 🛠️…" at bounding box center [417, 222] width 835 height 445
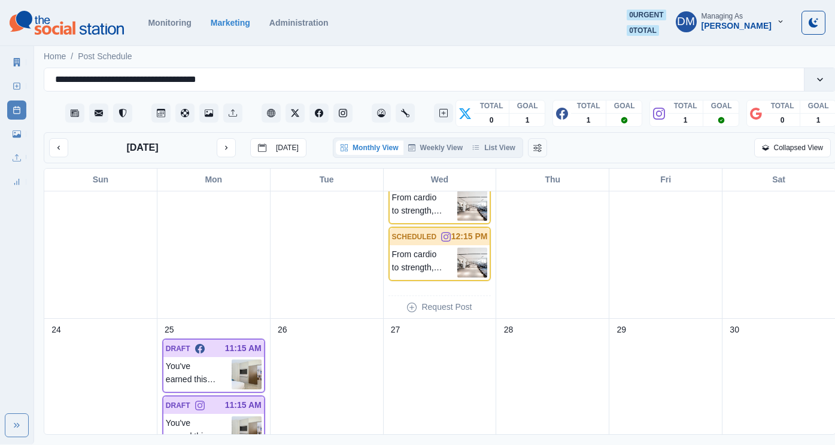
scroll to position [627, 0]
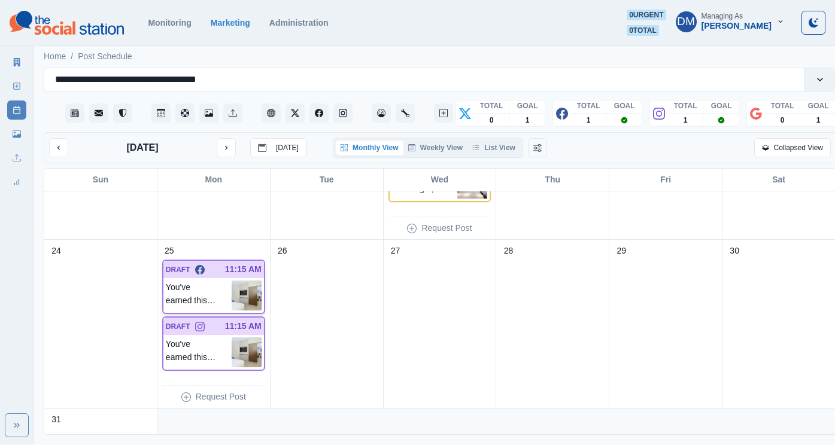
click at [249, 281] on img at bounding box center [247, 296] width 30 height 30
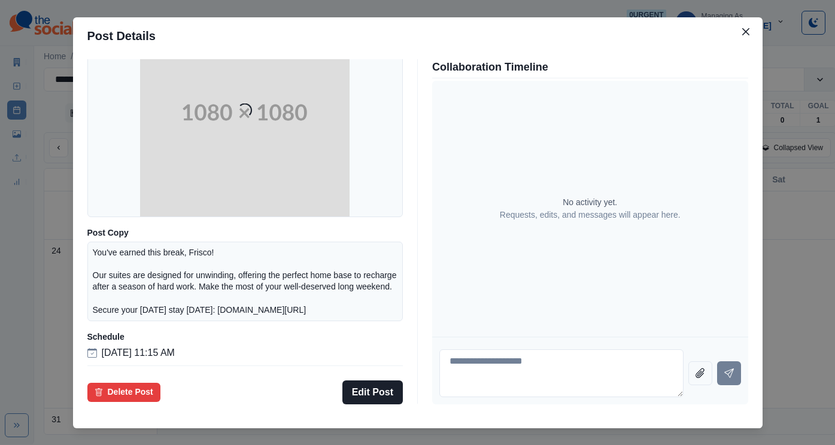
scroll to position [130, 0]
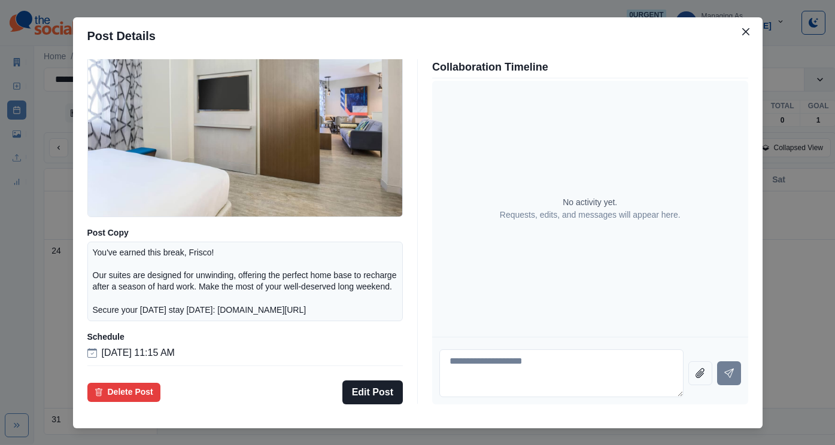
click at [139, 272] on div "Post Details Facebook Draft Media Post Copy You've earned this break, Frisco! O…" at bounding box center [417, 222] width 835 height 445
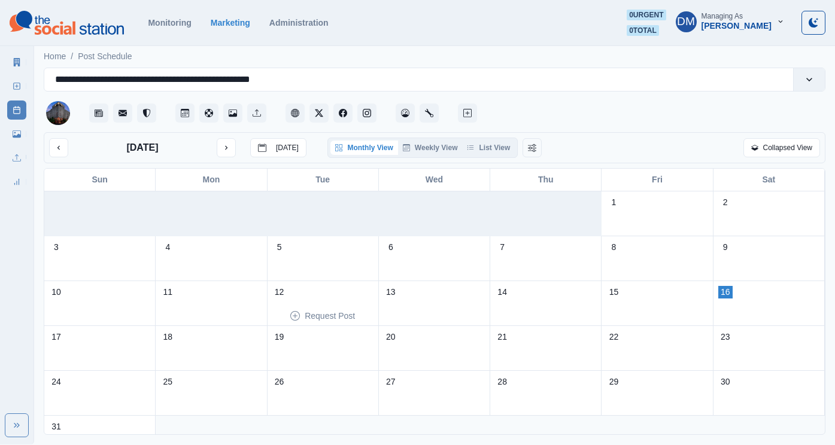
scroll to position [26, 0]
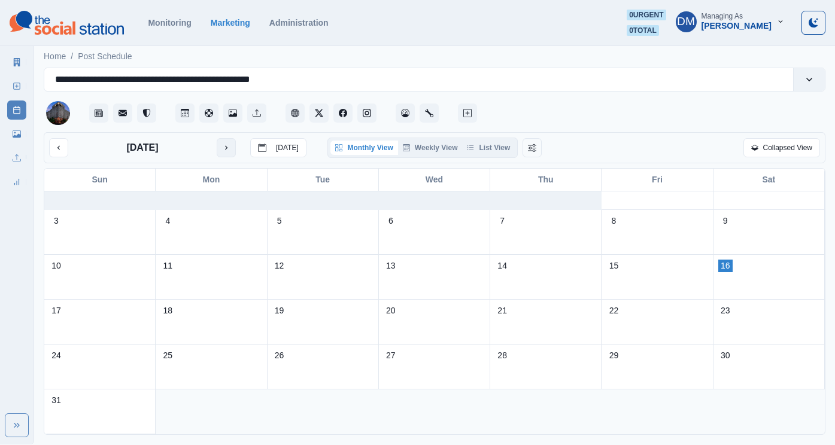
click at [217, 138] on button "next month" at bounding box center [226, 147] width 19 height 19
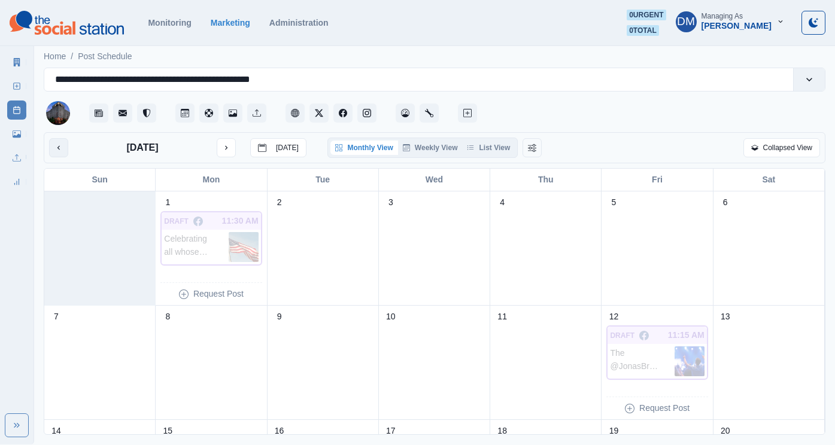
click at [54, 144] on icon "previous month" at bounding box center [58, 148] width 8 height 8
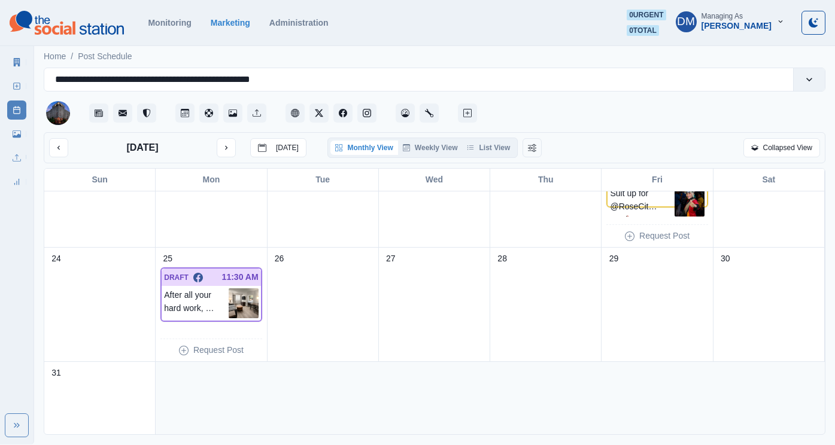
scroll to position [443, 0]
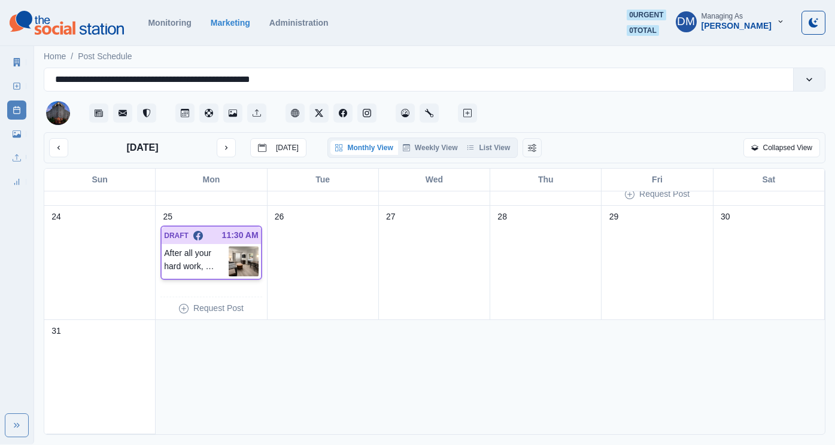
click at [244, 247] on img at bounding box center [244, 262] width 30 height 30
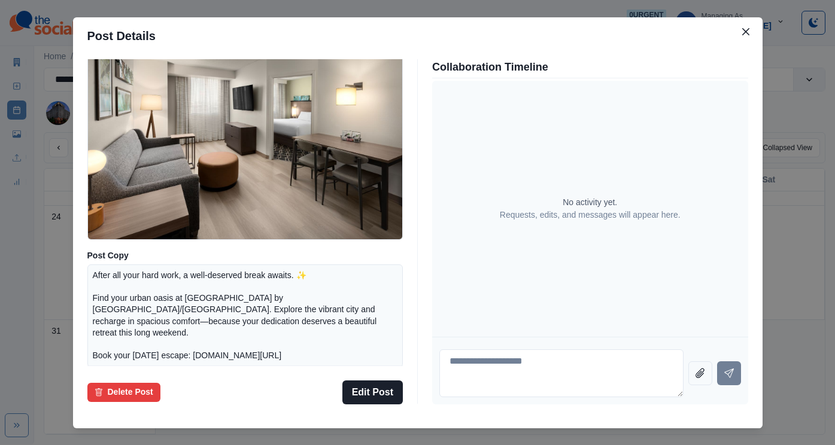
scroll to position [139, 0]
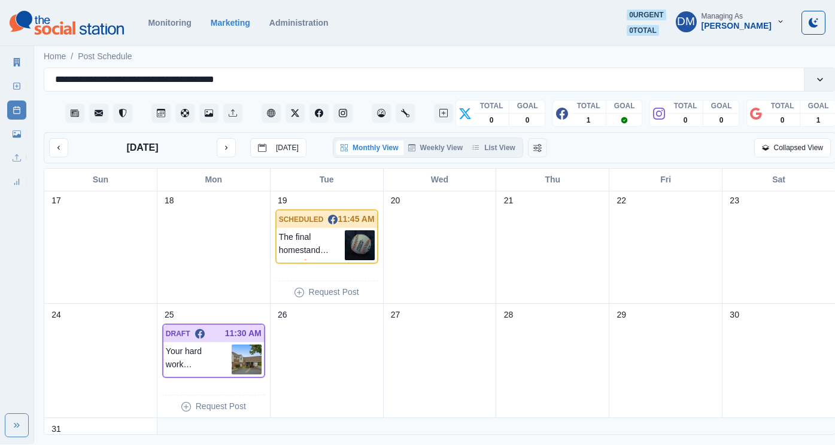
scroll to position [443, 0]
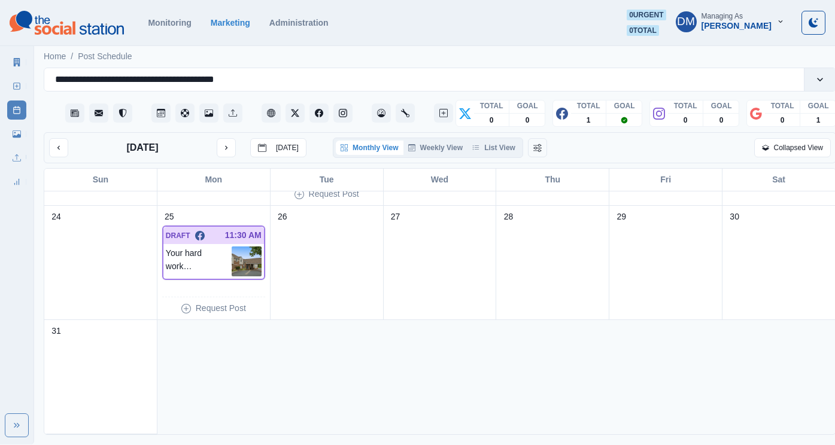
click at [238, 247] on img at bounding box center [247, 262] width 30 height 30
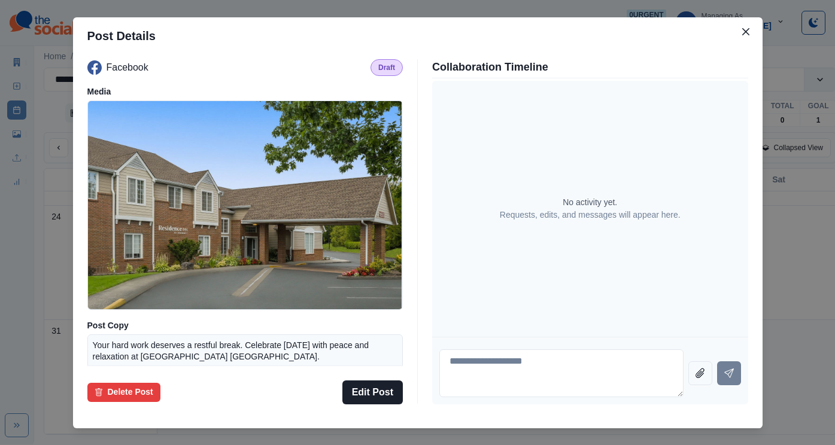
scroll to position [105, 0]
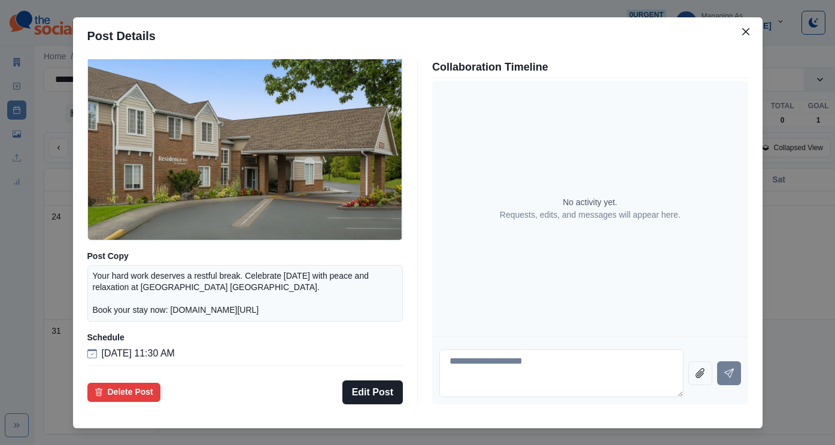
click at [316, 28] on div "Post Details Facebook Draft Media Post Copy Your hard work deserves a restful b…" at bounding box center [417, 222] width 835 height 445
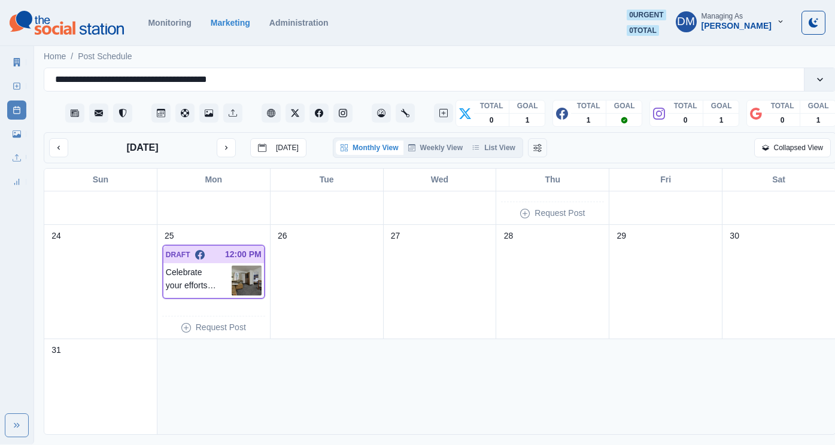
scroll to position [443, 0]
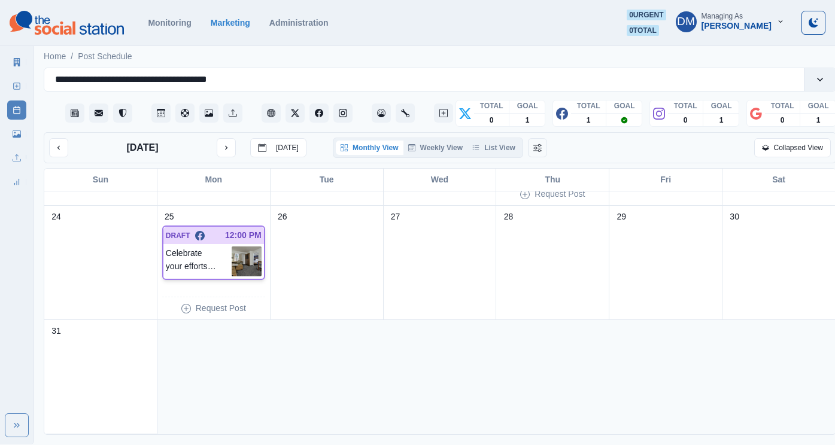
click at [249, 247] on img at bounding box center [247, 262] width 30 height 30
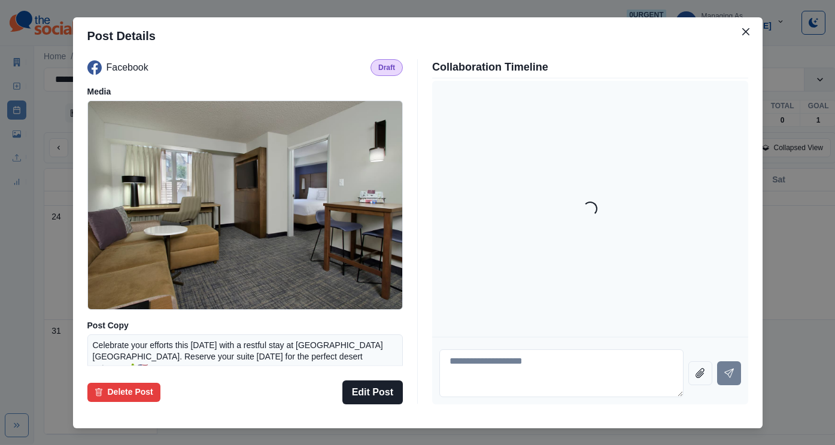
scroll to position [113, 0]
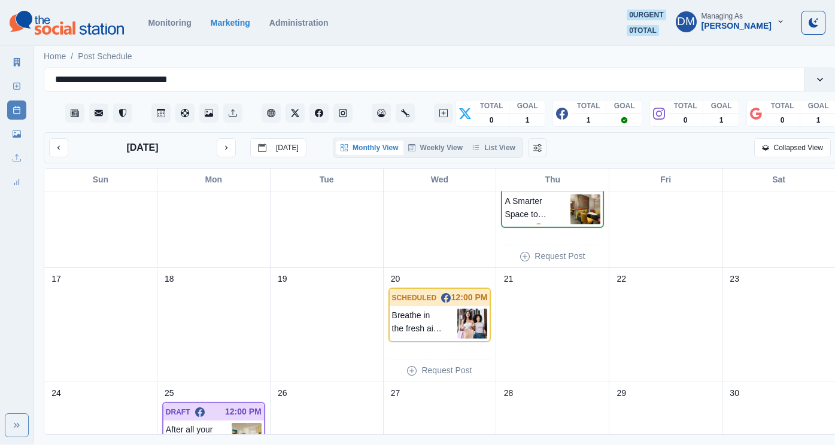
scroll to position [443, 0]
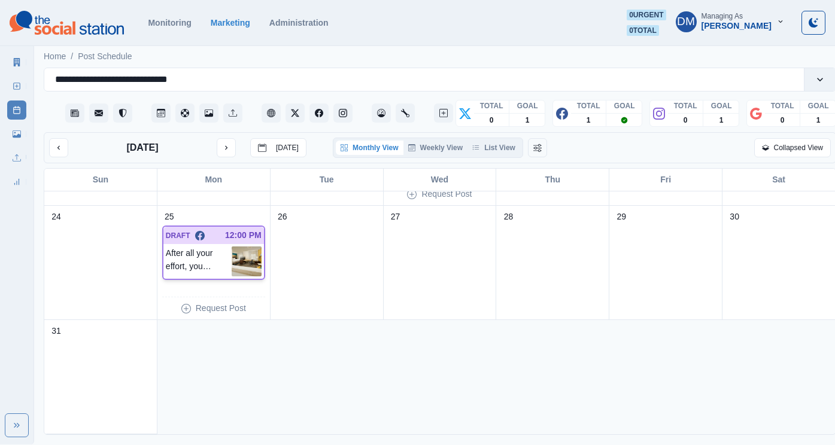
click at [252, 247] on img at bounding box center [247, 262] width 30 height 30
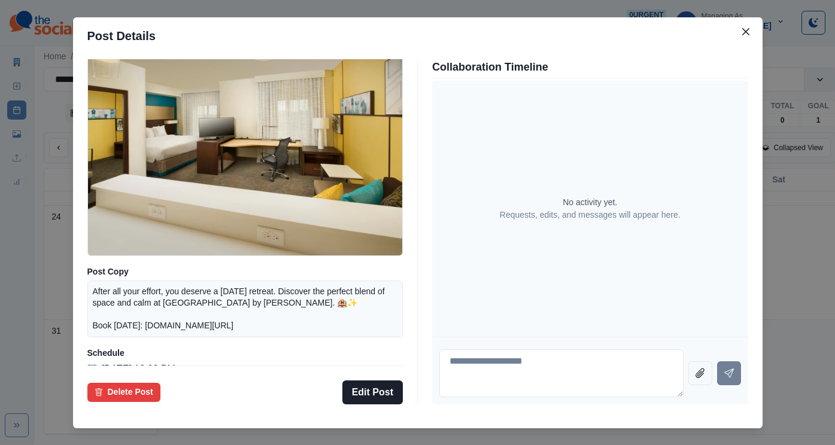
scroll to position [105, 0]
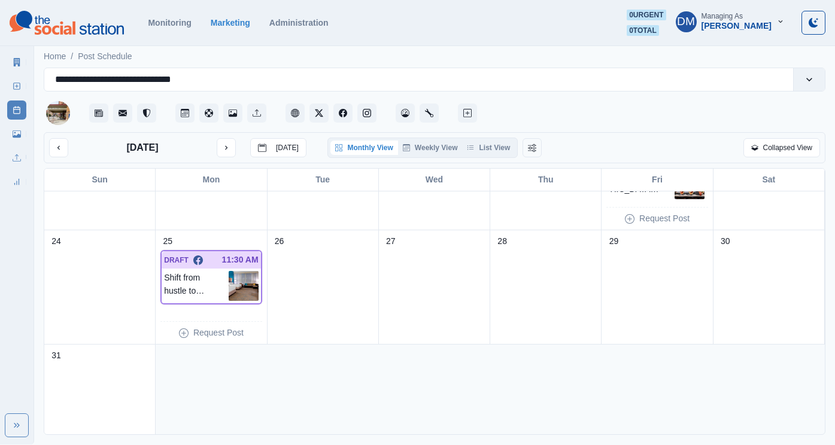
scroll to position [443, 0]
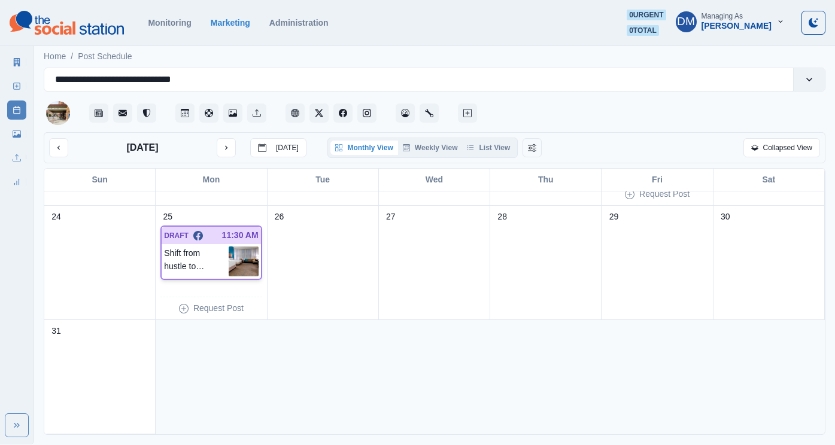
click at [244, 247] on img at bounding box center [244, 262] width 30 height 30
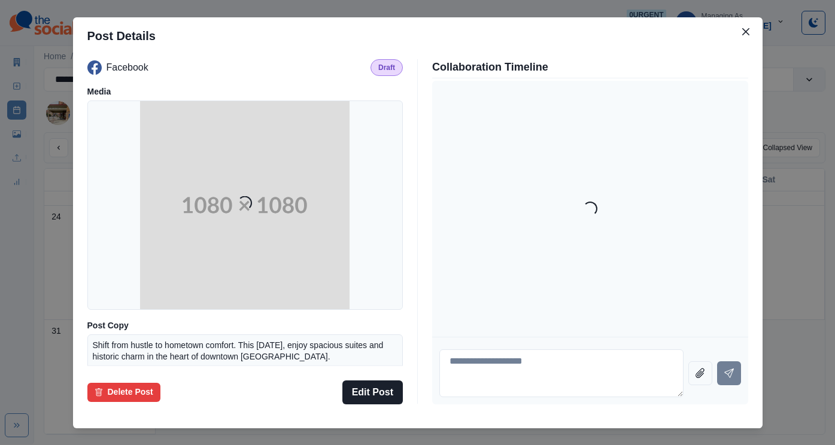
scroll to position [105, 0]
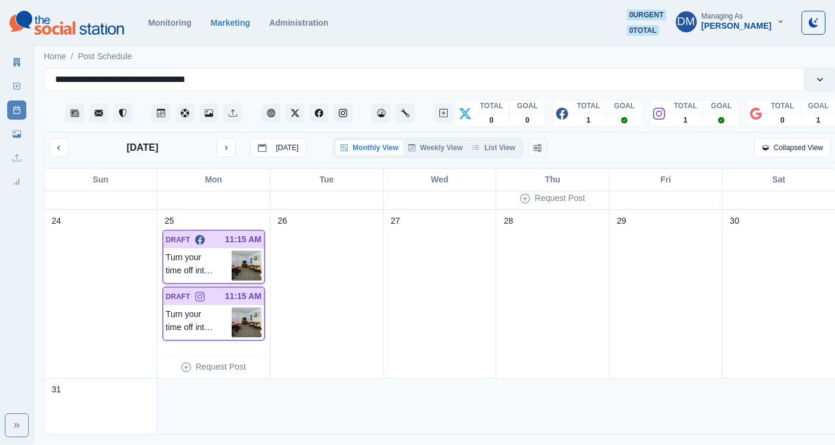
scroll to position [656, 0]
click at [245, 251] on img at bounding box center [247, 266] width 30 height 30
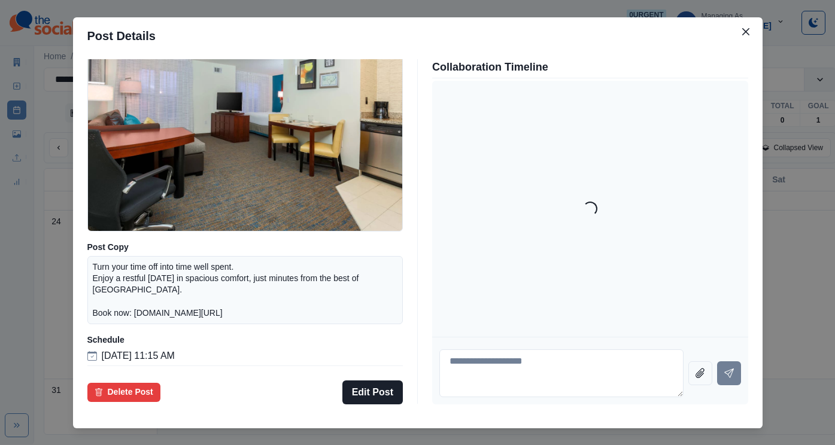
scroll to position [113, 0]
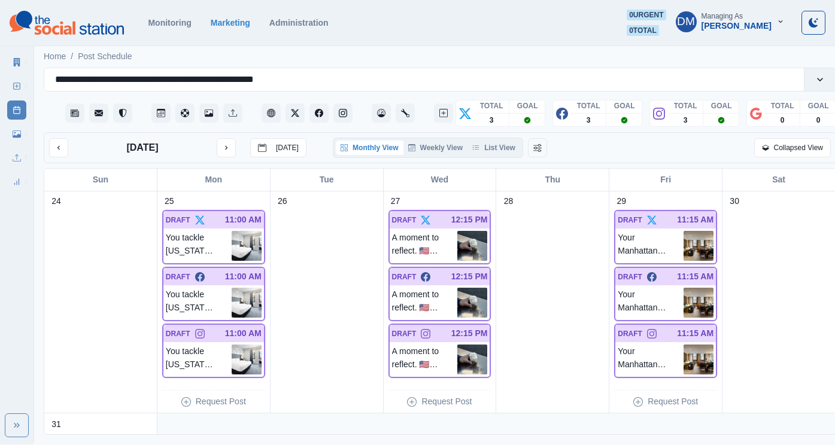
scroll to position [907, 0]
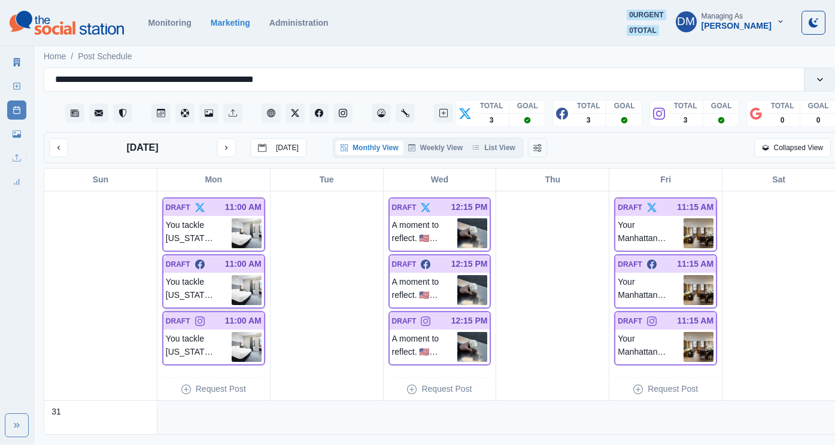
click at [244, 275] on img at bounding box center [247, 290] width 30 height 30
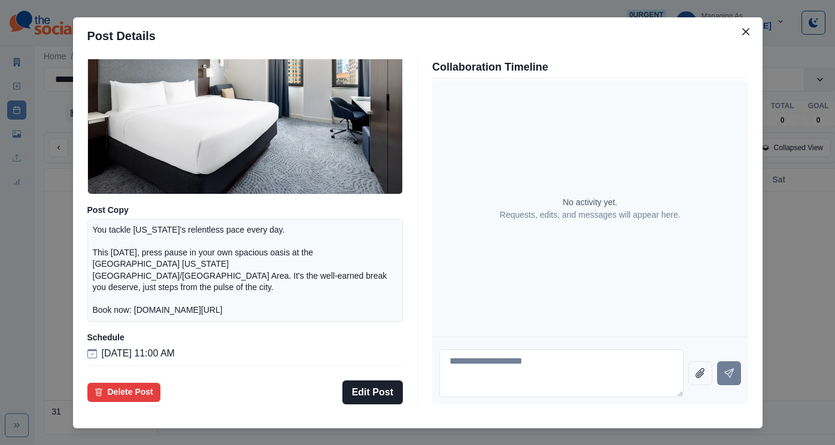
scroll to position [119, 0]
click at [138, 258] on div "Post Details Facebook Draft Media Post Copy You tackle New York's relentless pa…" at bounding box center [417, 222] width 835 height 445
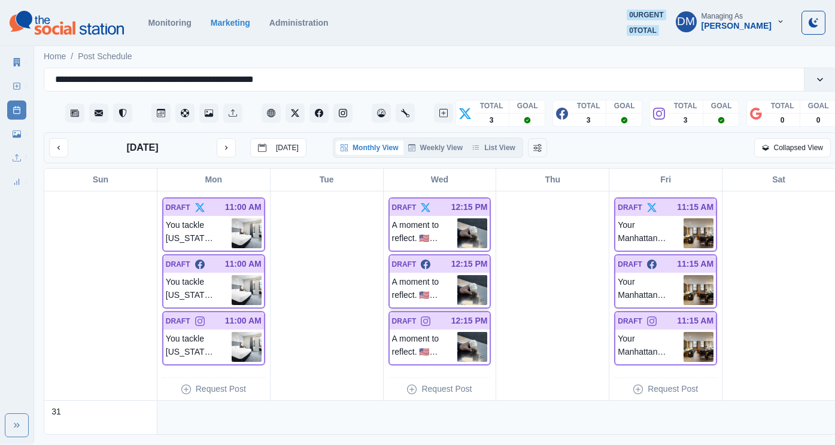
click at [465, 275] on img at bounding box center [472, 290] width 30 height 30
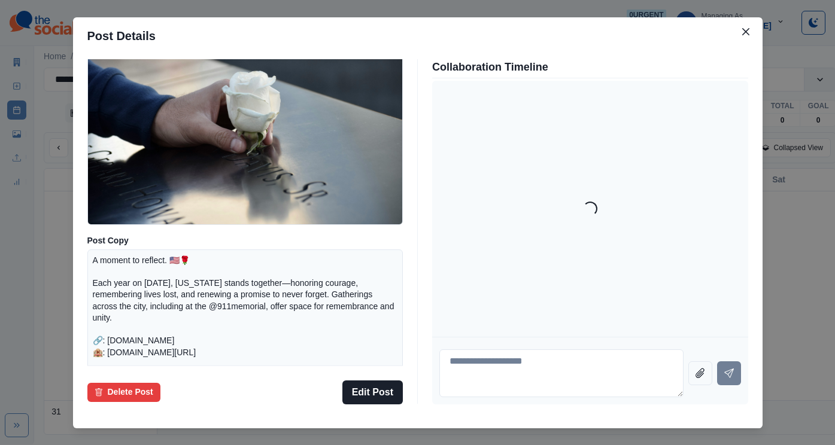
scroll to position [165, 0]
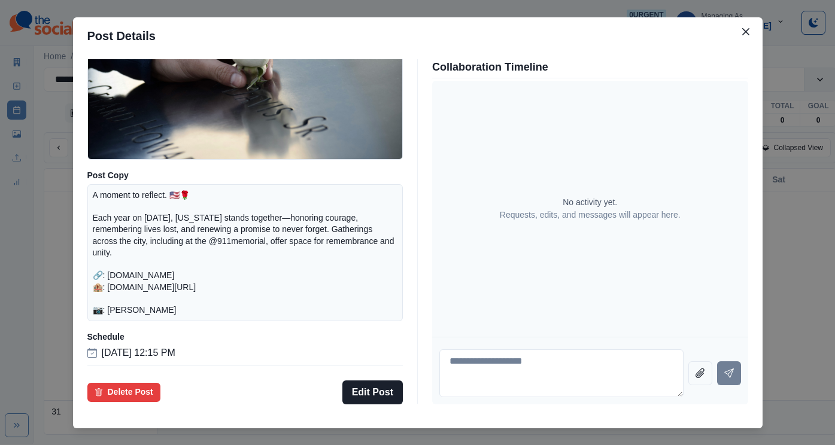
click at [118, 278] on div "Post Details Facebook Draft Media Post Copy A moment to reflect. 🇺🇸🌹 Each year …" at bounding box center [417, 222] width 835 height 445
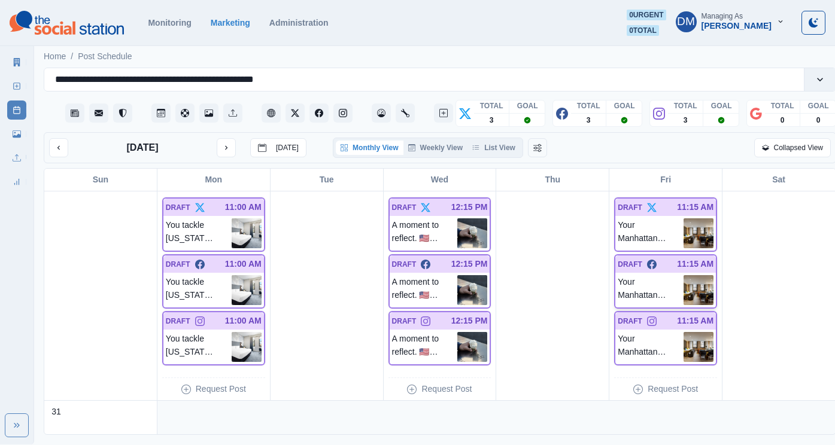
click at [698, 275] on img at bounding box center [698, 290] width 30 height 30
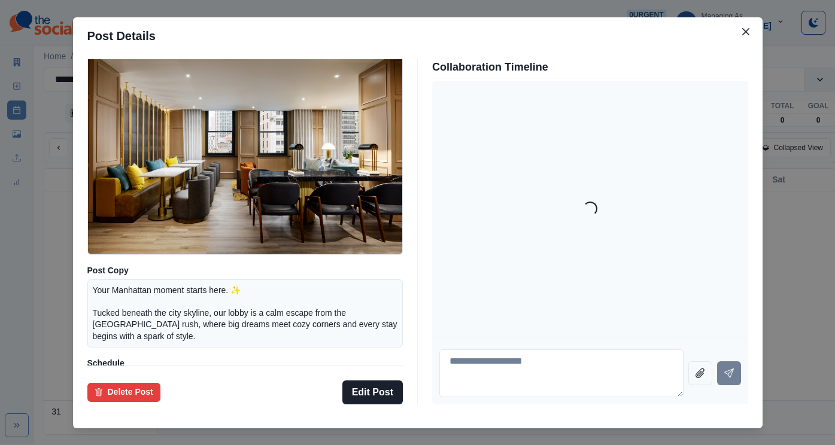
scroll to position [113, 0]
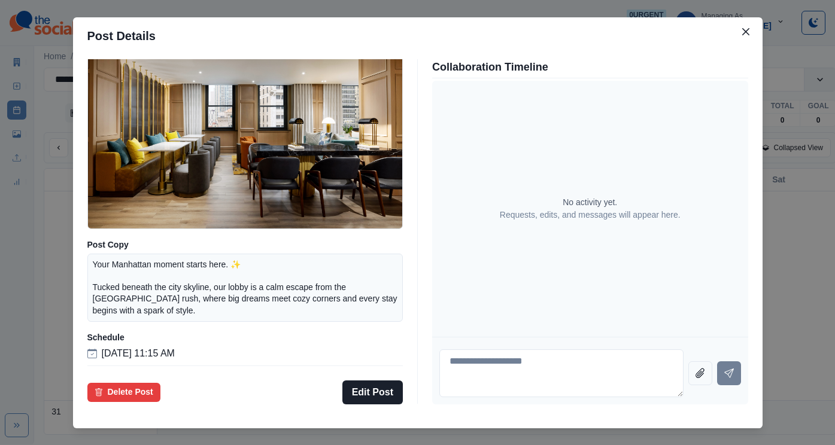
click at [140, 263] on div "Post Details Facebook Draft Media Post Copy Your Manhattan moment starts here. …" at bounding box center [417, 222] width 835 height 445
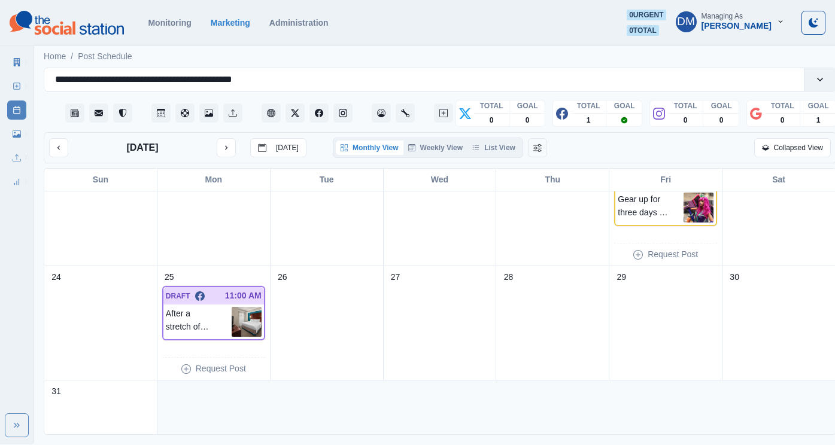
scroll to position [428, 0]
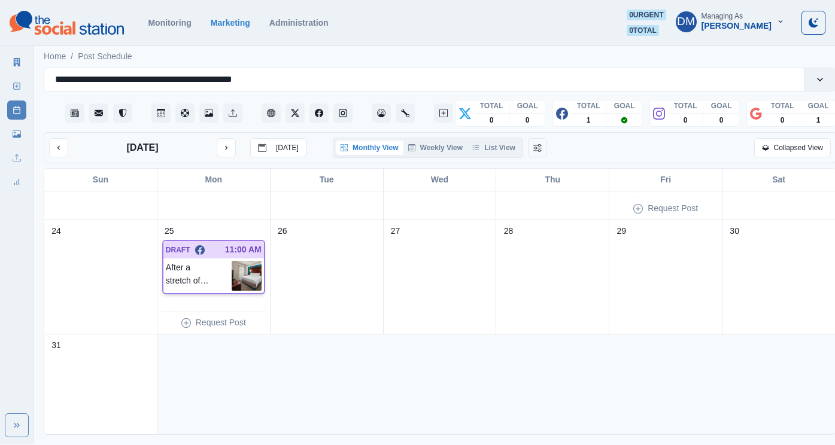
click at [242, 261] on img at bounding box center [247, 276] width 30 height 30
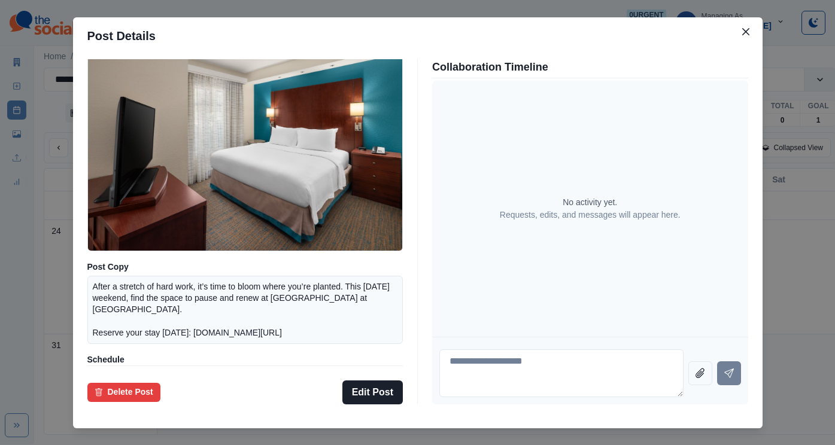
scroll to position [113, 0]
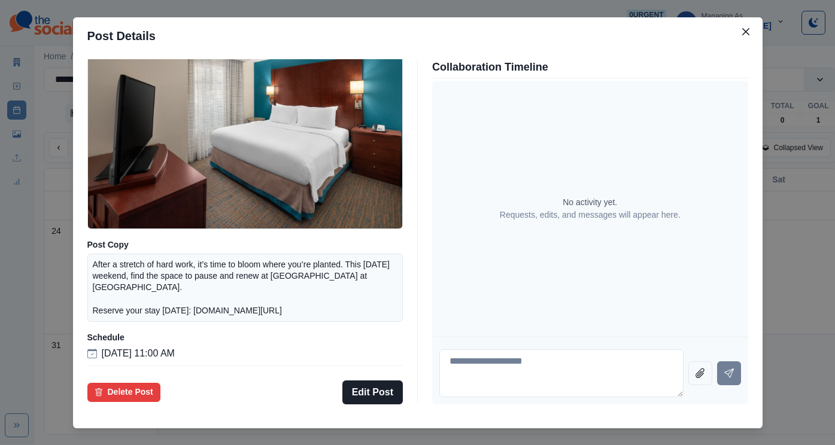
click at [115, 247] on div "Post Details Facebook Draft Media Post Copy After a stretch of hard work, it’s …" at bounding box center [417, 222] width 835 height 445
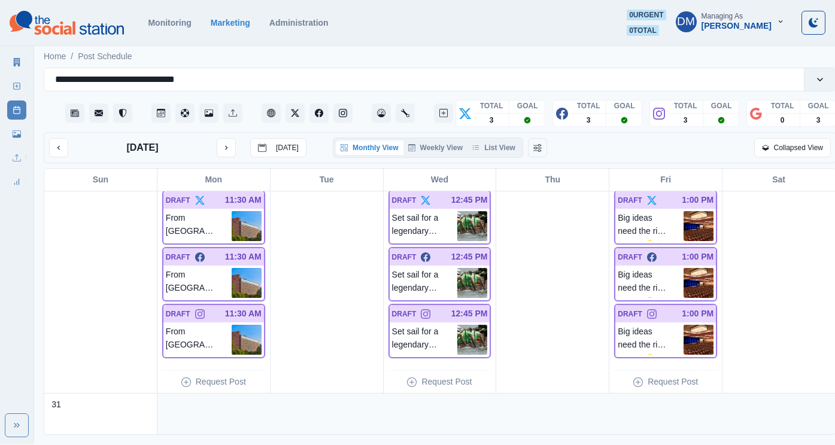
scroll to position [938, 0]
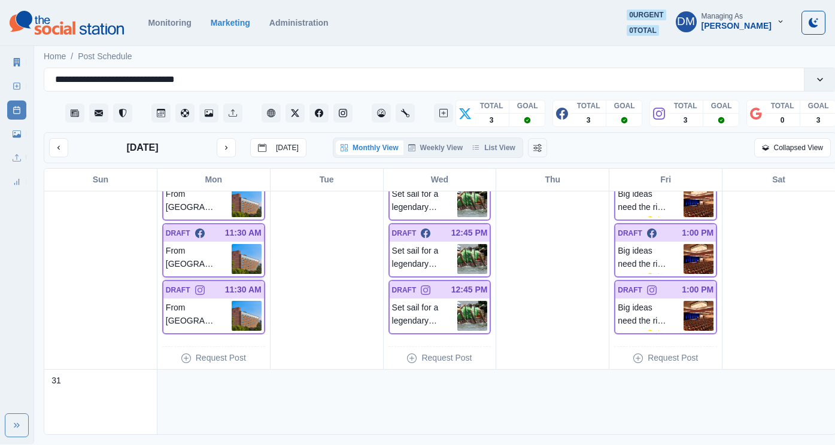
click at [239, 244] on img at bounding box center [247, 259] width 30 height 30
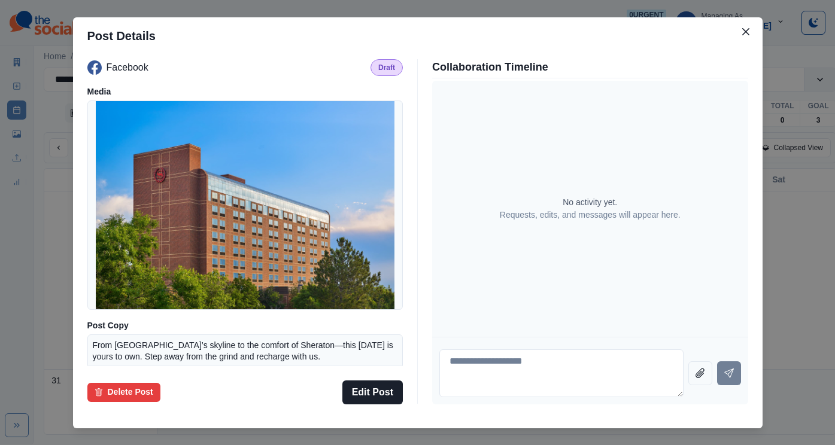
scroll to position [105, 0]
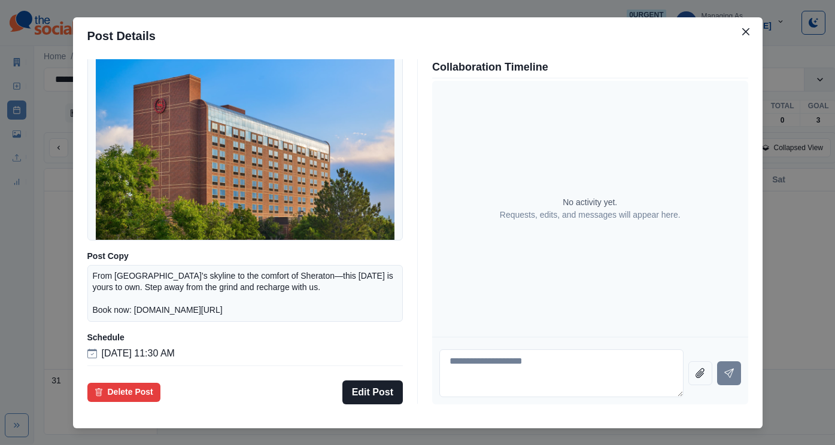
click at [138, 214] on div "Post Details Facebook Draft Media Post Copy From Denver’s skyline to the comfor…" at bounding box center [417, 222] width 835 height 445
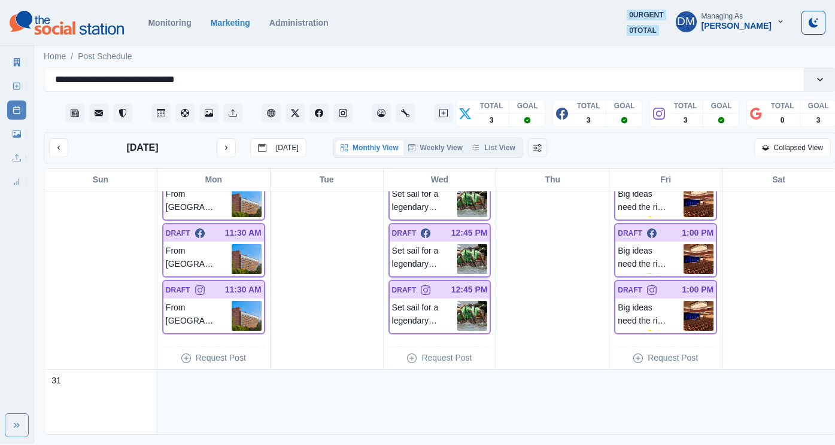
click at [467, 244] on img at bounding box center [472, 259] width 30 height 30
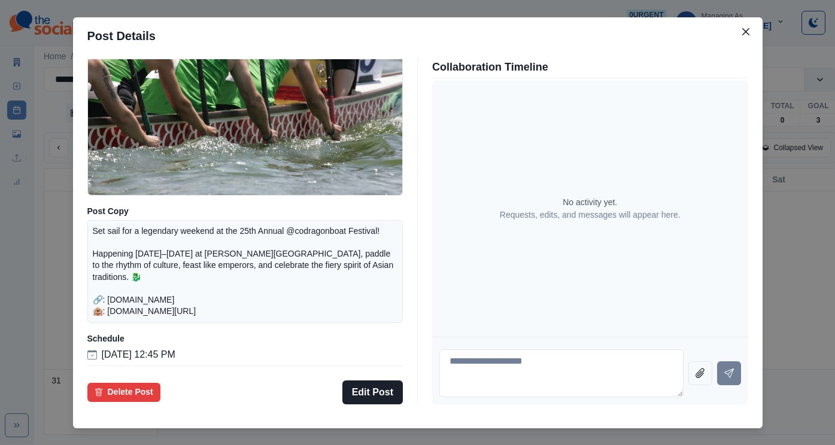
scroll to position [139, 0]
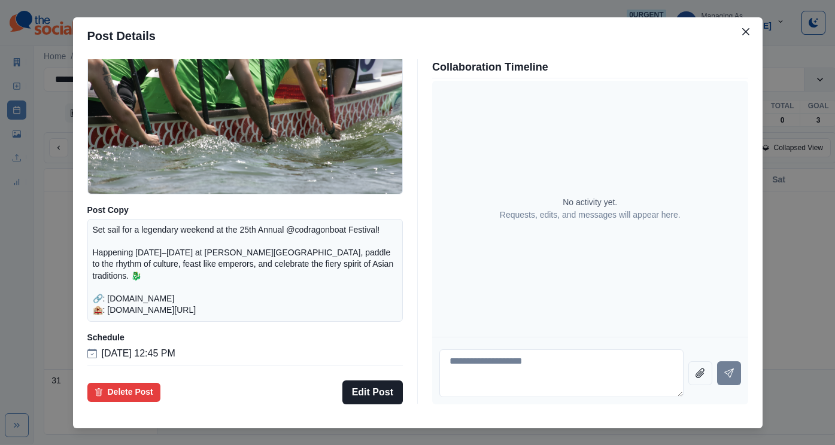
click at [103, 280] on div "Post Details Facebook Draft Media Post Copy Set sail for a legendary weekend at…" at bounding box center [417, 222] width 835 height 445
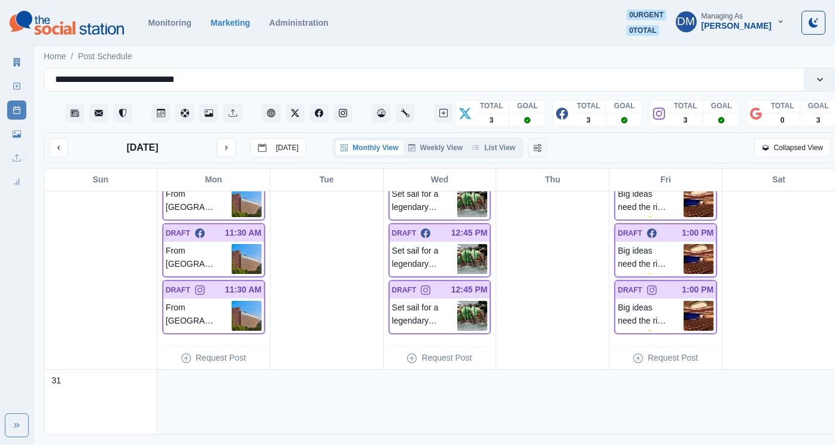
click at [690, 244] on img at bounding box center [698, 259] width 30 height 30
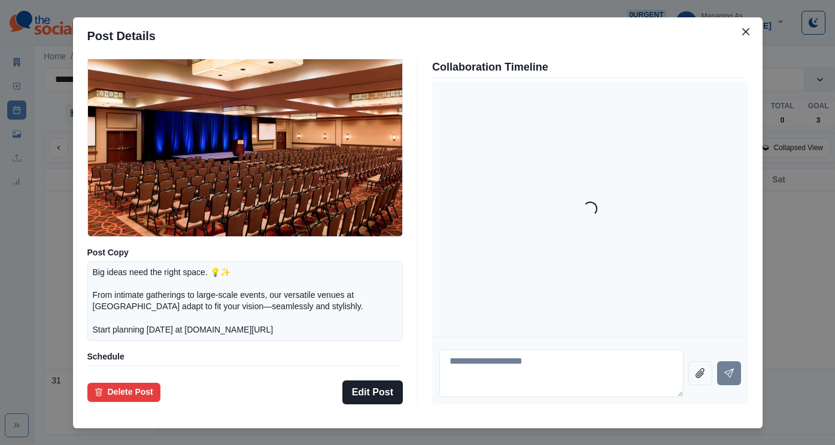
scroll to position [130, 0]
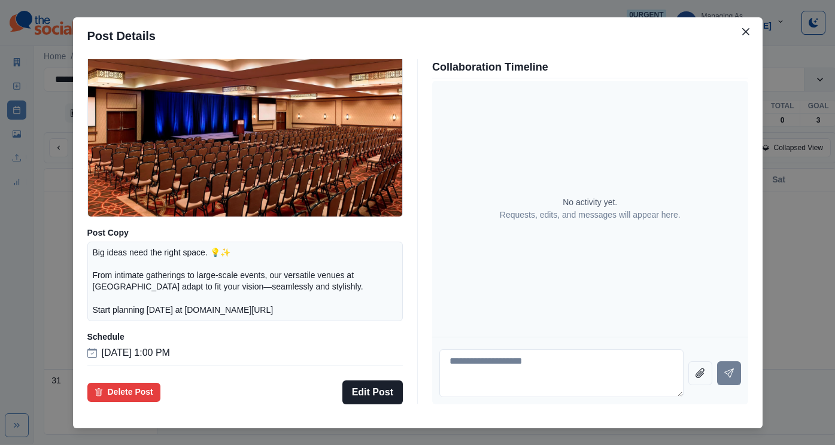
click at [127, 236] on div "Post Details Facebook Draft Media Post Copy Big ideas need the right space. 💡✨ …" at bounding box center [417, 222] width 835 height 445
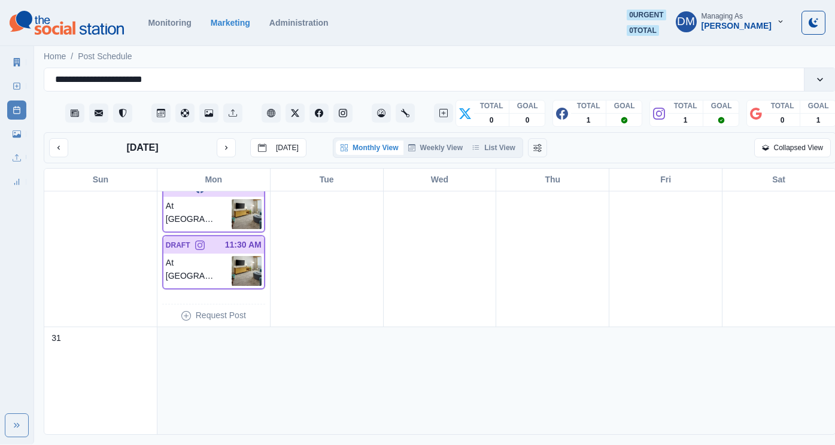
scroll to position [645, 0]
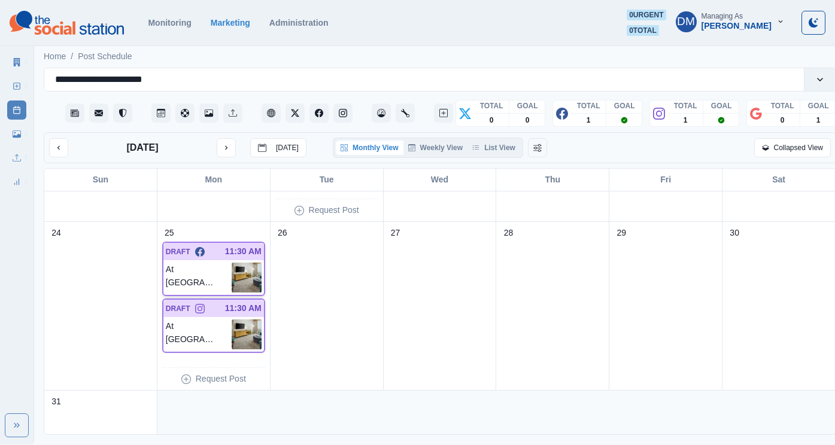
click at [248, 263] on img at bounding box center [247, 278] width 30 height 30
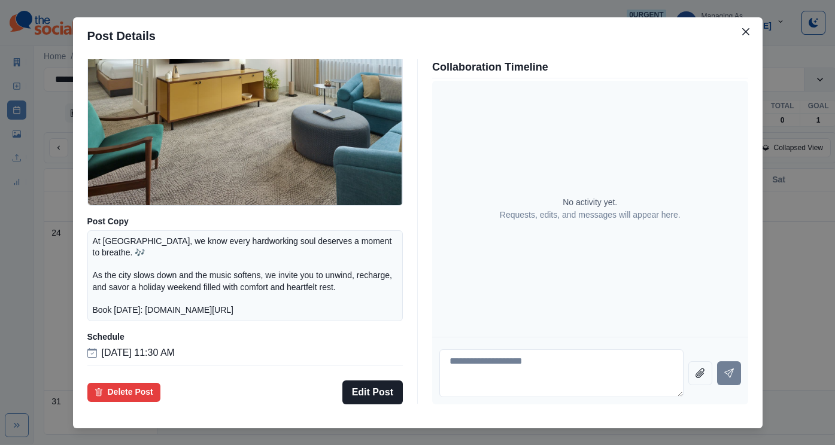
scroll to position [139, 0]
click at [127, 267] on div "Post Details Facebook Draft Media Post Copy At [GEOGRAPHIC_DATA], we know every…" at bounding box center [417, 222] width 835 height 445
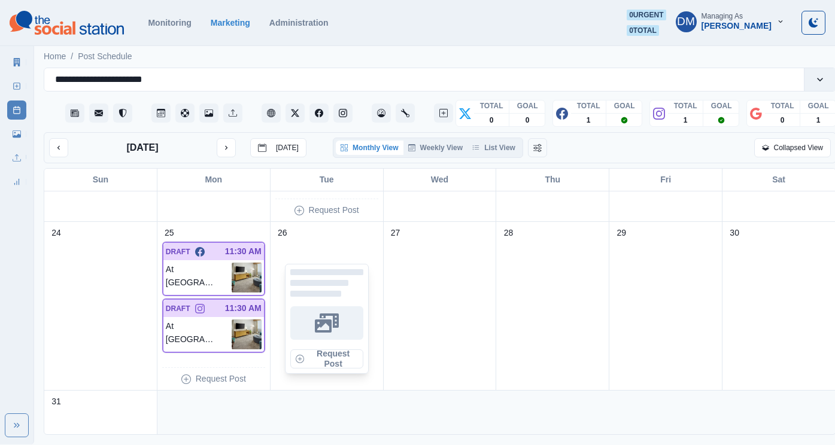
scroll to position [770, 0]
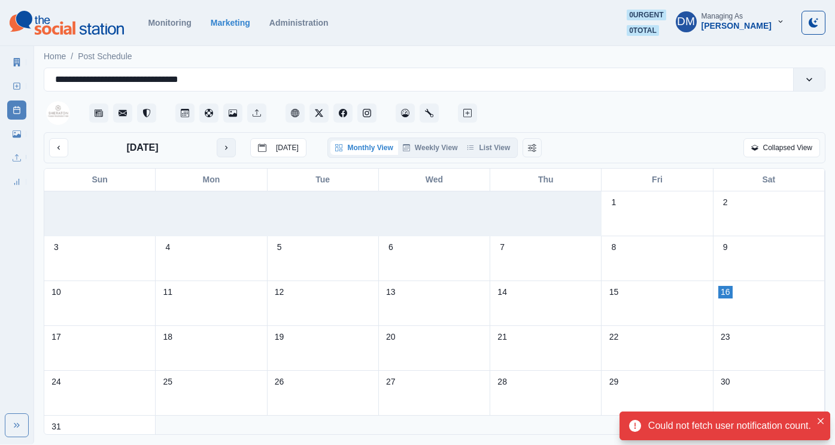
click at [222, 144] on icon "next month" at bounding box center [226, 148] width 8 height 8
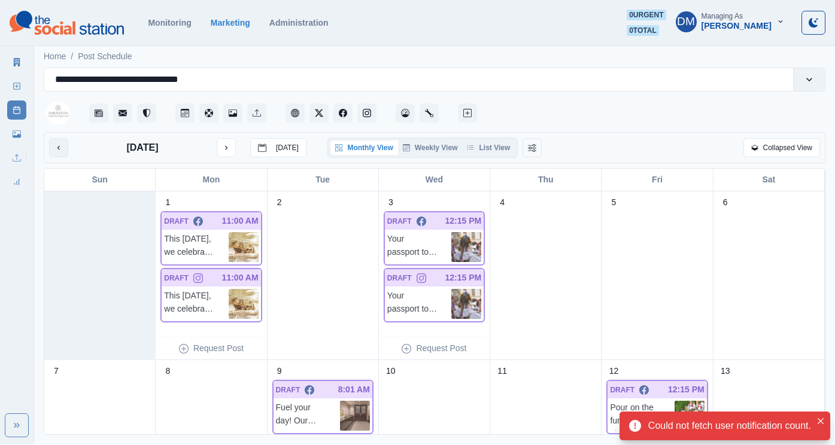
click at [56, 138] on button "previous month" at bounding box center [58, 147] width 19 height 19
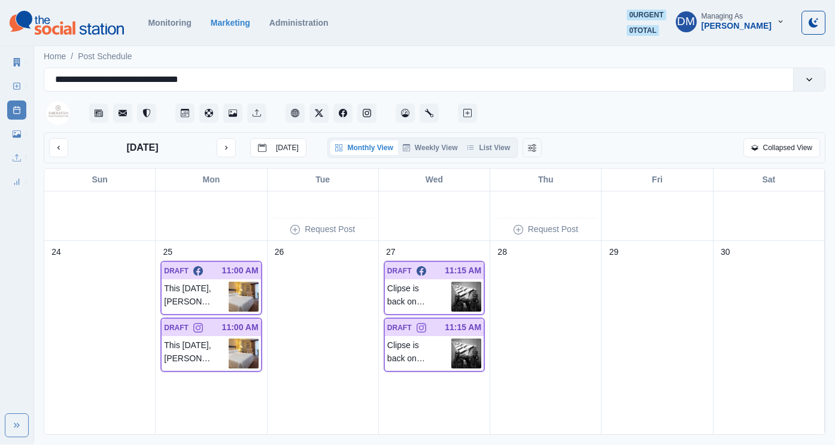
scroll to position [838, 0]
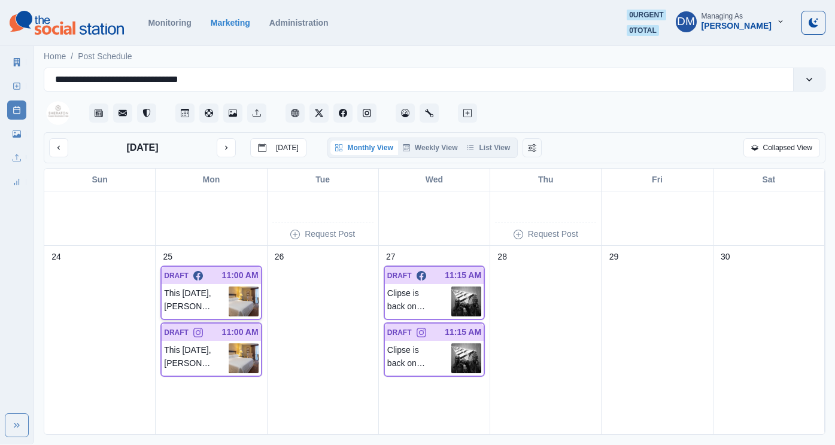
click at [245, 287] on img at bounding box center [244, 302] width 30 height 30
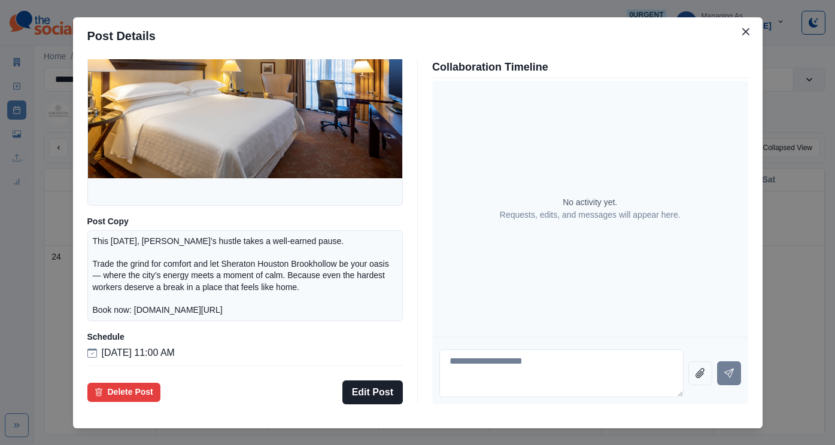
scroll to position [130, 0]
click at [320, 40] on div "Post Details Facebook Draft Media Post Copy This Labor Day, Houston’s hustle ta…" at bounding box center [417, 222] width 835 height 445
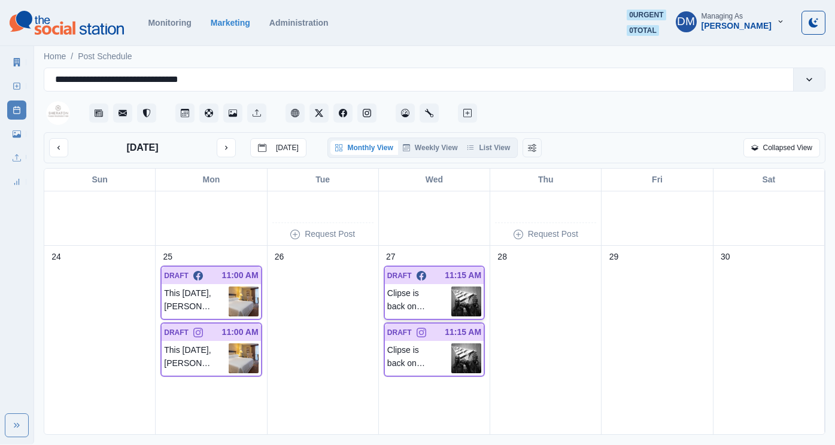
click at [466, 287] on img at bounding box center [466, 302] width 30 height 30
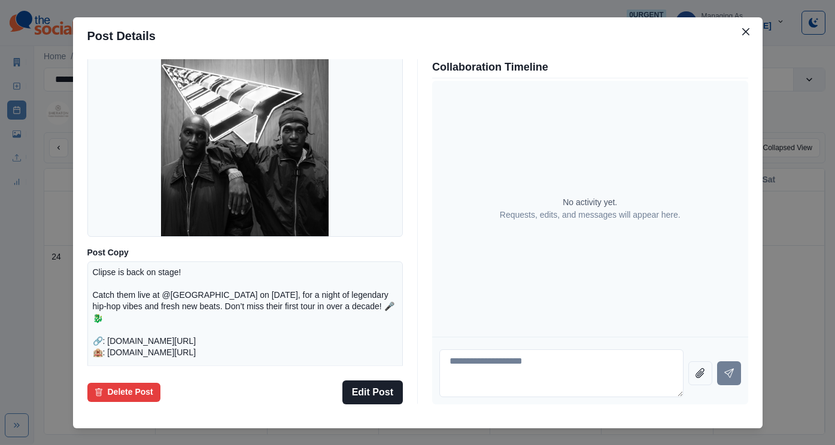
scroll to position [157, 0]
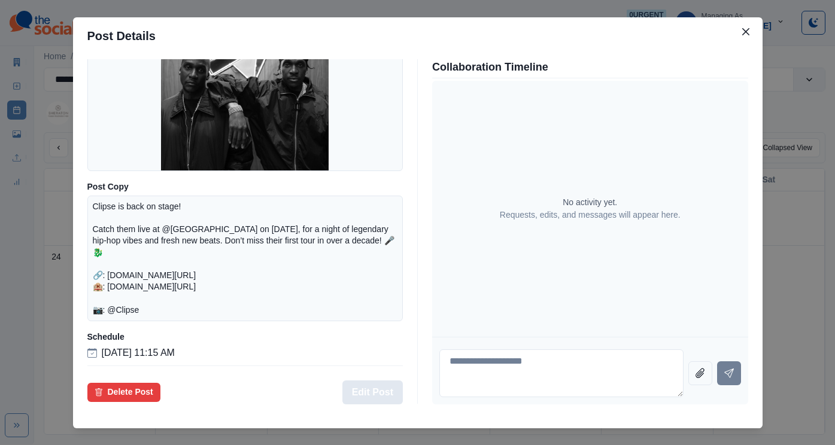
click at [377, 381] on button "Edit Post" at bounding box center [372, 393] width 60 height 24
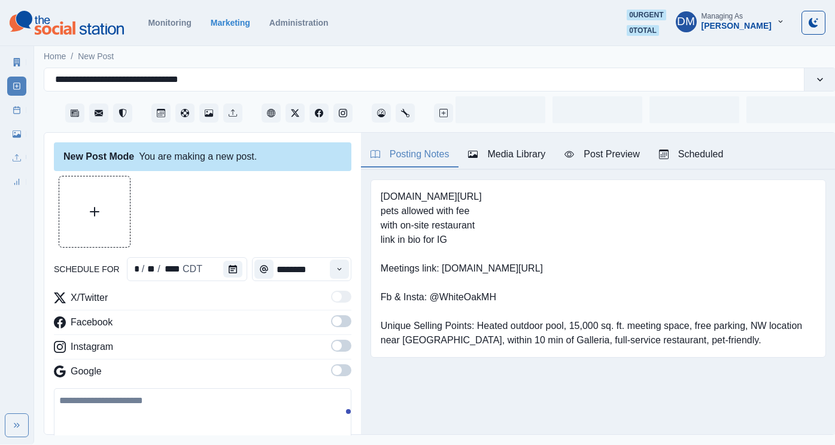
type input "********"
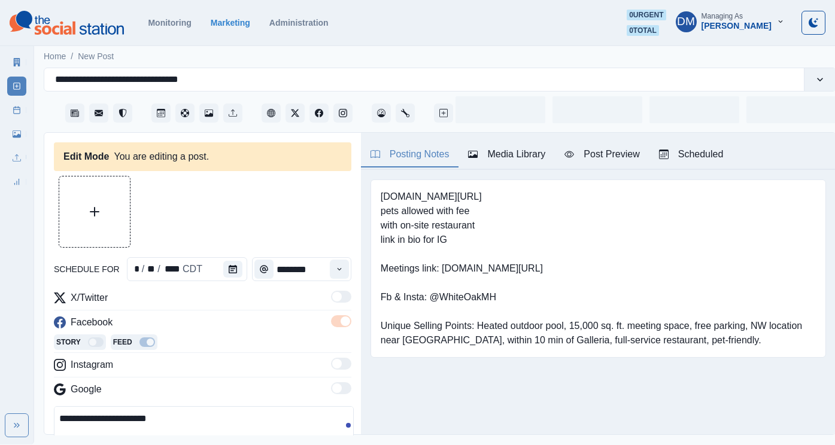
scroll to position [54, 0]
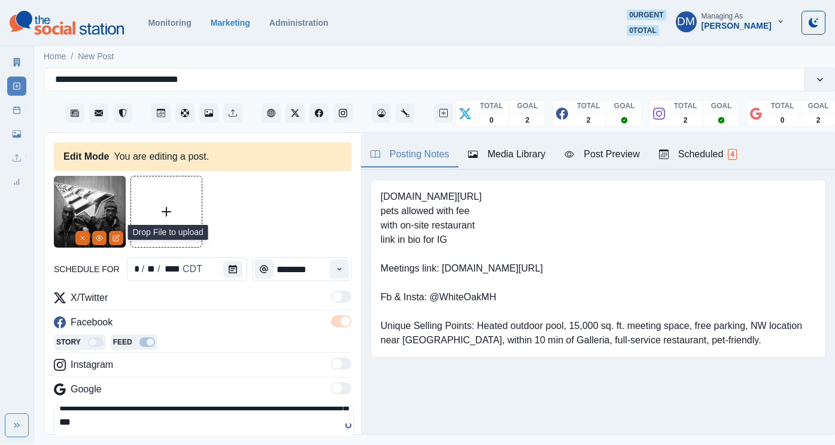
click at [159, 179] on button "Upload Media" at bounding box center [166, 212] width 71 height 71
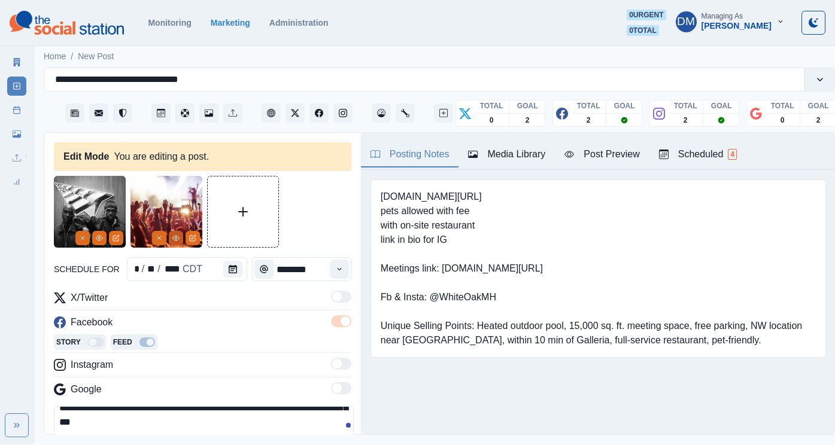
click at [175, 235] on icon "View Media" at bounding box center [175, 238] width 7 height 7
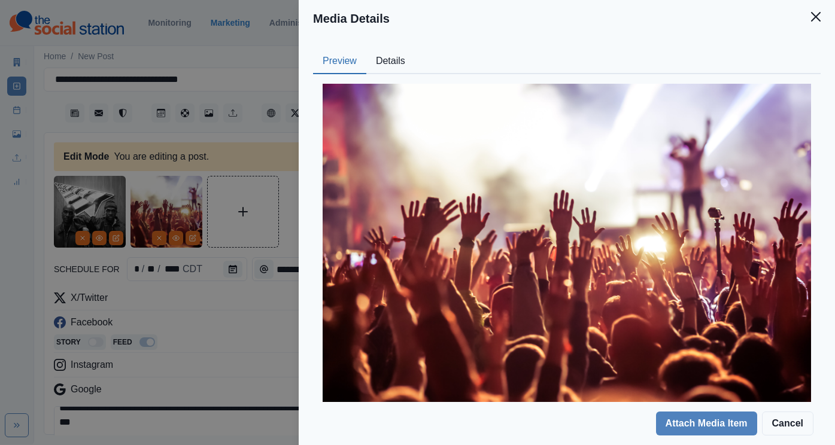
click at [497, 28] on header "Media Details" at bounding box center [567, 18] width 536 height 37
click at [415, 49] on button "Details" at bounding box center [390, 61] width 48 height 25
click at [366, 49] on button "Preview" at bounding box center [339, 61] width 53 height 25
click at [797, 430] on button "Cancel" at bounding box center [787, 424] width 51 height 24
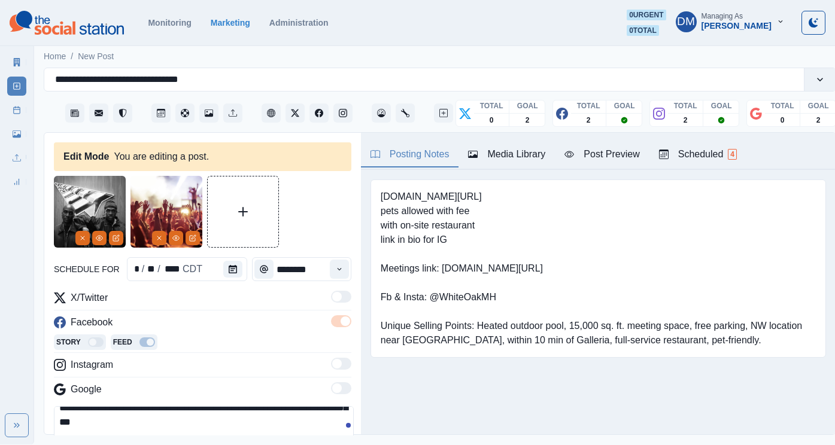
scroll to position [33, 0]
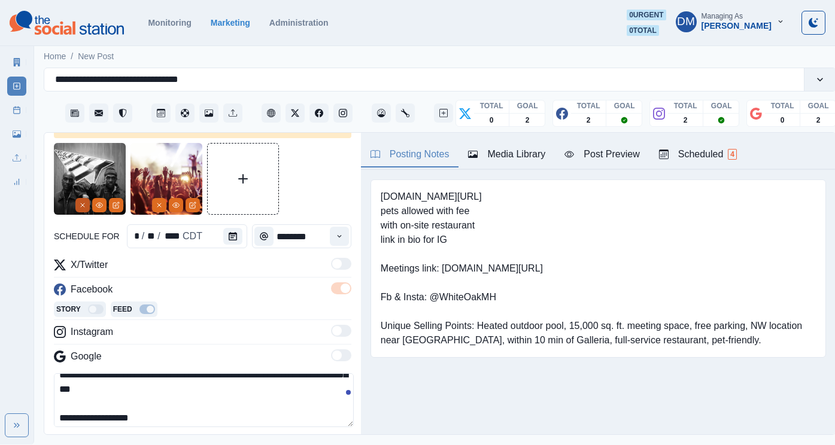
click at [86, 202] on icon "Remove" at bounding box center [82, 205] width 7 height 7
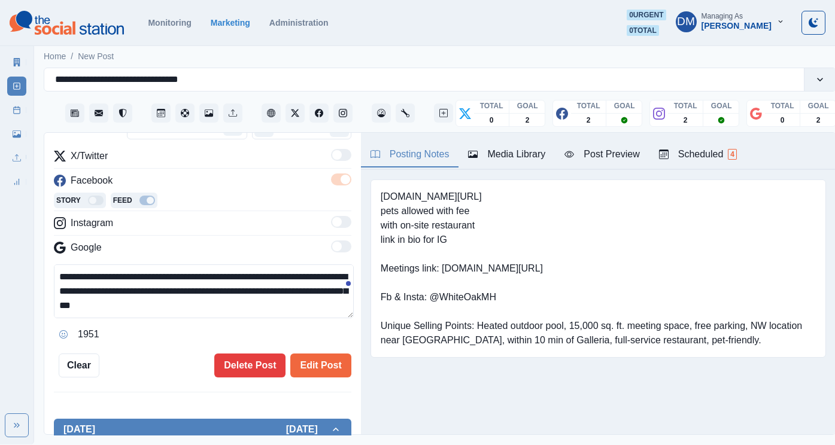
scroll to position [53, 0]
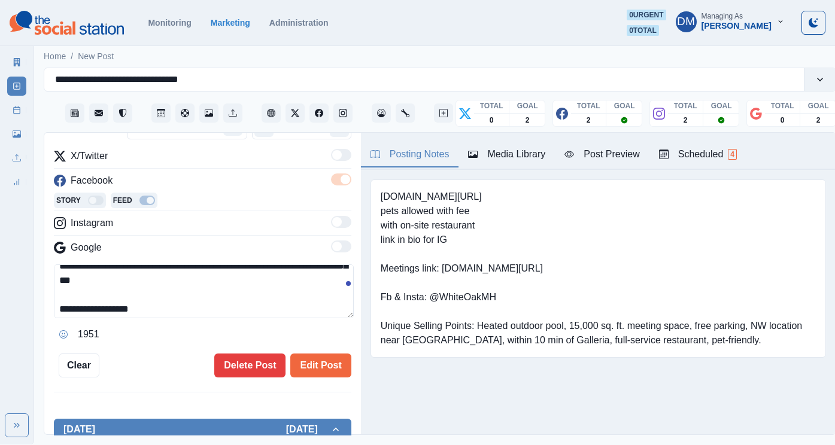
drag, startPoint x: 104, startPoint y: 247, endPoint x: 66, endPoint y: 247, distance: 37.1
click at [66, 265] on textarea "**********" at bounding box center [204, 292] width 300 height 54
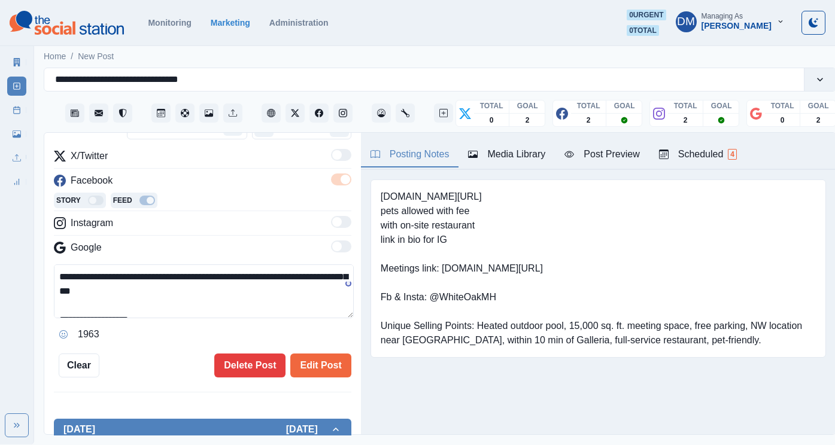
scroll to position [32, 0]
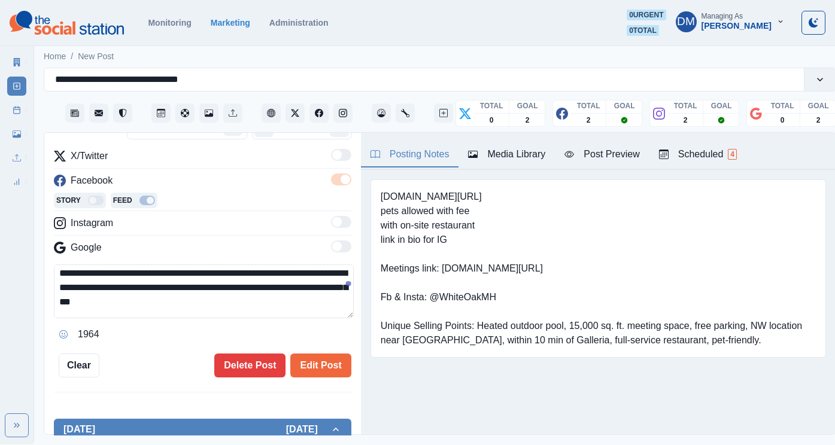
click at [468, 147] on div "Media Library" at bounding box center [506, 154] width 77 height 14
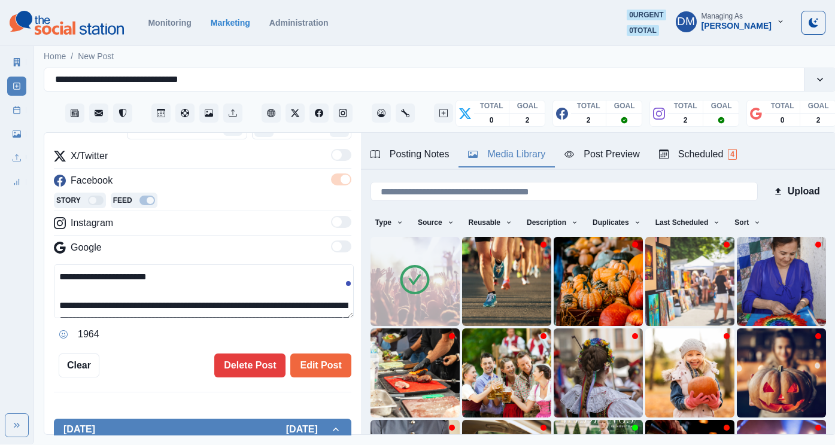
scroll to position [0, 0]
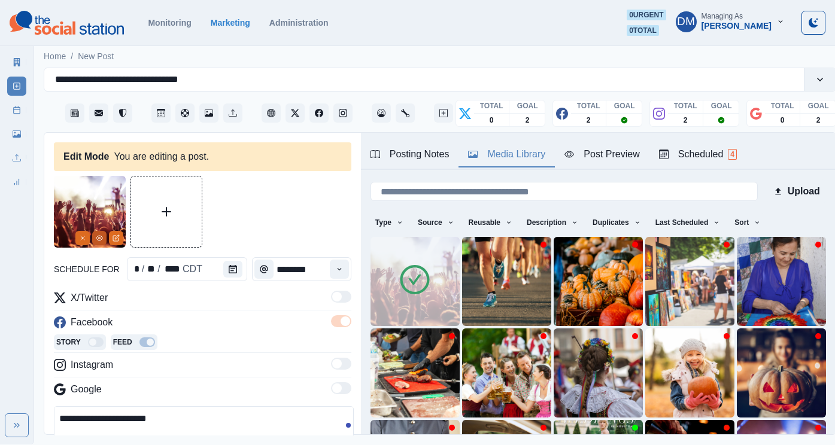
click at [103, 235] on icon "View Media" at bounding box center [99, 238] width 7 height 7
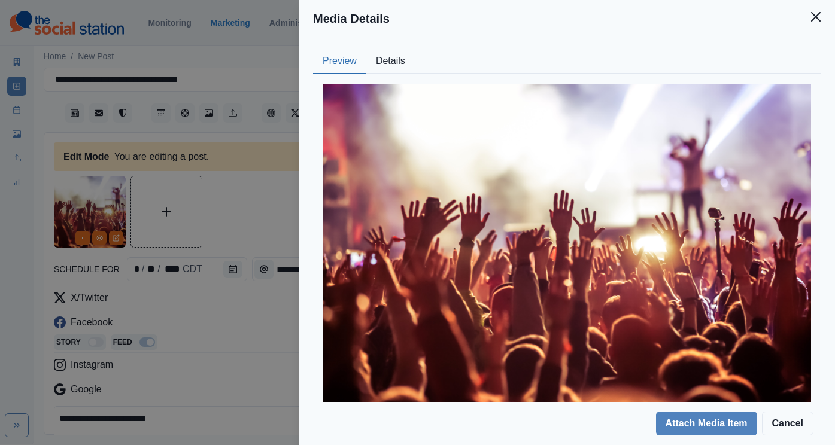
click at [415, 49] on button "Details" at bounding box center [390, 61] width 48 height 25
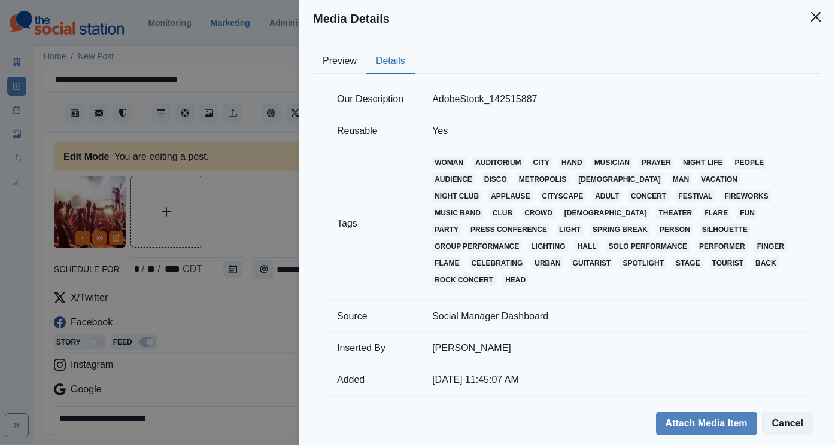
click at [808, 428] on button "Cancel" at bounding box center [787, 424] width 51 height 24
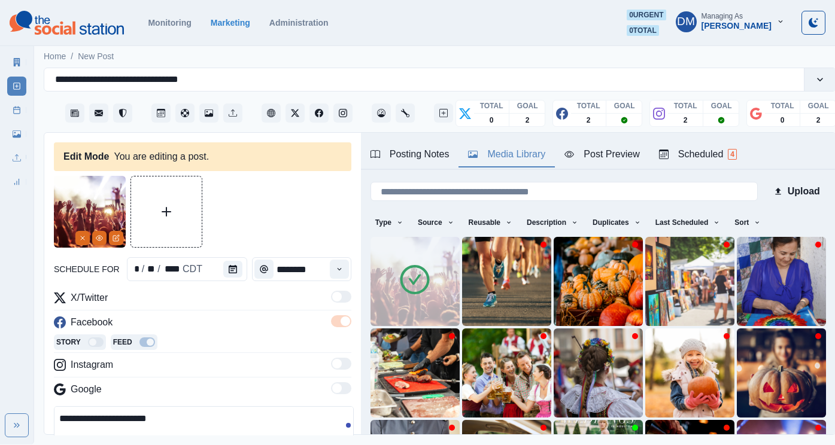
drag, startPoint x: 74, startPoint y: 357, endPoint x: 38, endPoint y: 357, distance: 35.9
click at [38, 357] on main "**********" at bounding box center [439, 244] width 811 height 402
paste textarea "*"
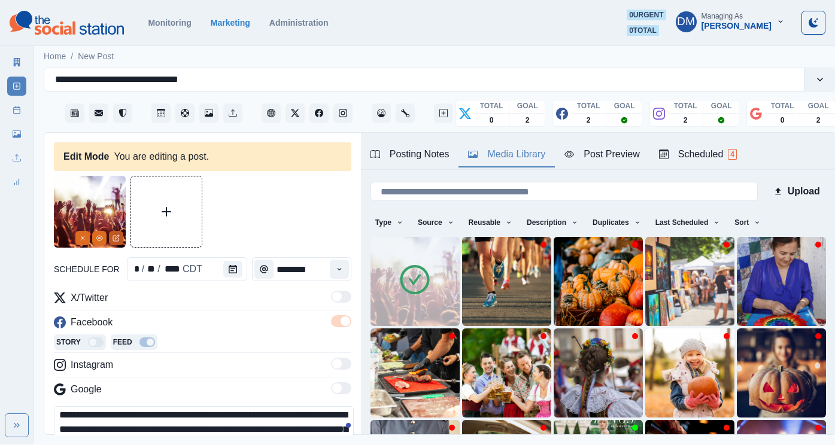
type textarea "**********"
click at [115, 235] on icon "Edit Media" at bounding box center [117, 237] width 4 height 4
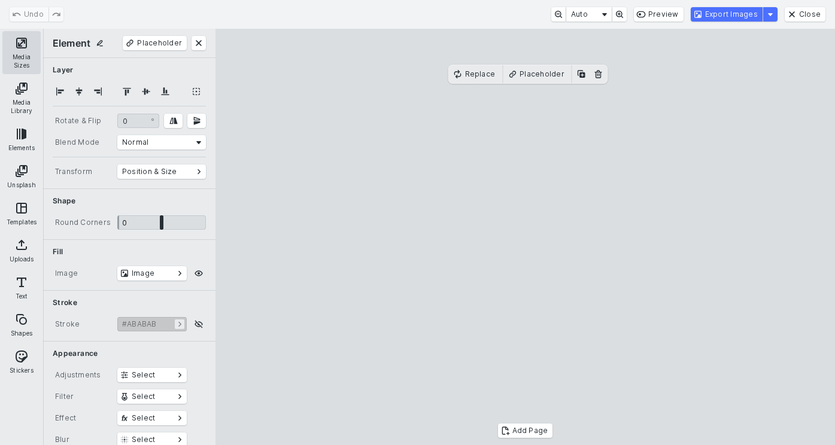
click at [16, 54] on button "Media Sizes" at bounding box center [21, 52] width 38 height 43
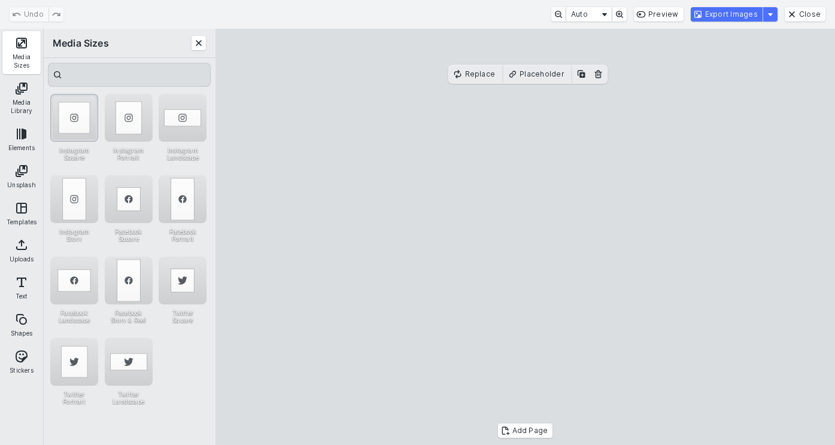
click at [74, 120] on div "Instagram Square" at bounding box center [74, 118] width 48 height 48
click at [525, 237] on cesdk-canvas "Editor canvas" at bounding box center [525, 237] width 0 height 0
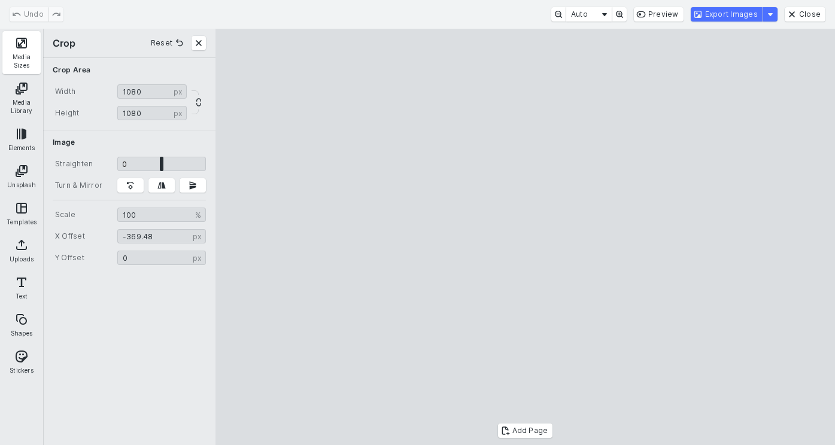
type input "****"
drag, startPoint x: 570, startPoint y: 248, endPoint x: 384, endPoint y: 257, distance: 186.3
click at [525, 237] on cesdk-canvas "Editor canvas" at bounding box center [525, 237] width 0 height 0
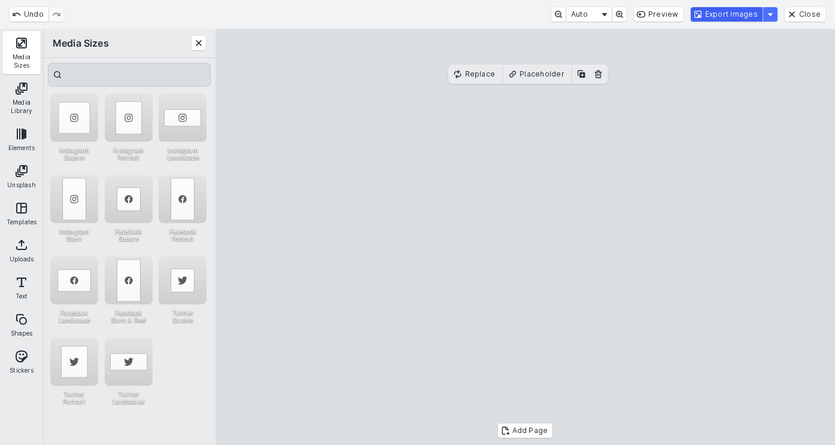
click at [737, 14] on button "Export Images" at bounding box center [727, 14] width 72 height 14
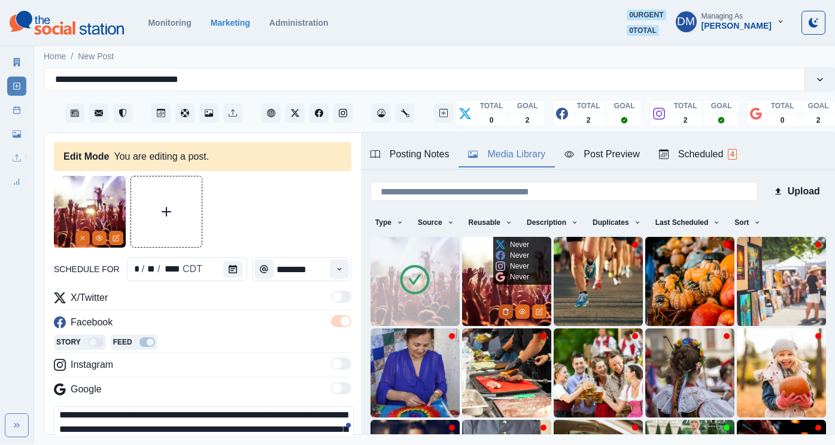
click at [509, 308] on icon "Delete Media" at bounding box center [505, 311] width 7 height 7
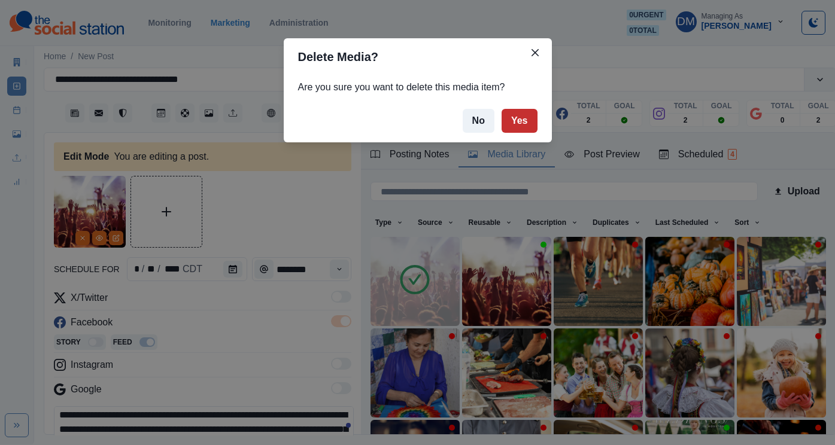
click at [501, 109] on button "Yes" at bounding box center [519, 121] width 36 height 24
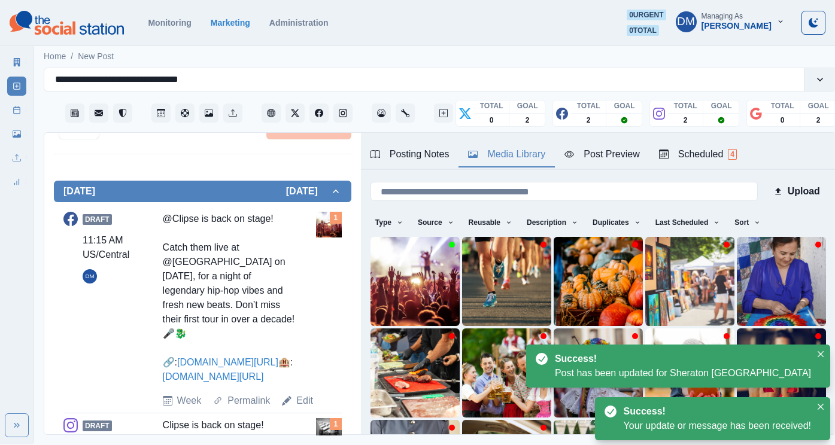
scroll to position [373, 0]
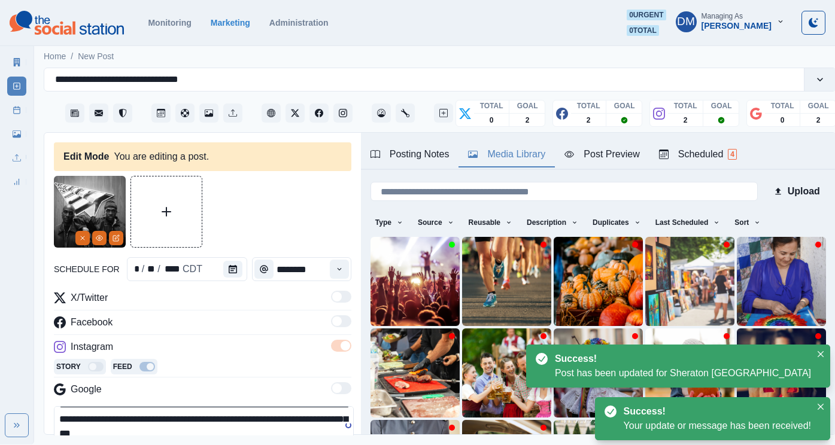
scroll to position [54, 0]
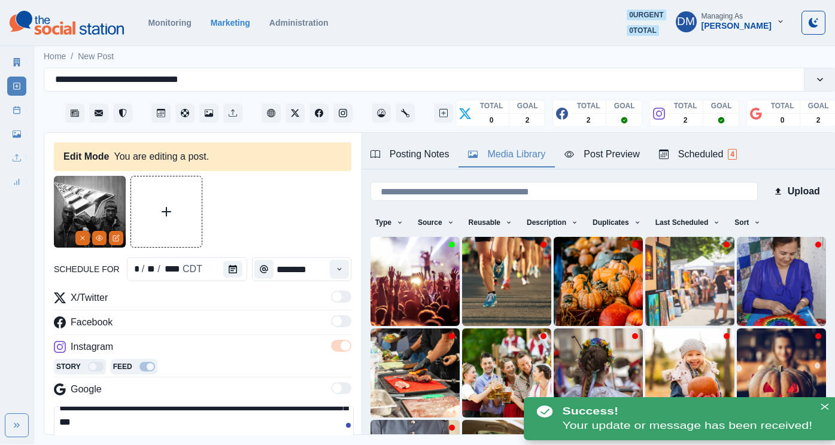
drag, startPoint x: 101, startPoint y: 392, endPoint x: 66, endPoint y: 390, distance: 34.8
click at [66, 406] on textarea "**********" at bounding box center [204, 433] width 300 height 54
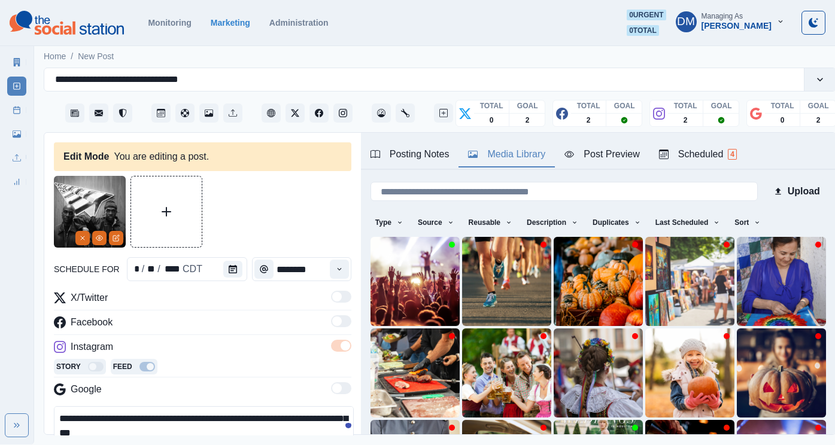
scroll to position [32, 0]
click at [71, 406] on textarea "**********" at bounding box center [204, 433] width 300 height 54
click at [68, 406] on textarea "**********" at bounding box center [204, 433] width 300 height 54
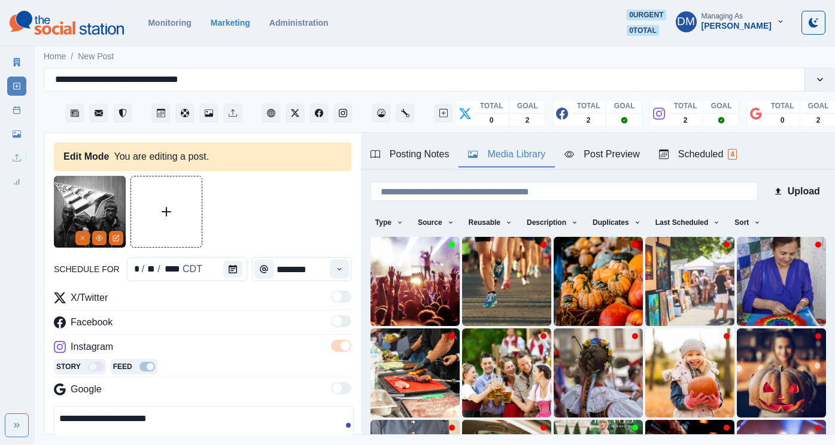
paste textarea "*"
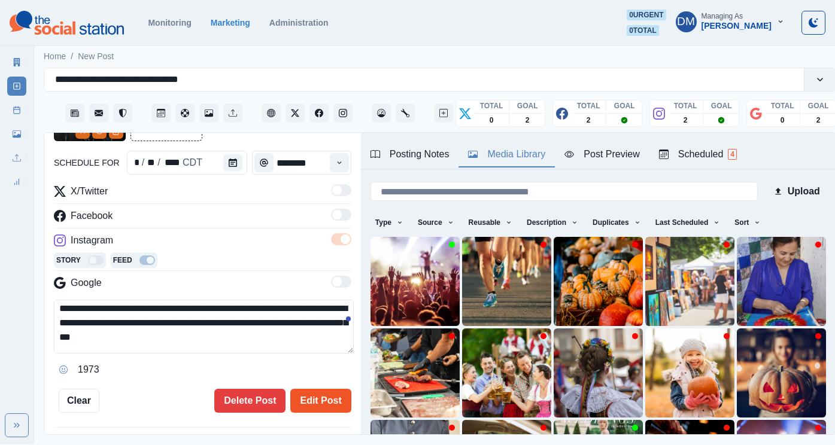
type textarea "**********"
click at [323, 389] on button "Edit Post" at bounding box center [320, 401] width 60 height 24
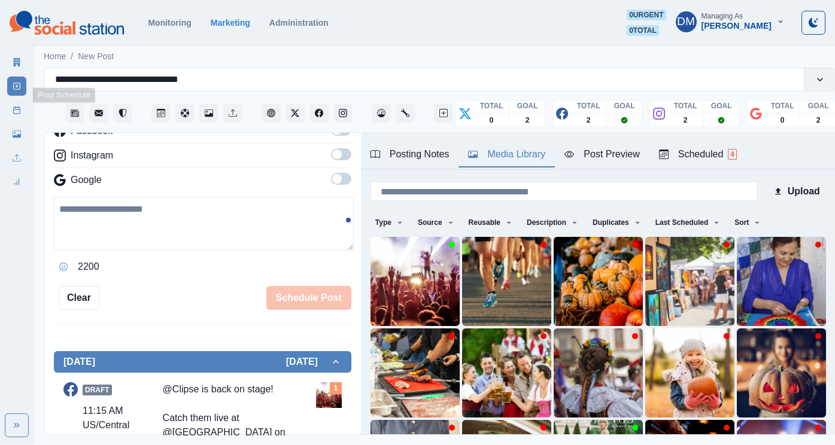
click at [18, 101] on link "Post Schedule" at bounding box center [16, 110] width 19 height 19
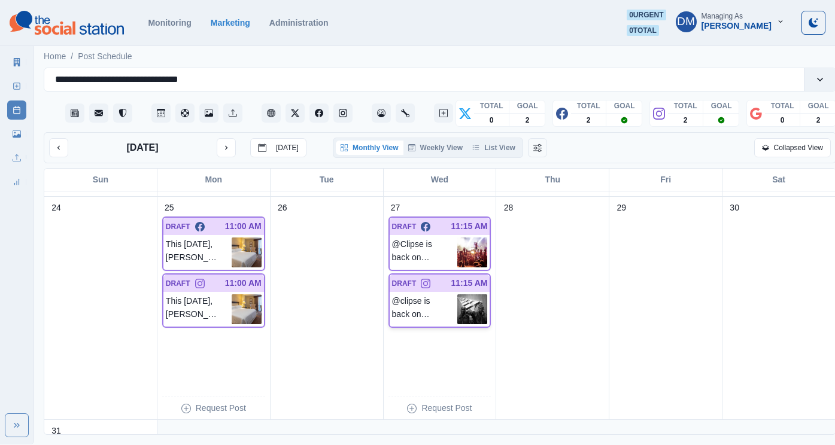
click at [468, 294] on img at bounding box center [472, 309] width 30 height 30
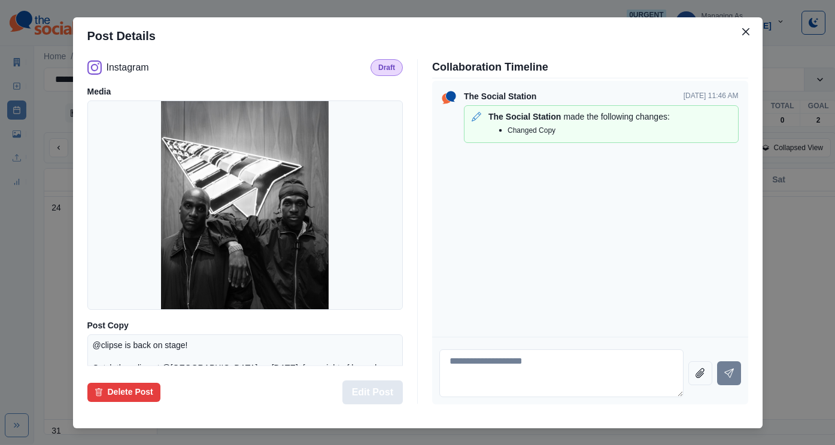
click at [384, 381] on button "Edit Post" at bounding box center [372, 393] width 60 height 24
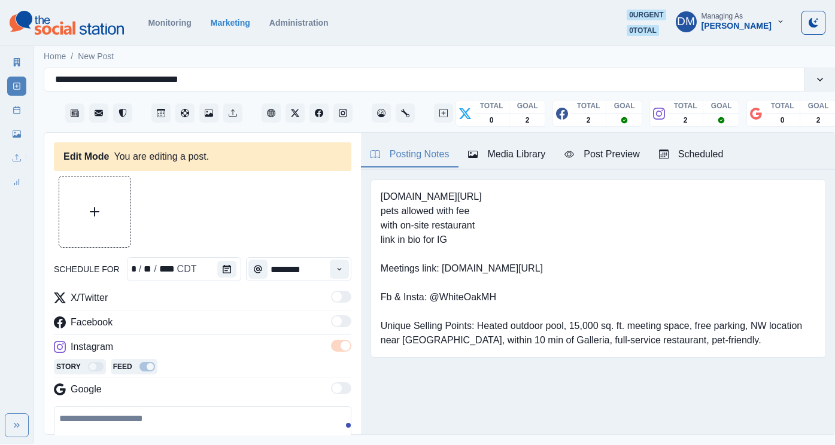
type textarea "**********"
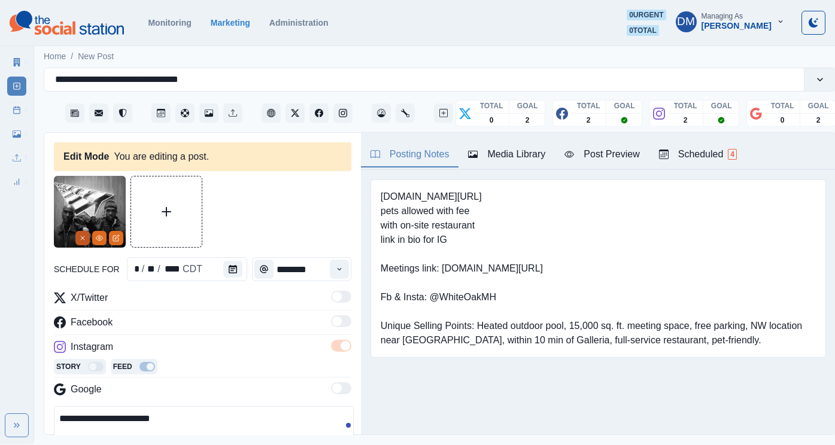
click at [87, 231] on button "Remove" at bounding box center [82, 238] width 14 height 14
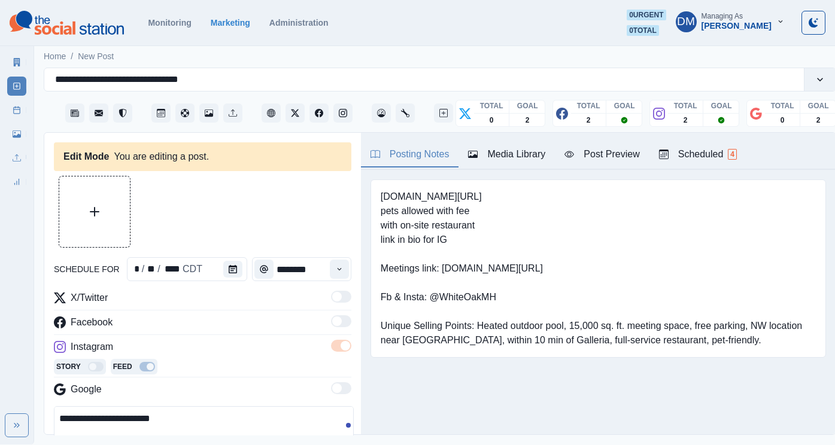
click at [474, 147] on div "Media Library" at bounding box center [506, 154] width 77 height 14
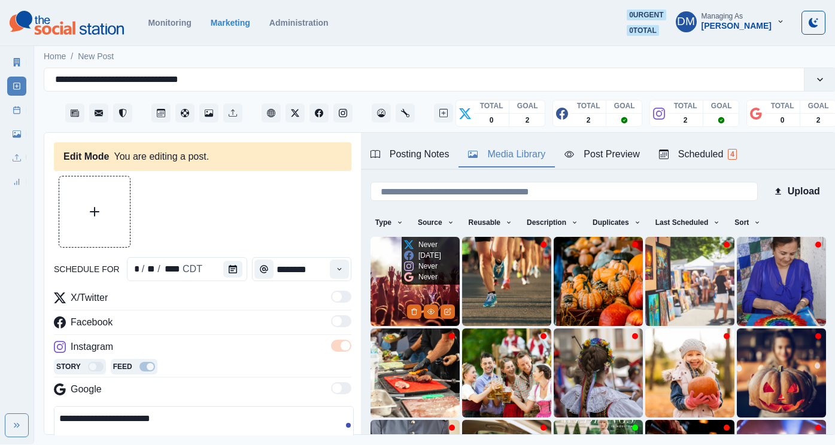
click at [384, 242] on img at bounding box center [414, 281] width 89 height 89
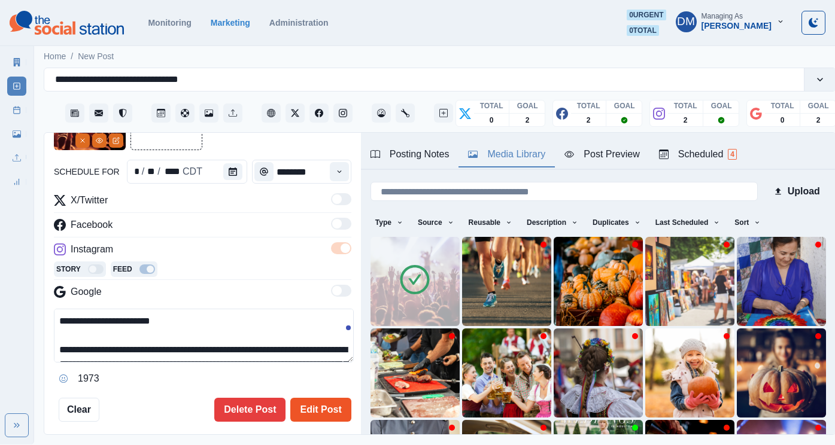
click at [320, 398] on button "Edit Post" at bounding box center [320, 410] width 60 height 24
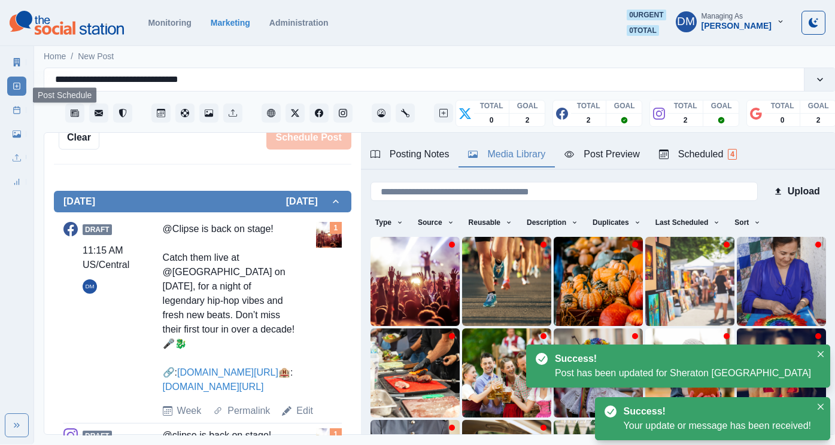
click at [16, 101] on link "Post Schedule" at bounding box center [16, 110] width 19 height 19
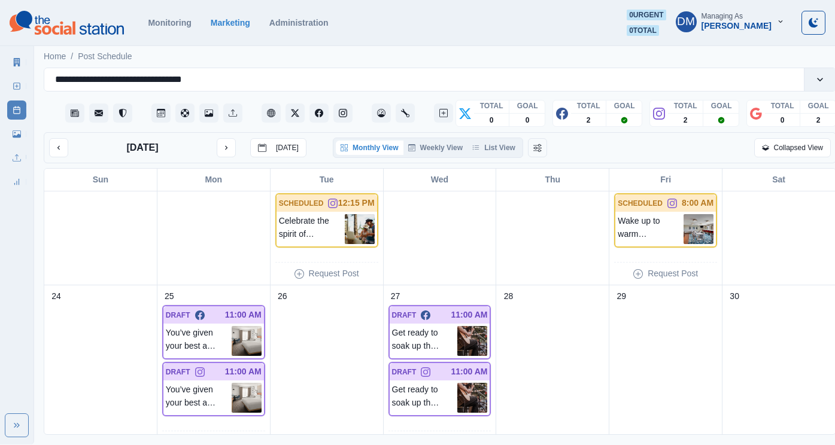
scroll to position [595, 0]
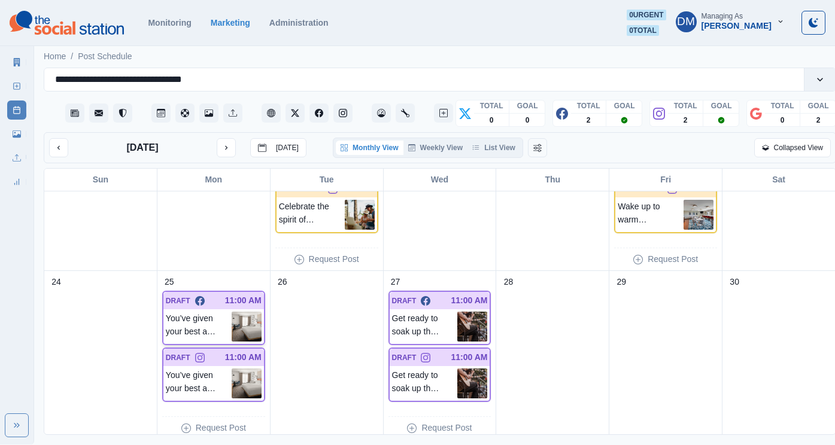
click at [244, 312] on img at bounding box center [247, 327] width 30 height 30
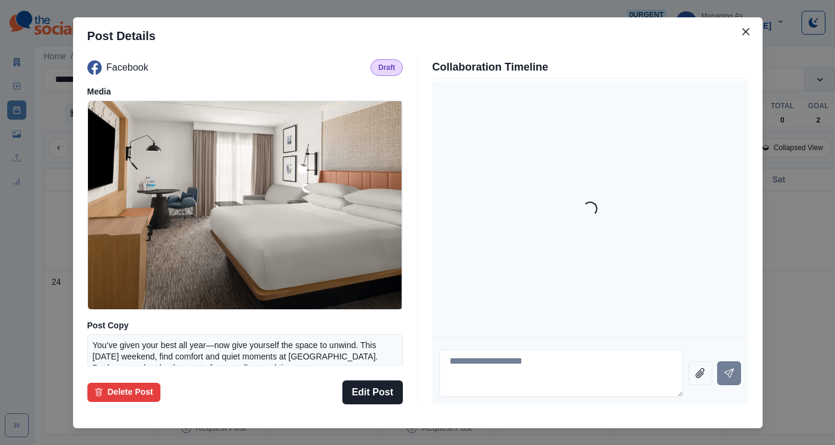
scroll to position [122, 0]
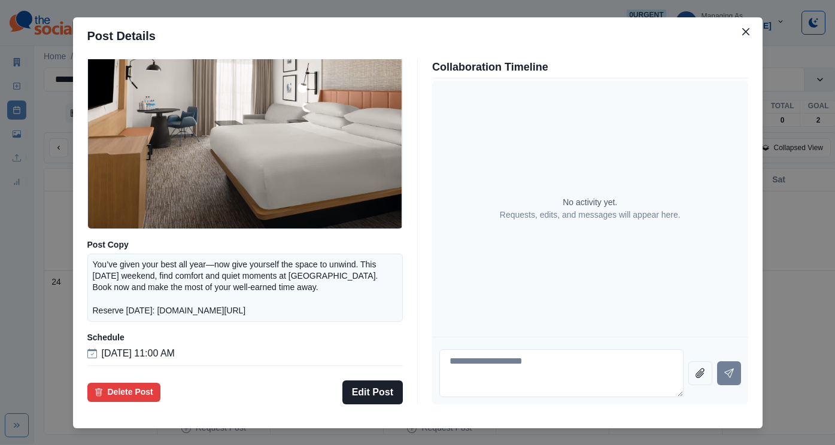
click at [128, 312] on div "Post Details Facebook Draft Media Post Copy You’ve given your best all year—now…" at bounding box center [417, 222] width 835 height 445
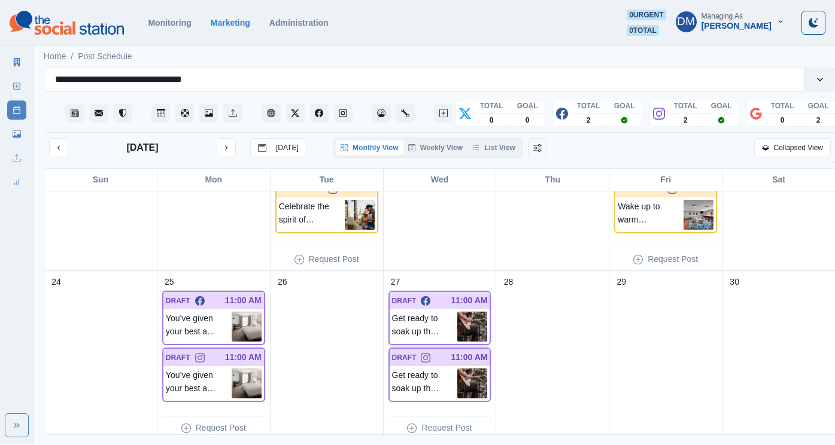
click at [470, 312] on img at bounding box center [472, 327] width 30 height 30
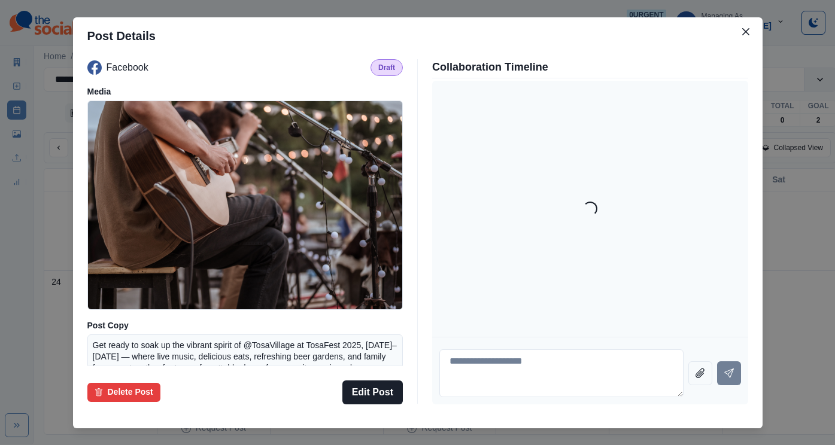
scroll to position [130, 0]
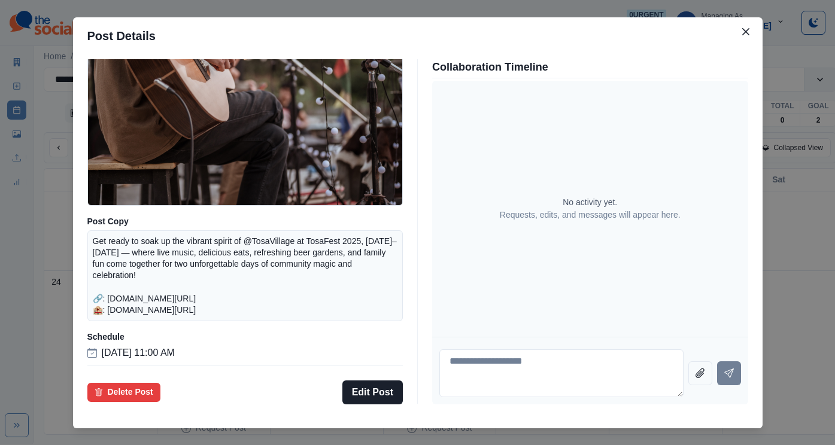
click at [92, 217] on div "Post Details Facebook Draft Media Post Copy Get ready to soak up the vibrant sp…" at bounding box center [417, 222] width 835 height 445
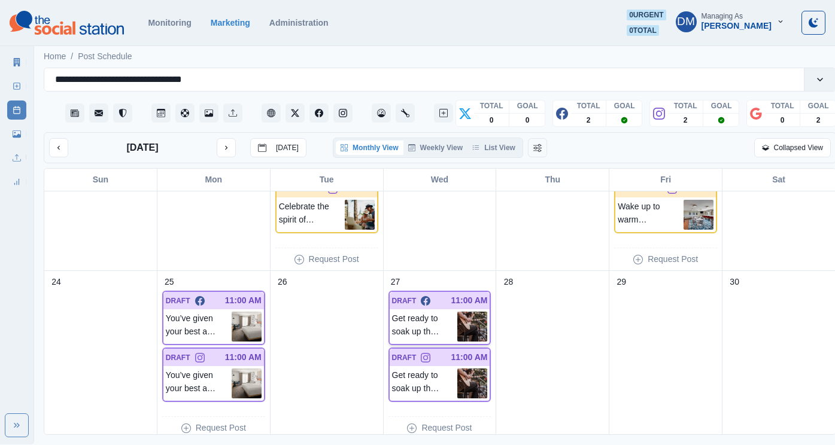
click at [457, 312] on img at bounding box center [472, 327] width 30 height 30
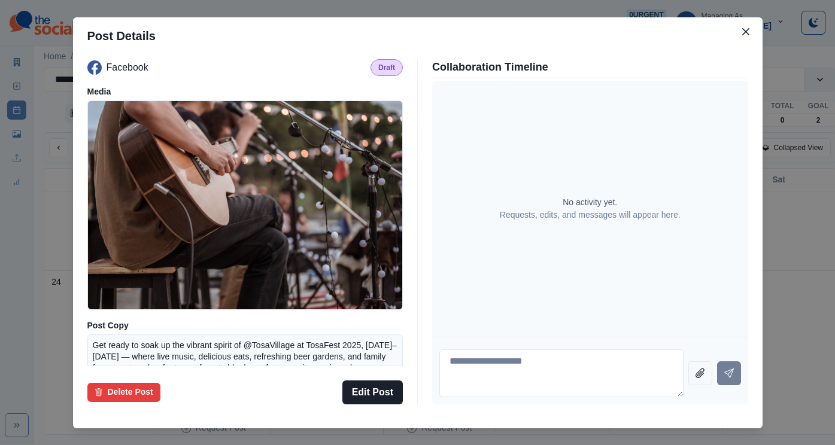
click at [145, 165] on div "Post Details Facebook Draft Media Post Copy Get ready to soak up the vibrant sp…" at bounding box center [417, 222] width 835 height 445
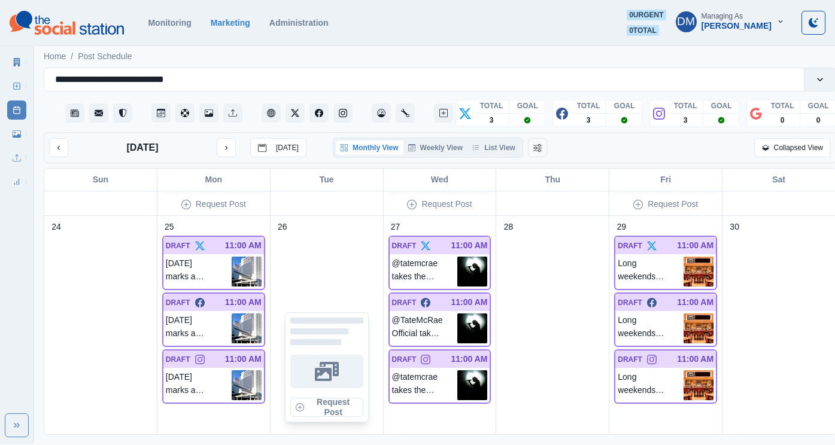
scroll to position [1089, 0]
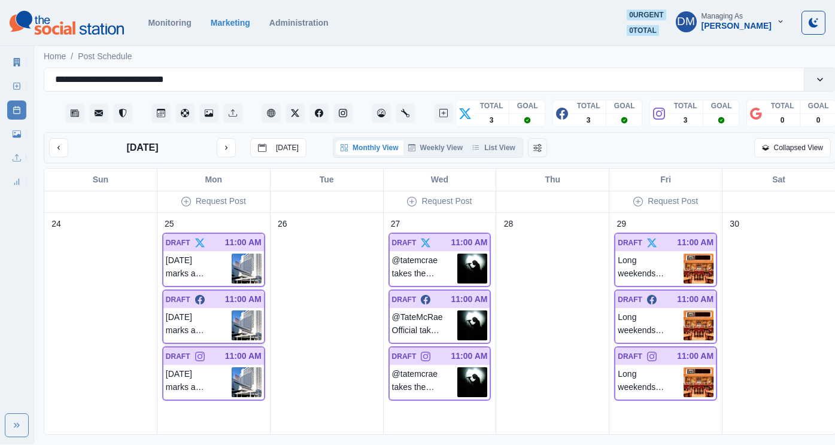
click at [243, 311] on img at bounding box center [247, 326] width 30 height 30
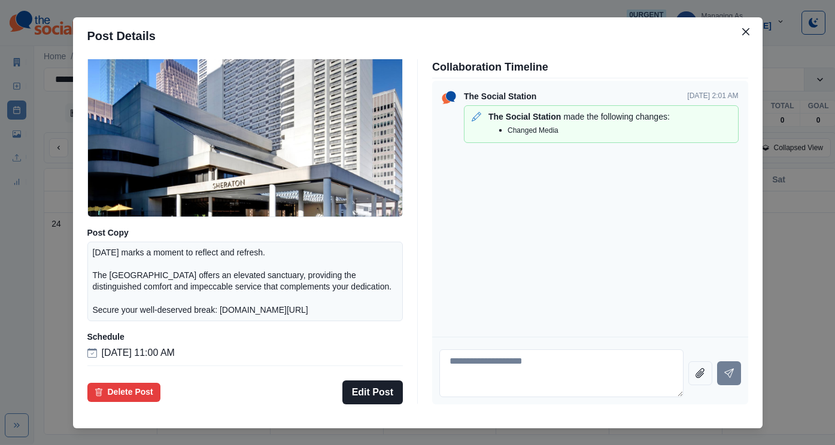
scroll to position [130, 0]
click at [86, 267] on div "Post Details Facebook Draft Media Post Copy Labor Day marks a moment to reflect…" at bounding box center [417, 222] width 835 height 445
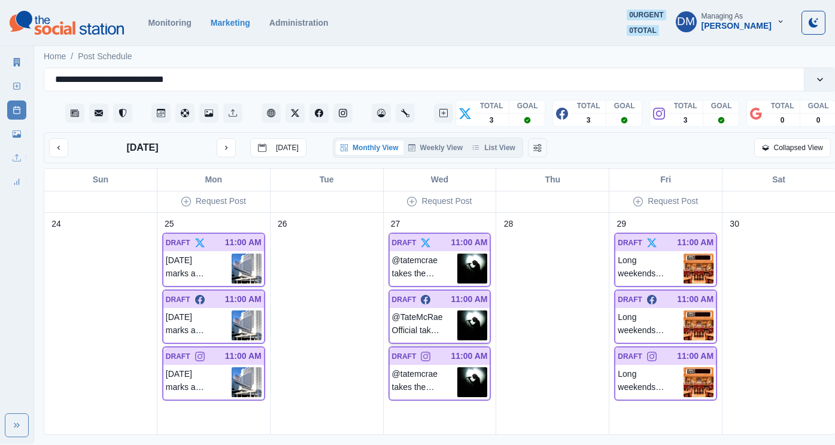
click at [466, 311] on img at bounding box center [472, 326] width 30 height 30
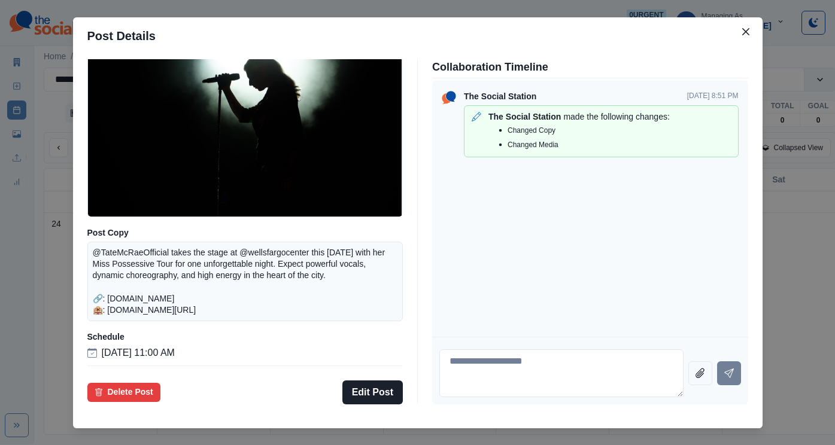
scroll to position [0, 0]
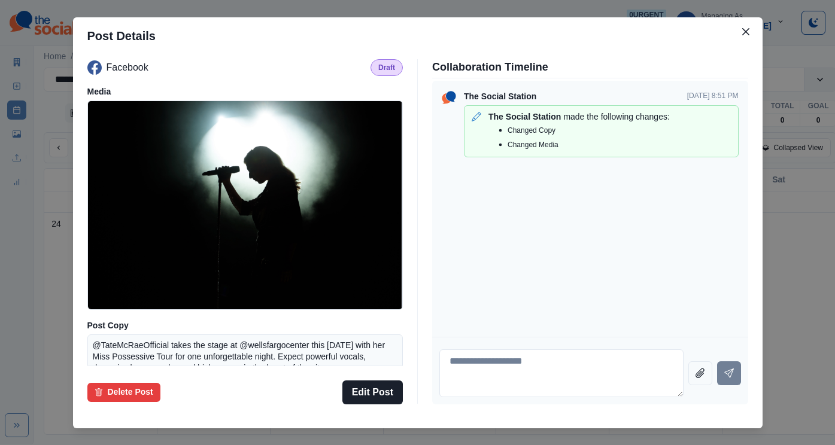
click at [93, 234] on div "Post Details Facebook Draft Media Post Copy @TateMcRaeOfficial takes the stage …" at bounding box center [417, 222] width 835 height 445
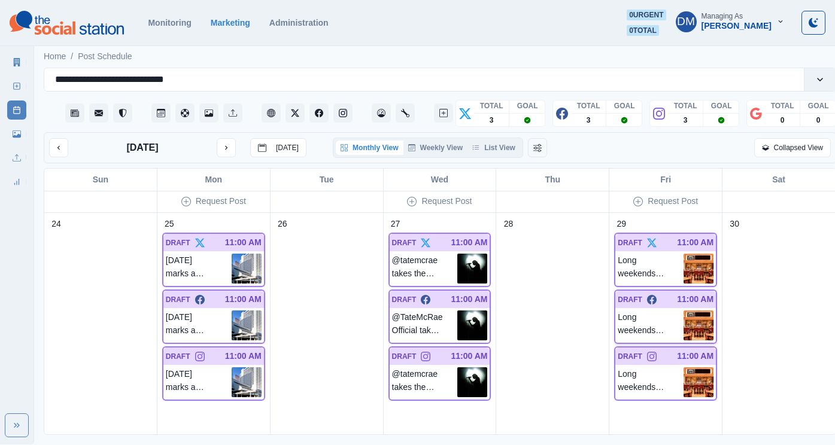
click at [693, 311] on img at bounding box center [698, 326] width 30 height 30
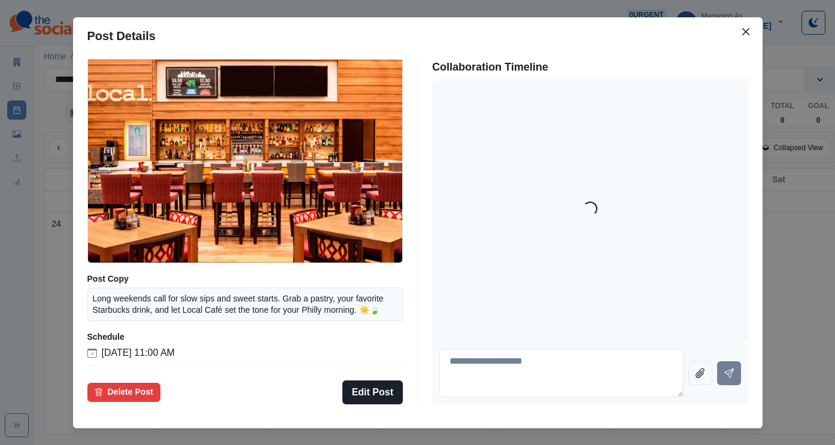
scroll to position [96, 0]
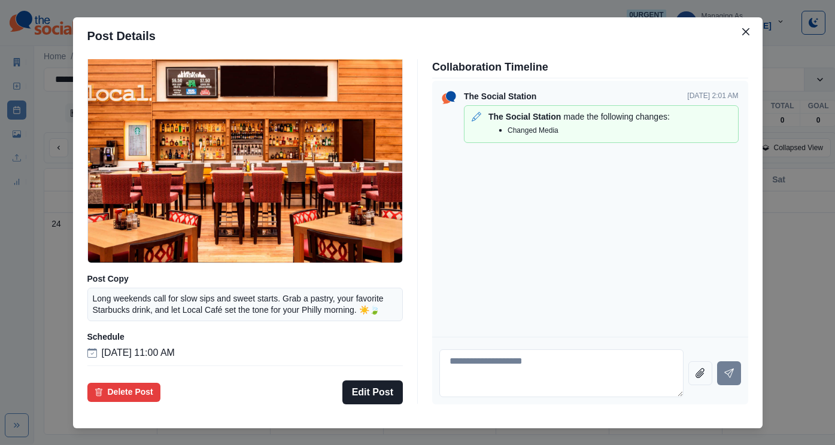
click at [68, 202] on div "Post Details Facebook Draft Media Post Copy Long weekends call for slow sips an…" at bounding box center [417, 222] width 835 height 445
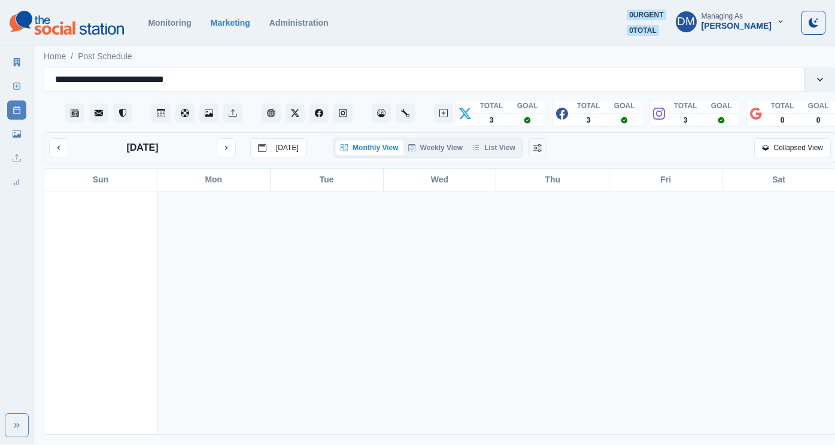
scroll to position [1117, 0]
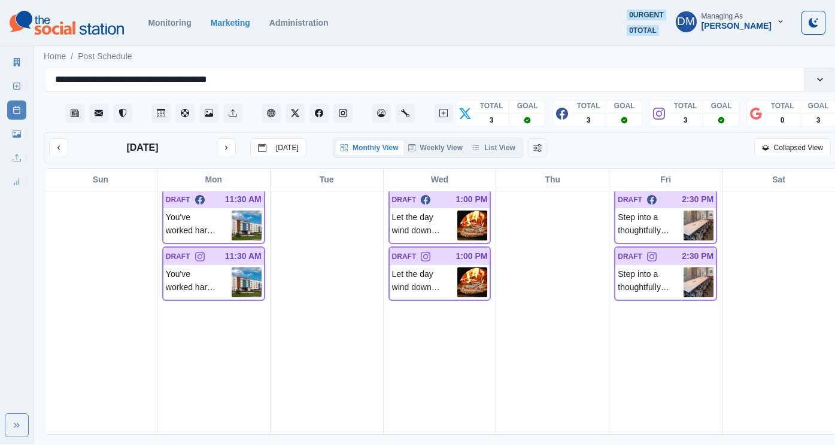
scroll to position [1620, 0]
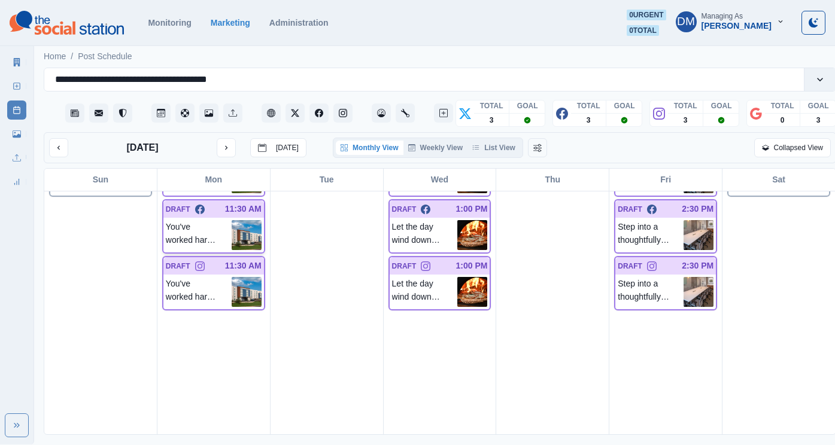
click at [244, 220] on img at bounding box center [247, 235] width 30 height 30
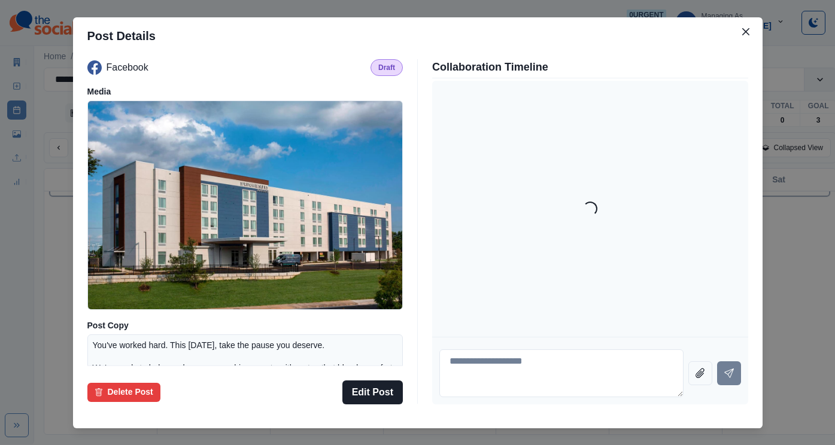
scroll to position [130, 0]
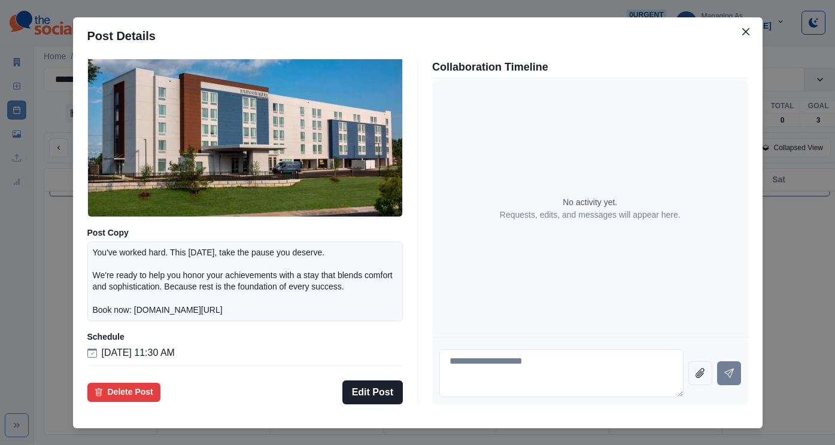
click at [135, 288] on div "Post Details Facebook Draft Media Post Copy You've worked hard. This [DATE], ta…" at bounding box center [417, 222] width 835 height 445
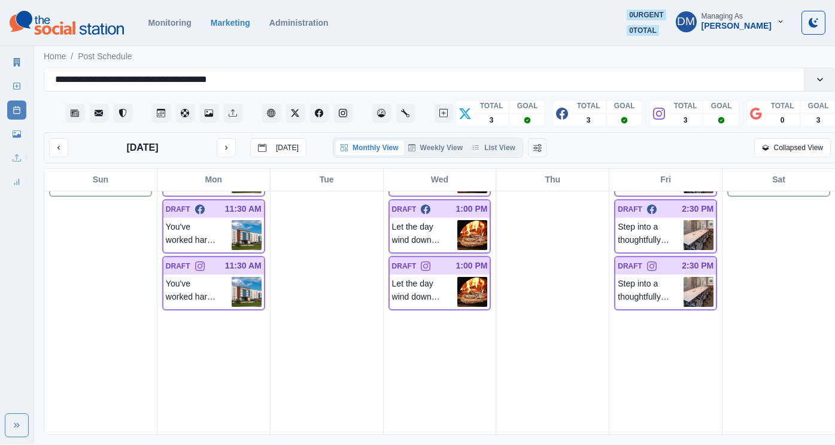
click at [474, 220] on img at bounding box center [472, 235] width 30 height 30
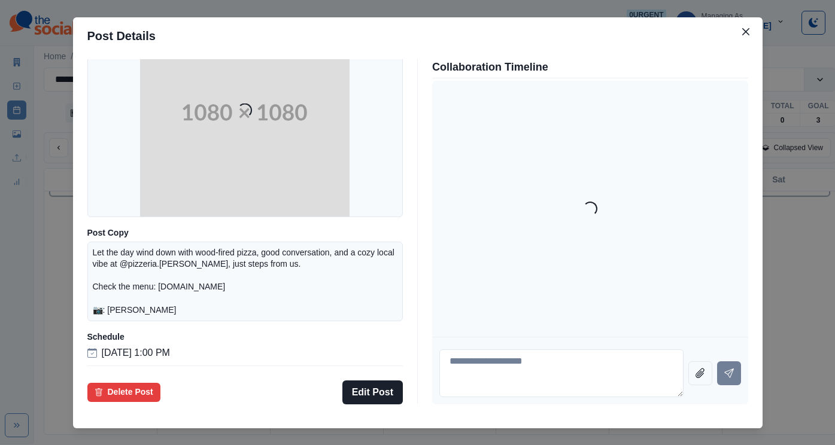
scroll to position [122, 0]
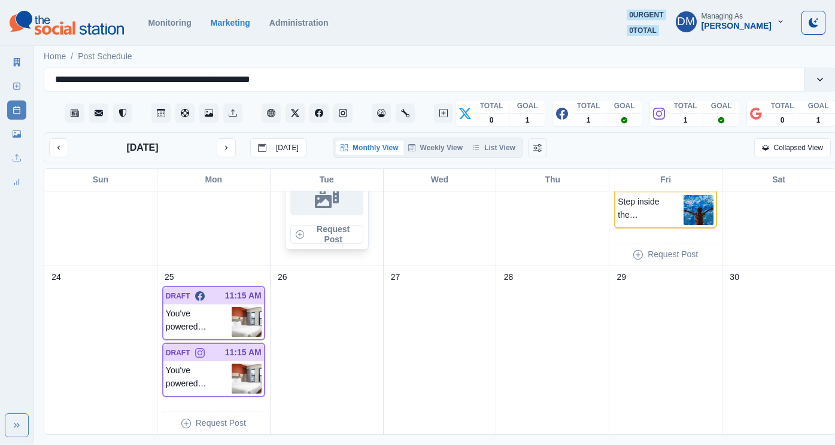
scroll to position [649, 0]
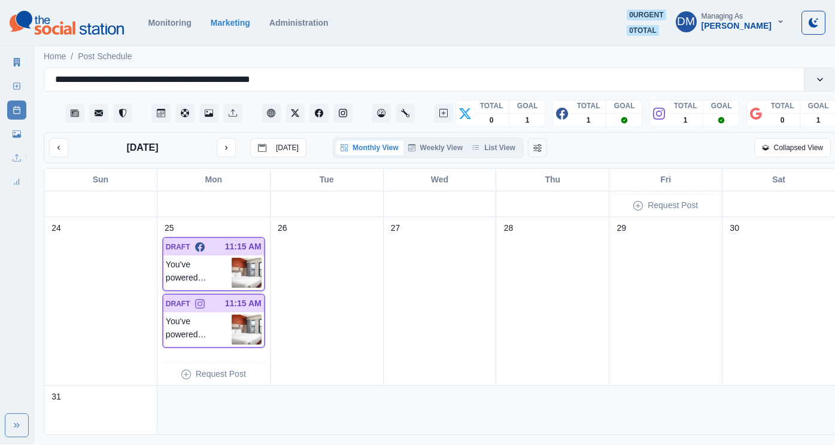
click at [247, 258] on img at bounding box center [247, 273] width 30 height 30
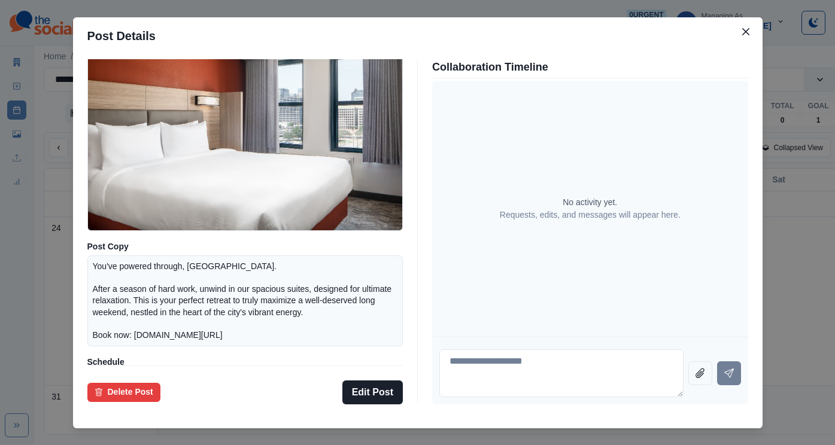
scroll to position [130, 0]
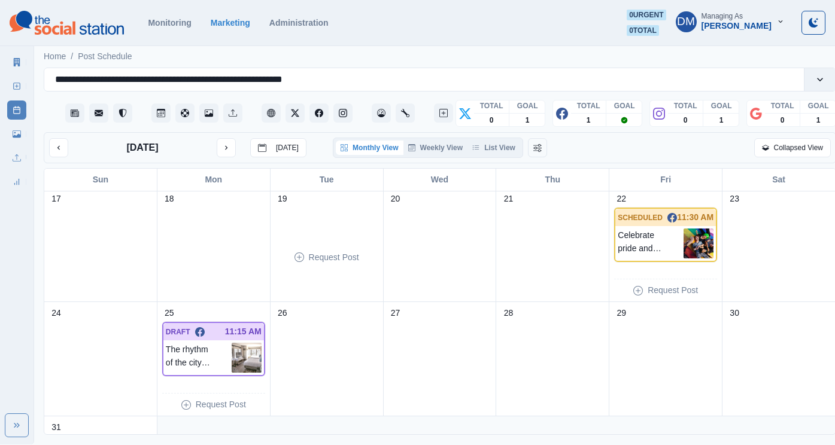
scroll to position [443, 0]
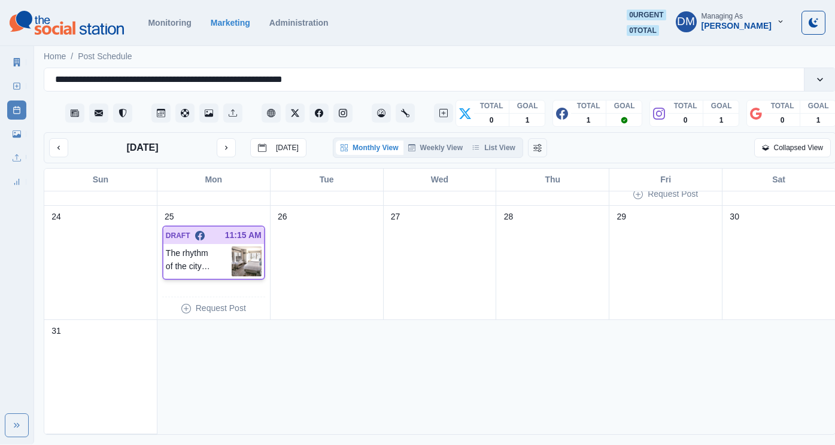
click at [244, 247] on img at bounding box center [247, 262] width 30 height 30
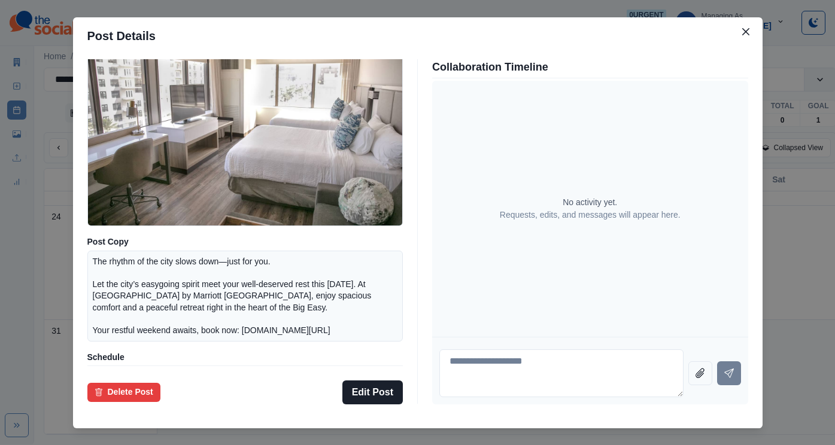
scroll to position [130, 0]
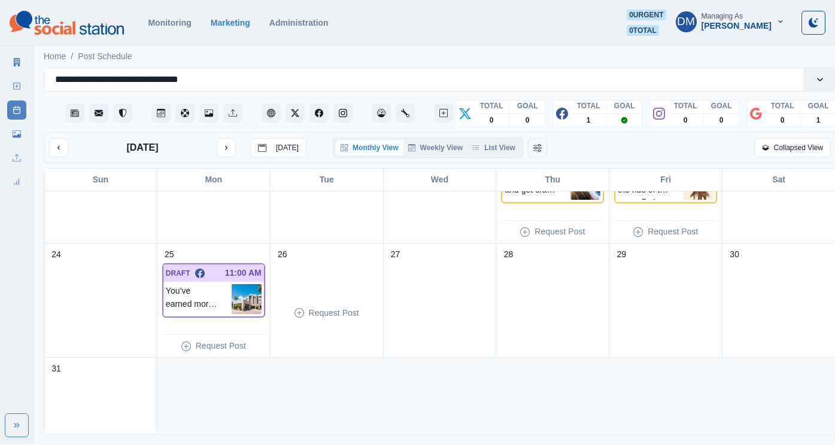
scroll to position [413, 0]
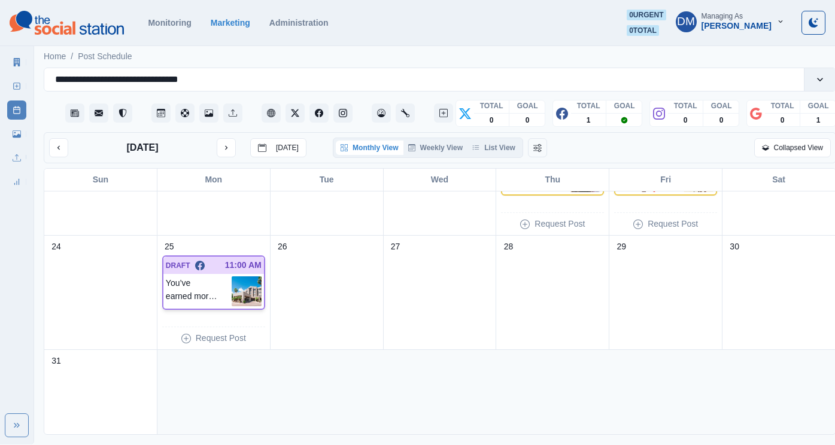
click at [250, 276] on img at bounding box center [247, 291] width 30 height 30
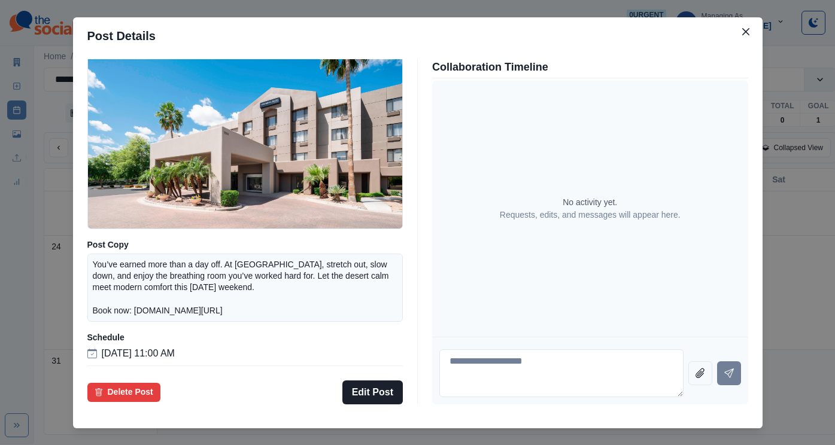
scroll to position [113, 0]
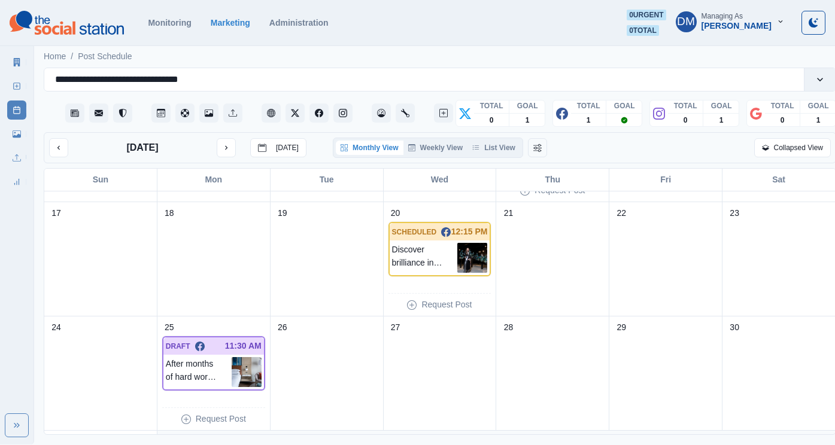
scroll to position [443, 0]
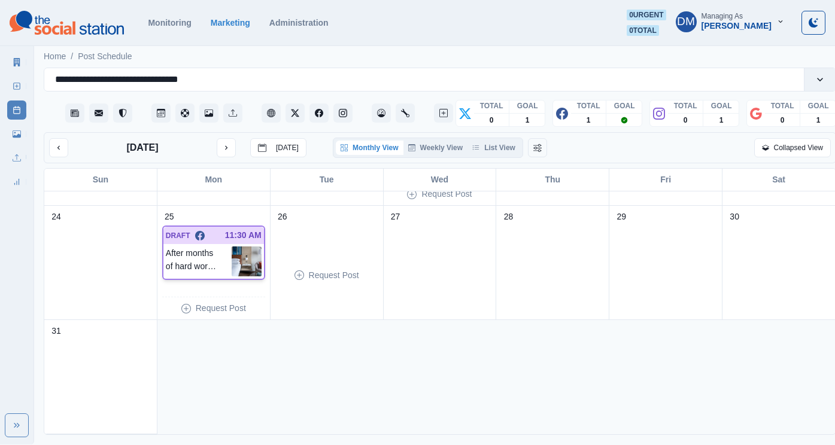
click at [245, 247] on img at bounding box center [247, 262] width 30 height 30
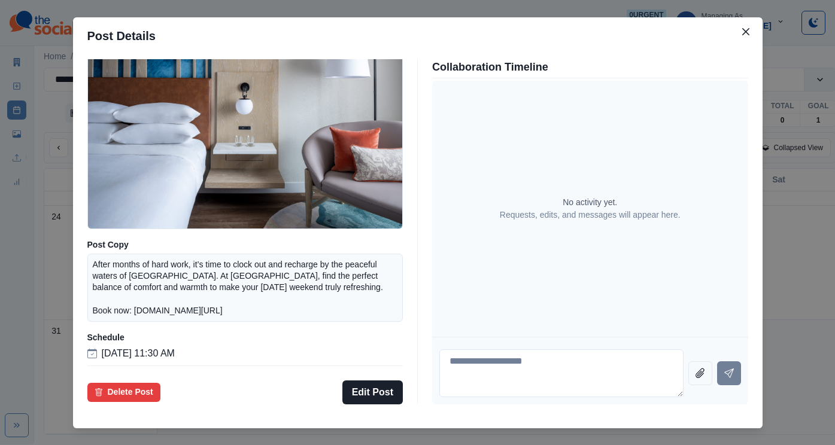
scroll to position [122, 0]
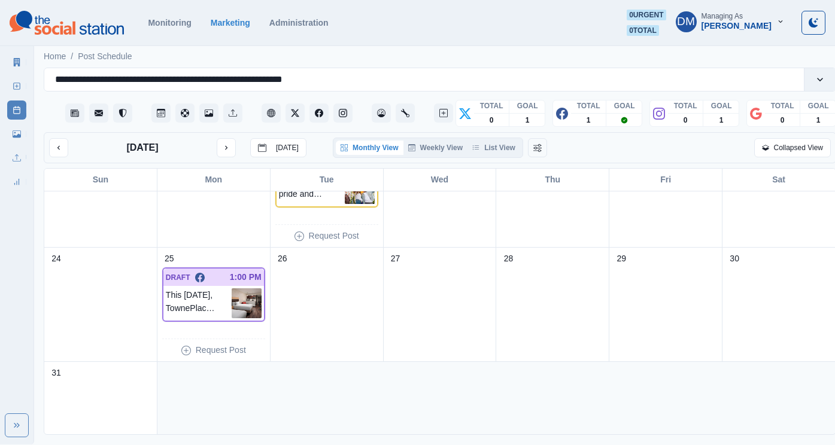
scroll to position [443, 0]
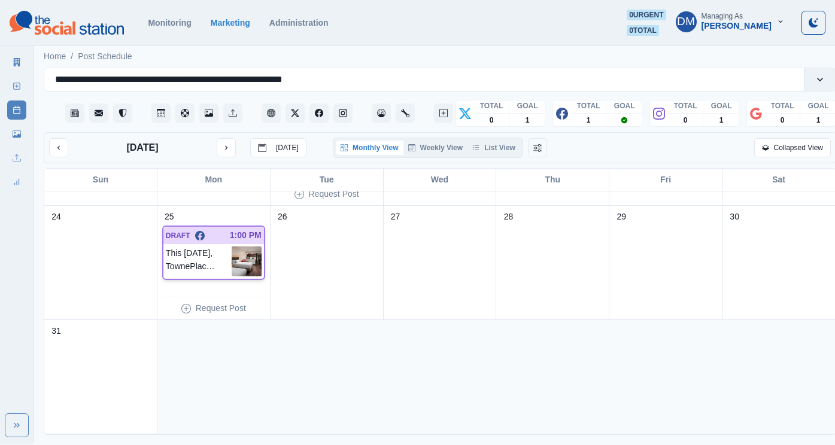
click at [249, 247] on img at bounding box center [247, 262] width 30 height 30
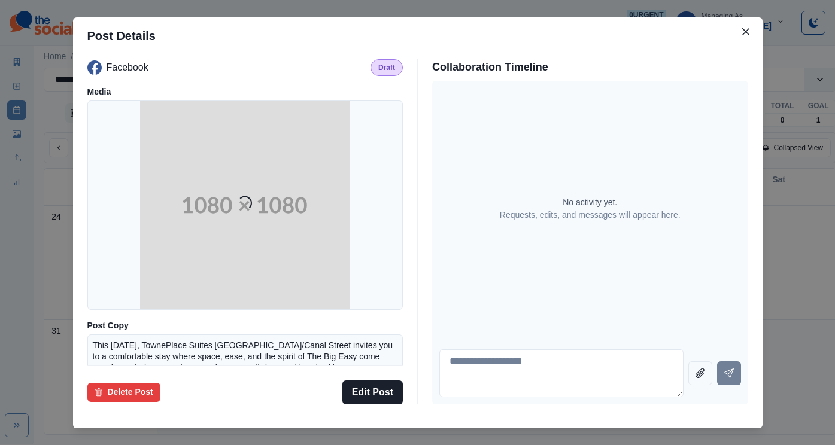
scroll to position [122, 0]
